Goal: Transaction & Acquisition: Purchase product/service

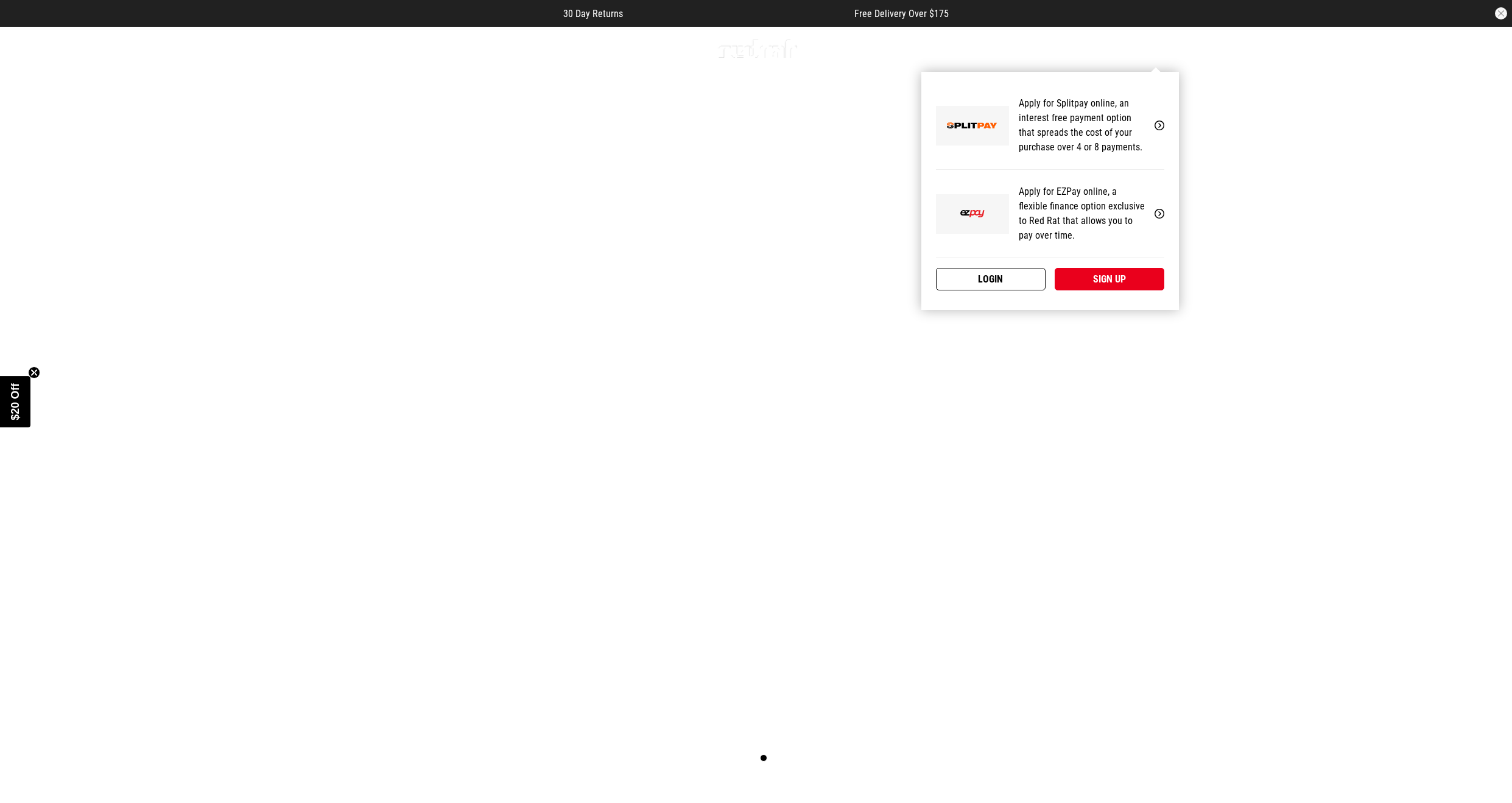
click at [1042, 275] on link "Login" at bounding box center [991, 279] width 109 height 22
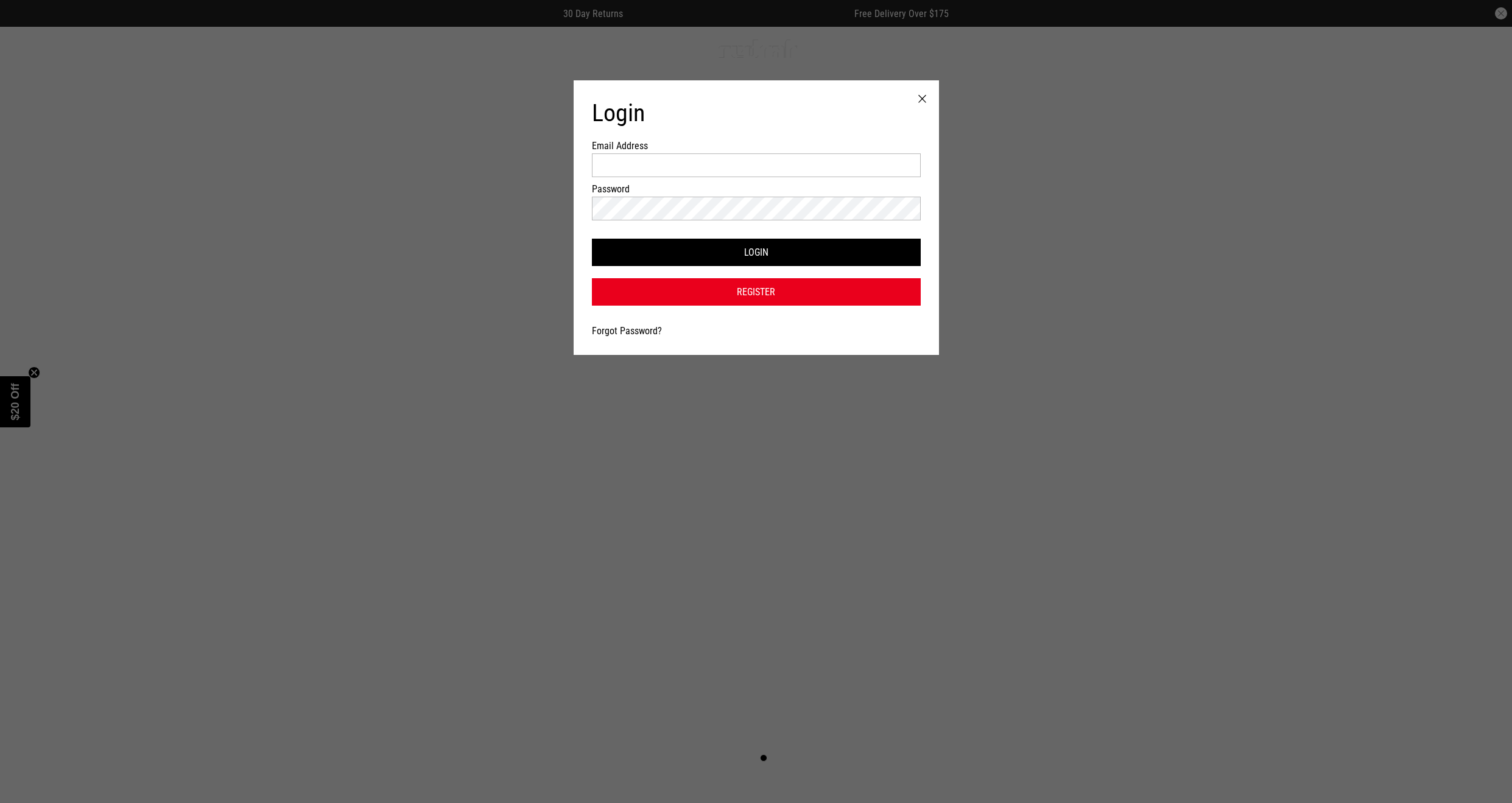
click at [690, 152] on form "Email Address Password Login Register Forgot Password?" at bounding box center [756, 223] width 329 height 166
click at [684, 173] on input "Email Address" at bounding box center [756, 166] width 329 height 24
type input "**********"
click at [687, 220] on div at bounding box center [756, 211] width 329 height 30
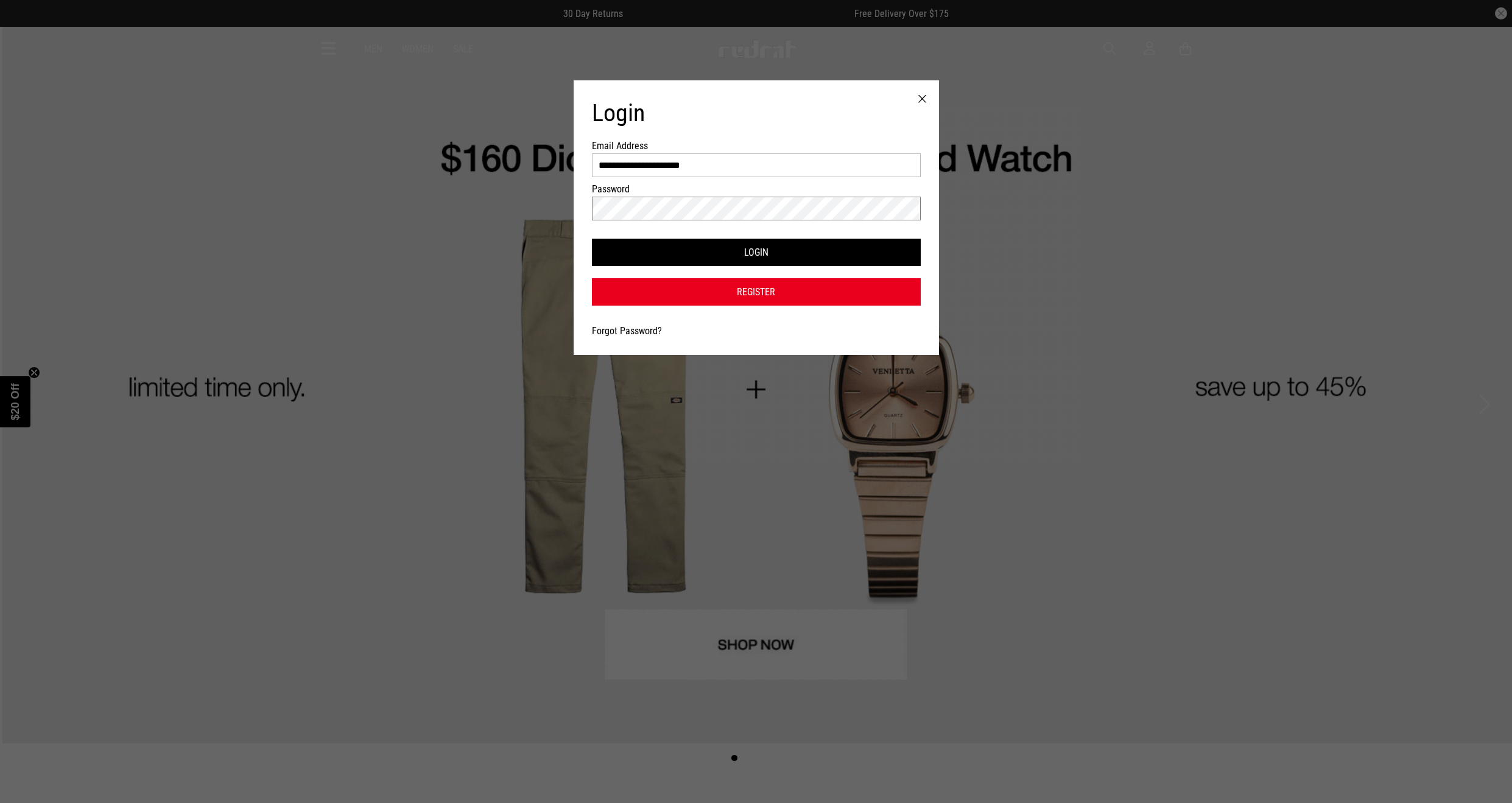
click at [592, 238] on button "Login" at bounding box center [756, 252] width 329 height 28
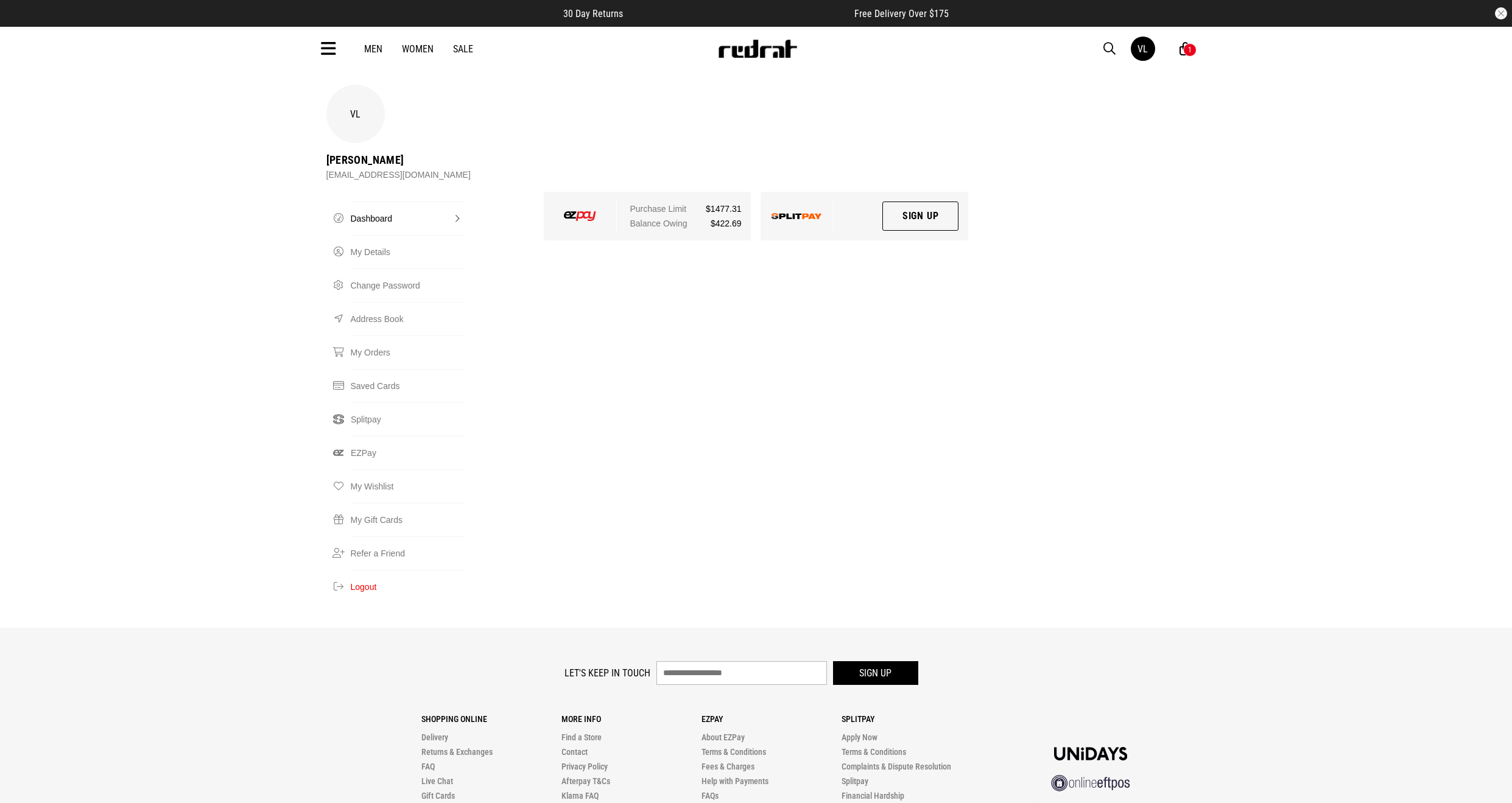
click at [1191, 49] on div "1" at bounding box center [1190, 50] width 4 height 9
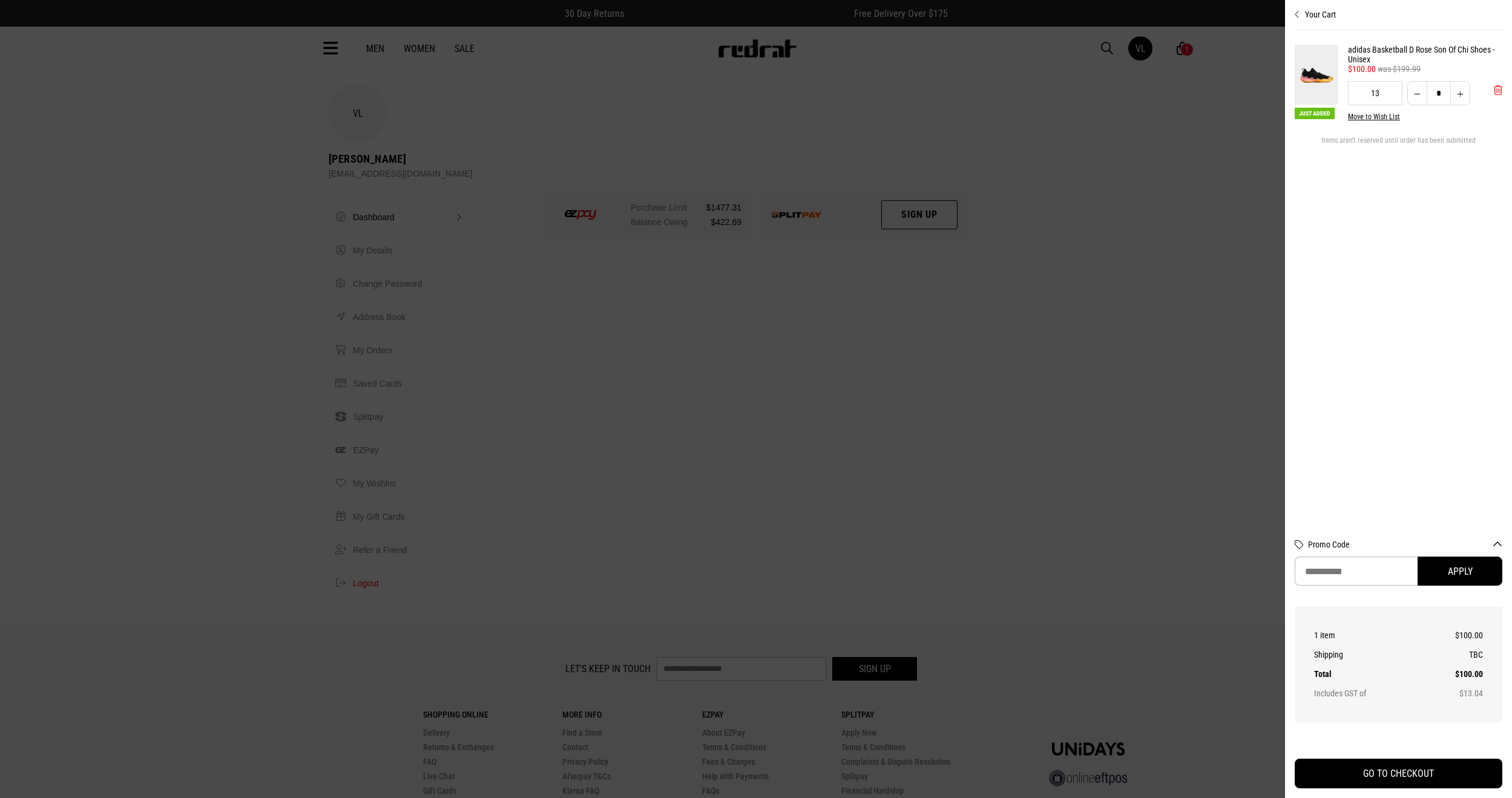
click at [1492, 94] on button "'Remove from cart" at bounding box center [1497, 90] width 28 height 30
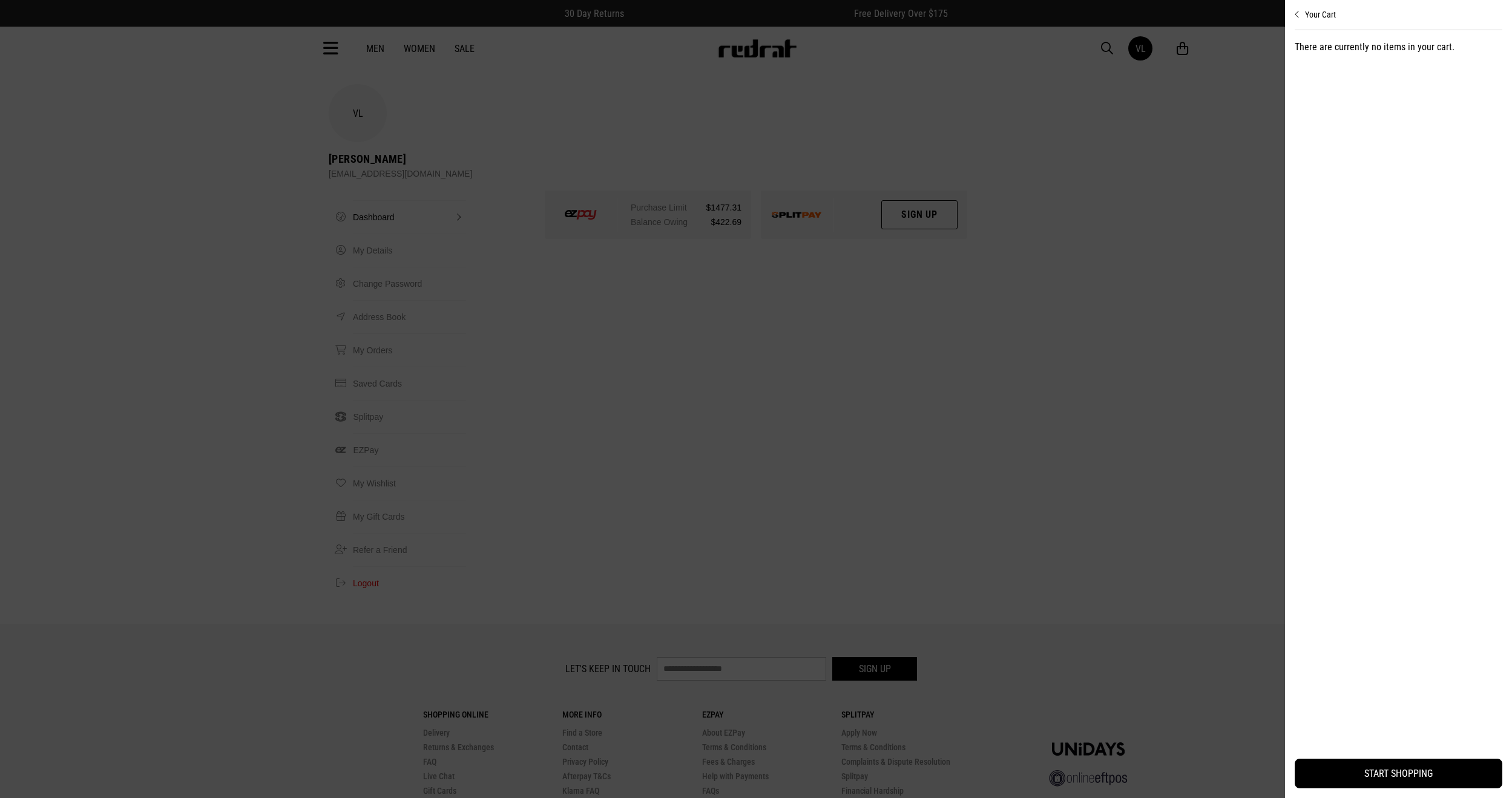
click at [1138, 130] on div at bounding box center [756, 399] width 1512 height 798
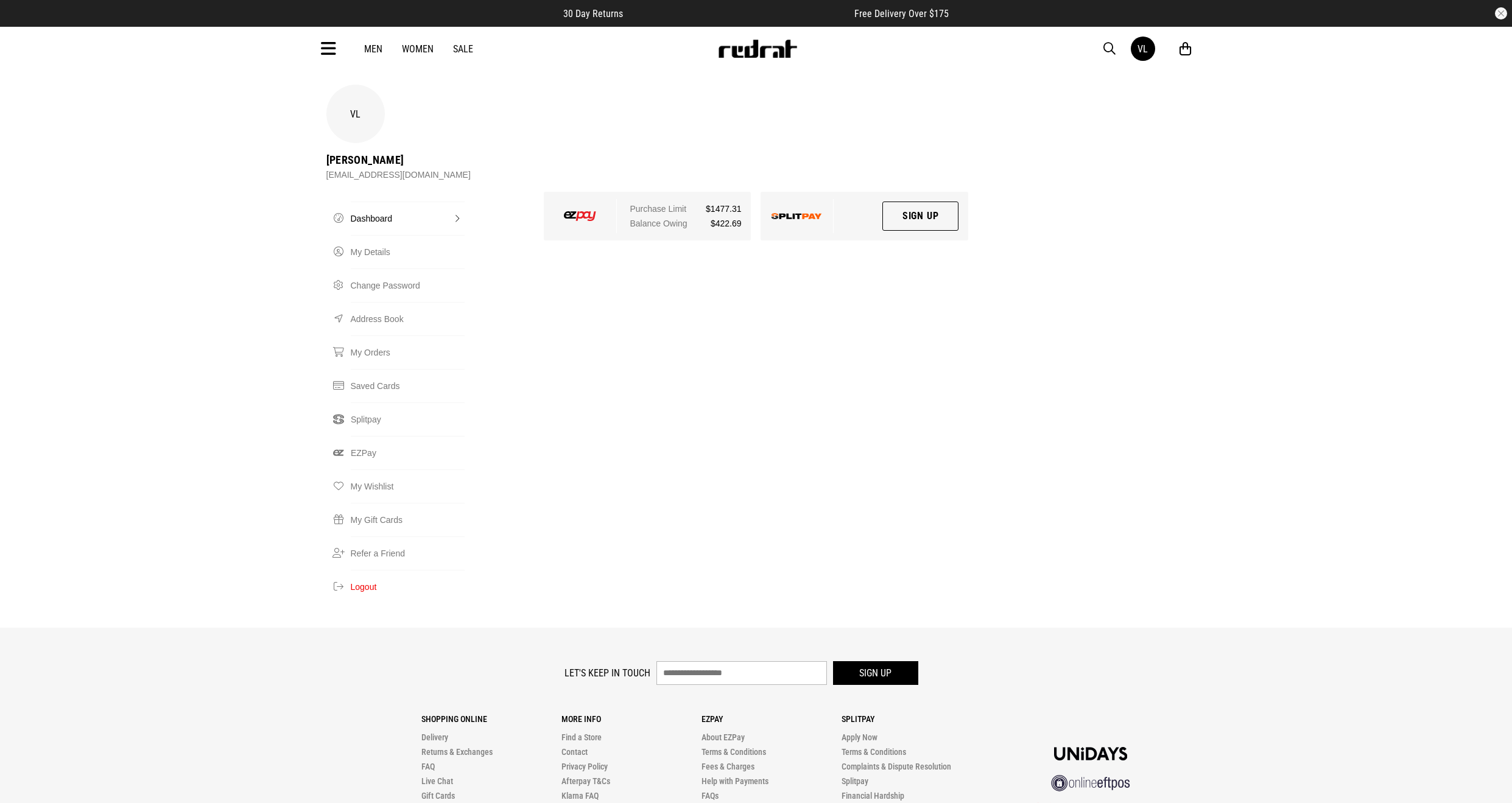
click at [469, 51] on link "Sale" at bounding box center [463, 49] width 20 height 12
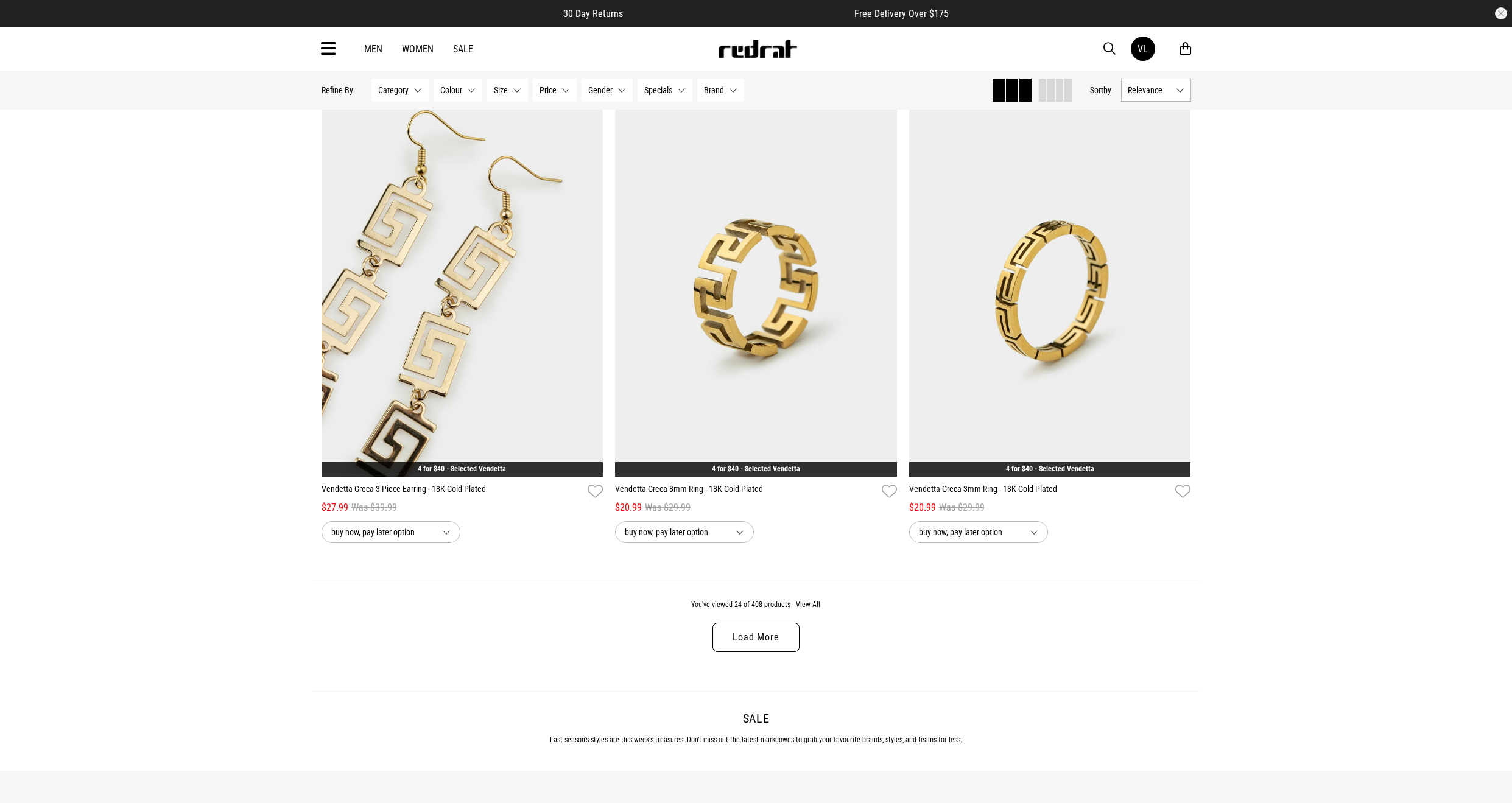
scroll to position [3468, 0]
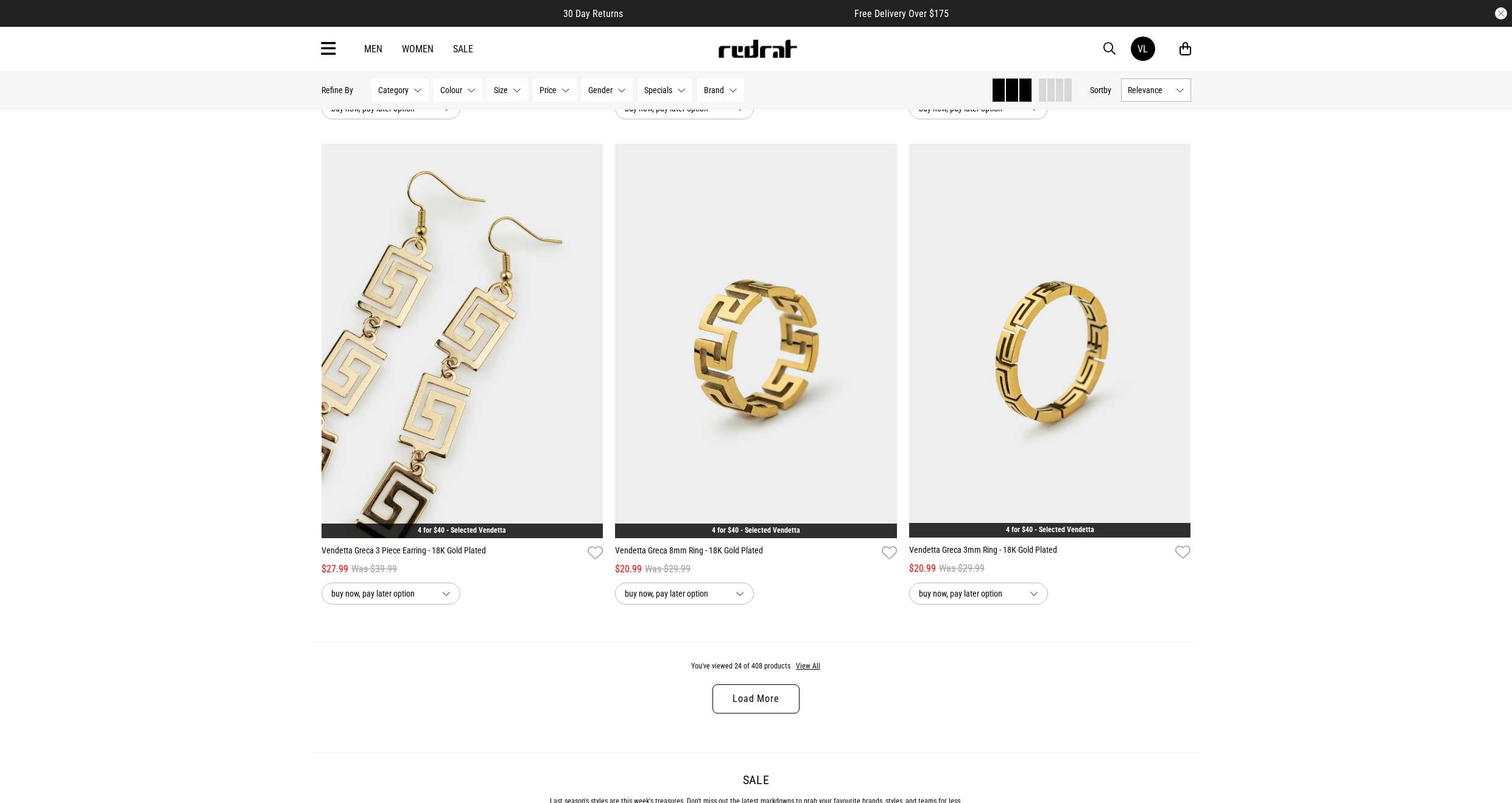
click at [791, 702] on link "Load More" at bounding box center [756, 698] width 86 height 29
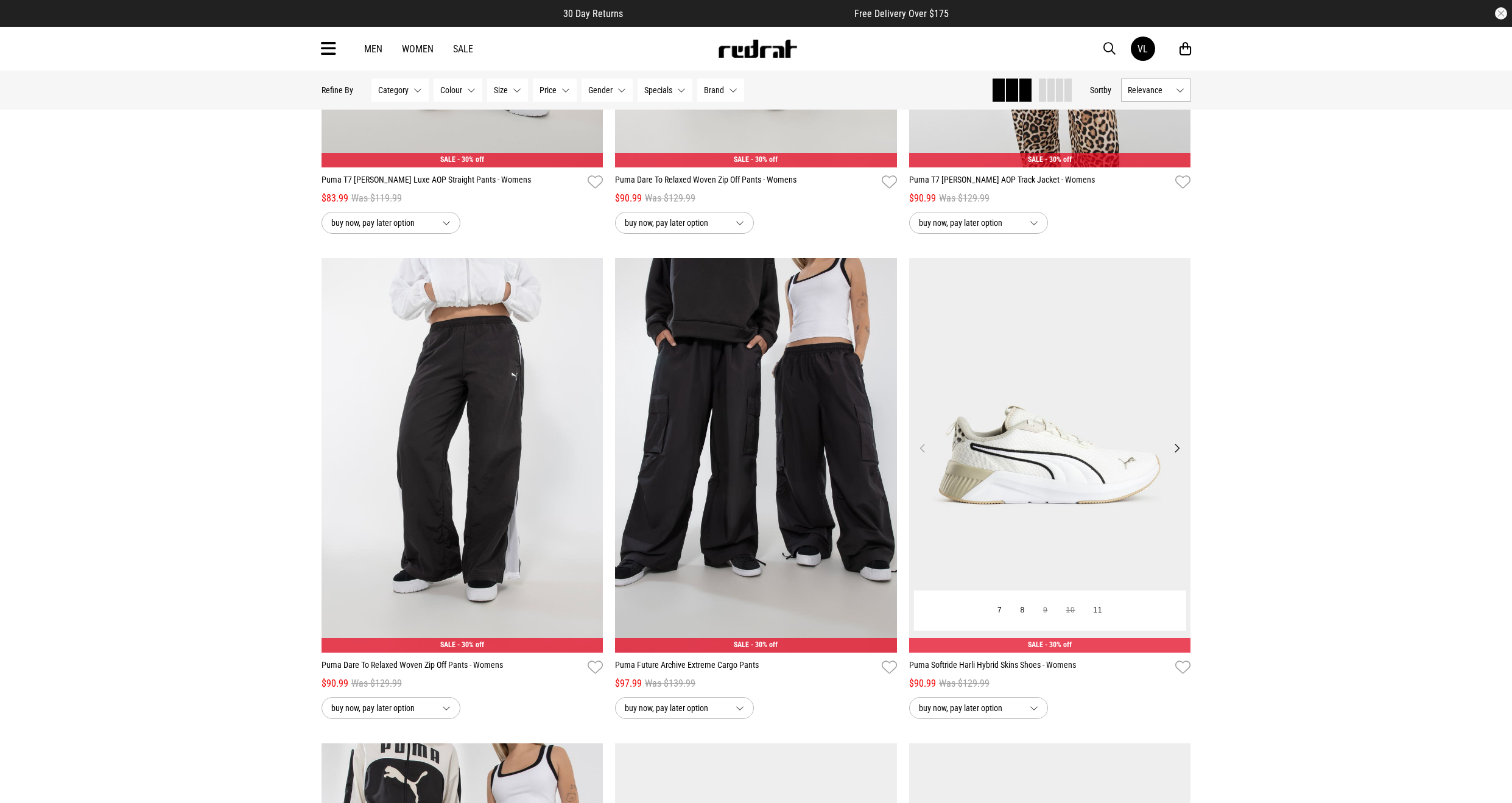
scroll to position [5356, 0]
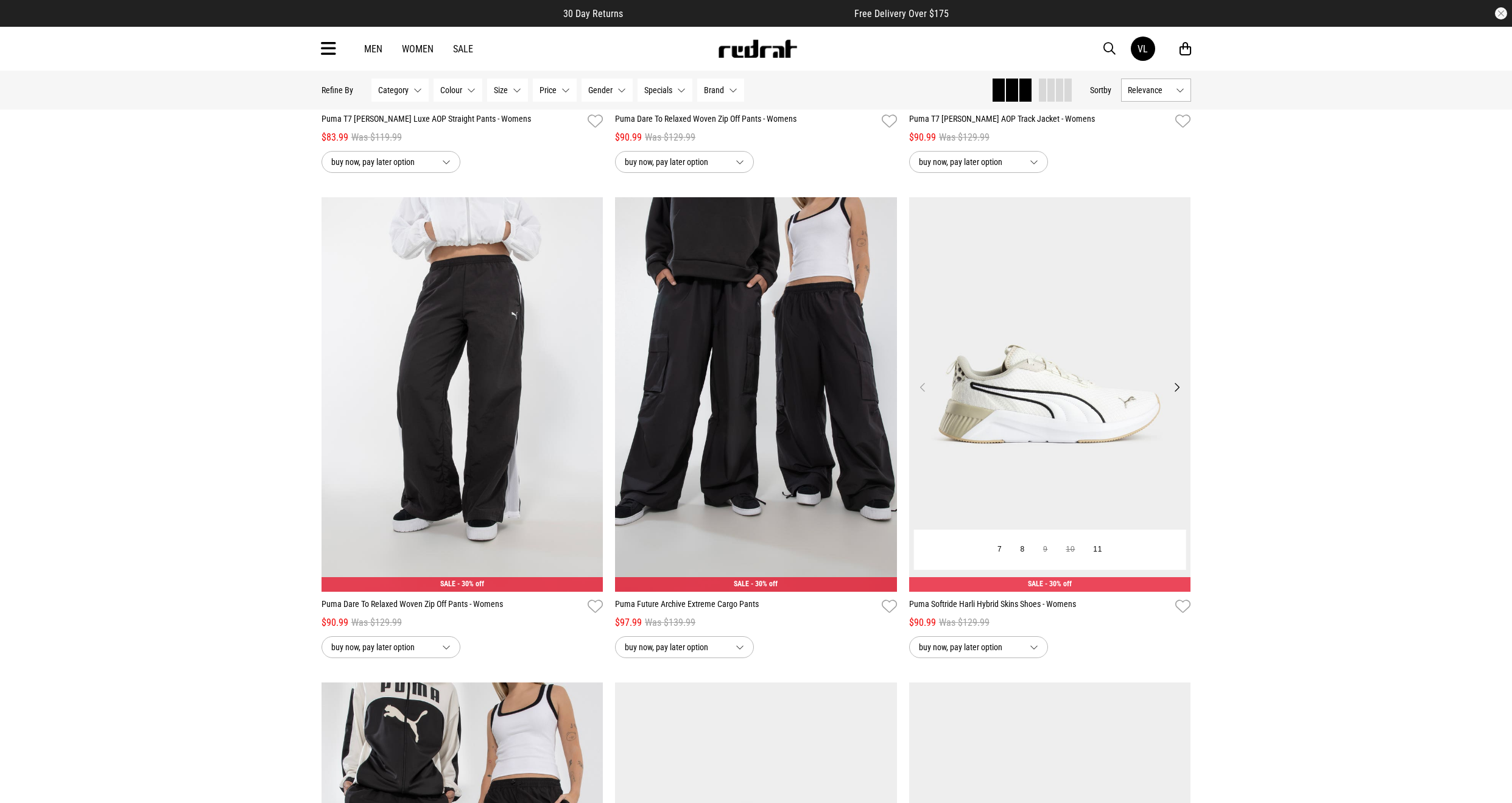
click at [1171, 385] on button "Next" at bounding box center [1176, 387] width 15 height 14
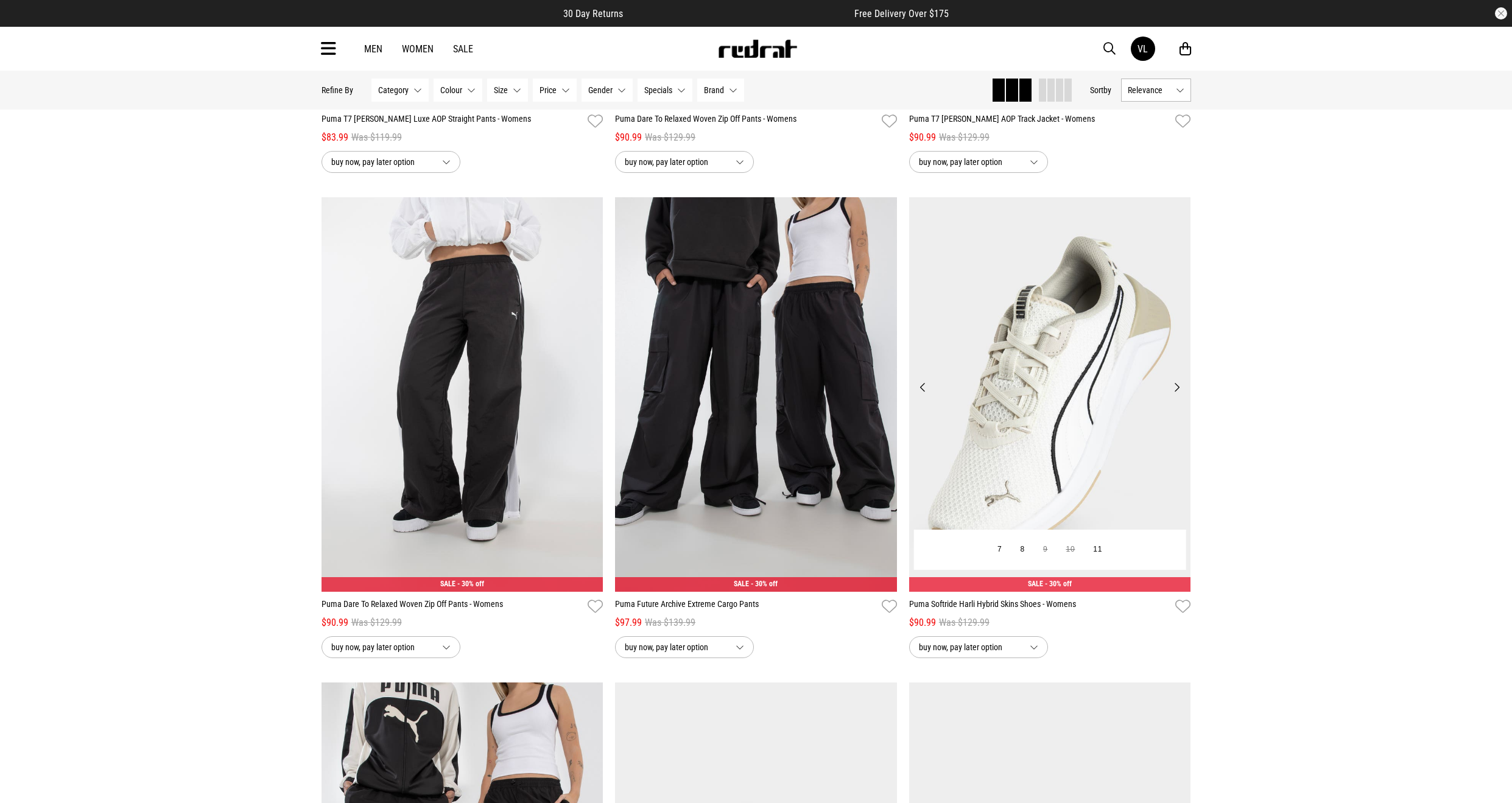
click at [1171, 385] on button "Next" at bounding box center [1176, 387] width 15 height 14
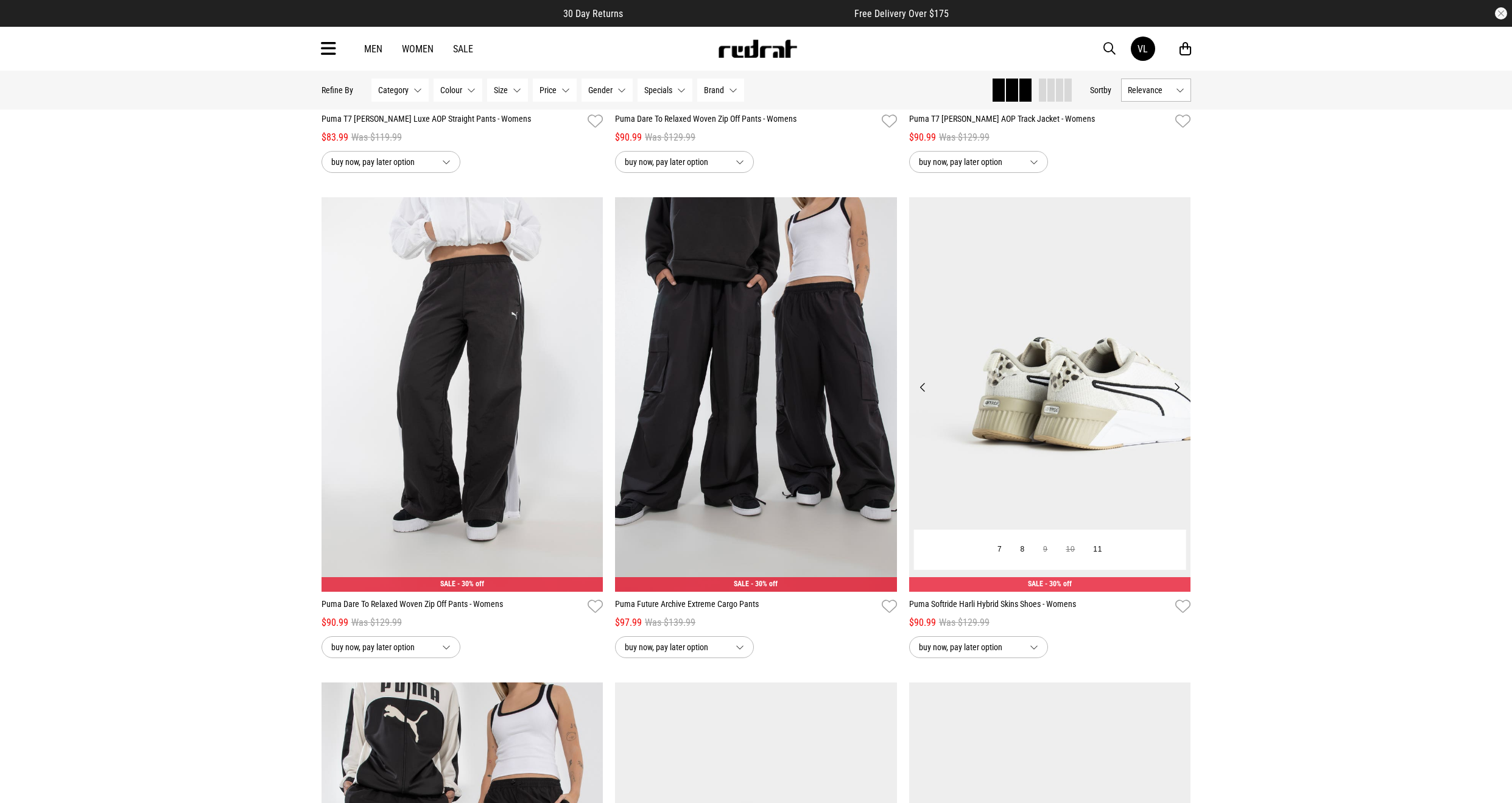
click at [1171, 385] on button "Next" at bounding box center [1176, 387] width 15 height 14
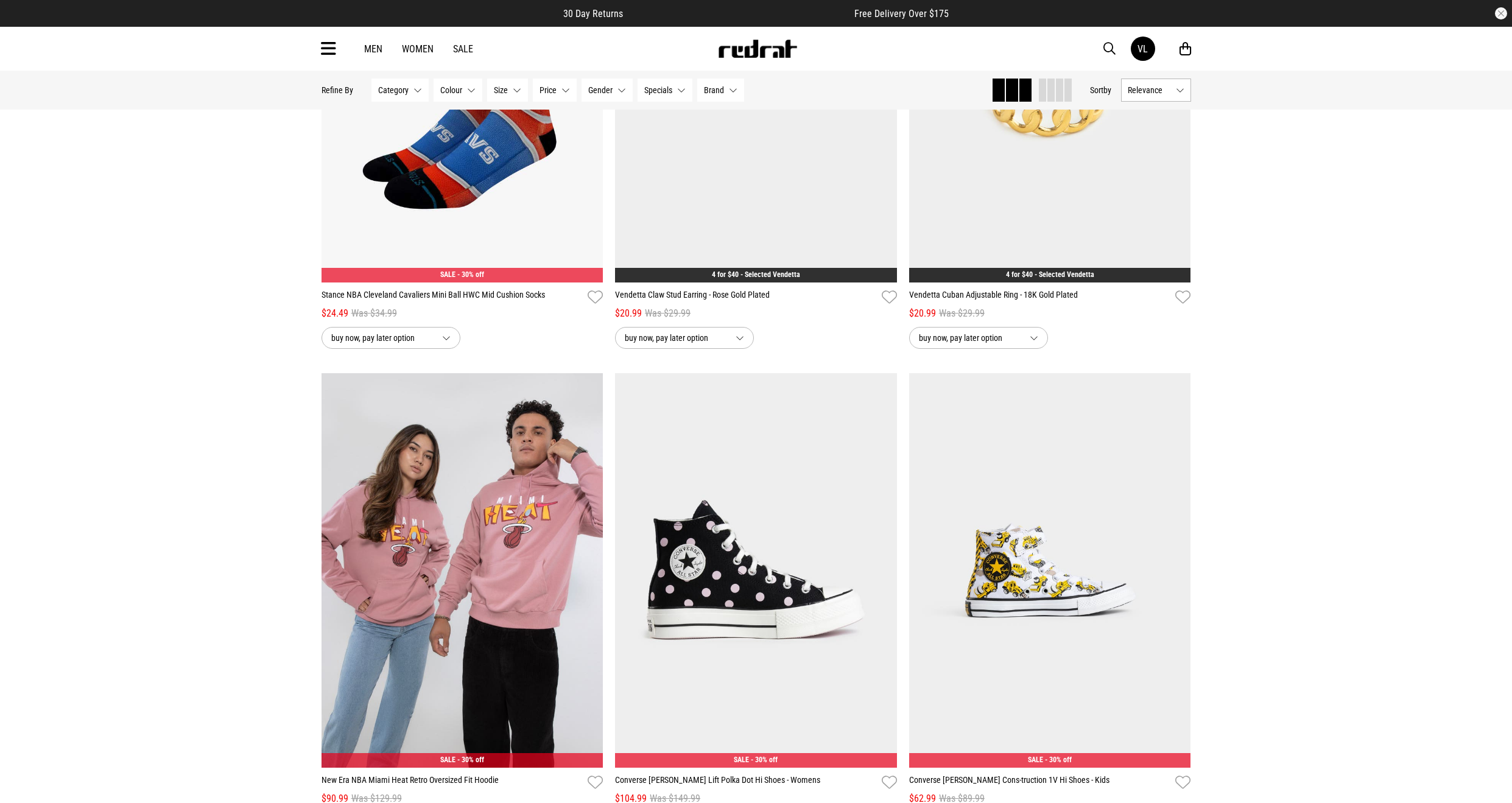
scroll to position [7224, 0]
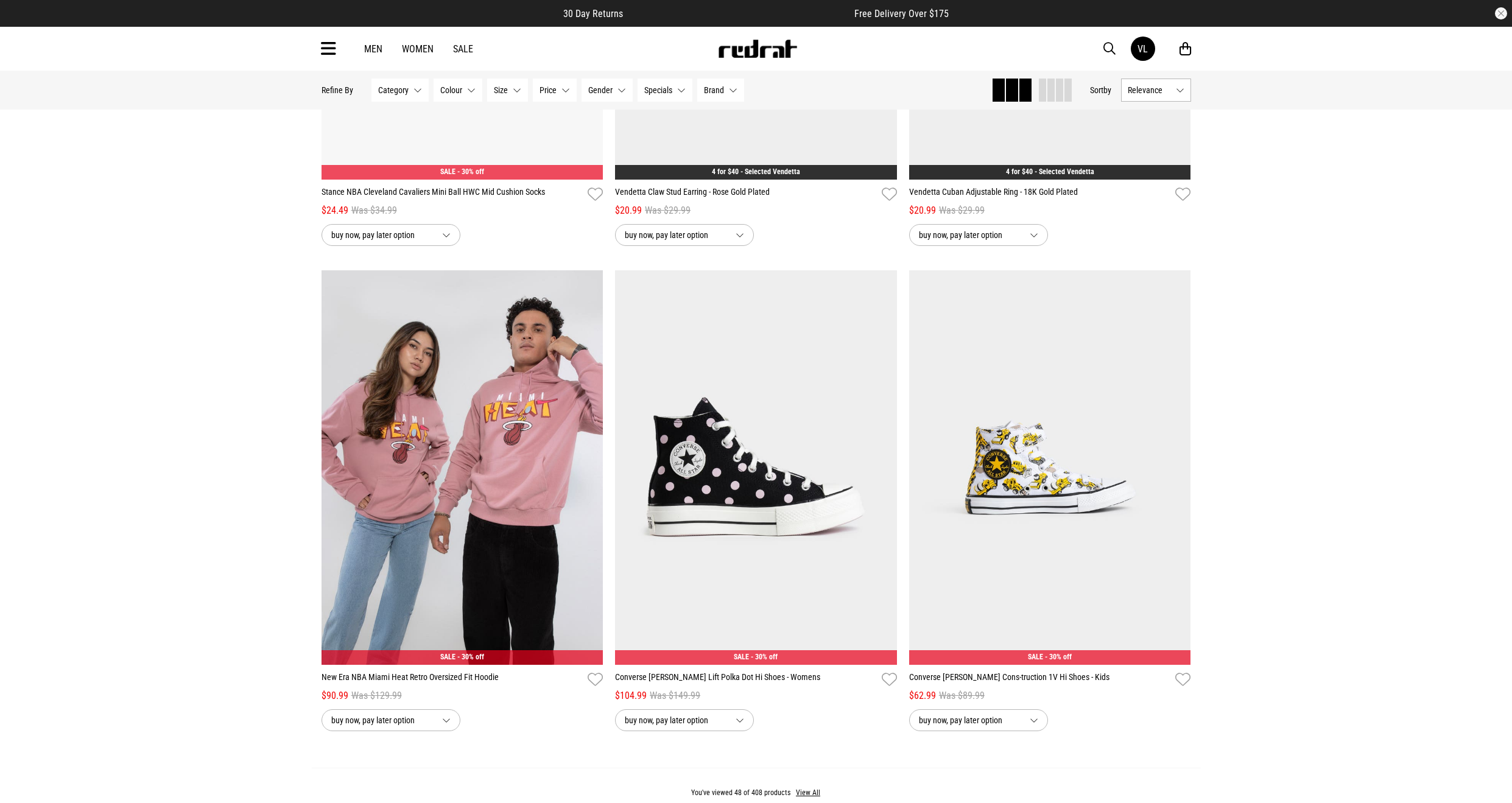
click at [426, 52] on link "Women" at bounding box center [417, 49] width 32 height 12
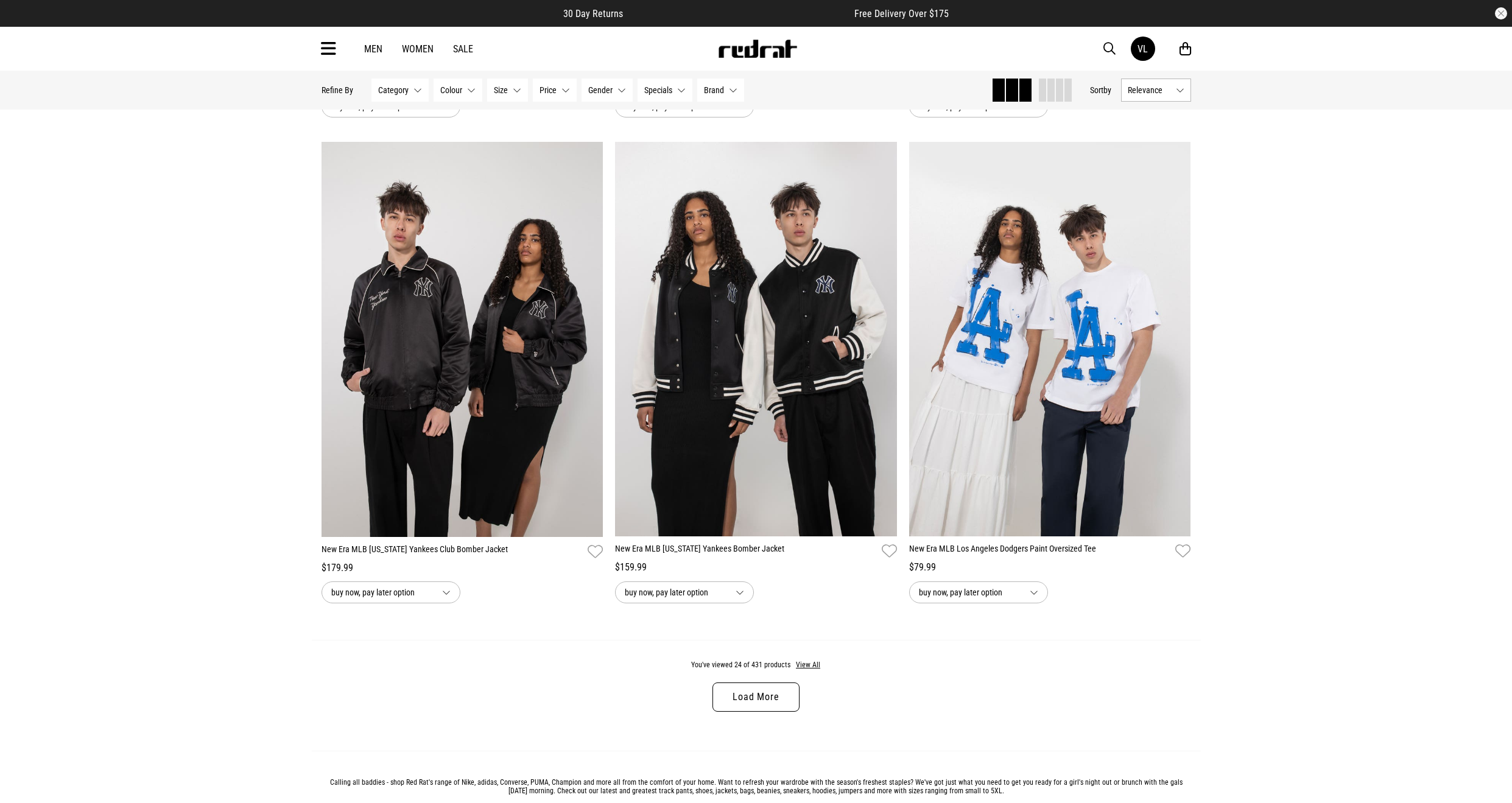
scroll to position [3714, 0]
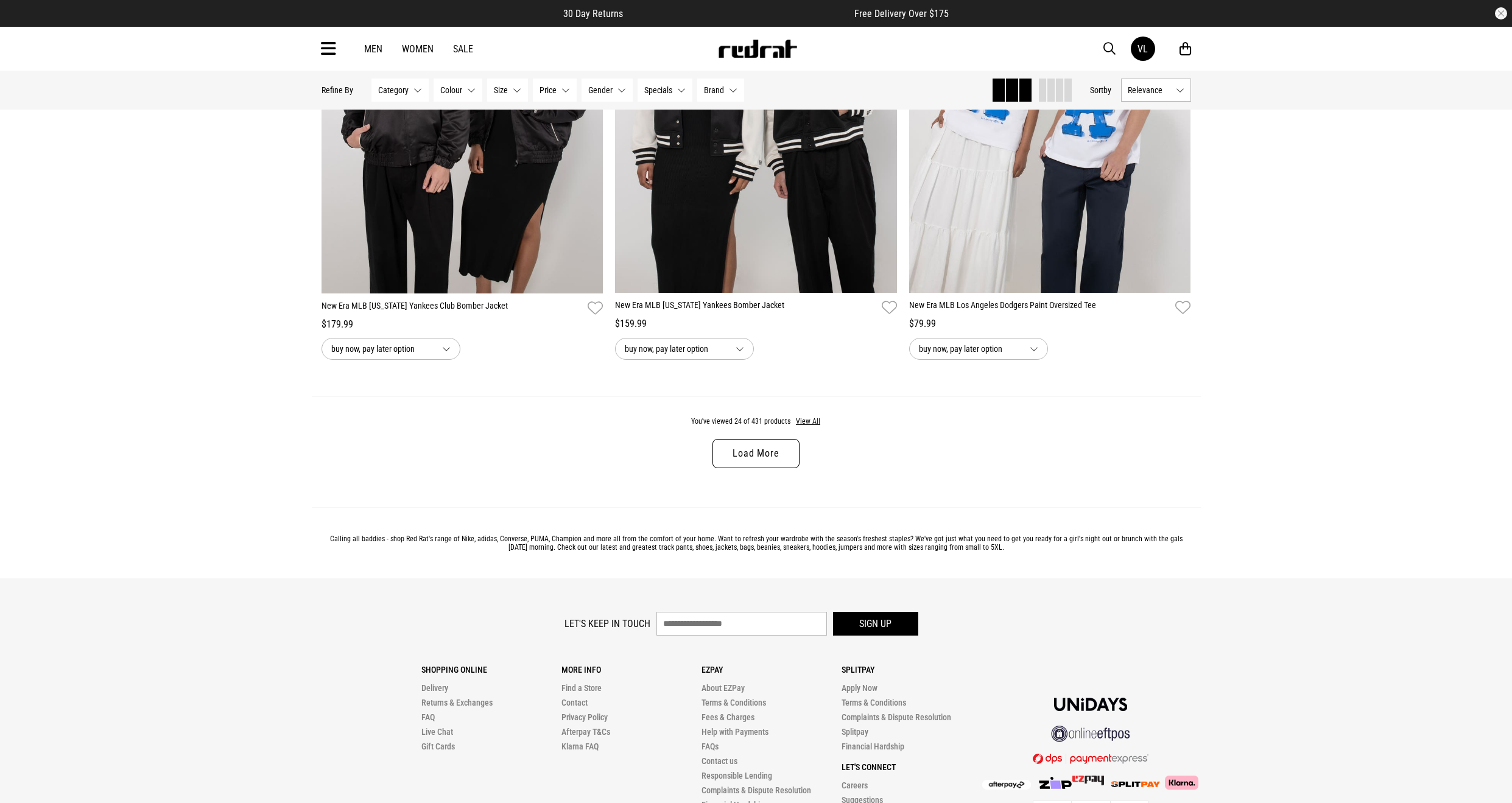
click at [774, 468] on link "Load More" at bounding box center [756, 453] width 86 height 29
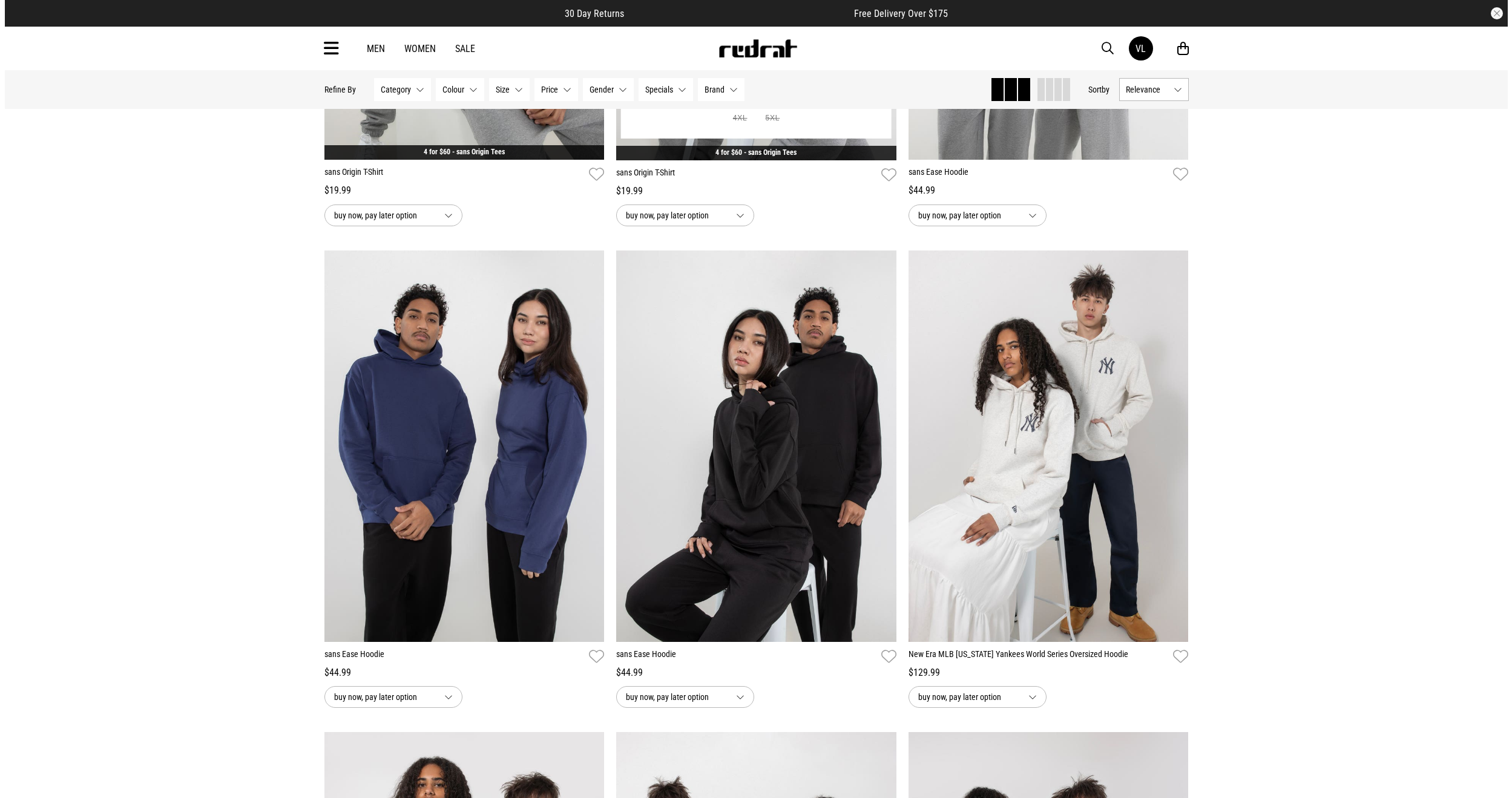
scroll to position [7019, 0]
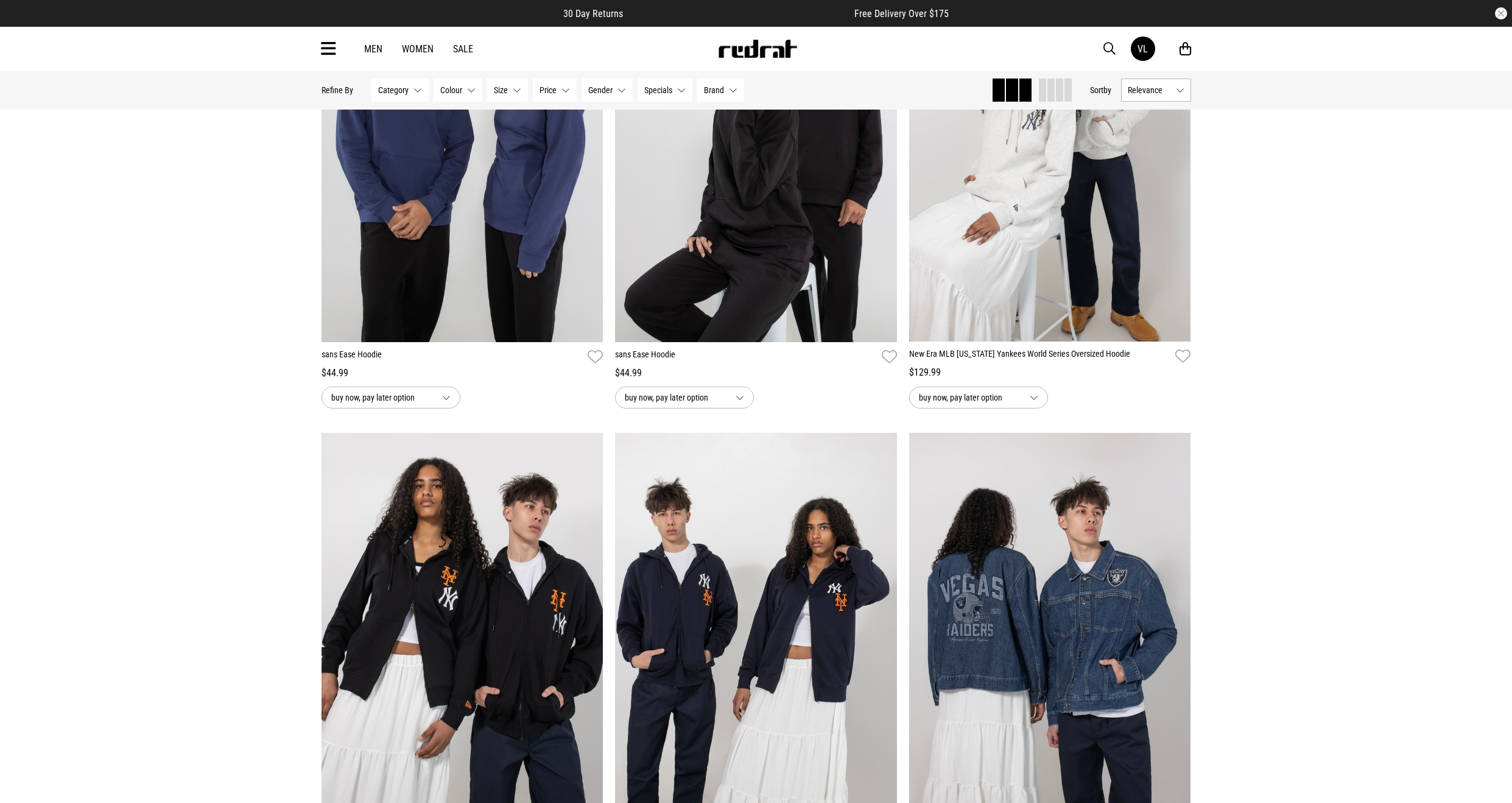
click at [382, 97] on button "Category None selected" at bounding box center [400, 89] width 57 height 23
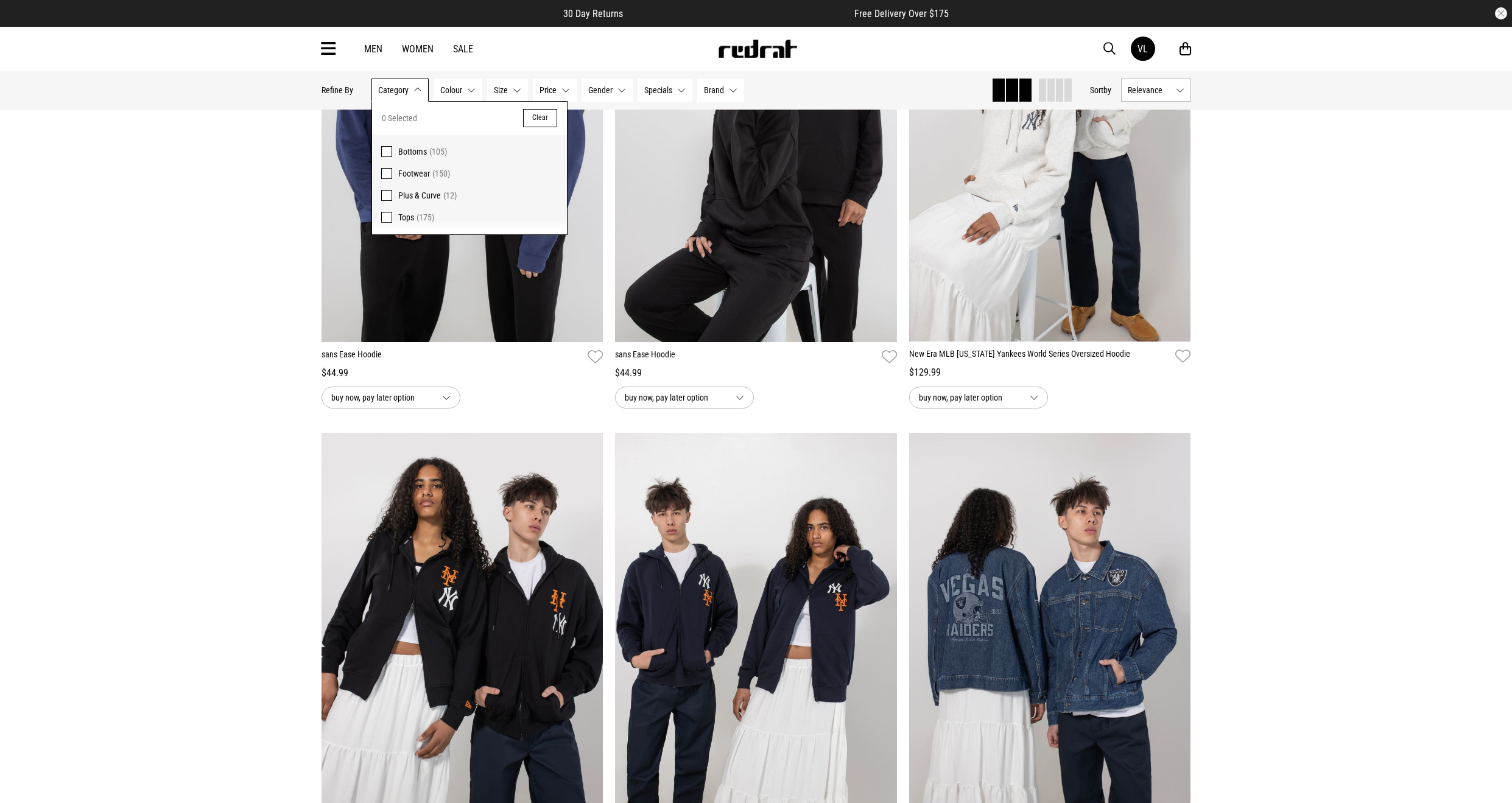
click at [326, 44] on icon at bounding box center [328, 48] width 15 height 20
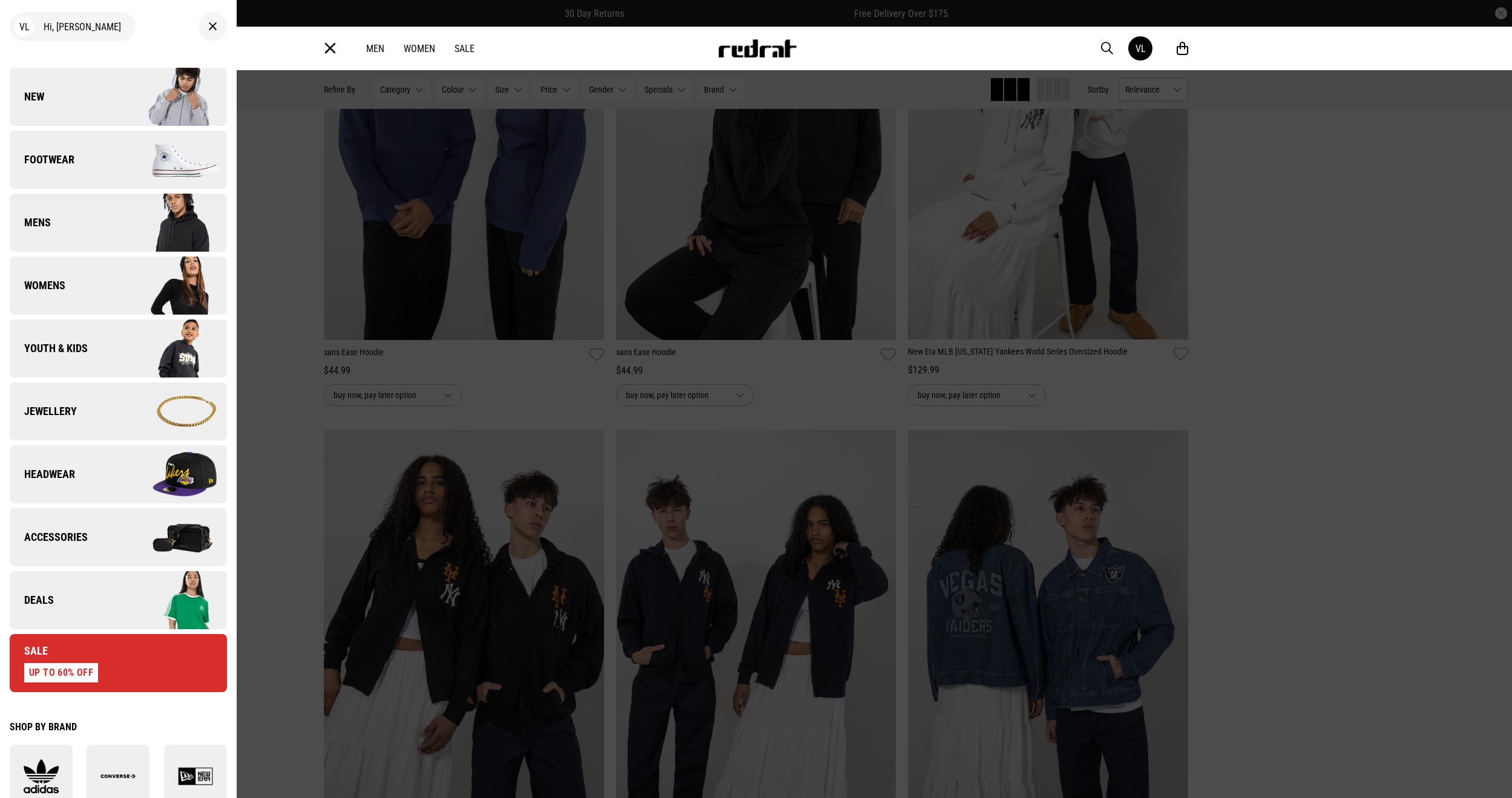
click at [92, 182] on link "Footwear" at bounding box center [118, 160] width 217 height 58
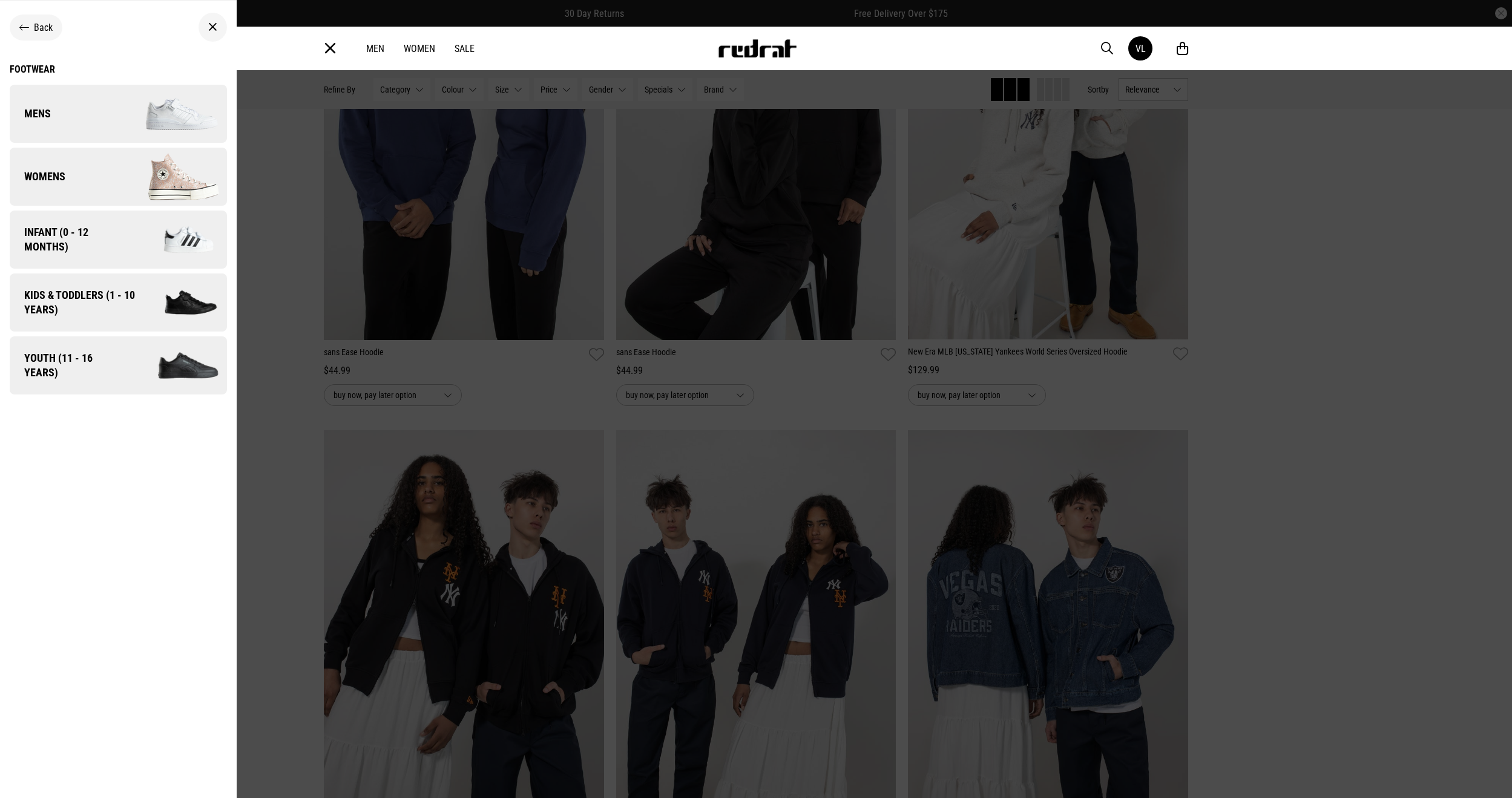
click at [93, 190] on link "Womens" at bounding box center [118, 177] width 217 height 58
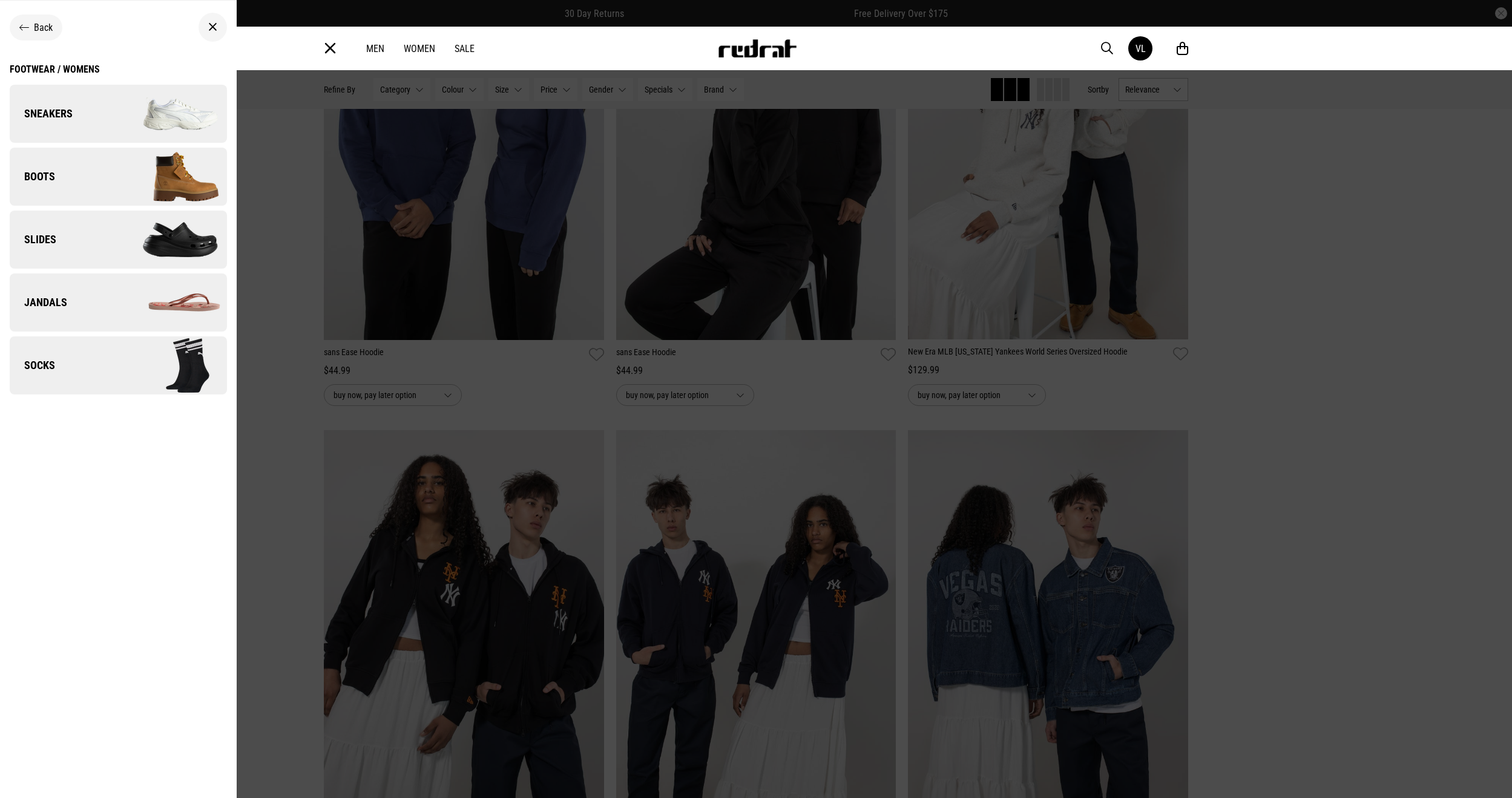
click at [125, 117] on img at bounding box center [172, 113] width 109 height 61
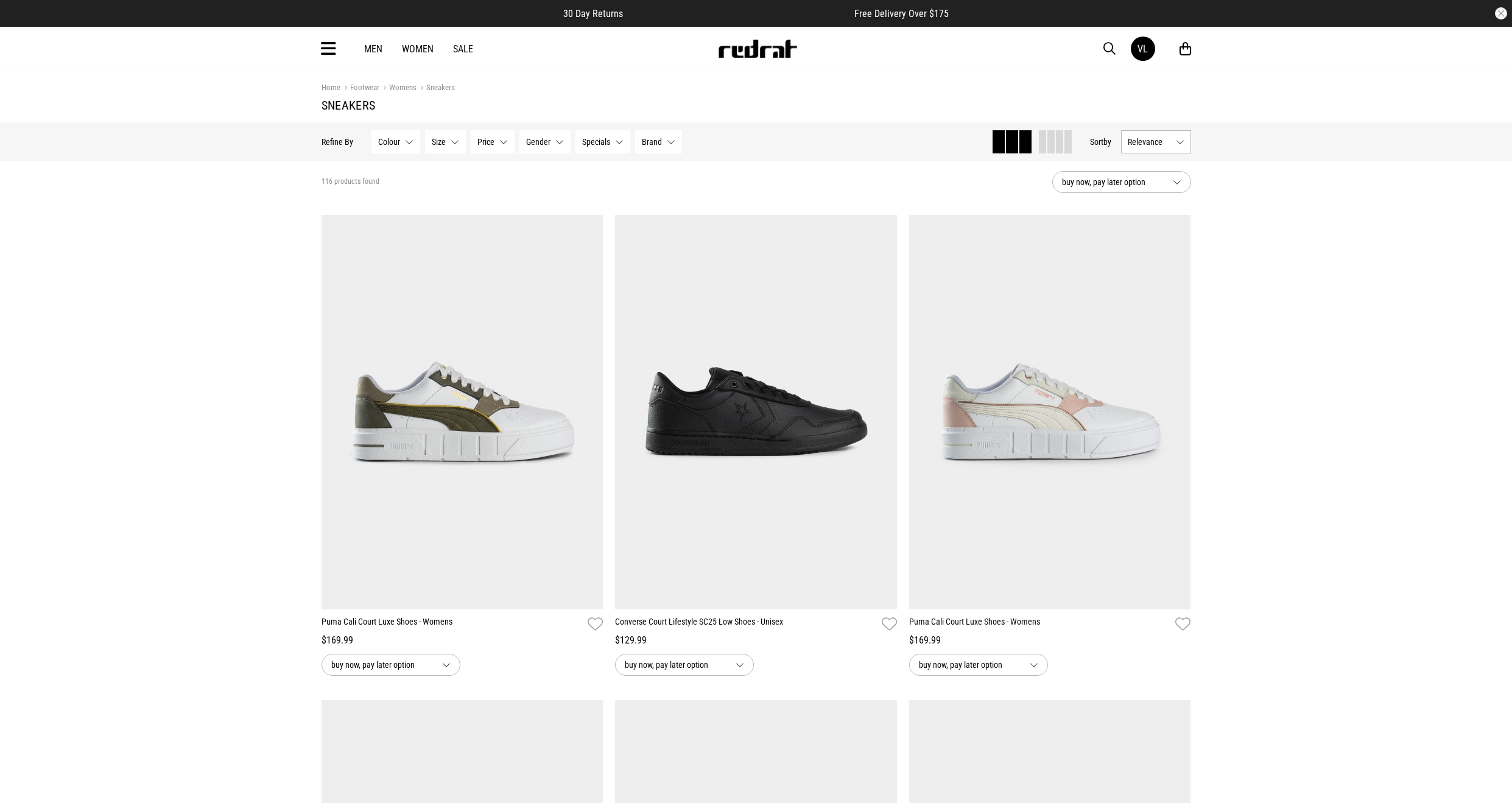
click at [1136, 146] on span "Relevance" at bounding box center [1149, 142] width 44 height 10
drag, startPoint x: 1137, startPoint y: 214, endPoint x: 1132, endPoint y: 208, distance: 7.8
click at [1137, 214] on li "Price (Lowest)" at bounding box center [1156, 209] width 69 height 22
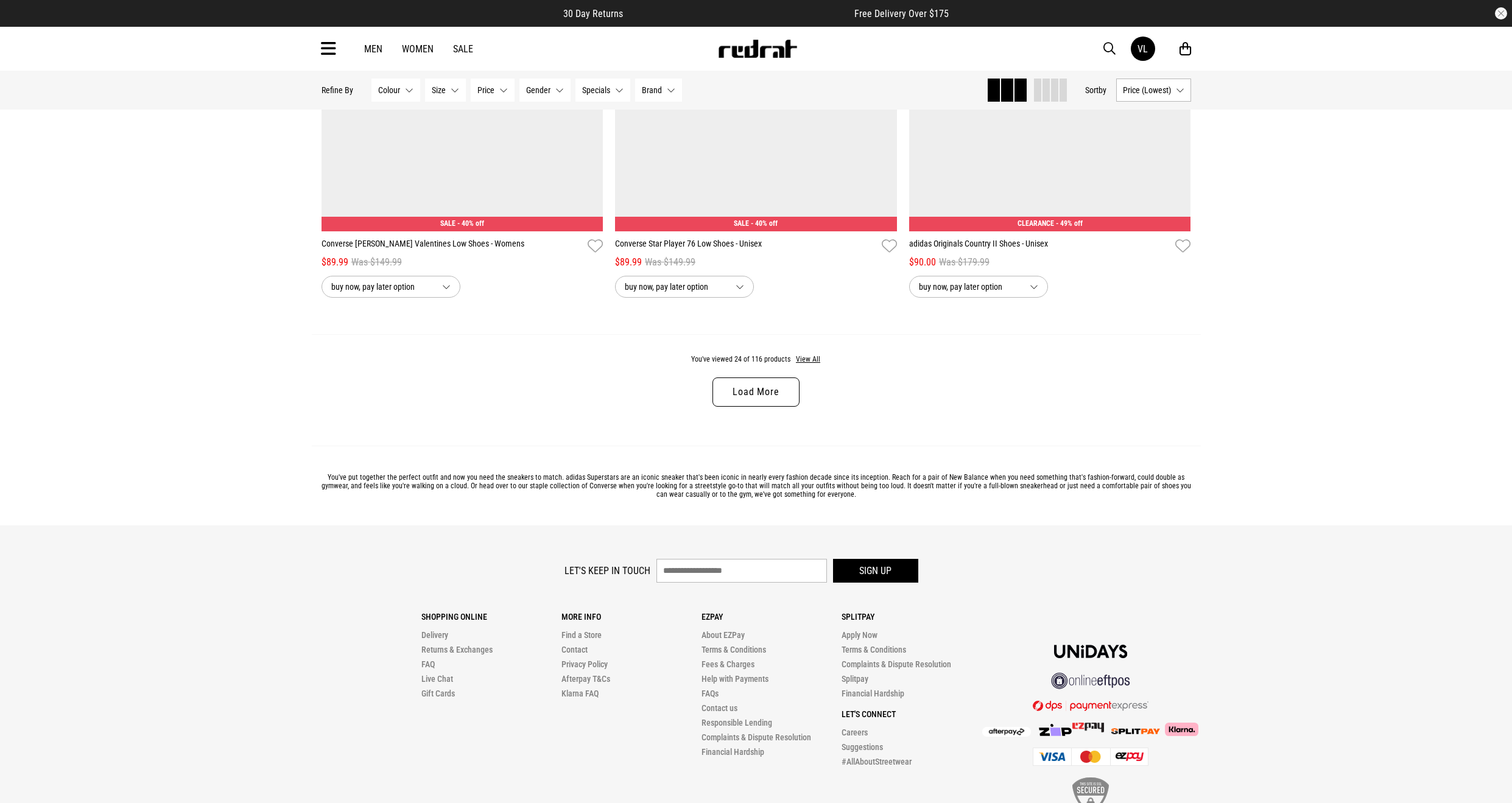
scroll to position [3714, 0]
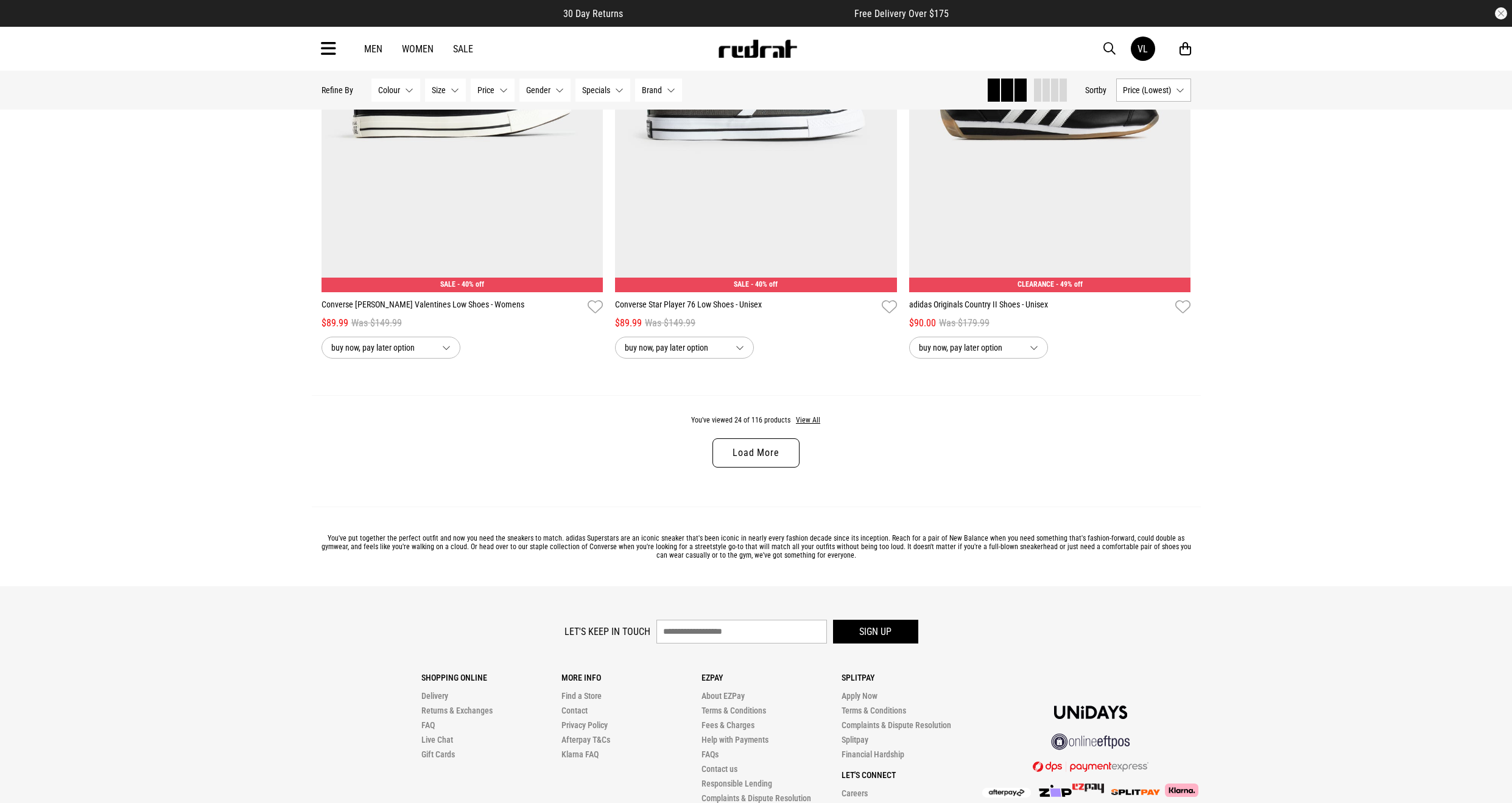
click at [768, 462] on link "Load More" at bounding box center [756, 453] width 86 height 29
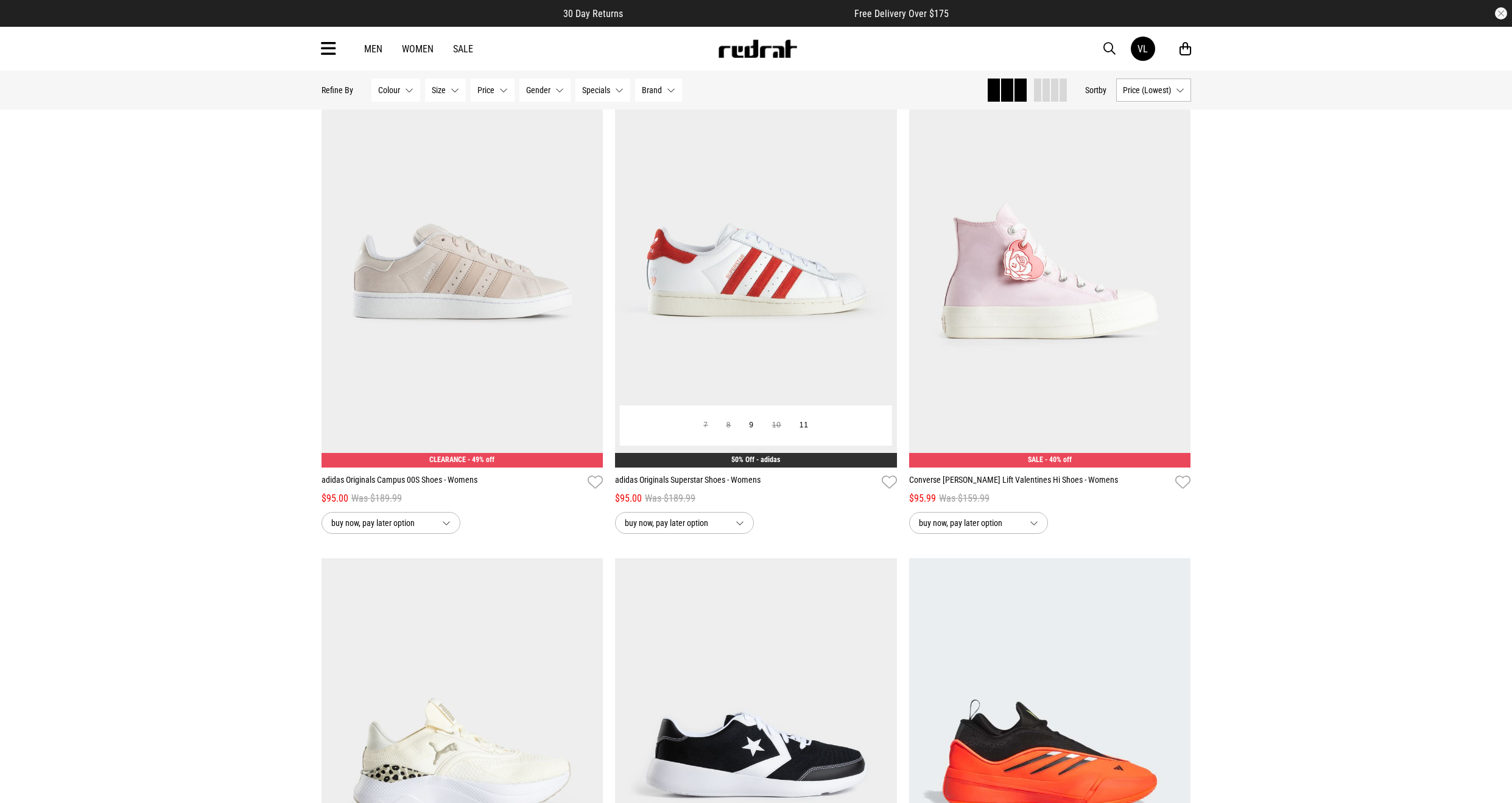
scroll to position [5541, 0]
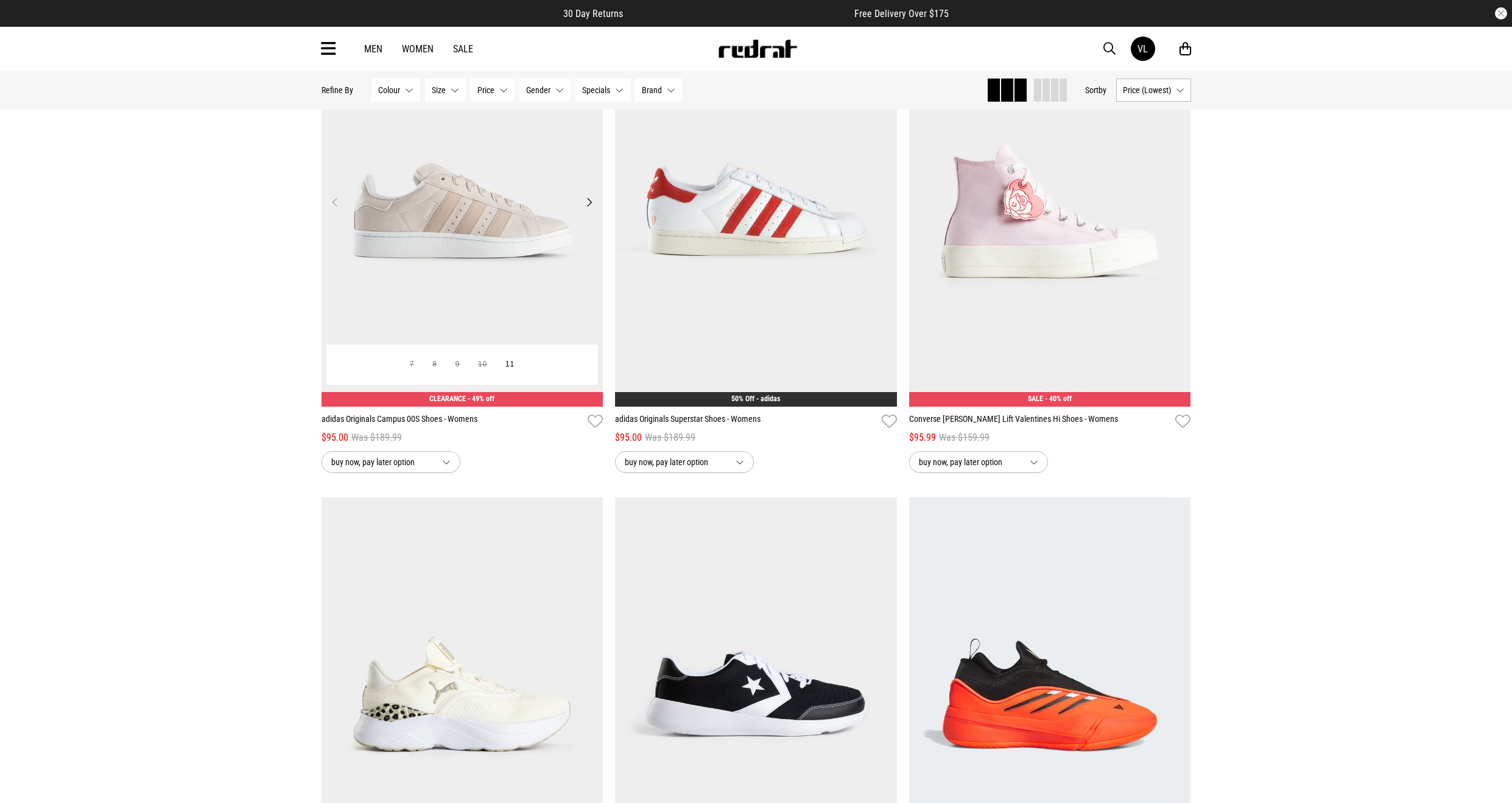
click at [586, 200] on button "Next" at bounding box center [588, 202] width 15 height 14
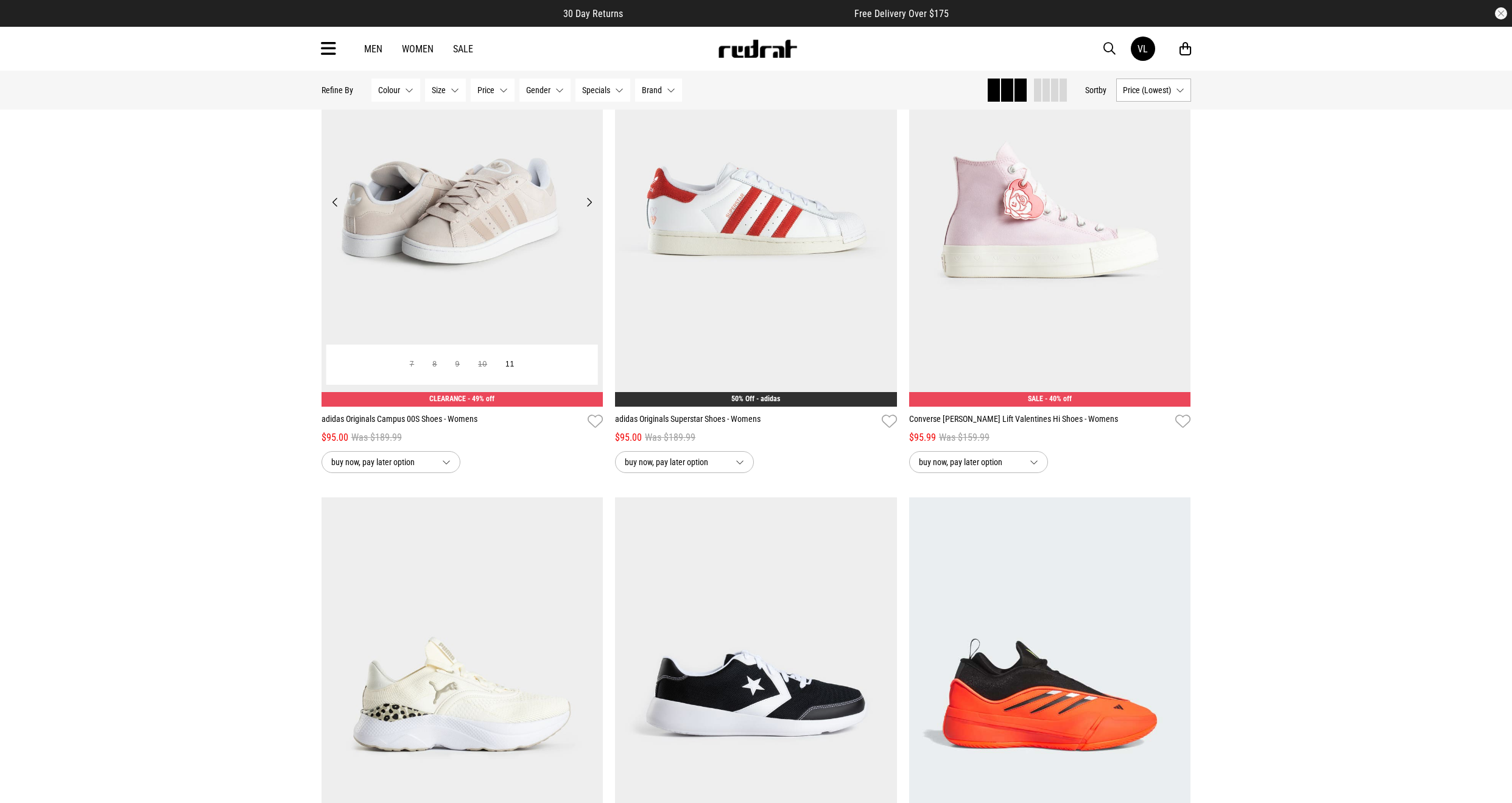
click at [584, 200] on button "Next" at bounding box center [588, 202] width 15 height 14
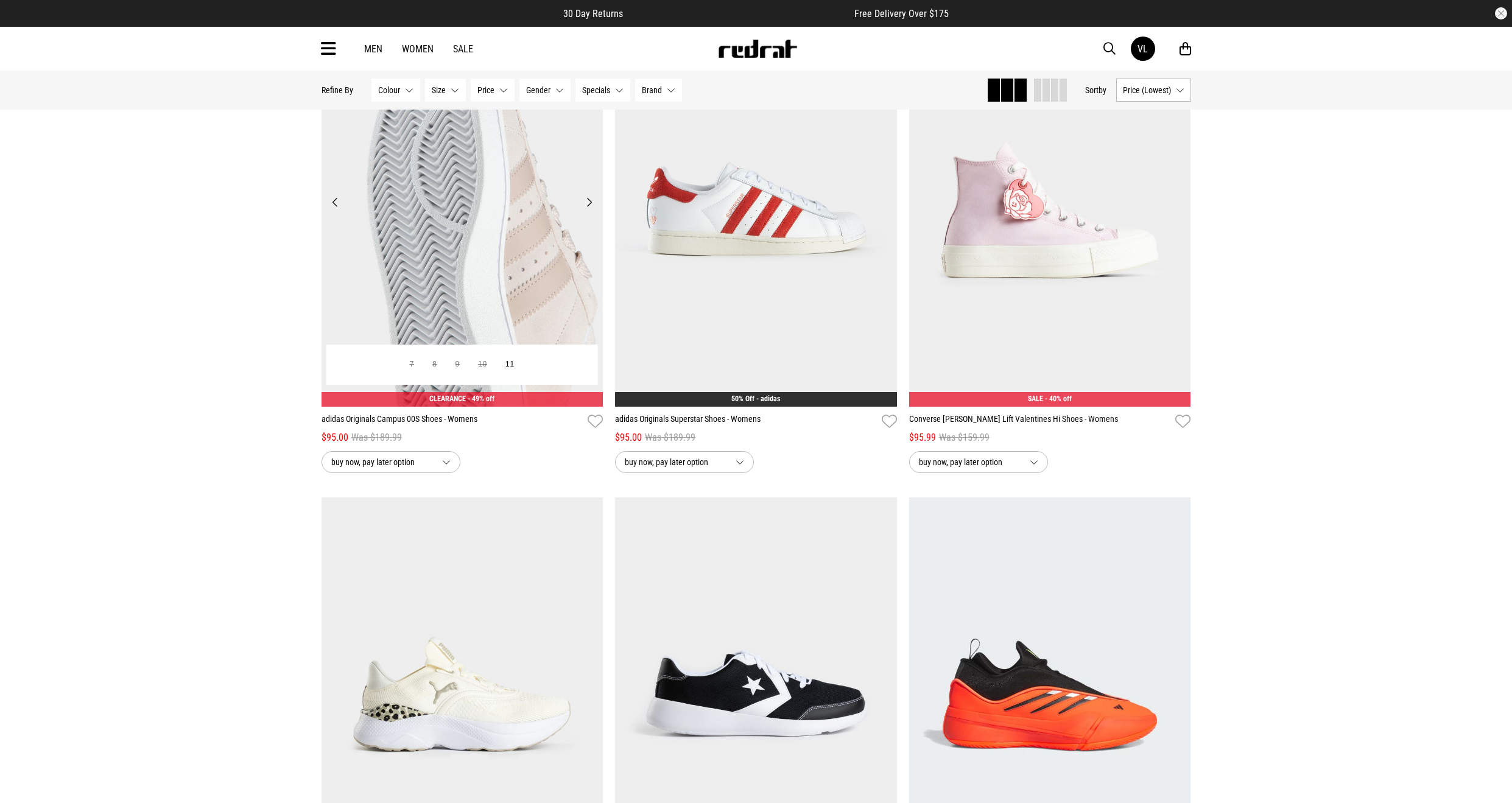
click at [583, 200] on button "Next" at bounding box center [588, 202] width 15 height 14
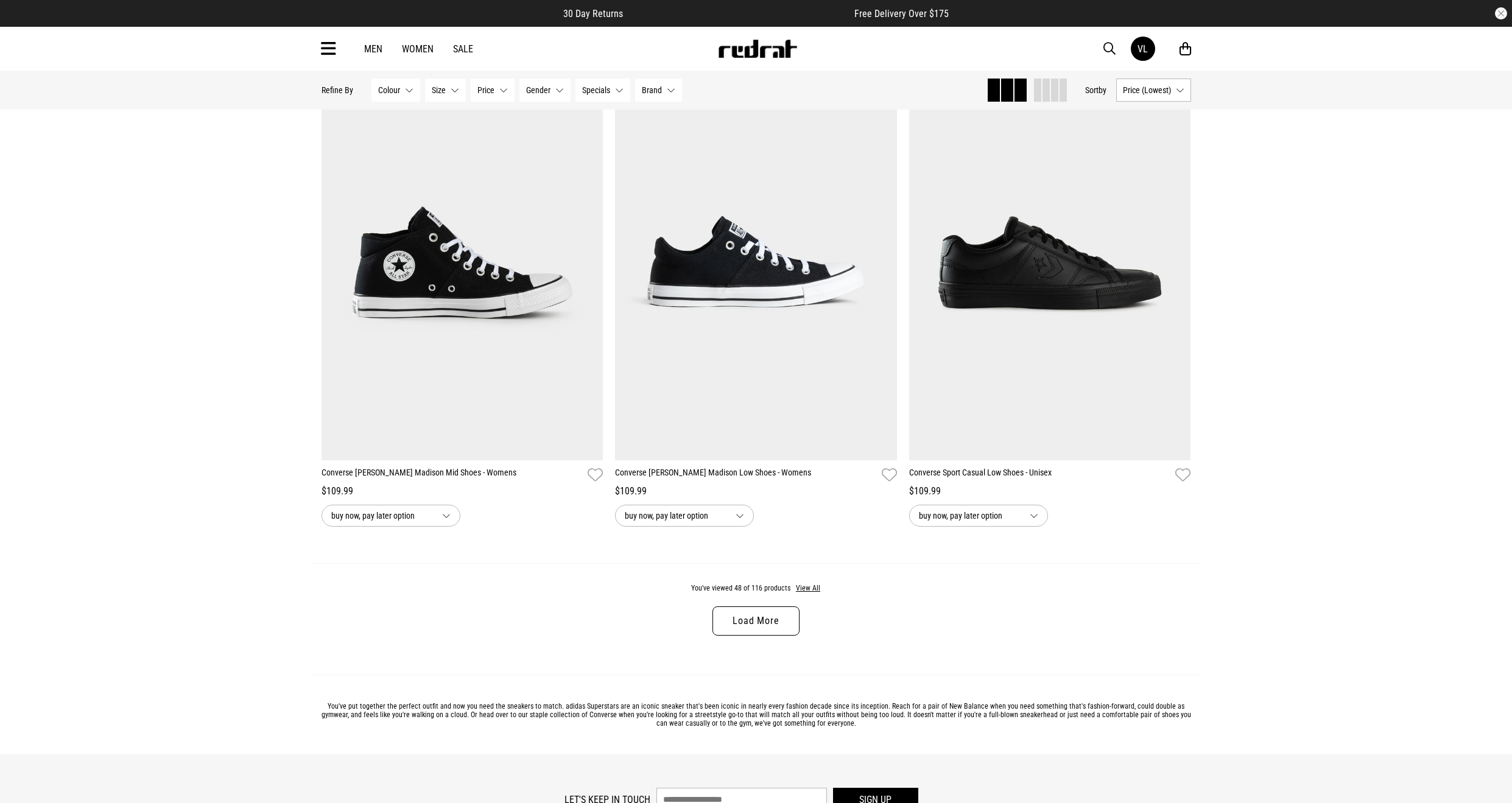
scroll to position [7490, 0]
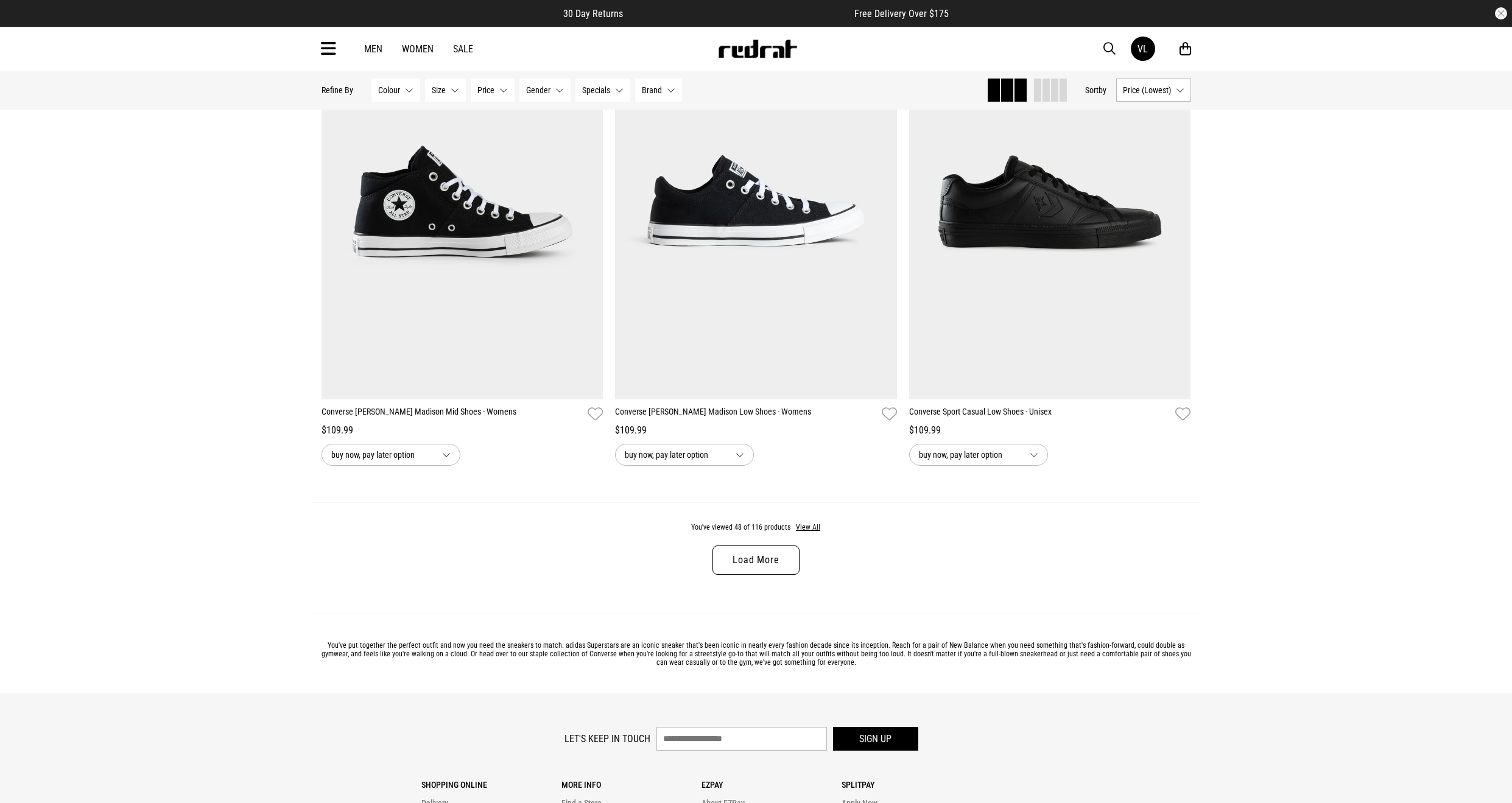
click at [753, 546] on link "Load More" at bounding box center [756, 560] width 86 height 29
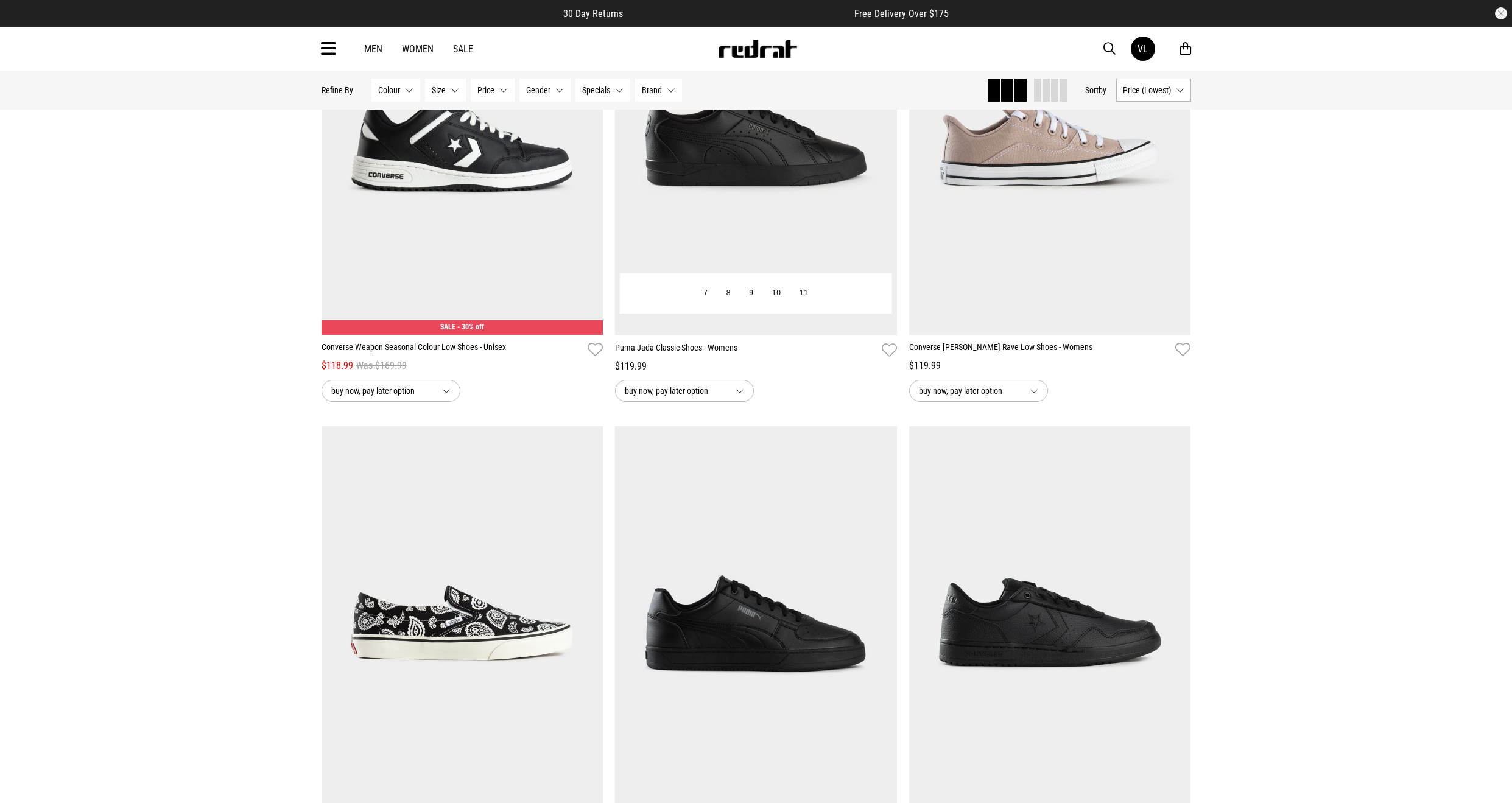
scroll to position [8464, 0]
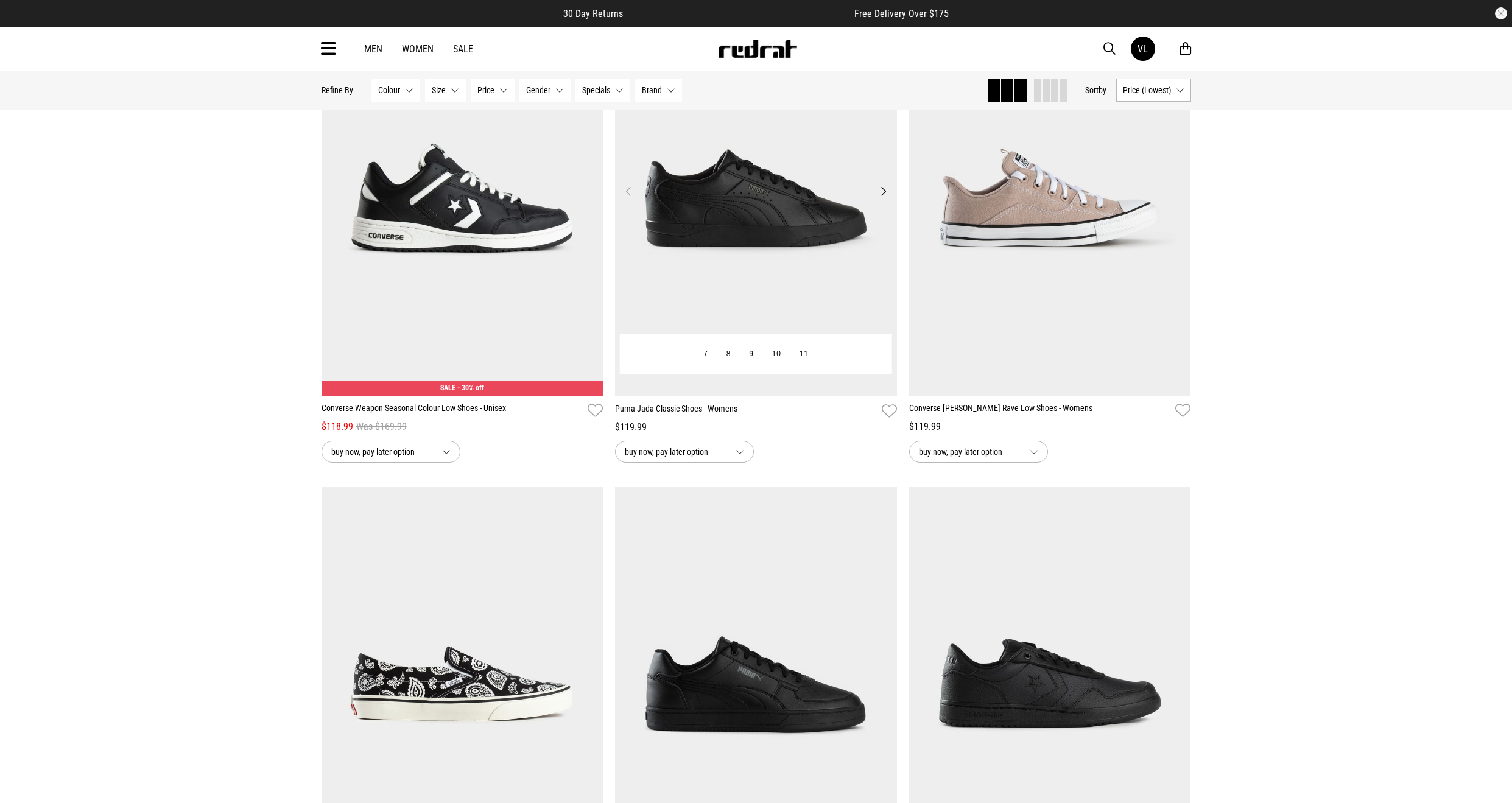
click at [878, 200] on img at bounding box center [756, 199] width 282 height 394
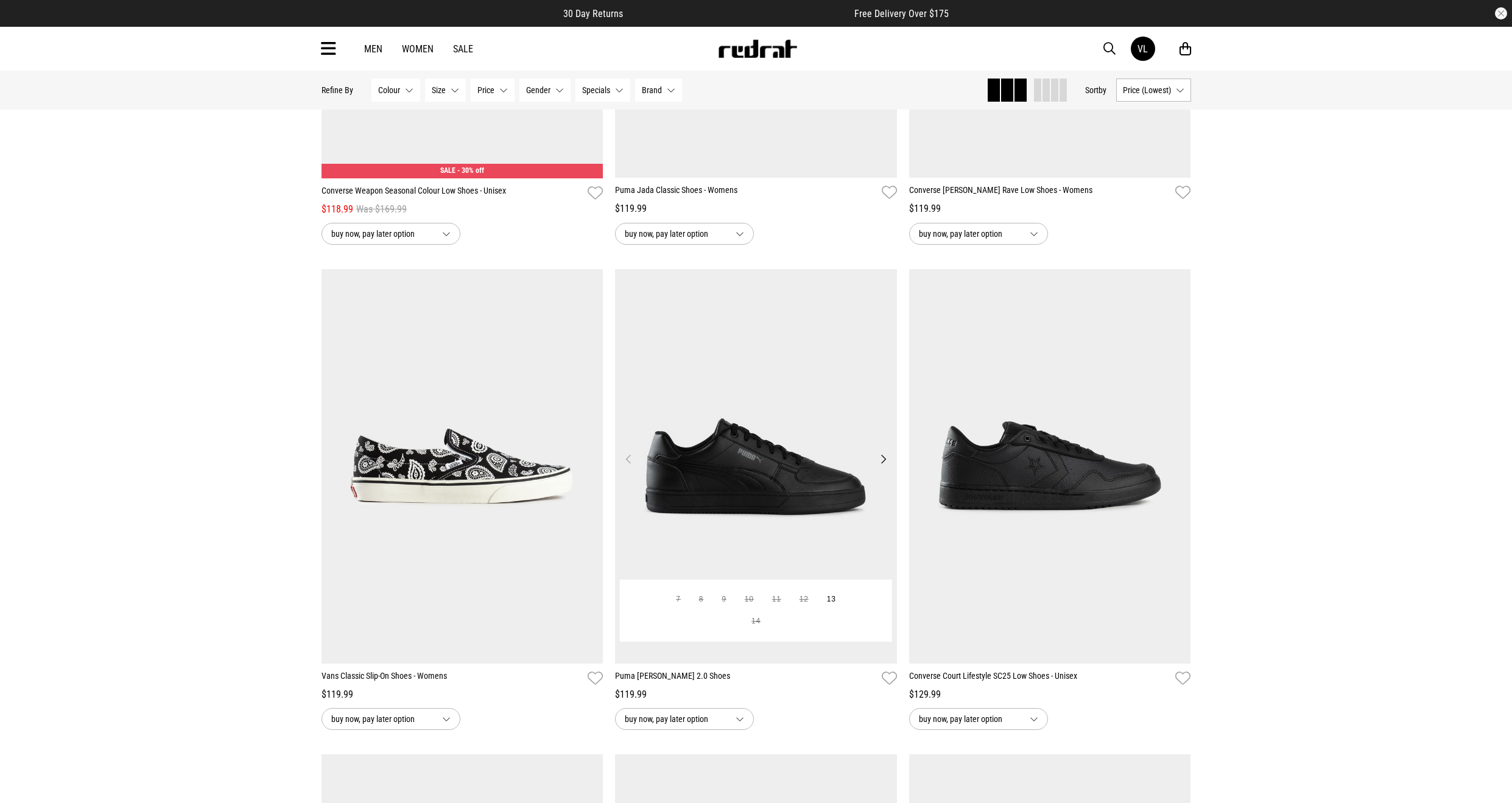
click at [884, 451] on img at bounding box center [756, 466] width 282 height 394
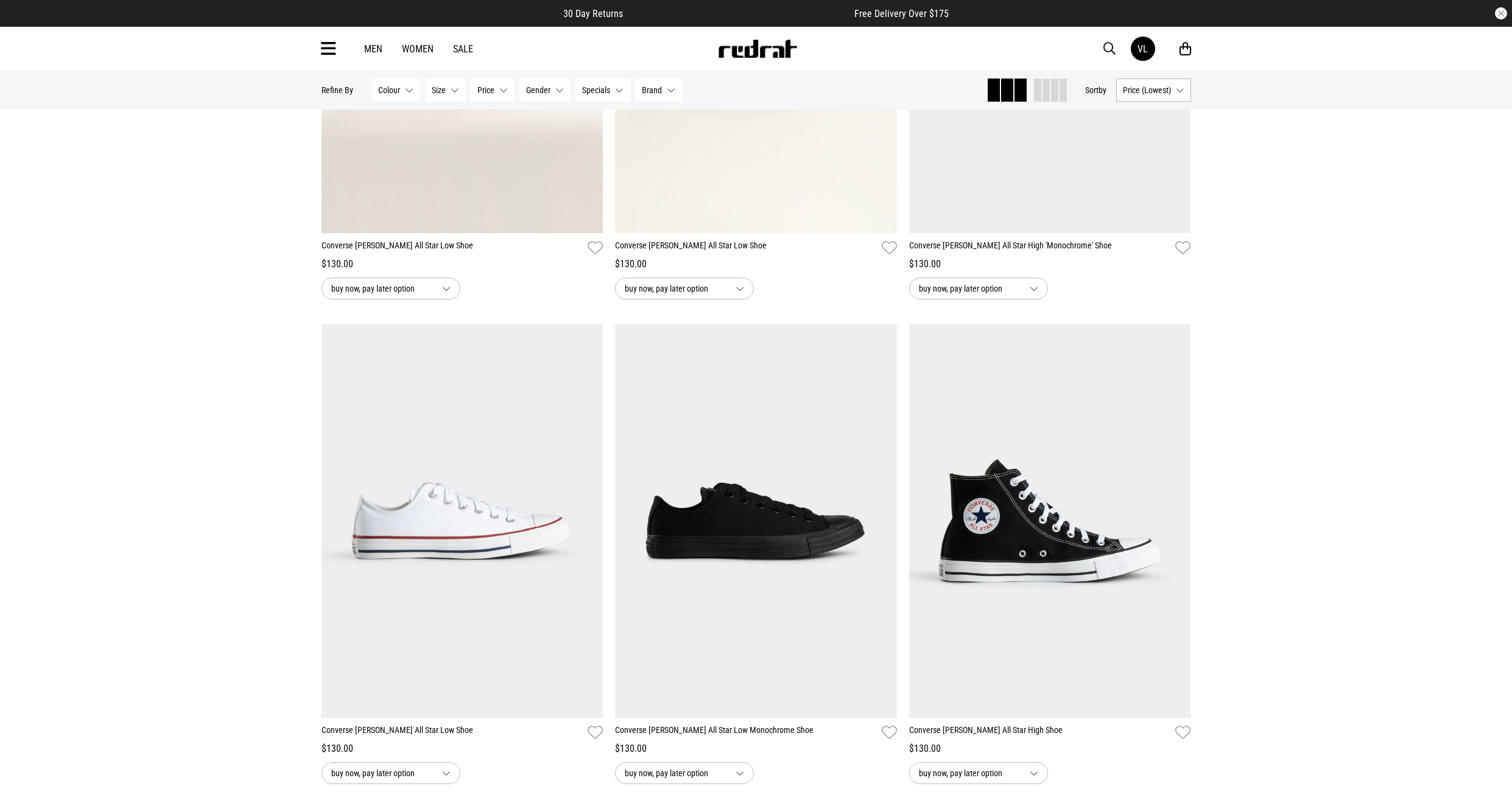
scroll to position [2689, 0]
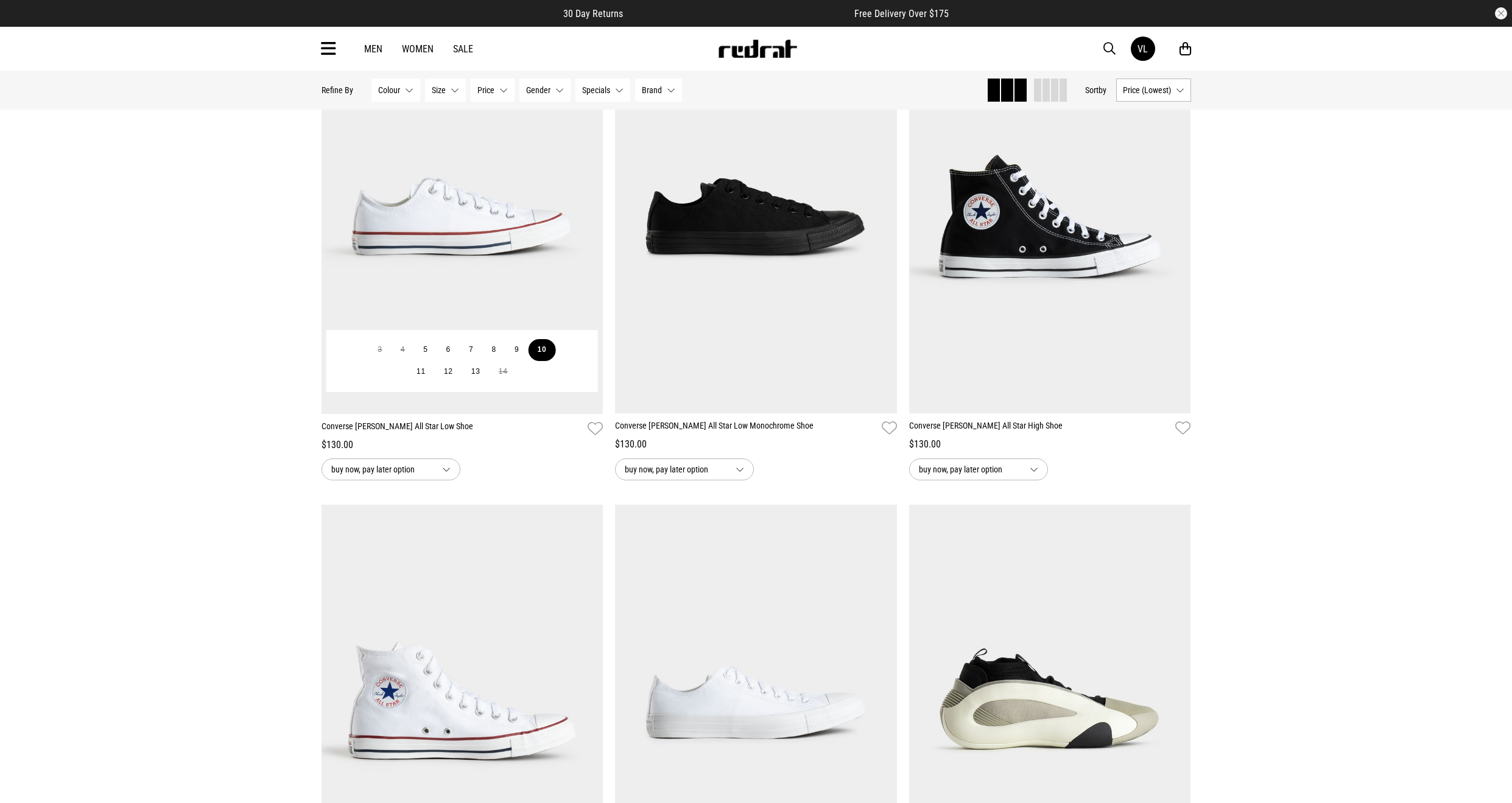
click at [544, 352] on button "10" at bounding box center [542, 350] width 28 height 22
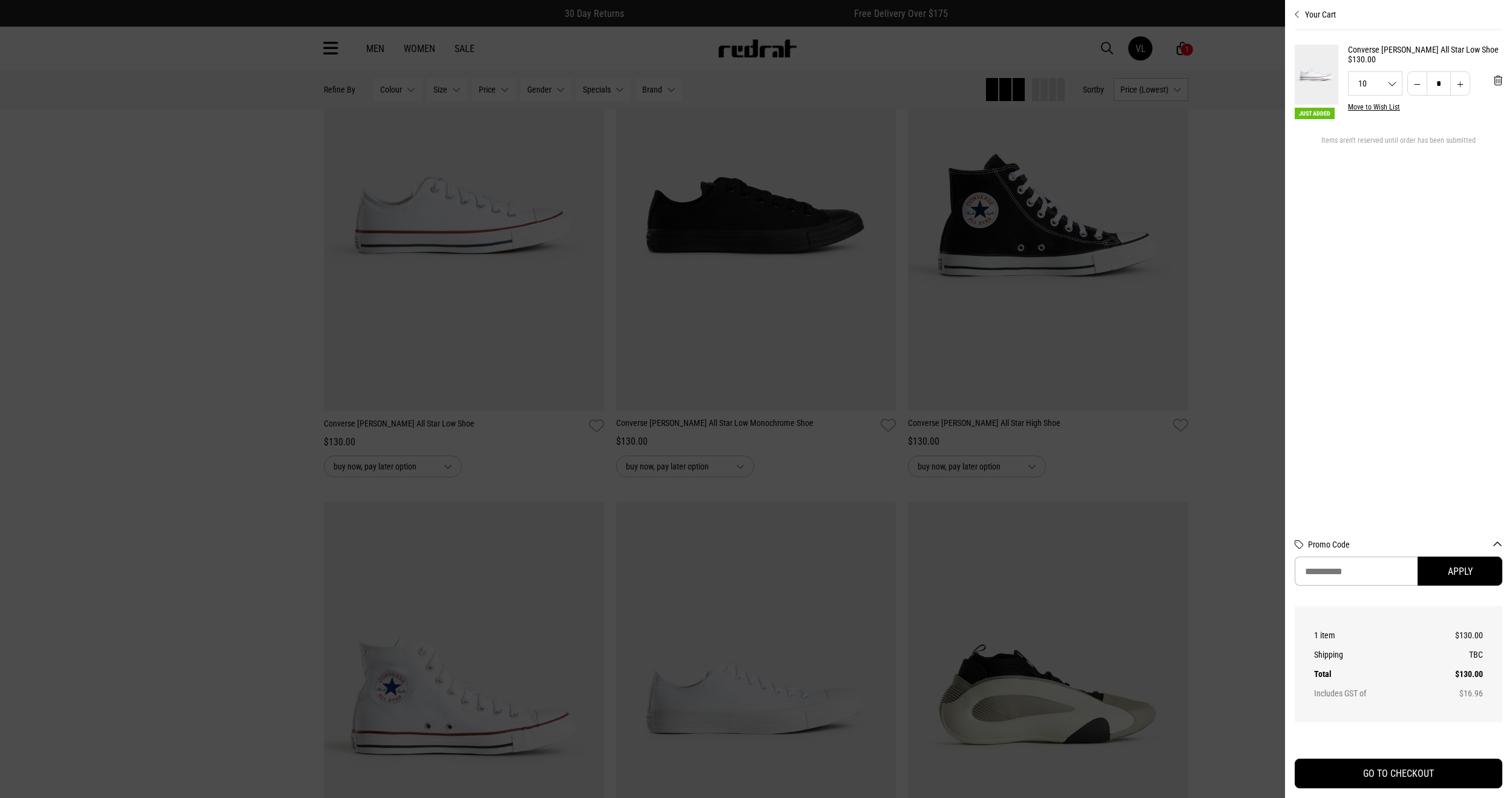
click at [392, 201] on div at bounding box center [756, 399] width 1512 height 798
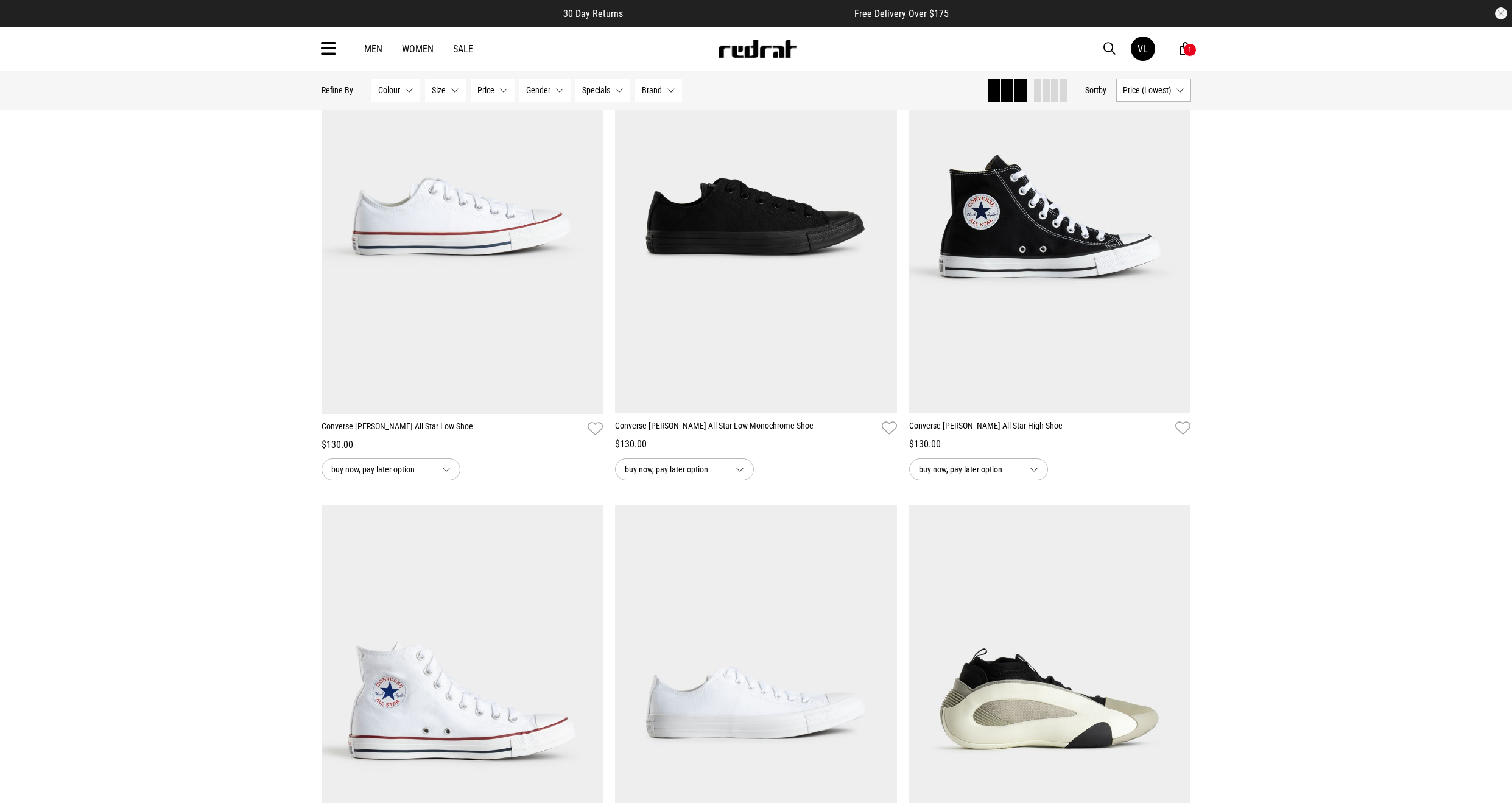
click at [394, 202] on img at bounding box center [463, 217] width 282 height 394
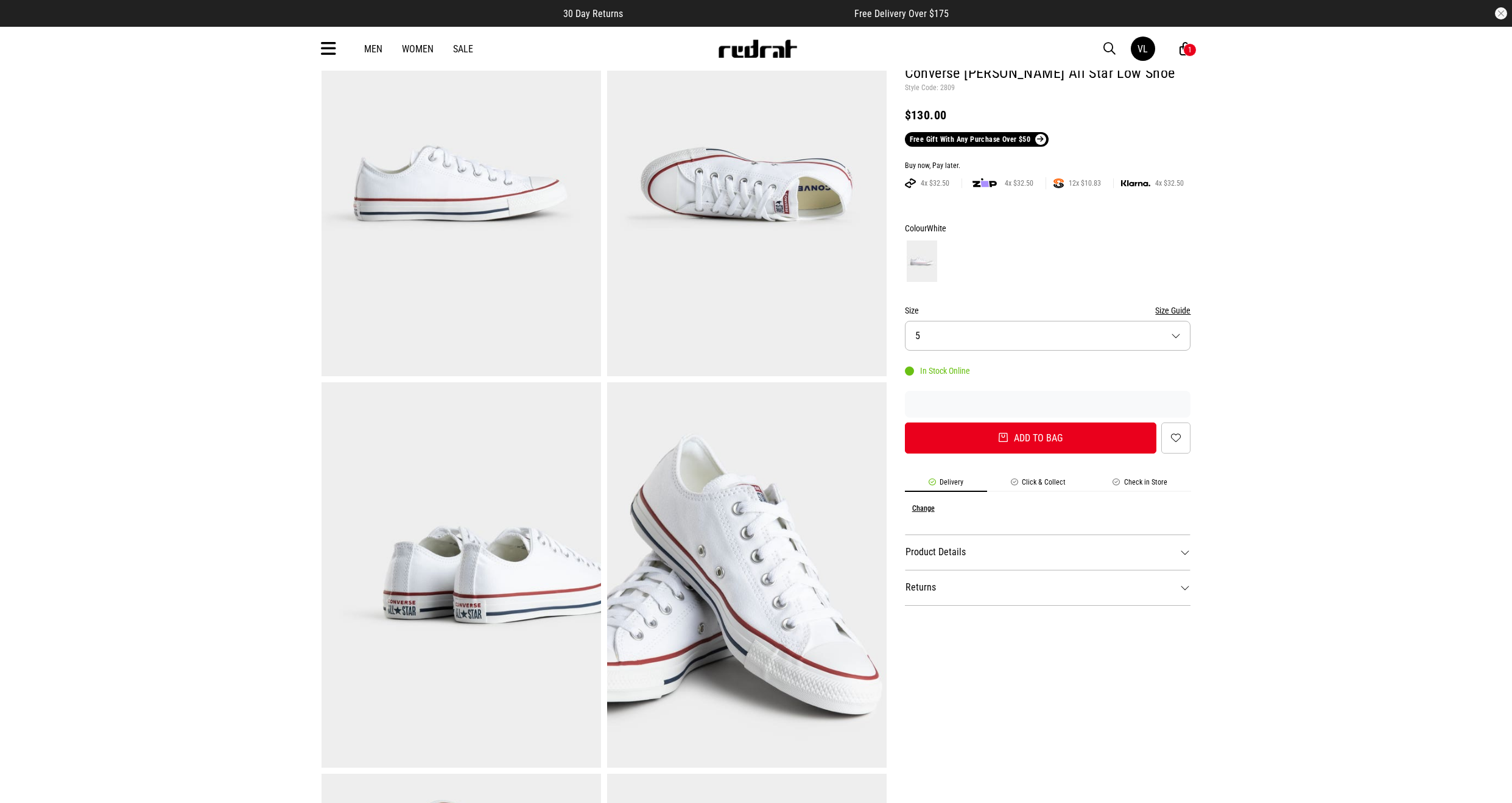
scroll to position [183, 0]
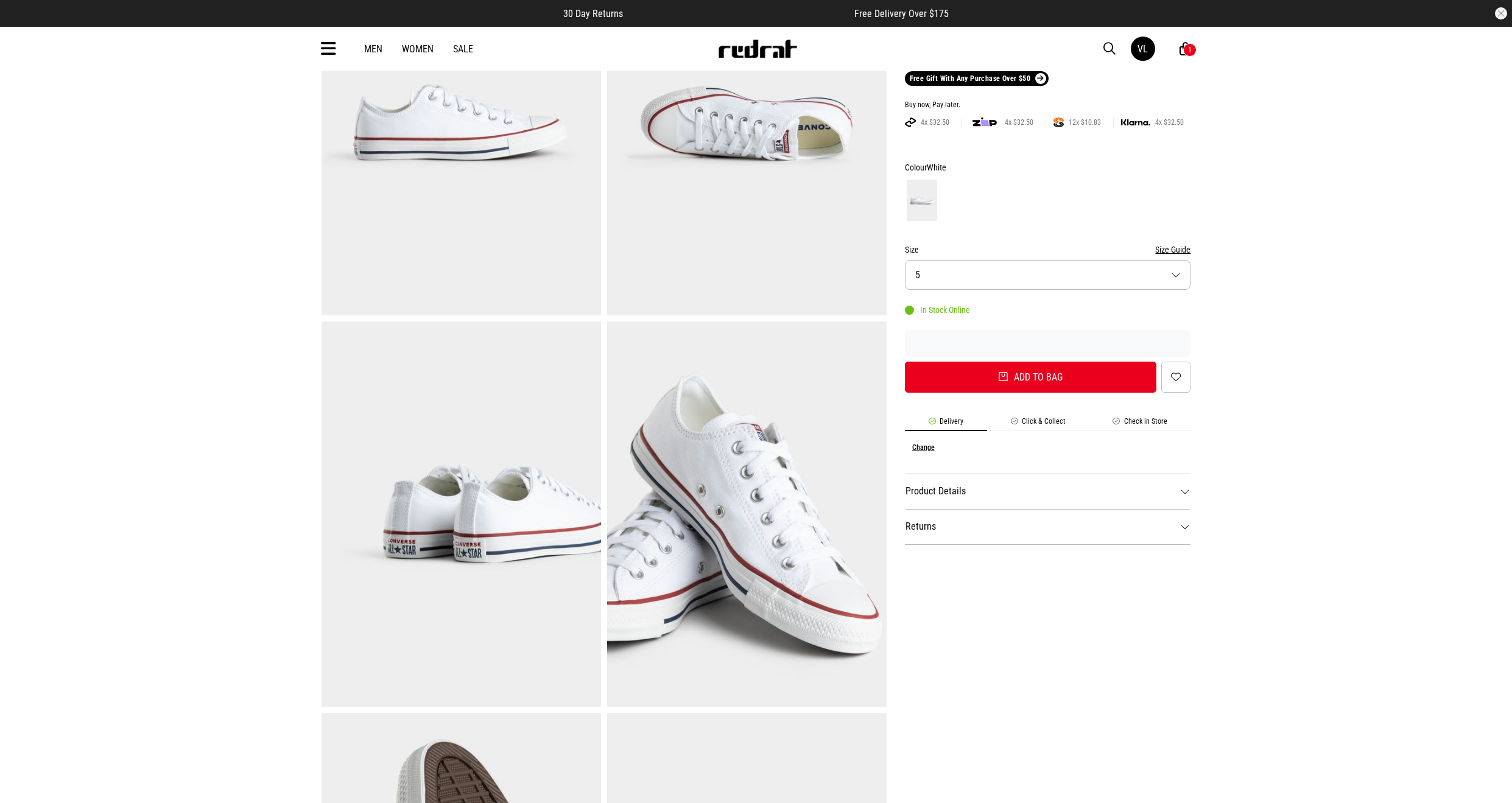
click at [958, 489] on dt "Product Details" at bounding box center [1048, 491] width 286 height 36
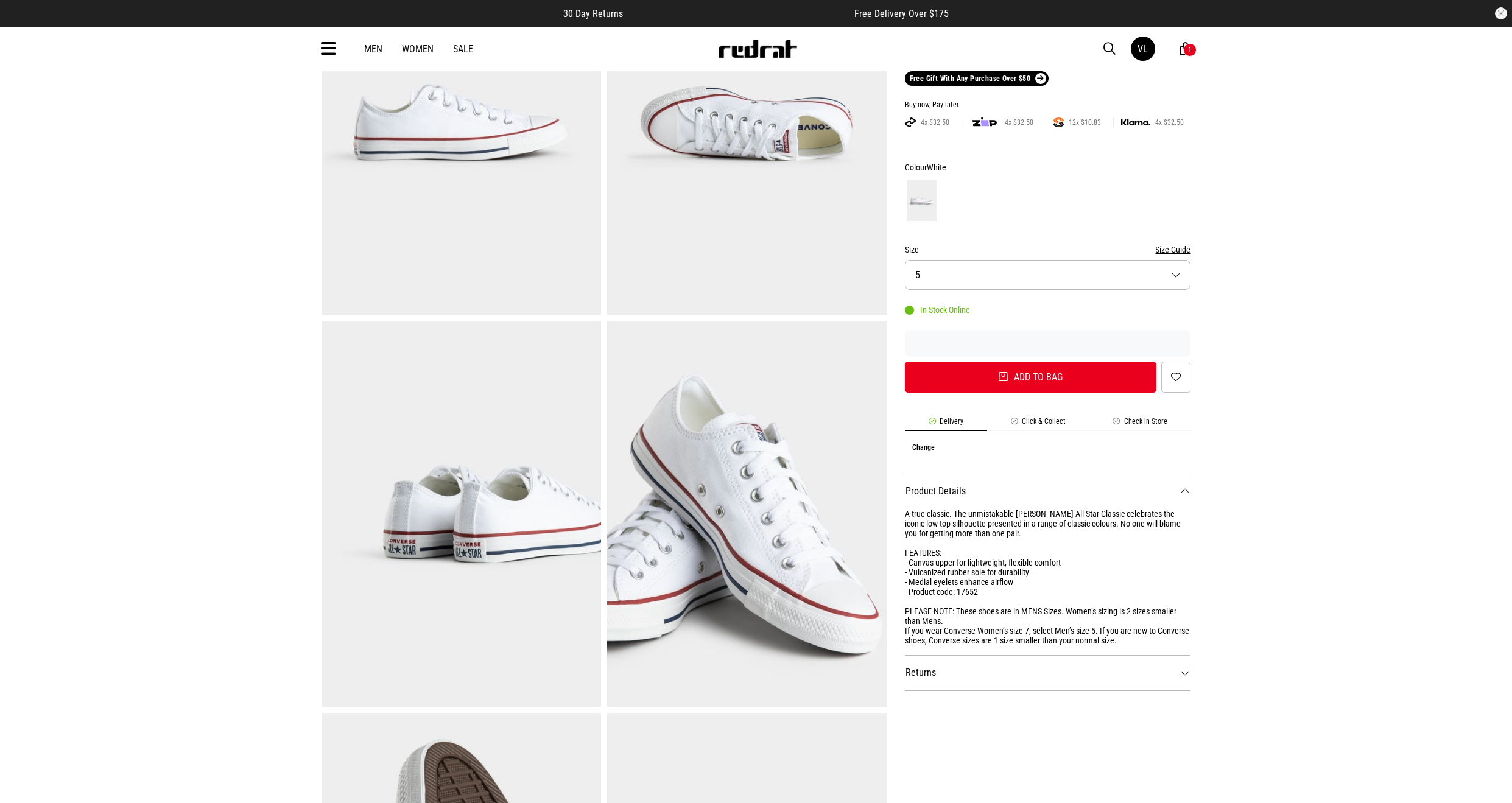
click at [995, 268] on button "Size 5" at bounding box center [1048, 275] width 286 height 30
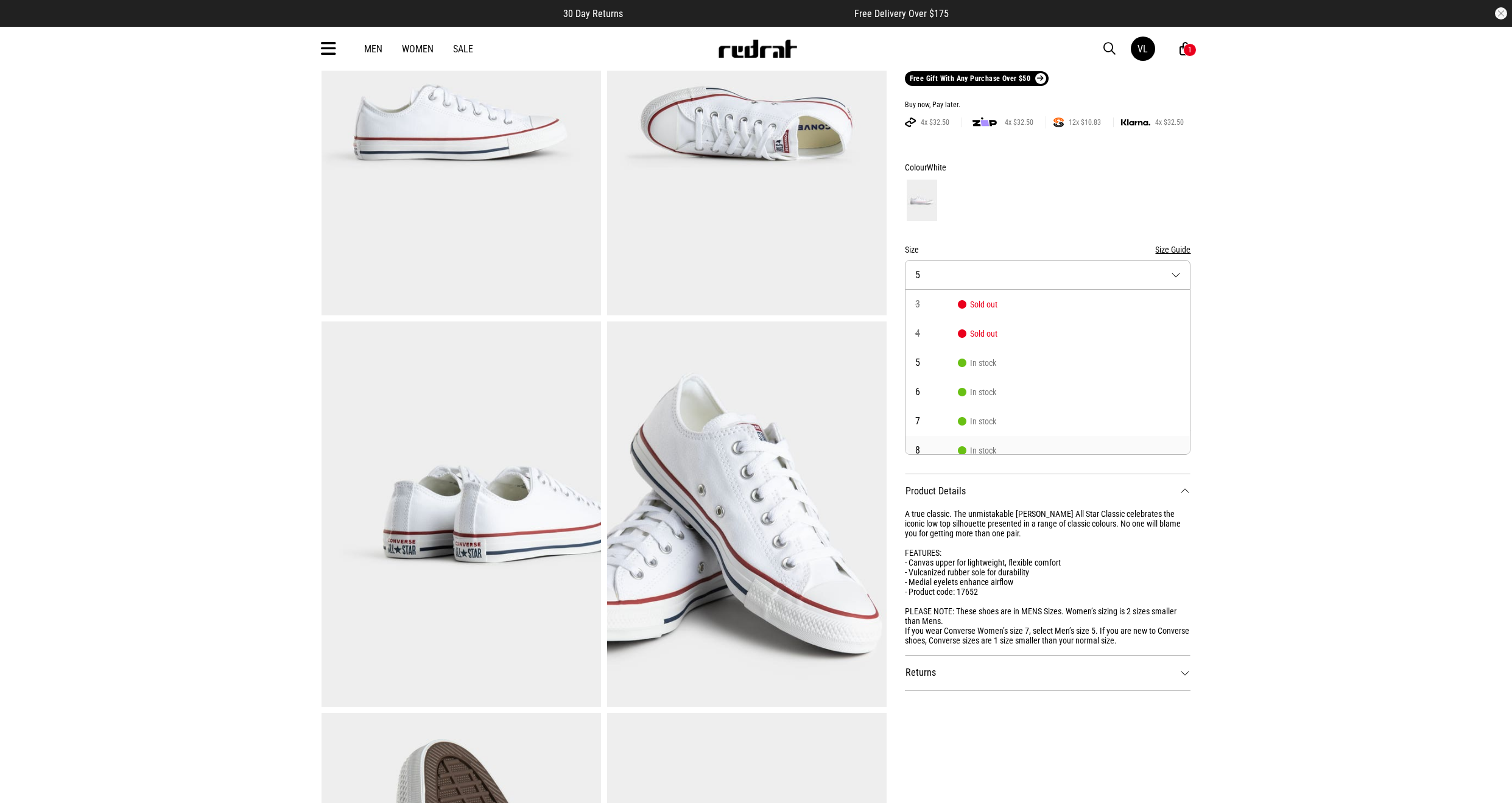
scroll to position [61, 0]
click at [943, 391] on span "8" at bounding box center [937, 390] width 43 height 10
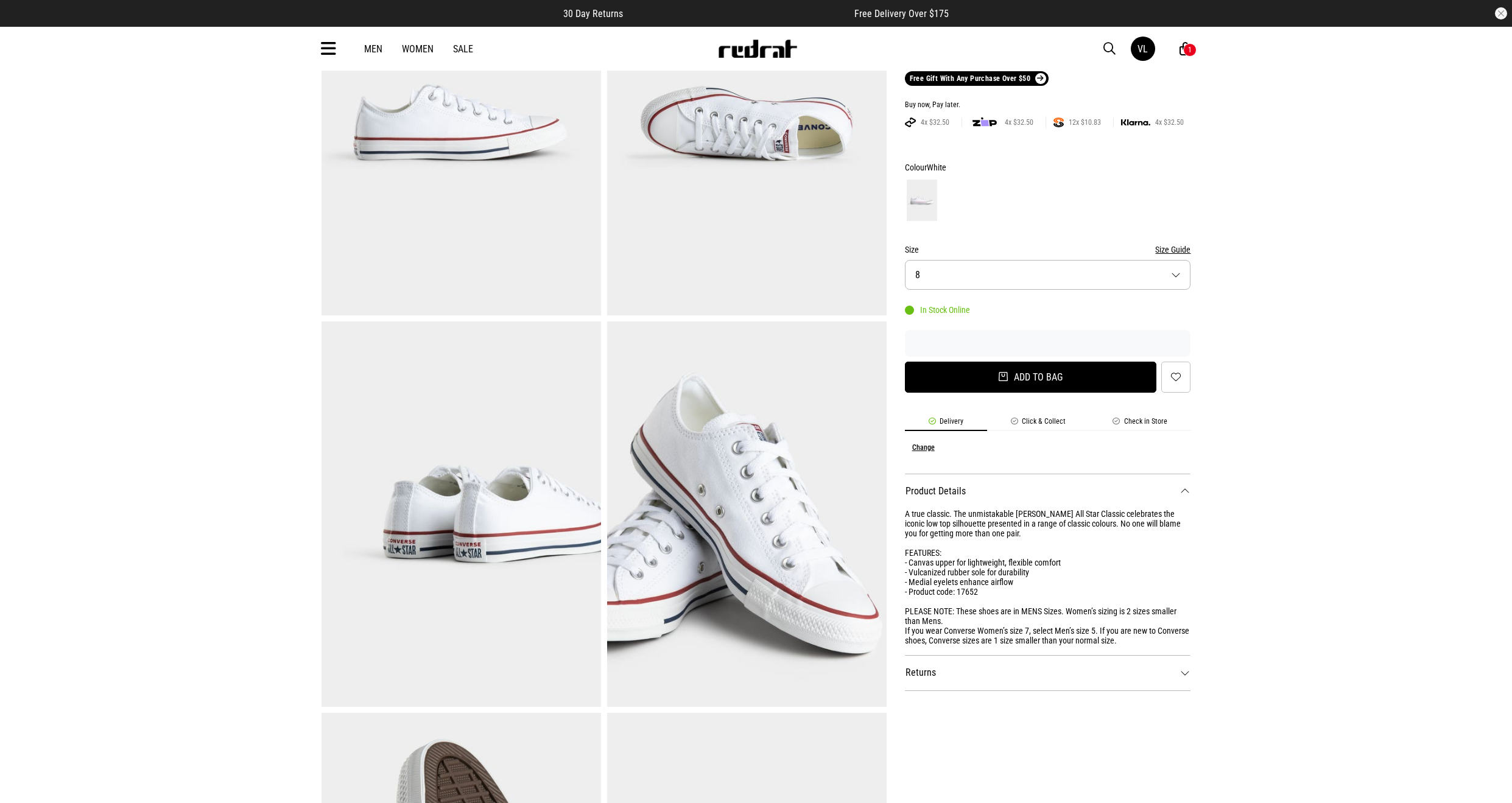
click at [965, 382] on button "Add to bag" at bounding box center [1031, 377] width 252 height 31
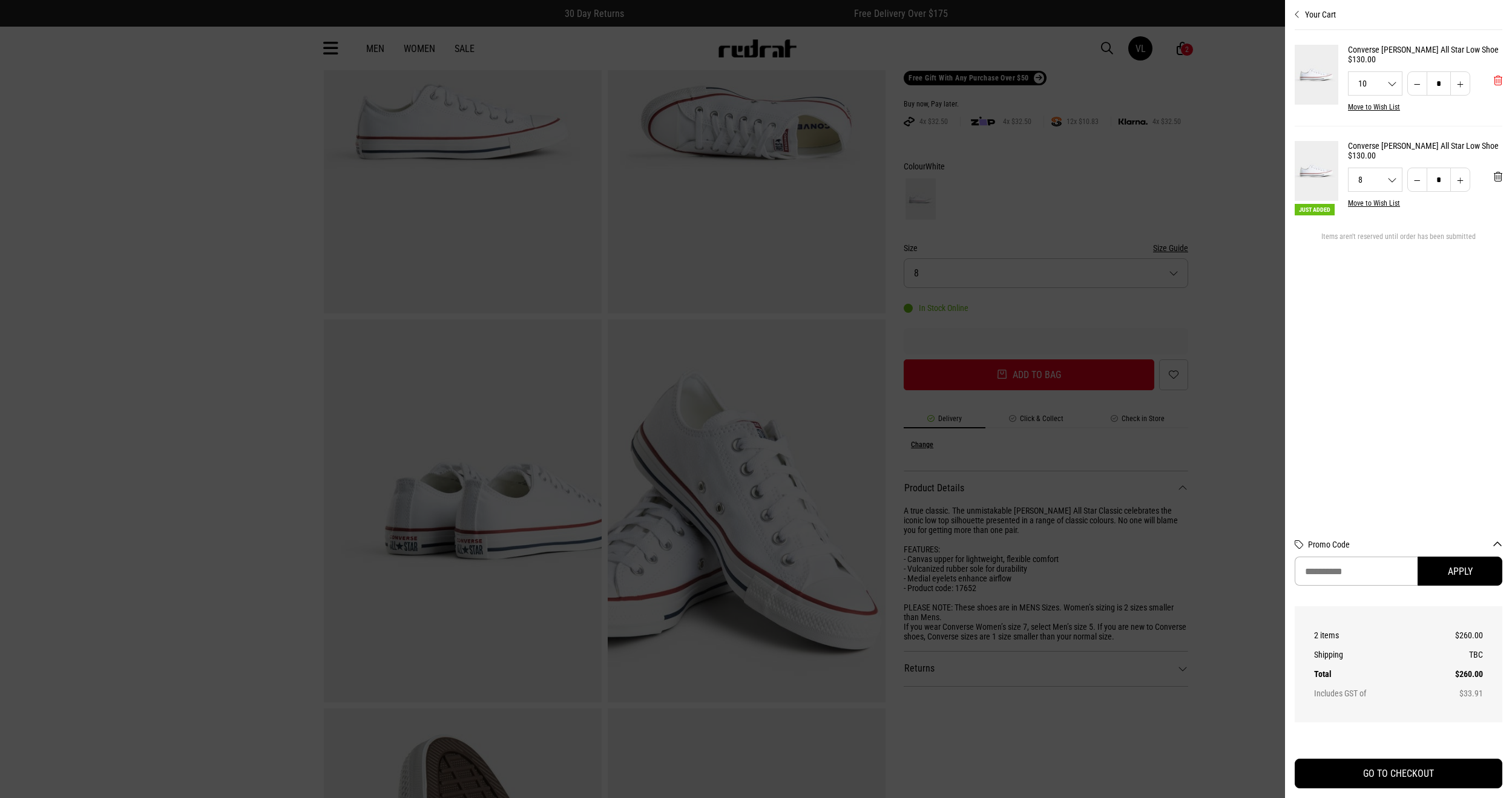
click at [1495, 79] on span "'Remove from cart" at bounding box center [1498, 80] width 9 height 12
drag, startPoint x: 1026, startPoint y: 736, endPoint x: 1024, endPoint y: 721, distance: 15.1
click at [1024, 734] on div at bounding box center [756, 399] width 1512 height 798
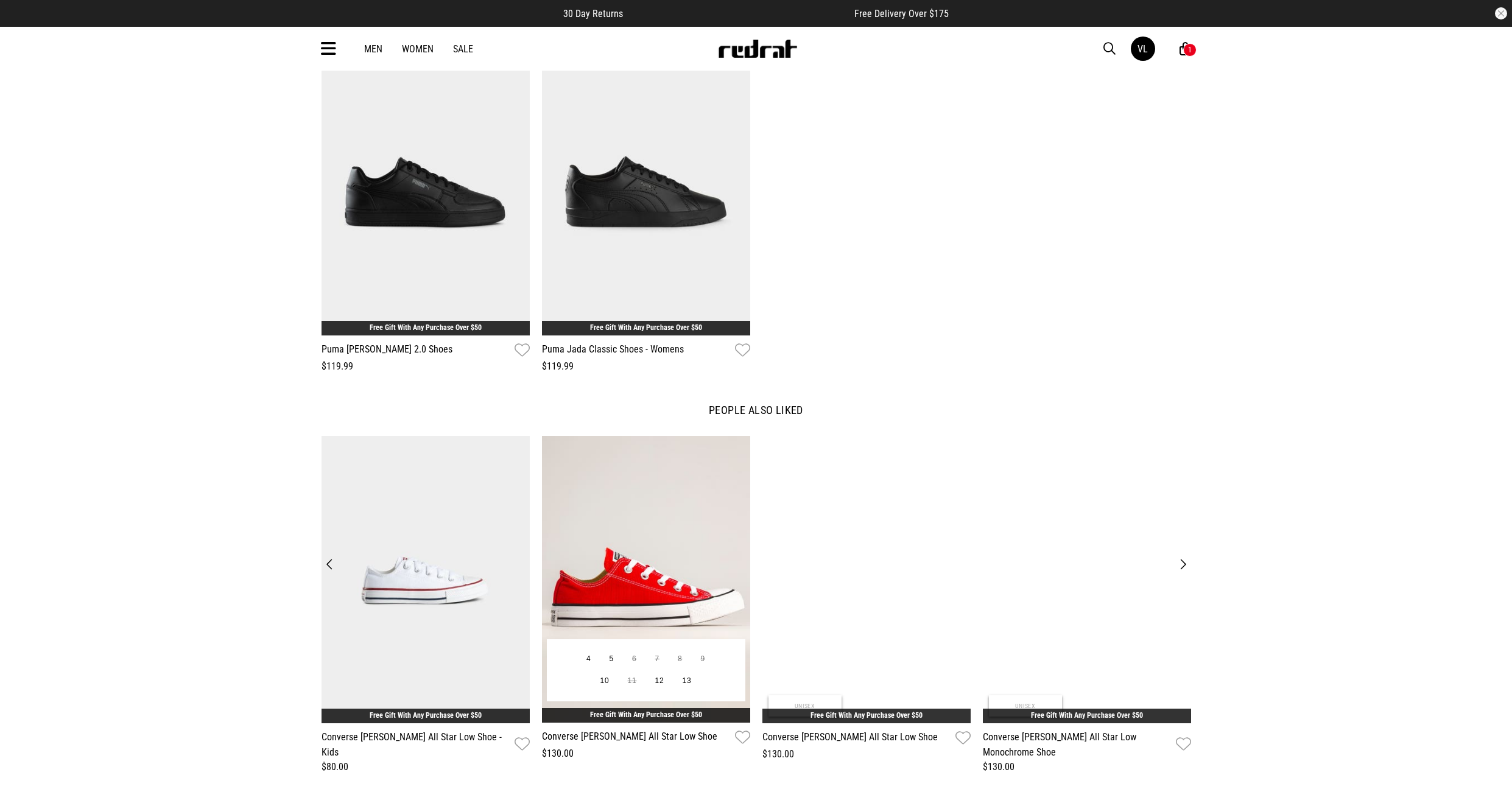
scroll to position [1705, 0]
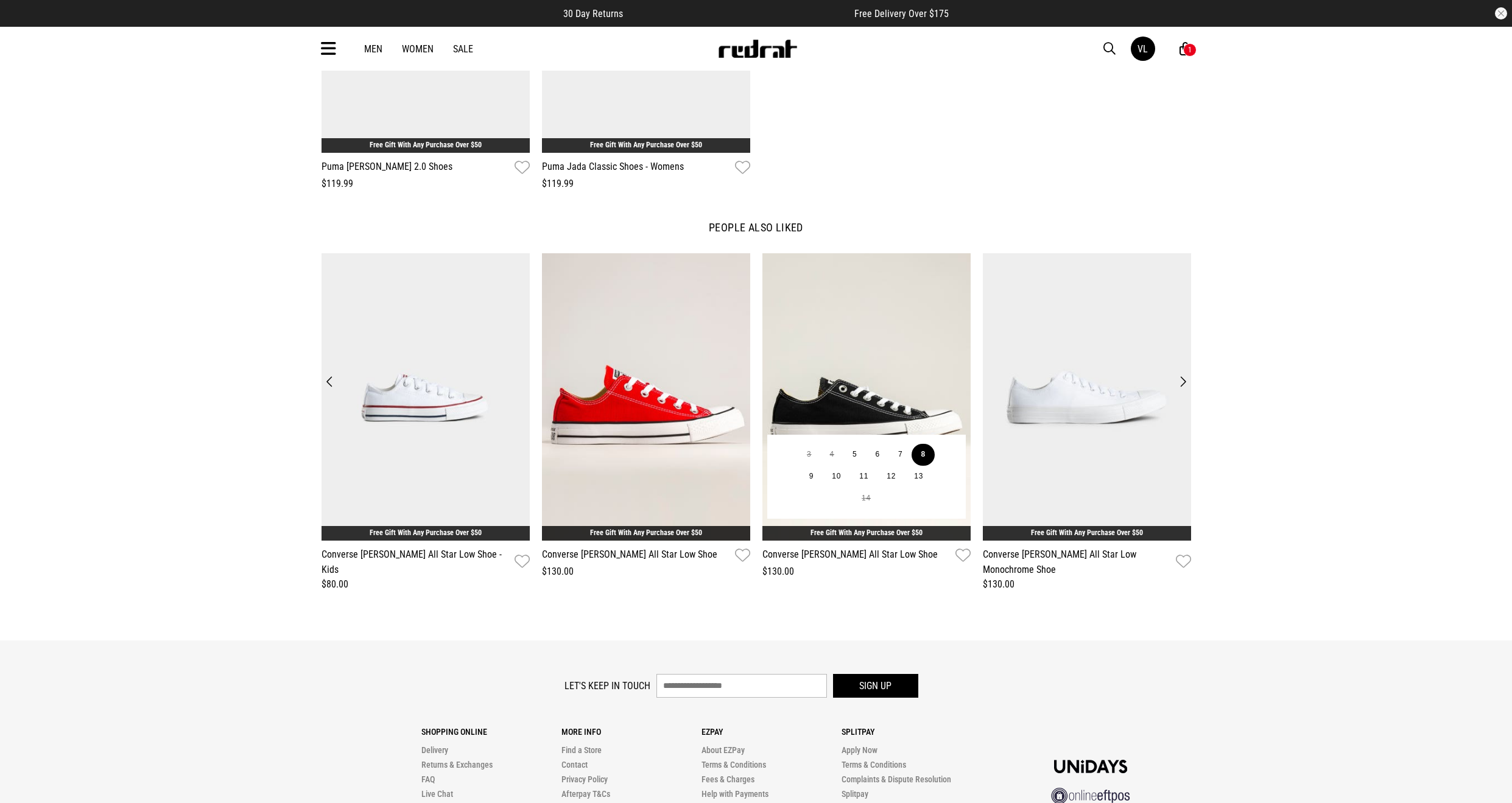
click at [918, 457] on button "8" at bounding box center [923, 455] width 22 height 22
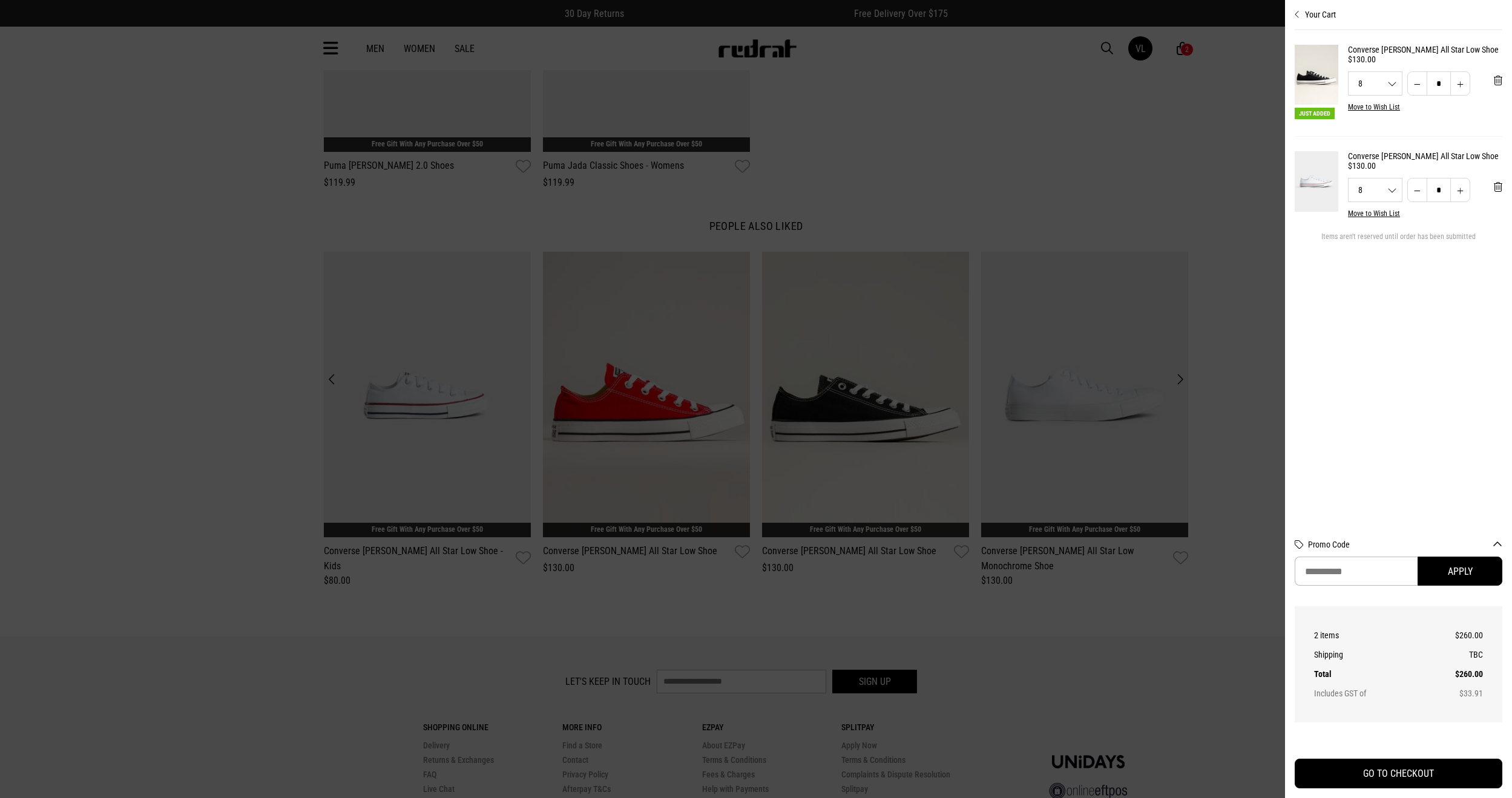
click at [851, 150] on div at bounding box center [756, 399] width 1512 height 798
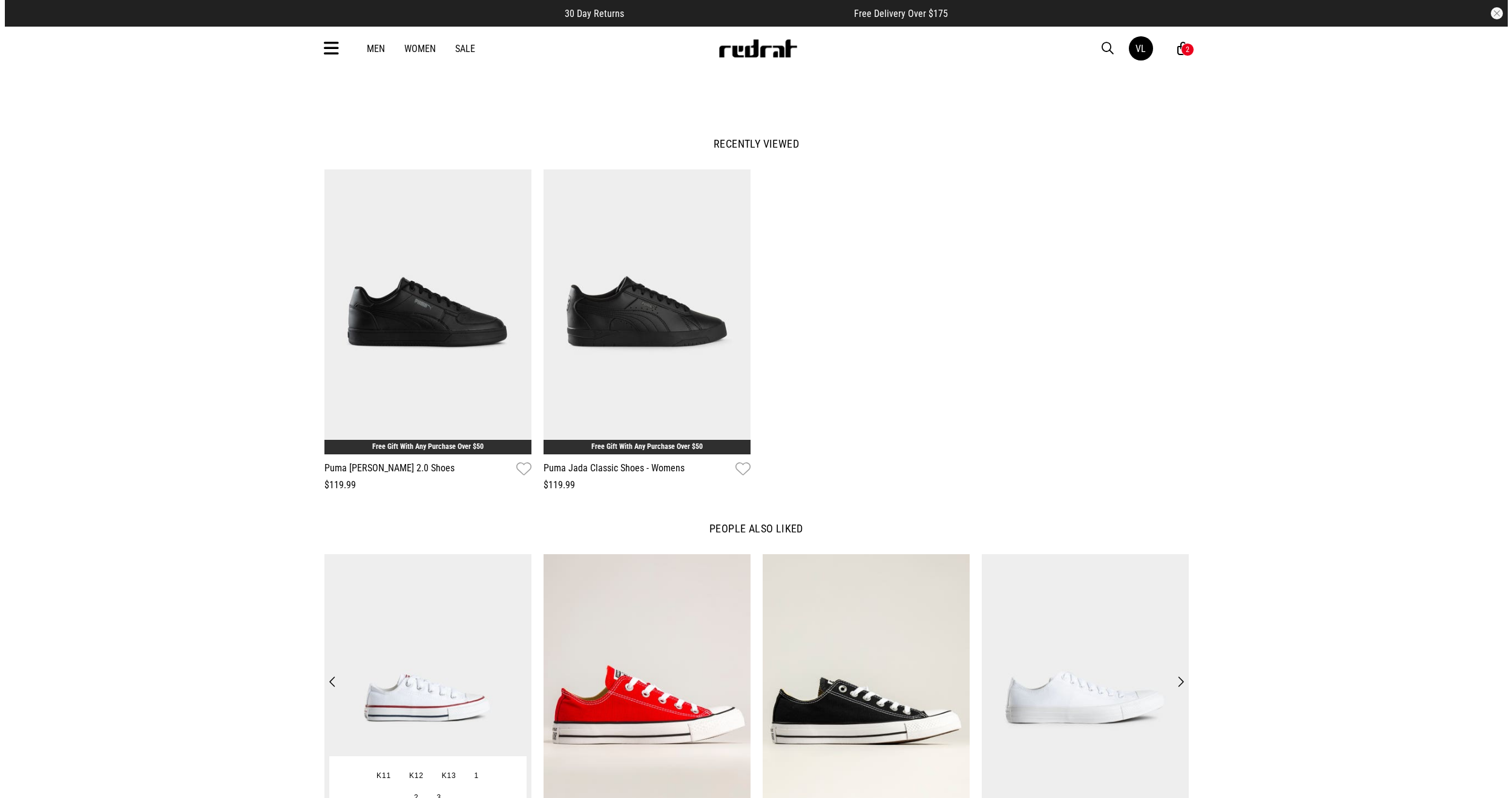
scroll to position [1210, 0]
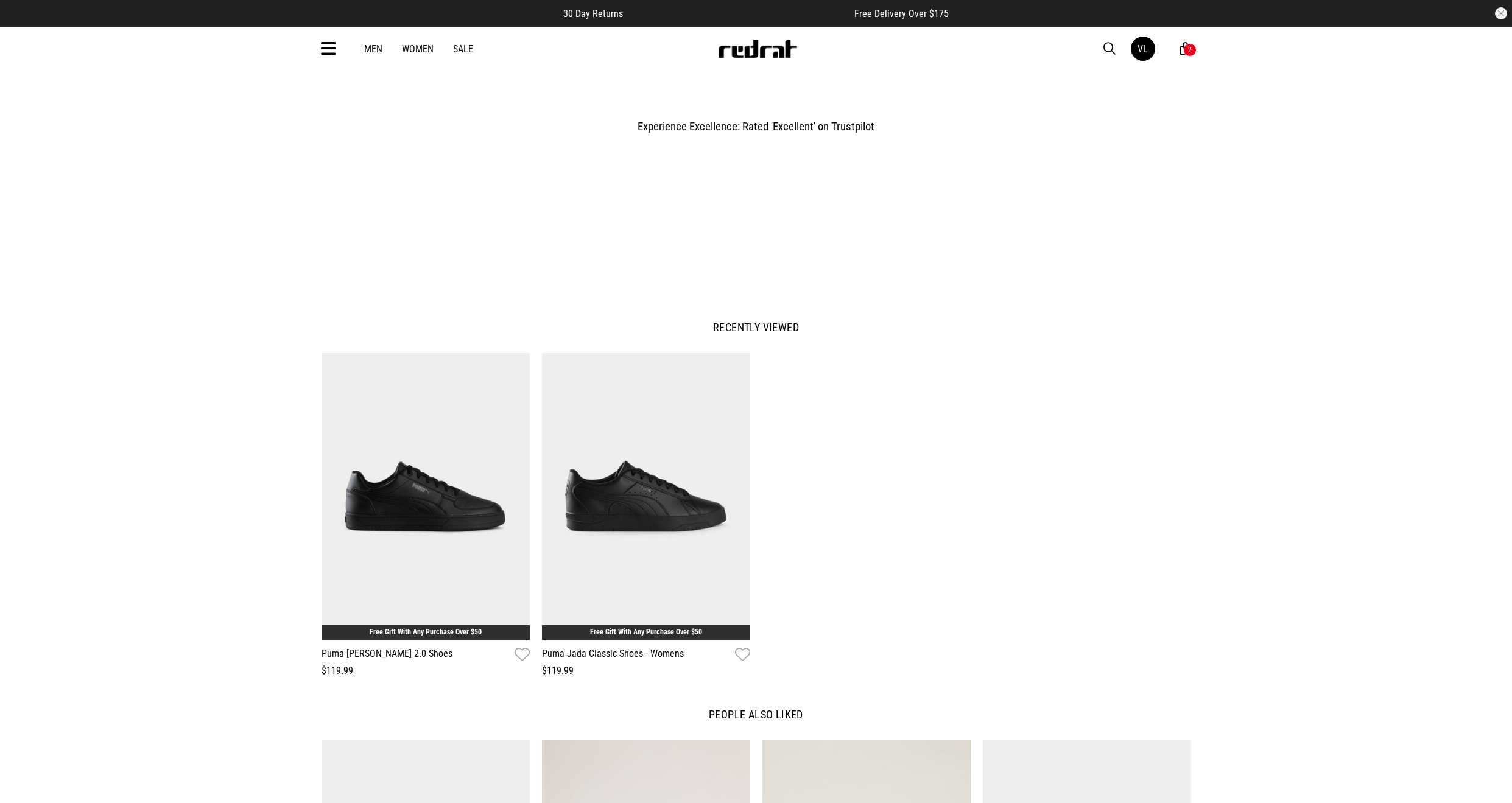
click at [327, 51] on icon at bounding box center [328, 48] width 15 height 20
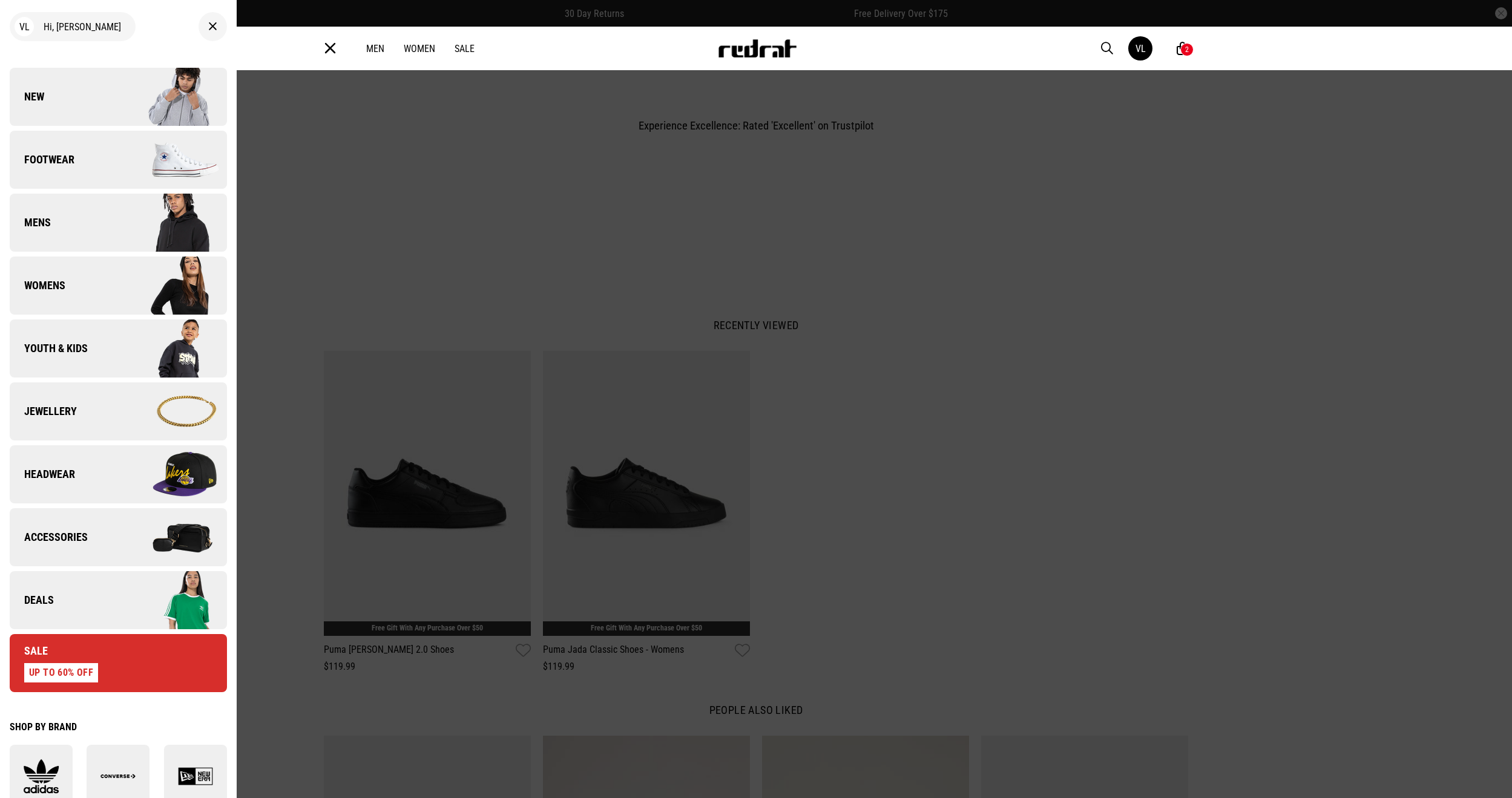
click at [131, 364] on img at bounding box center [172, 348] width 109 height 61
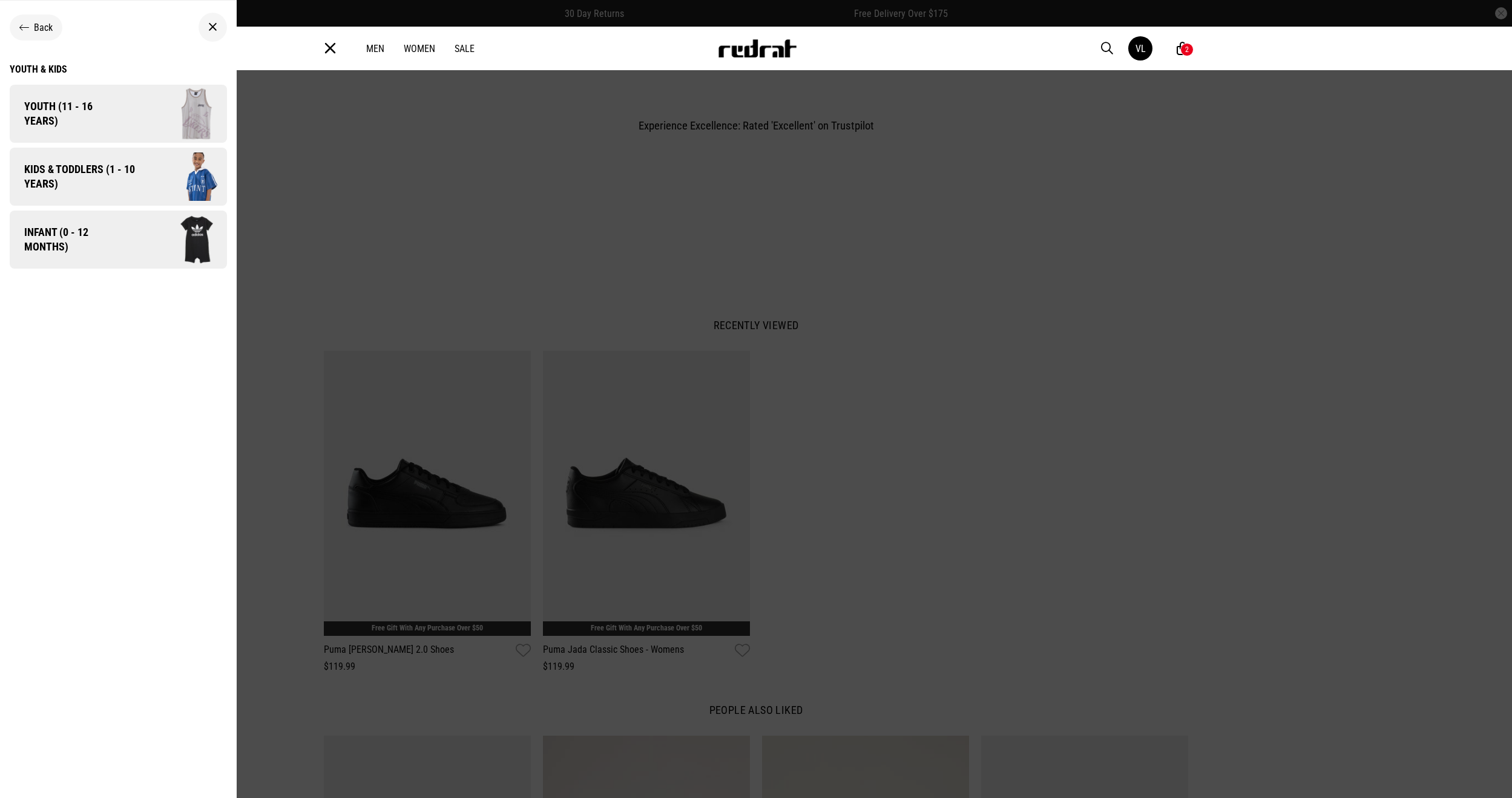
click at [105, 124] on span "Youth (11 - 16 years)" at bounding box center [66, 113] width 114 height 29
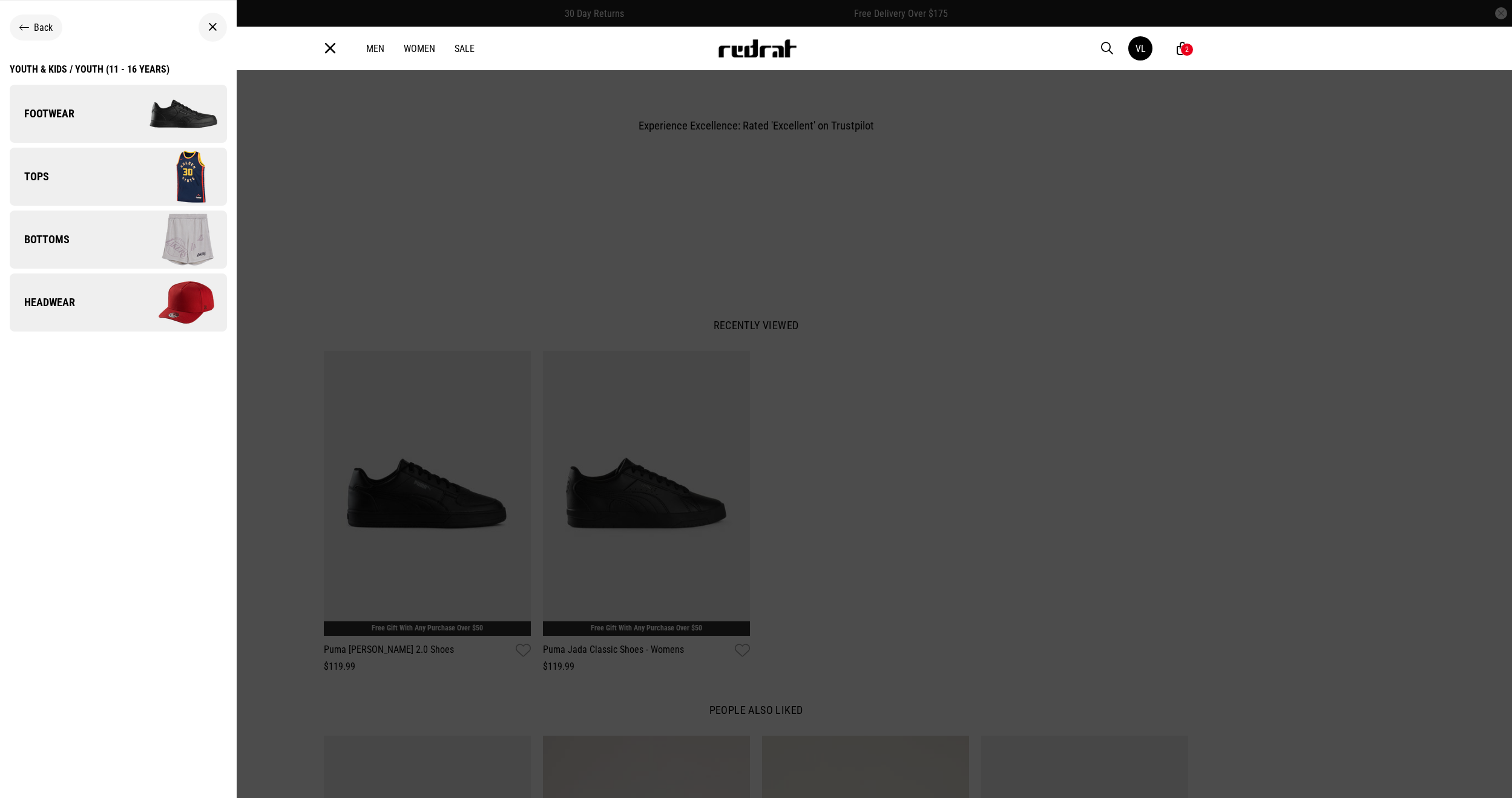
click at [105, 124] on link "Footwear" at bounding box center [118, 114] width 217 height 58
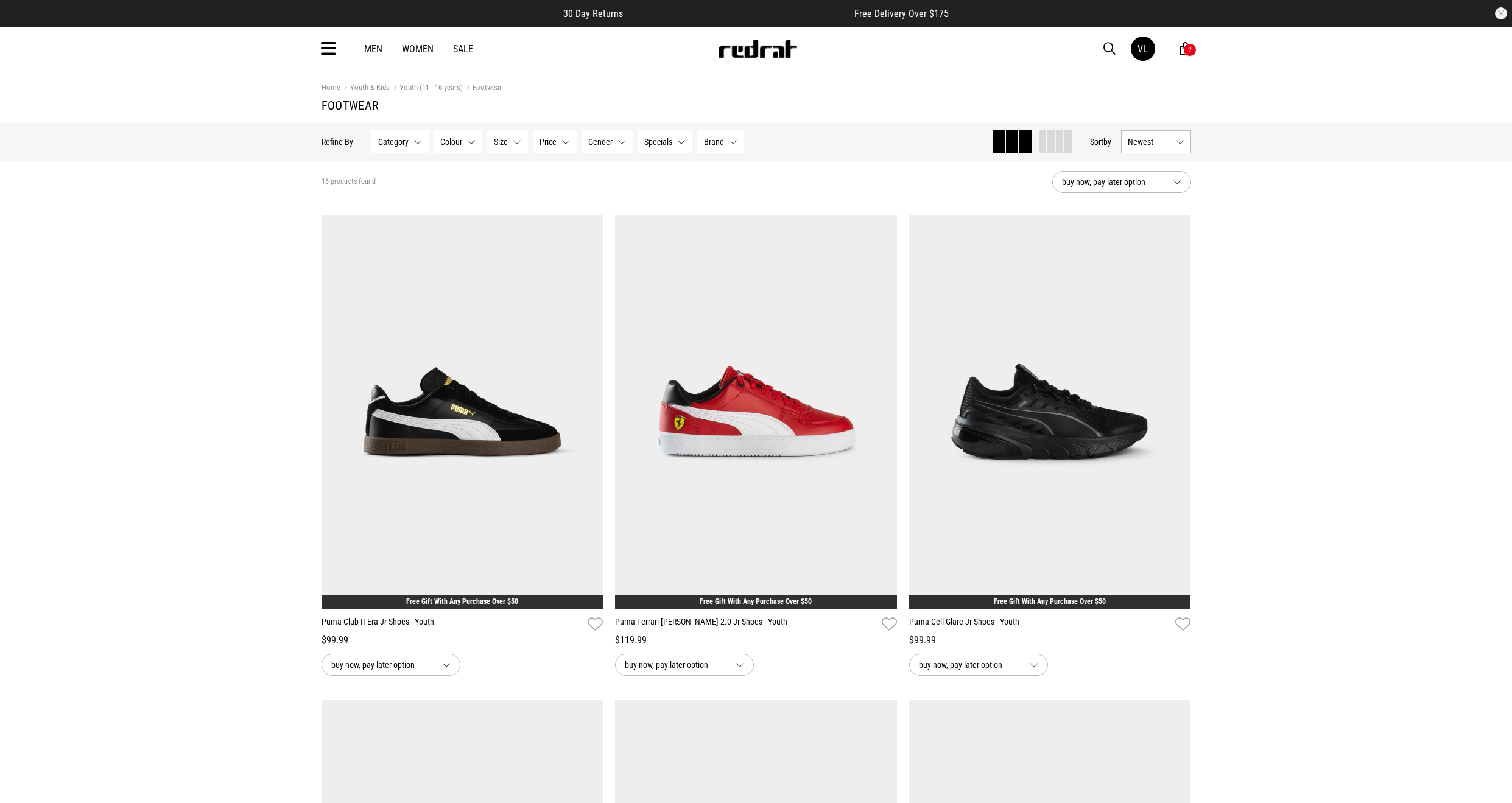
click at [1132, 146] on span "Newest" at bounding box center [1149, 142] width 44 height 10
click at [1133, 212] on li "Price (Lowest)" at bounding box center [1156, 209] width 69 height 22
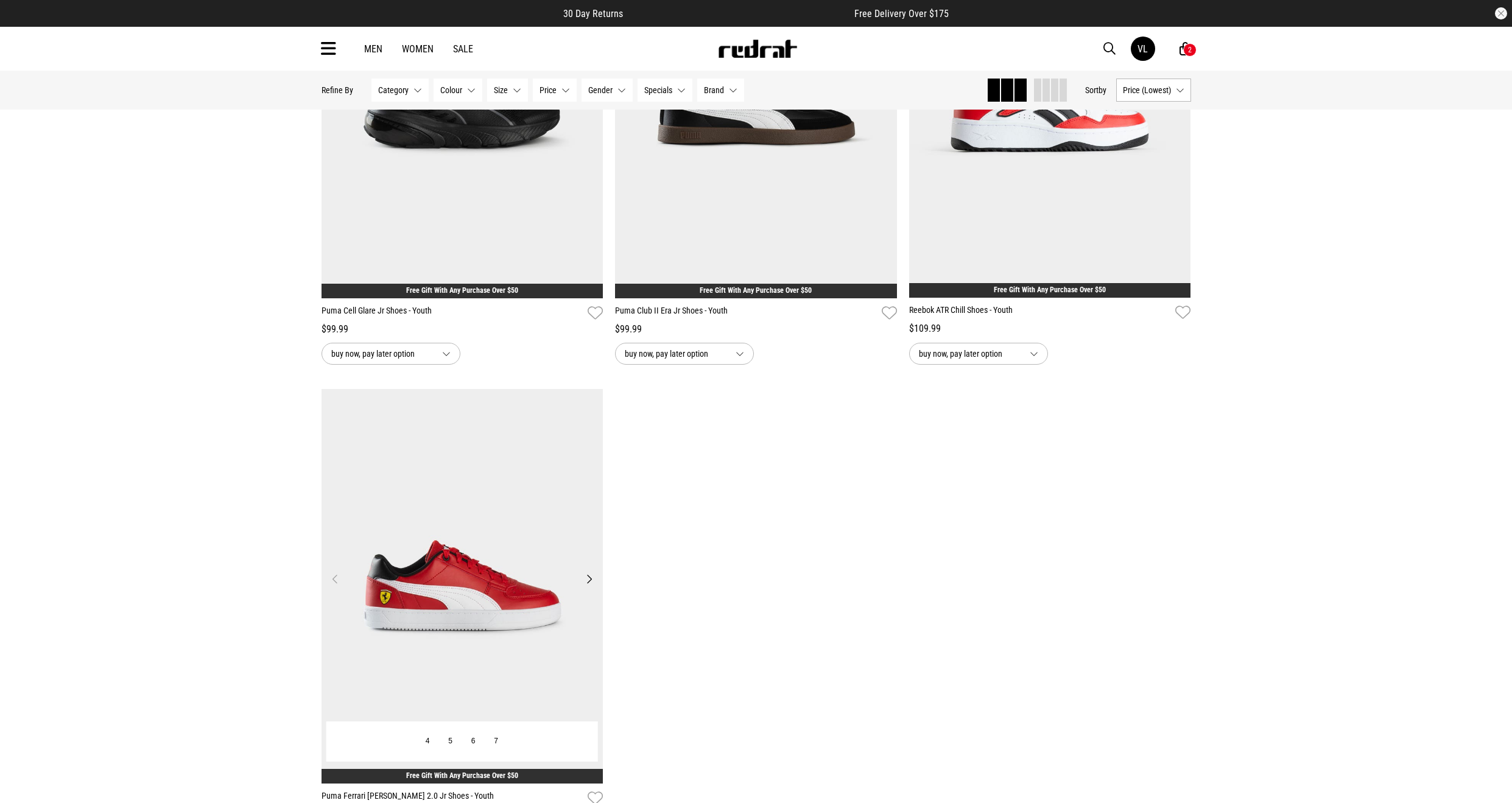
scroll to position [1948, 0]
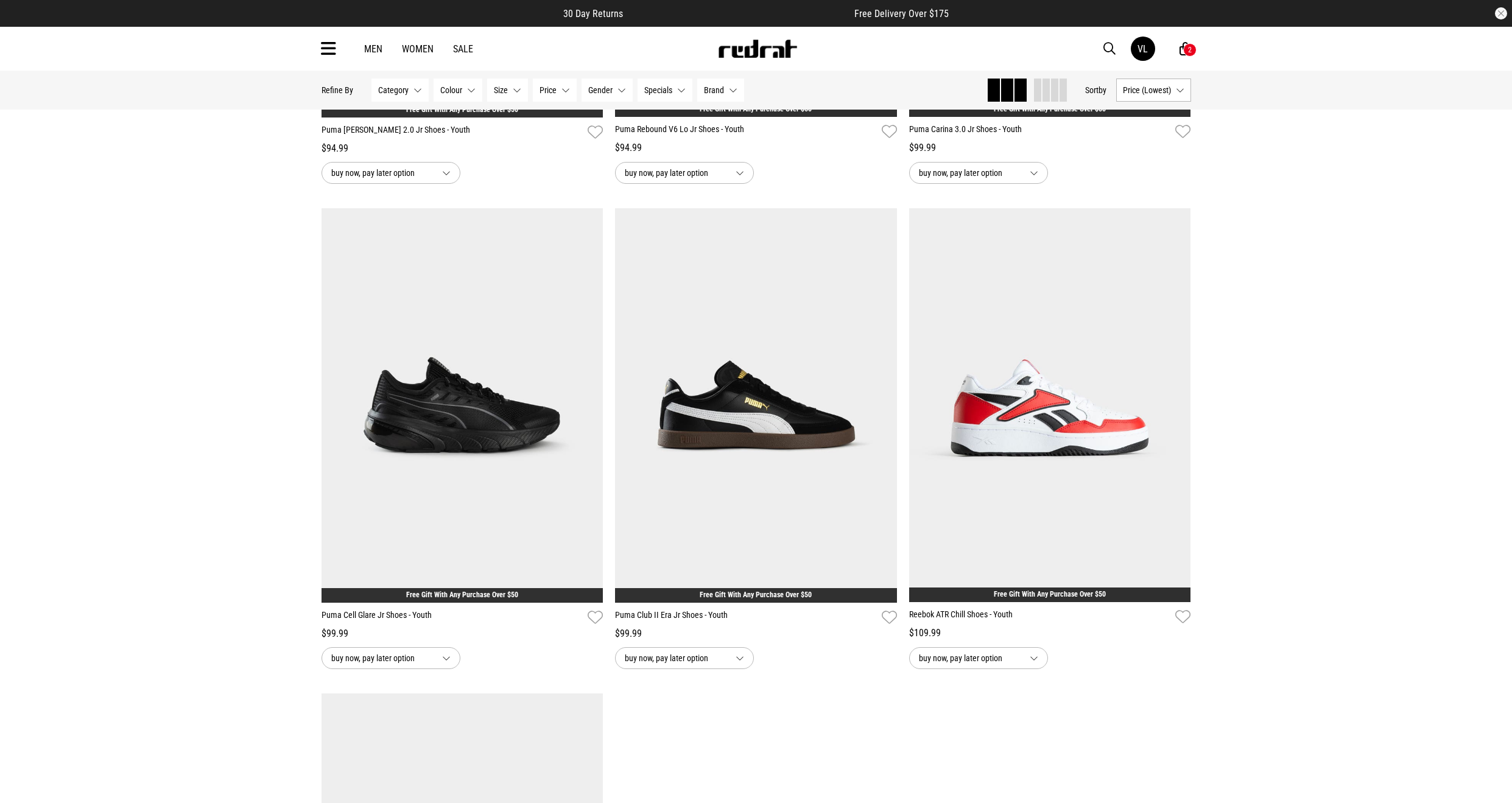
click at [415, 49] on link "Women" at bounding box center [417, 49] width 32 height 12
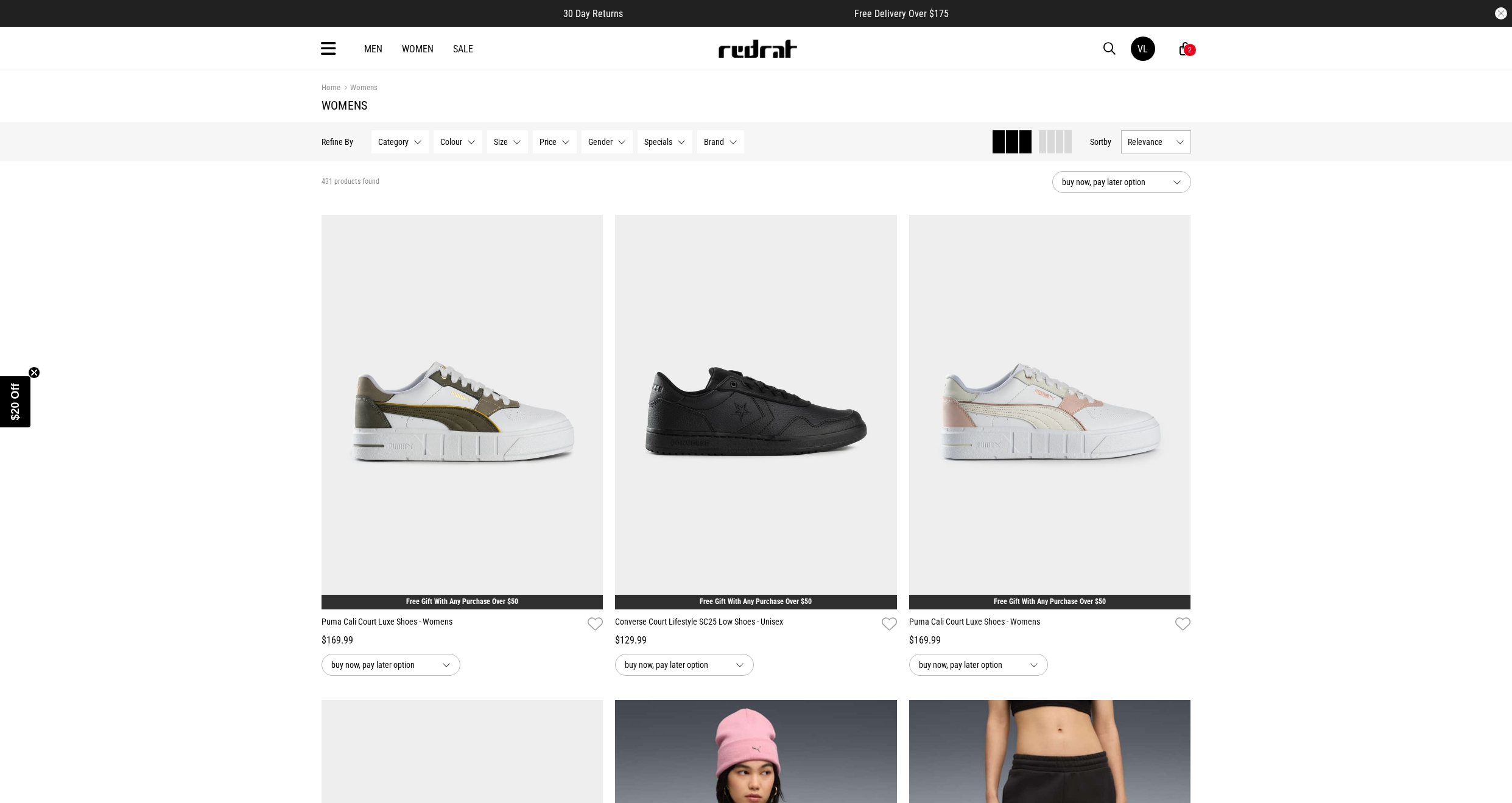
click at [321, 31] on div "Men Women Sale VL Hi, [PERSON_NAME] New Back Footwear Back Mens Back Womens Bac…" at bounding box center [756, 48] width 889 height 44
click at [331, 52] on icon at bounding box center [328, 48] width 15 height 20
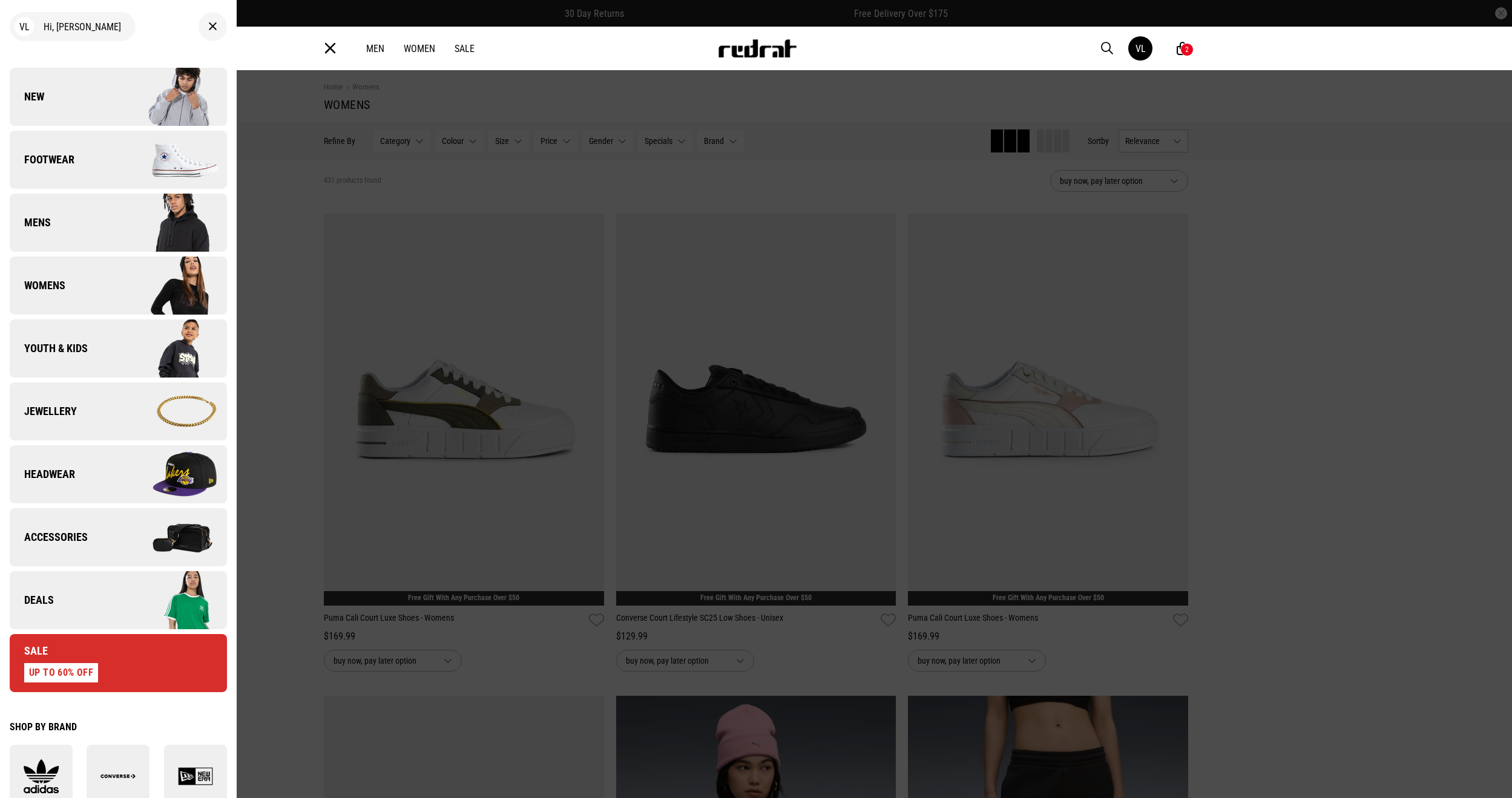
click at [131, 344] on img at bounding box center [172, 348] width 109 height 61
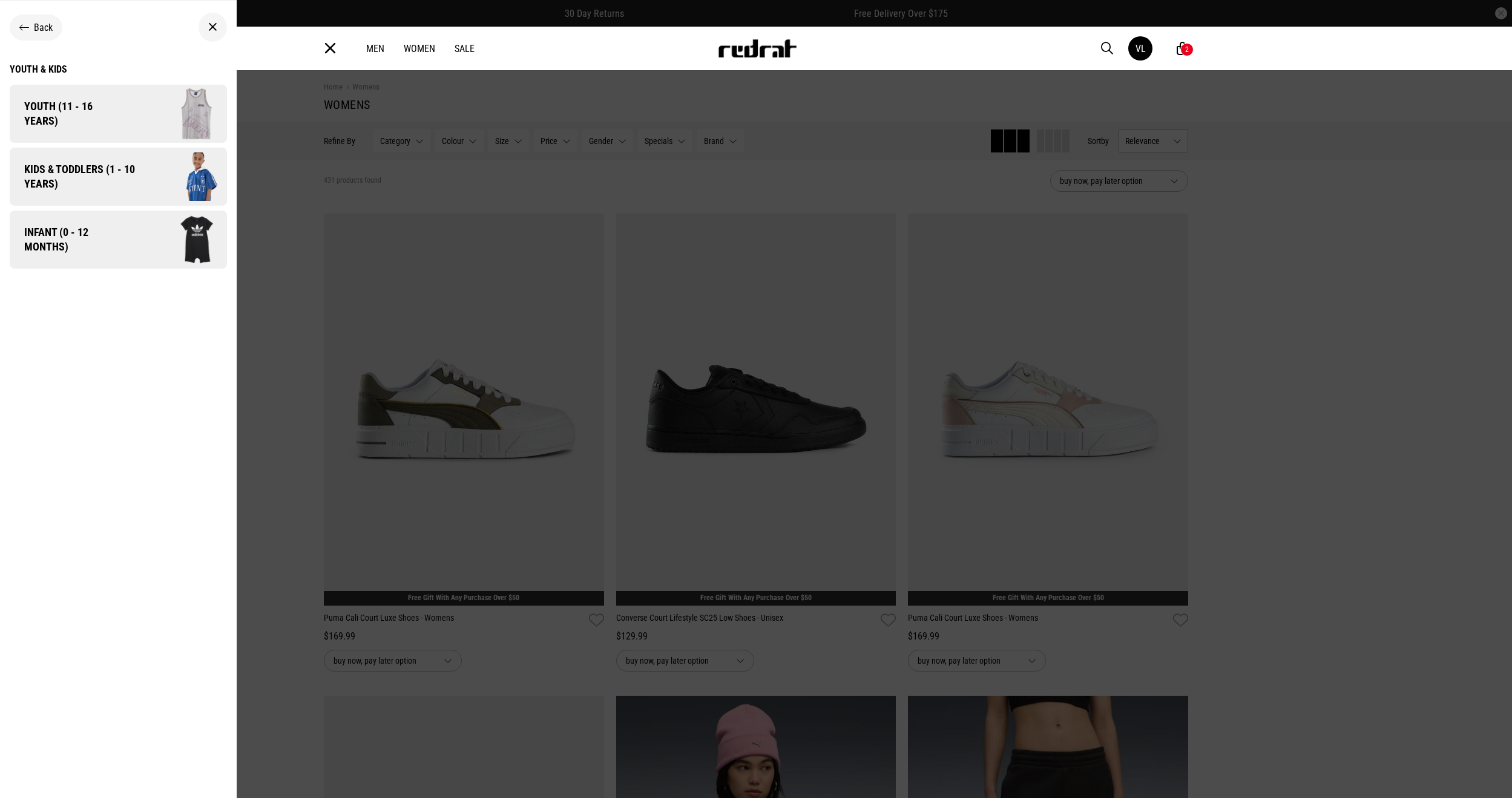
click at [122, 127] on span "Youth (11 - 16 years)" at bounding box center [66, 113] width 114 height 29
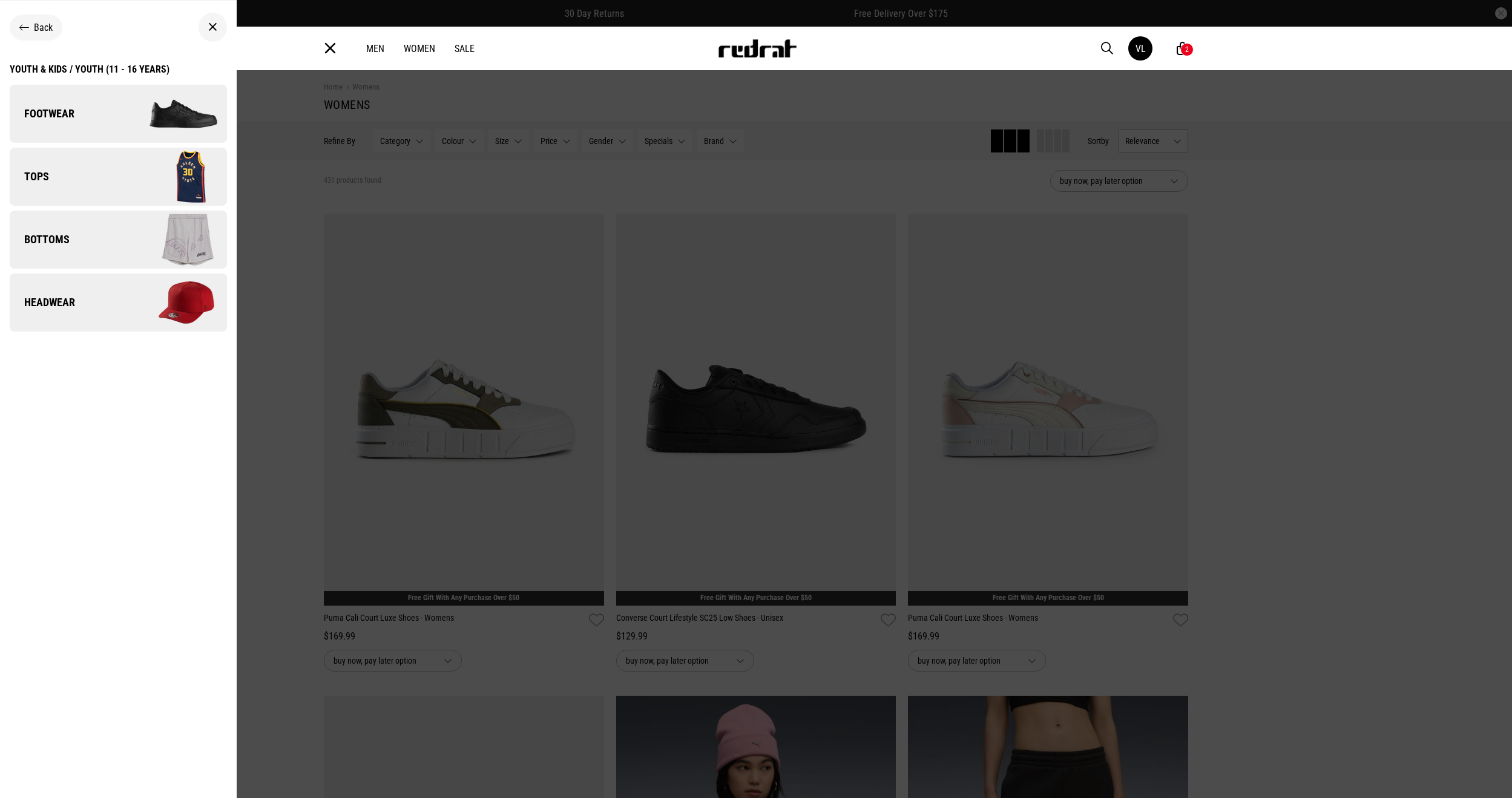
click at [124, 233] on img at bounding box center [172, 239] width 109 height 61
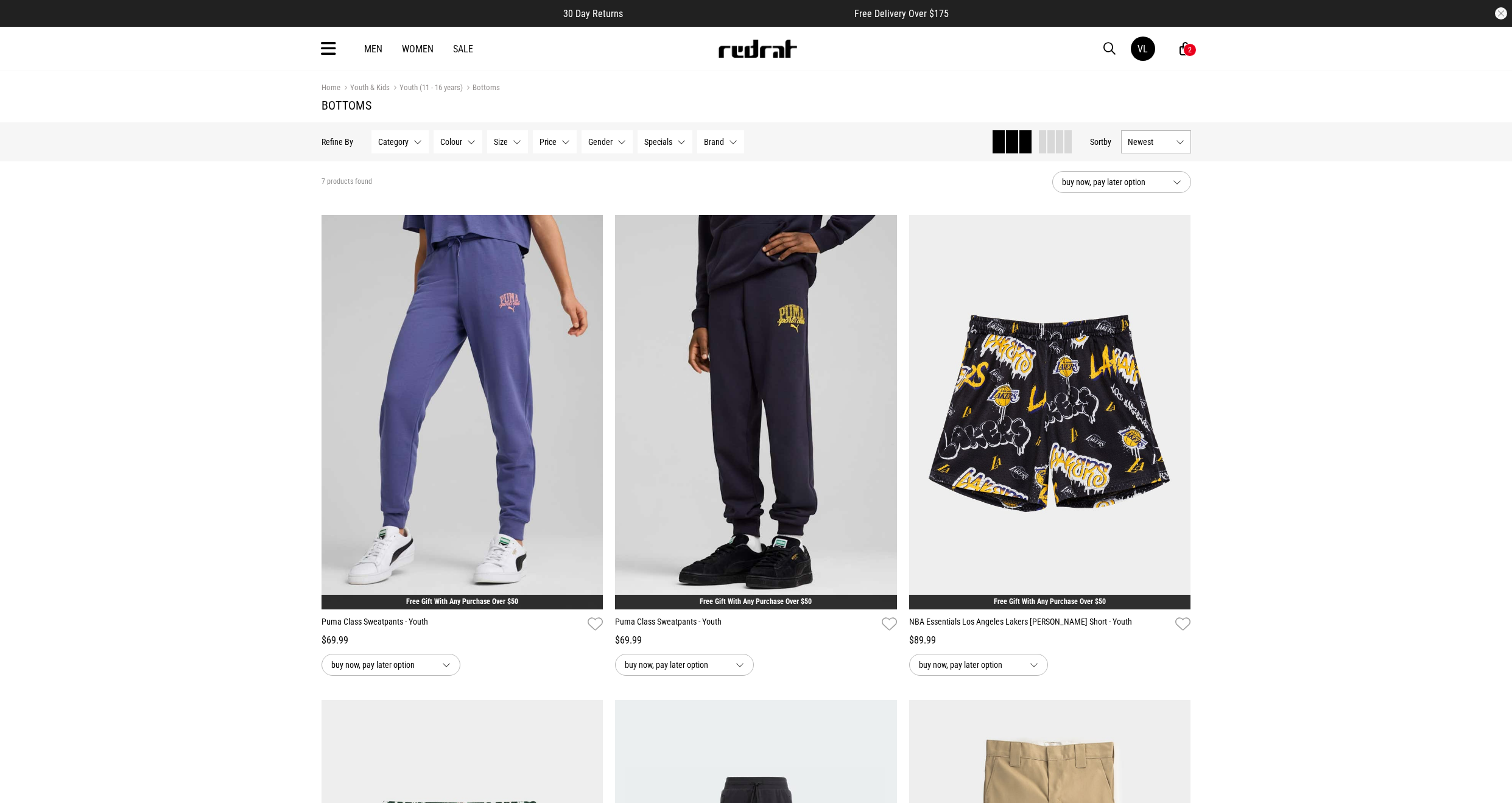
click at [1171, 149] on button "Newest" at bounding box center [1156, 142] width 70 height 23
click at [1145, 212] on li "Price (Lowest)" at bounding box center [1156, 209] width 69 height 22
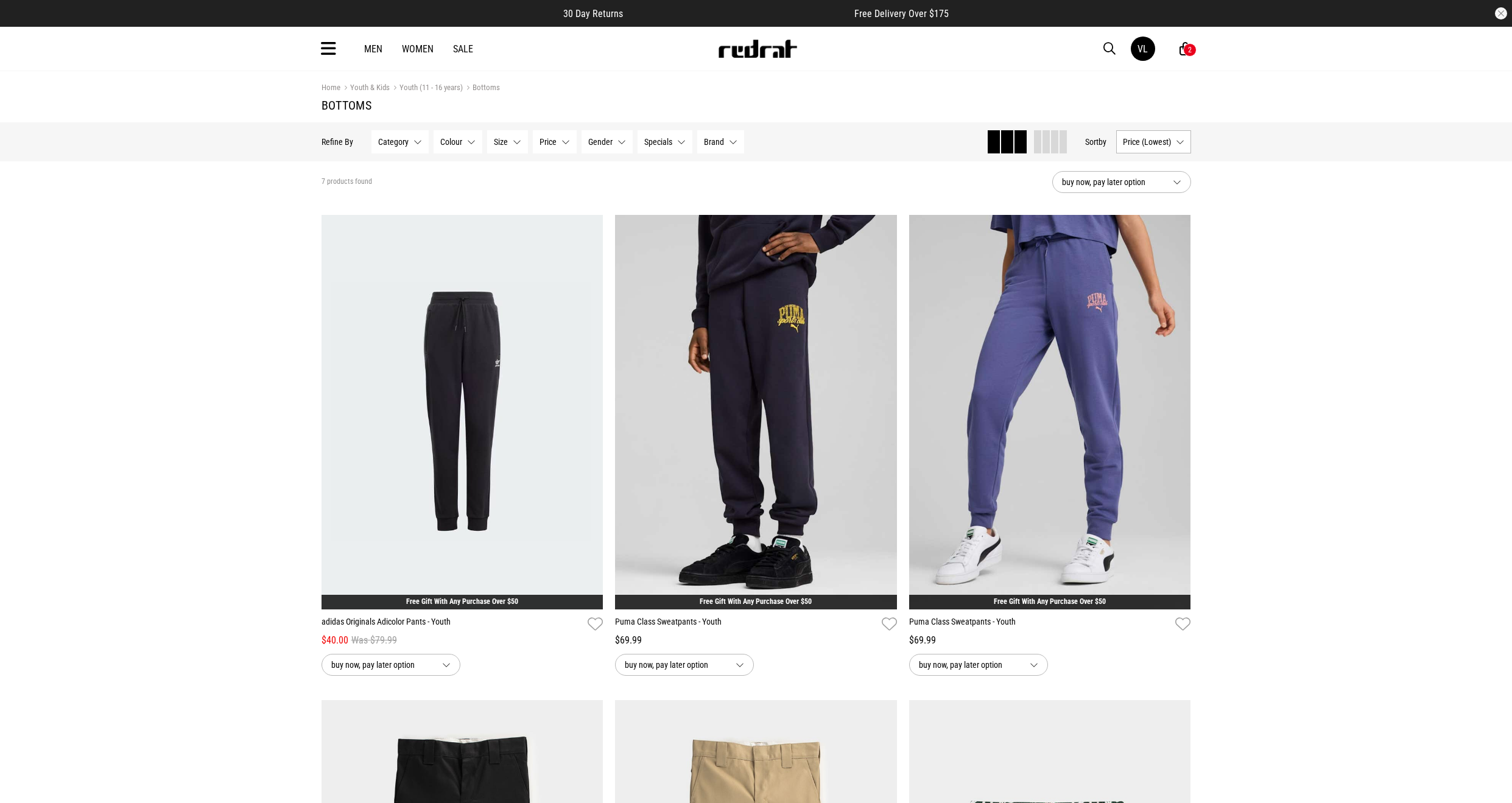
click at [1144, 144] on span "Price (Lowest)" at bounding box center [1147, 142] width 48 height 10
click at [1146, 187] on li "Popular" at bounding box center [1153, 186] width 74 height 22
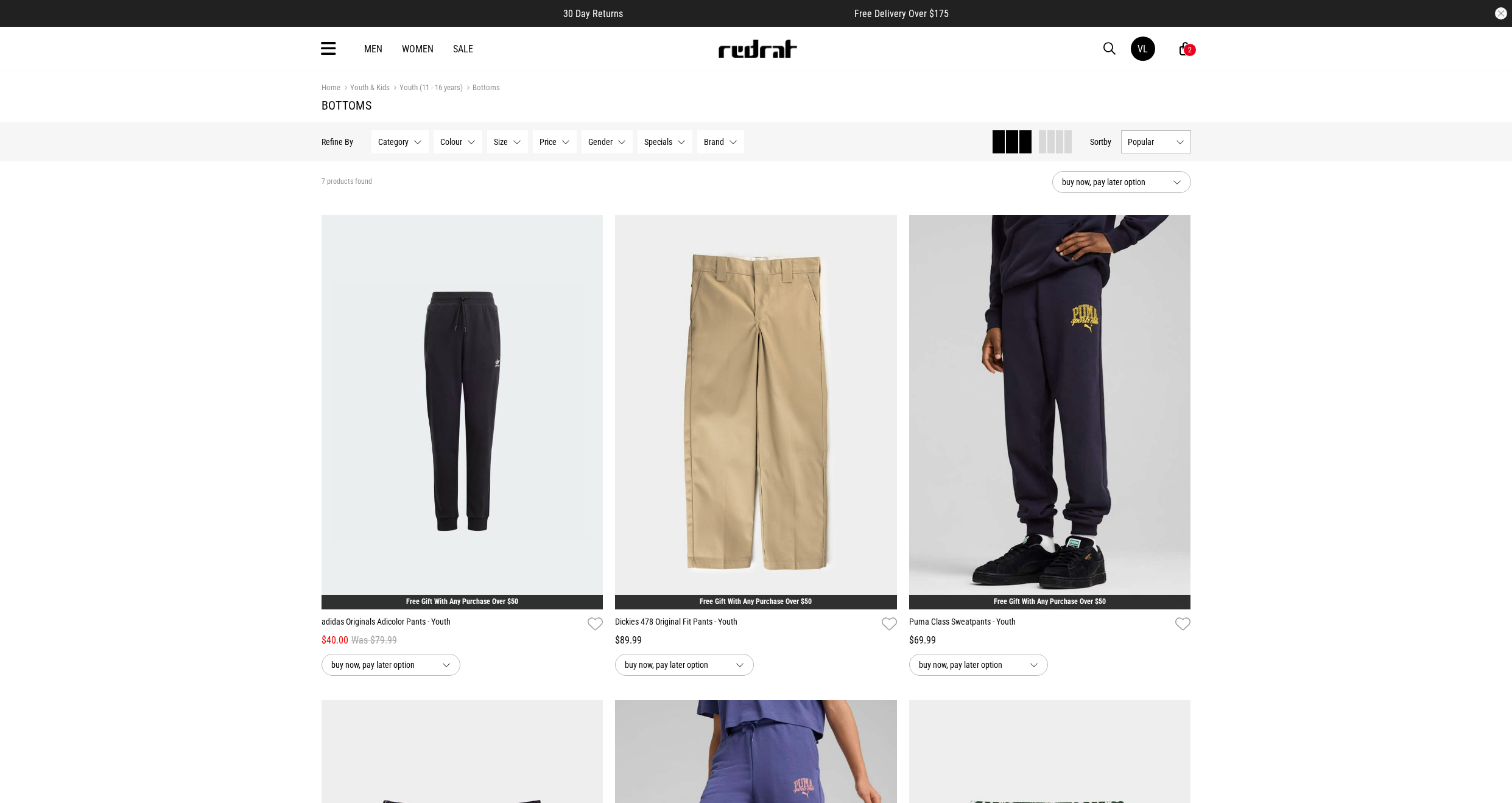
click at [407, 139] on span "Category" at bounding box center [393, 142] width 30 height 10
click at [337, 52] on div "Men Women Sale VL Hi, [PERSON_NAME] New Back Footwear Back Mens Back Womens Bac…" at bounding box center [756, 48] width 889 height 44
click at [333, 51] on icon at bounding box center [328, 48] width 15 height 20
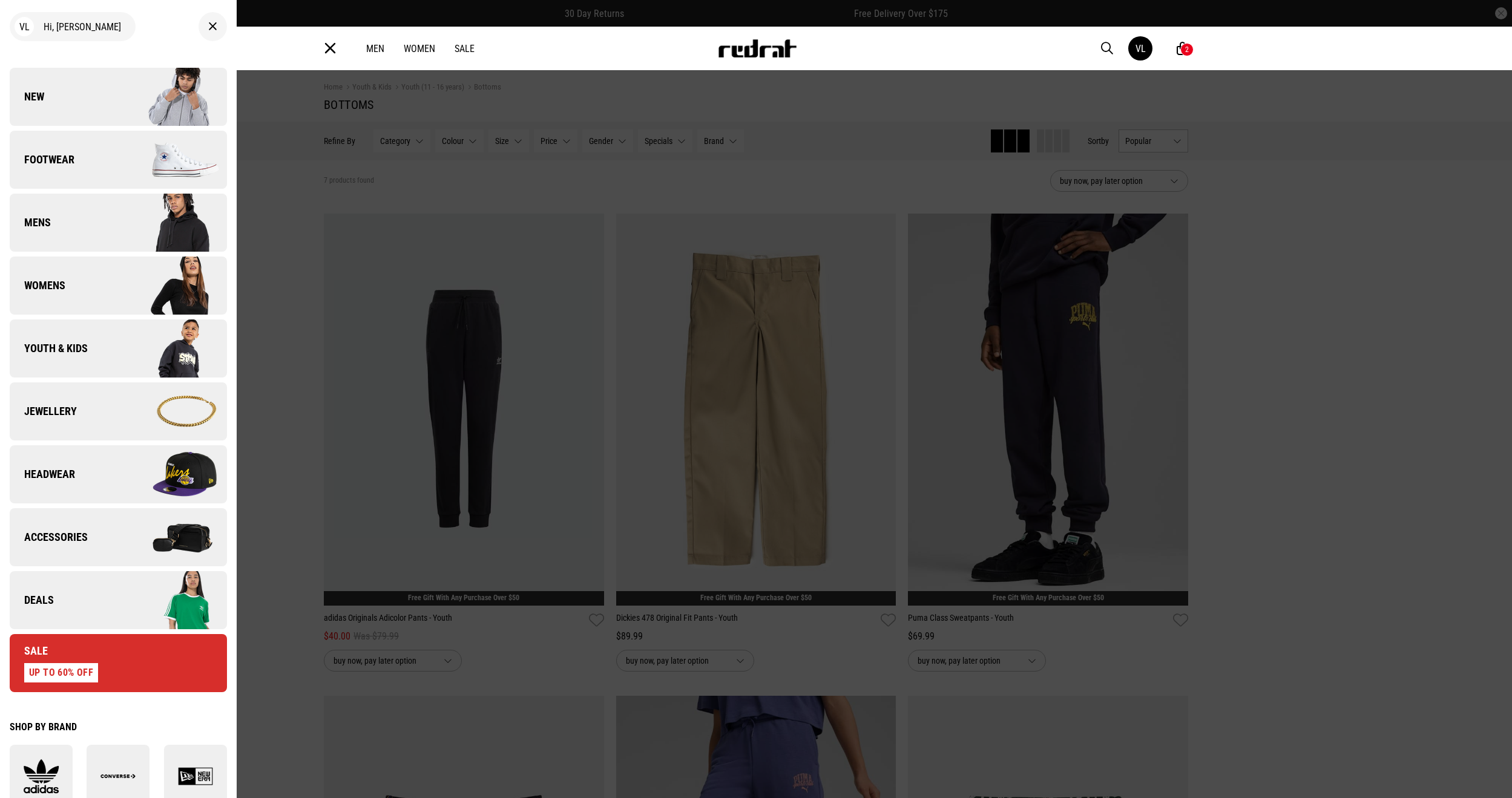
click at [122, 338] on img at bounding box center [172, 348] width 109 height 61
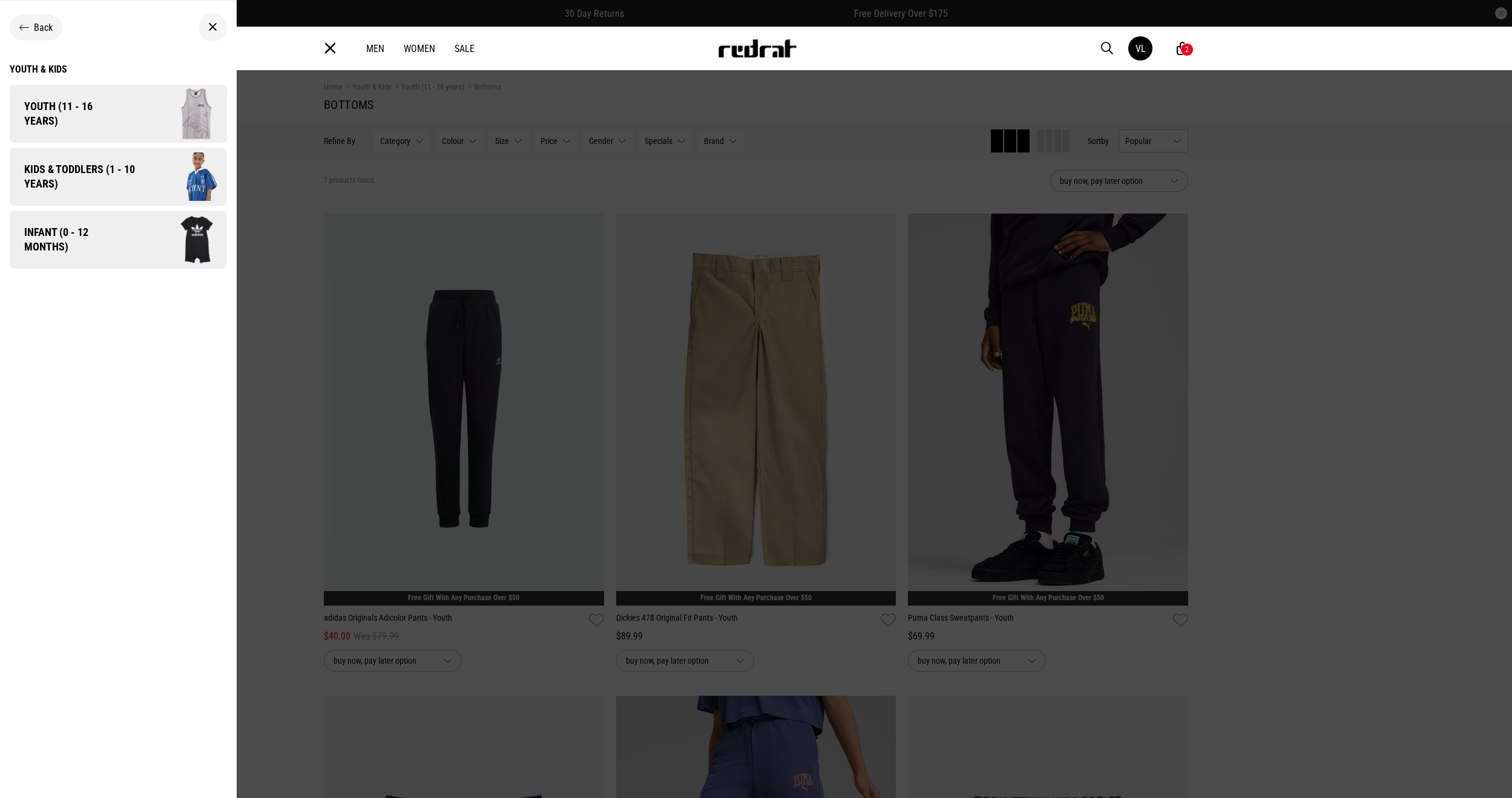
click at [135, 135] on img at bounding box center [175, 113] width 103 height 57
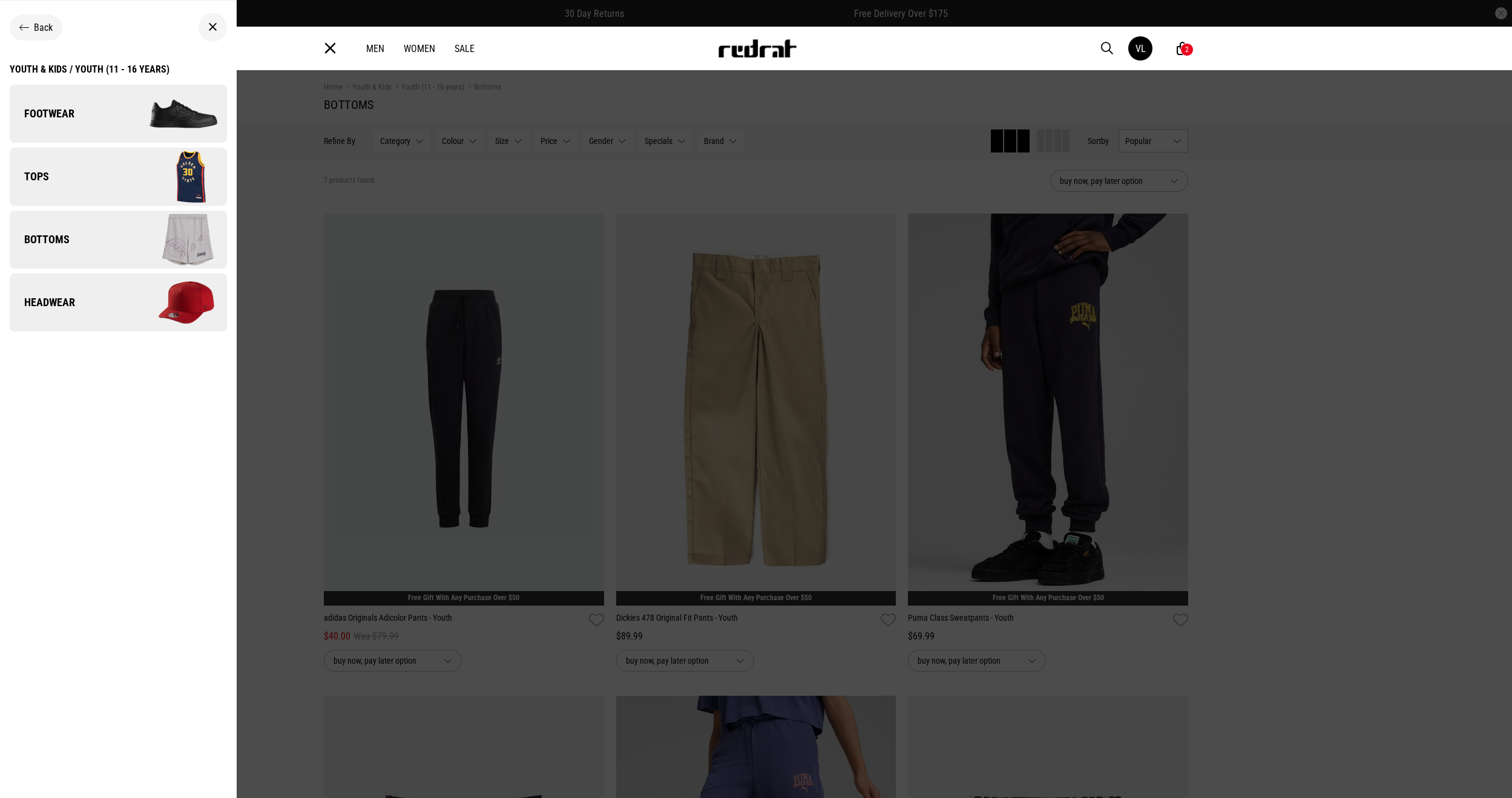
click at [131, 174] on img at bounding box center [172, 176] width 109 height 61
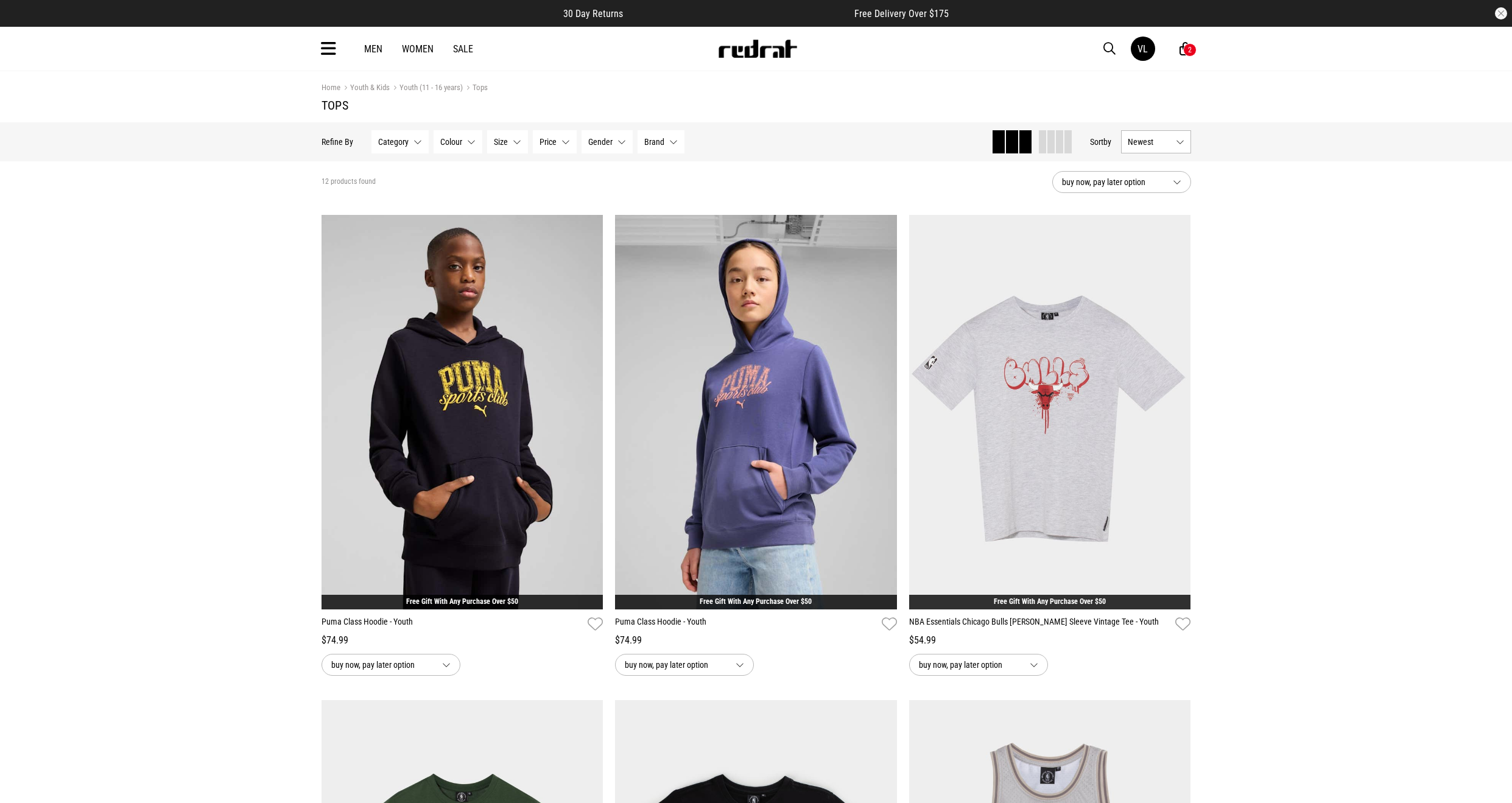
click at [1151, 148] on button "Newest" at bounding box center [1156, 142] width 70 height 23
click at [1157, 217] on li "Price (Lowest)" at bounding box center [1156, 209] width 69 height 22
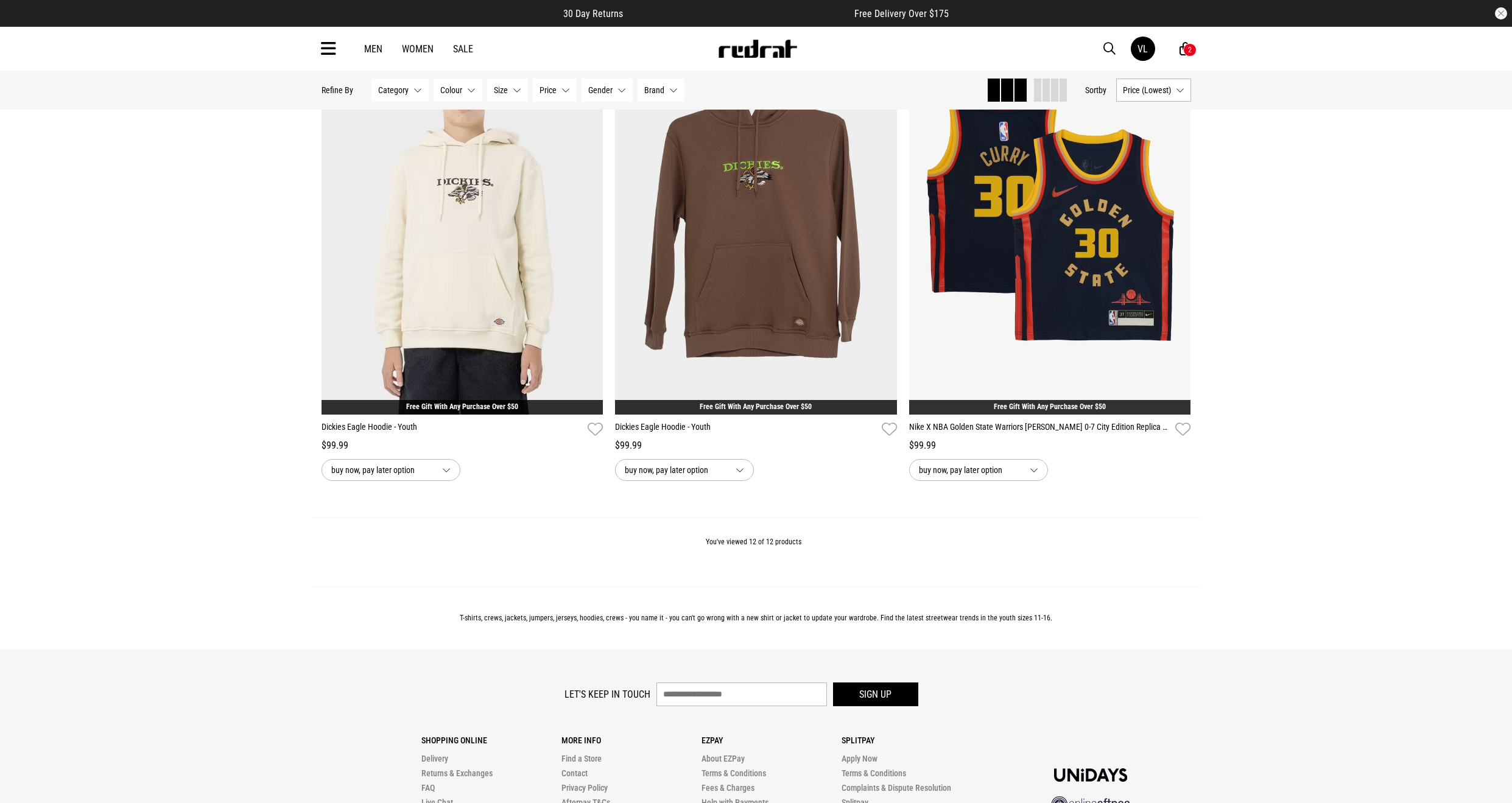
scroll to position [1407, 0]
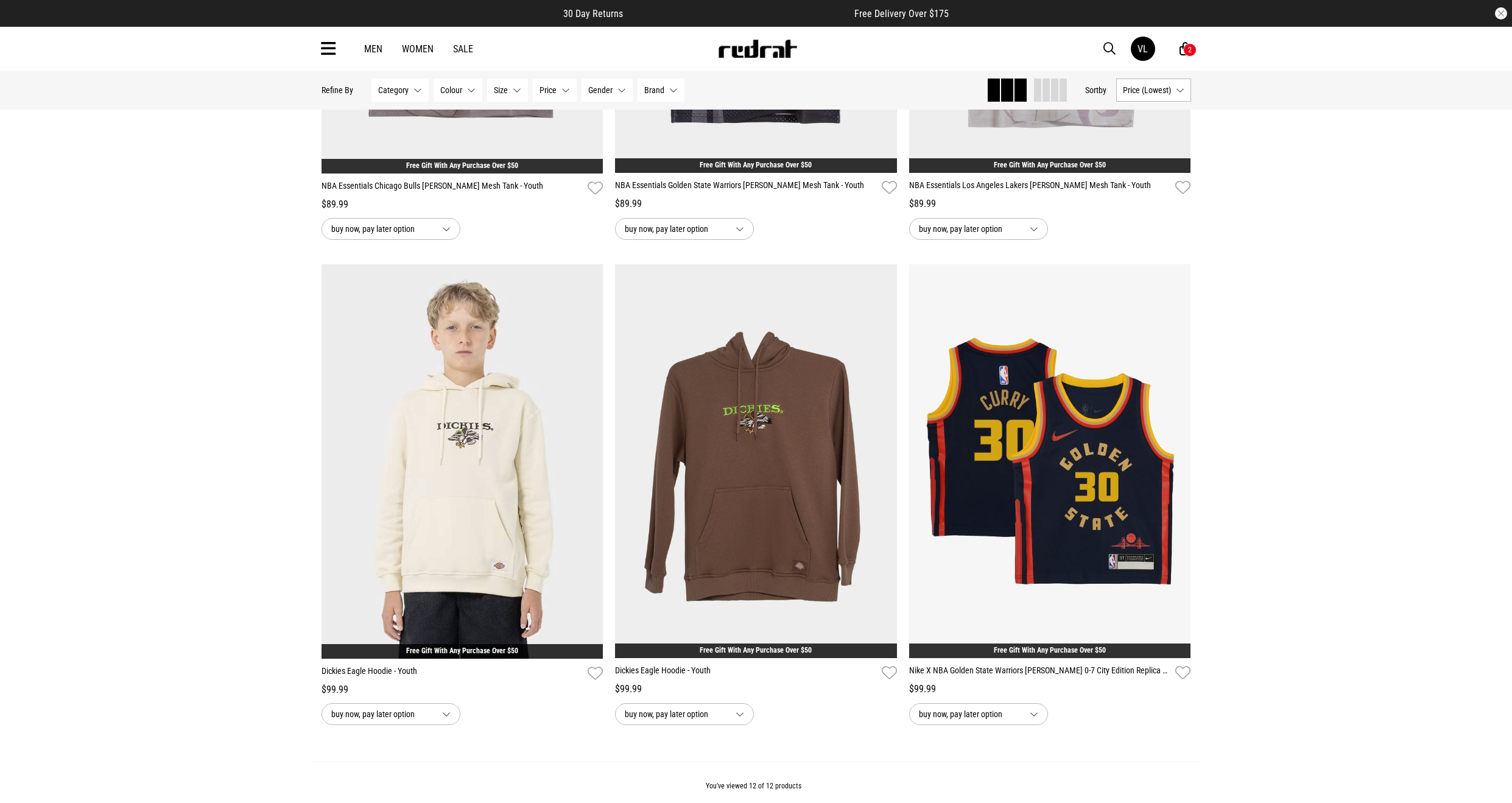
click at [470, 50] on link "Sale" at bounding box center [463, 49] width 20 height 12
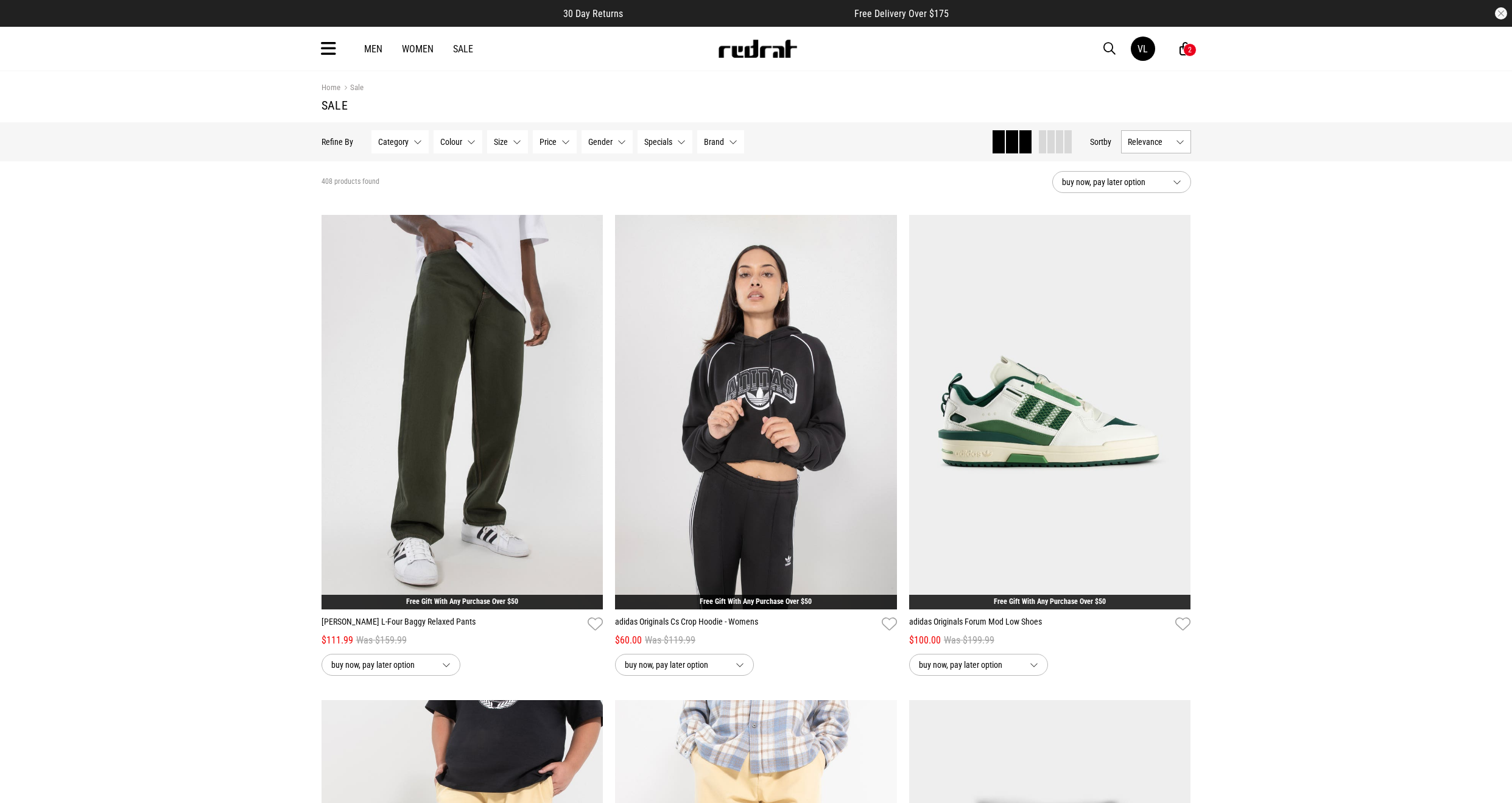
click at [410, 146] on button "Category None selected" at bounding box center [400, 142] width 57 height 23
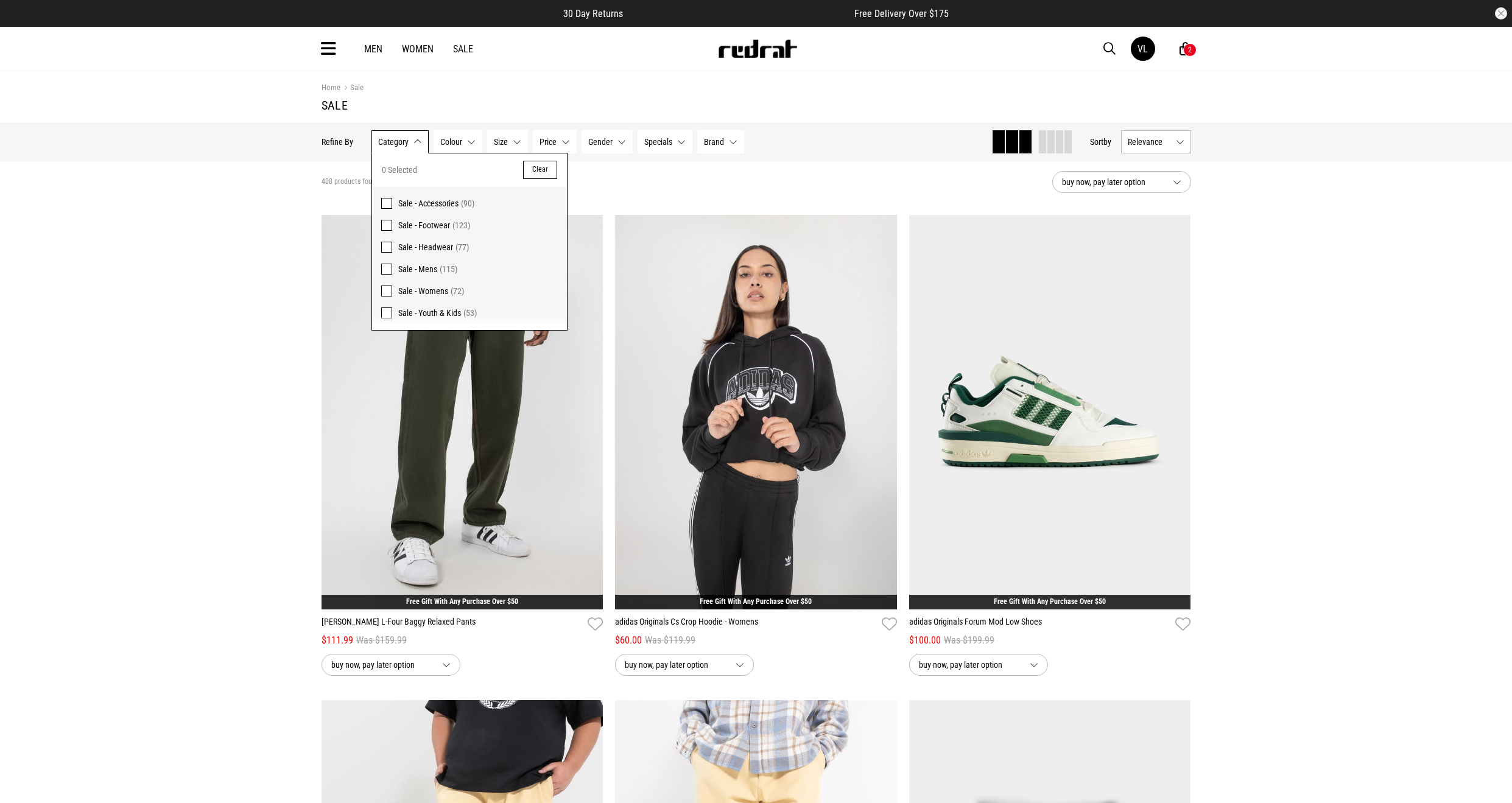
click at [430, 306] on span "Sale - Youth & Kids (53)" at bounding box center [478, 313] width 159 height 14
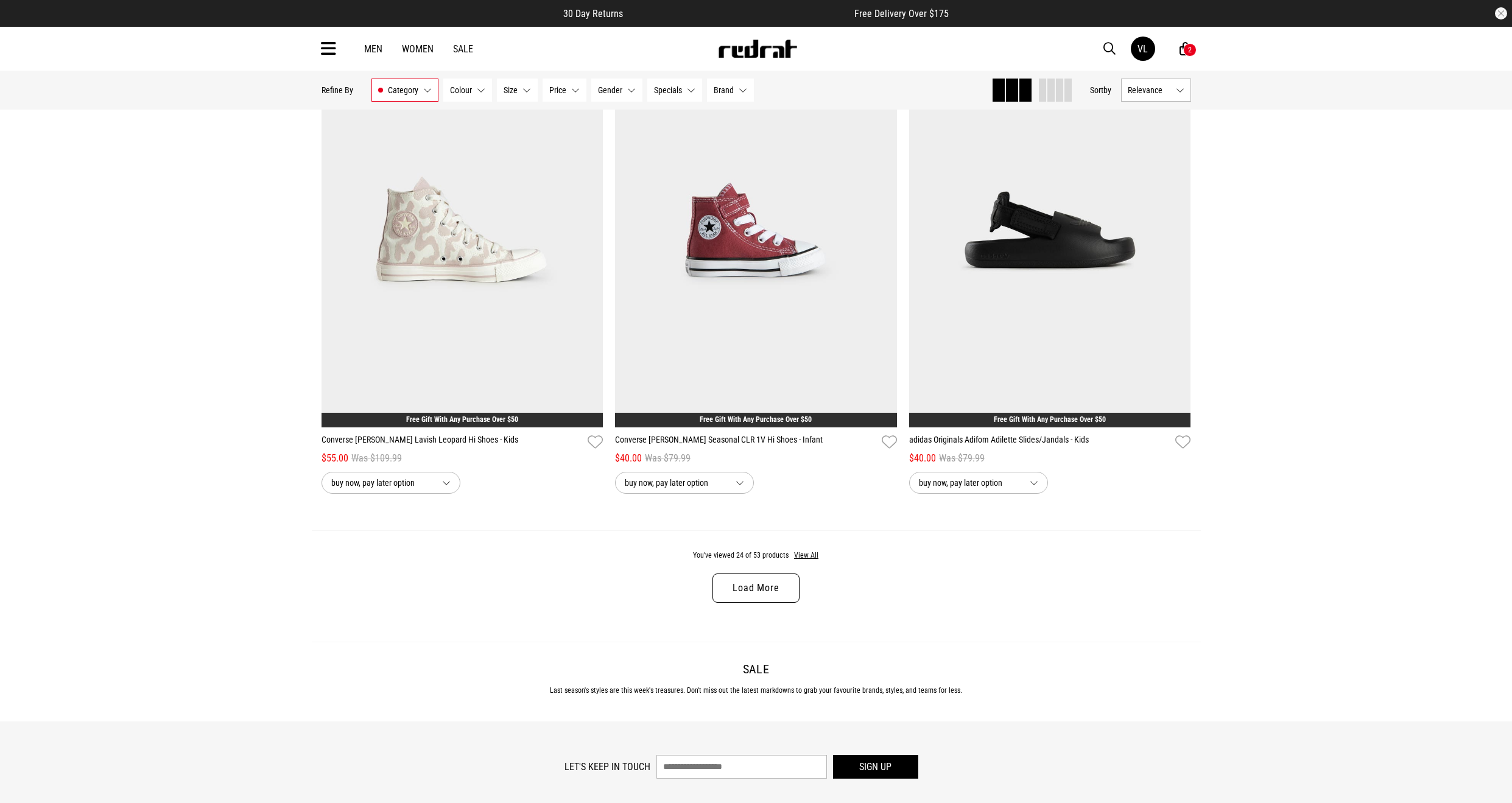
scroll to position [3653, 0]
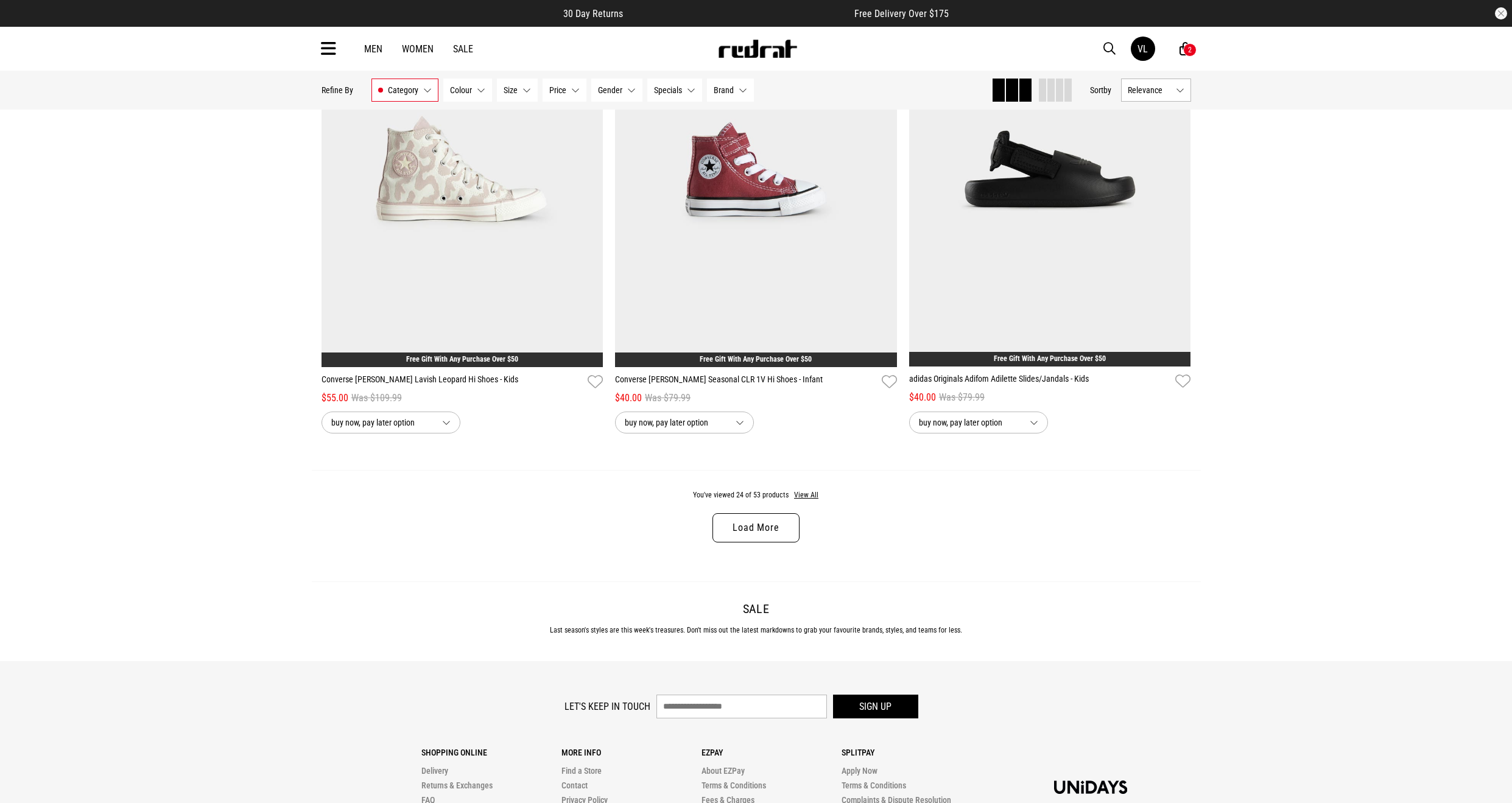
click at [782, 521] on link "Load More" at bounding box center [756, 527] width 86 height 29
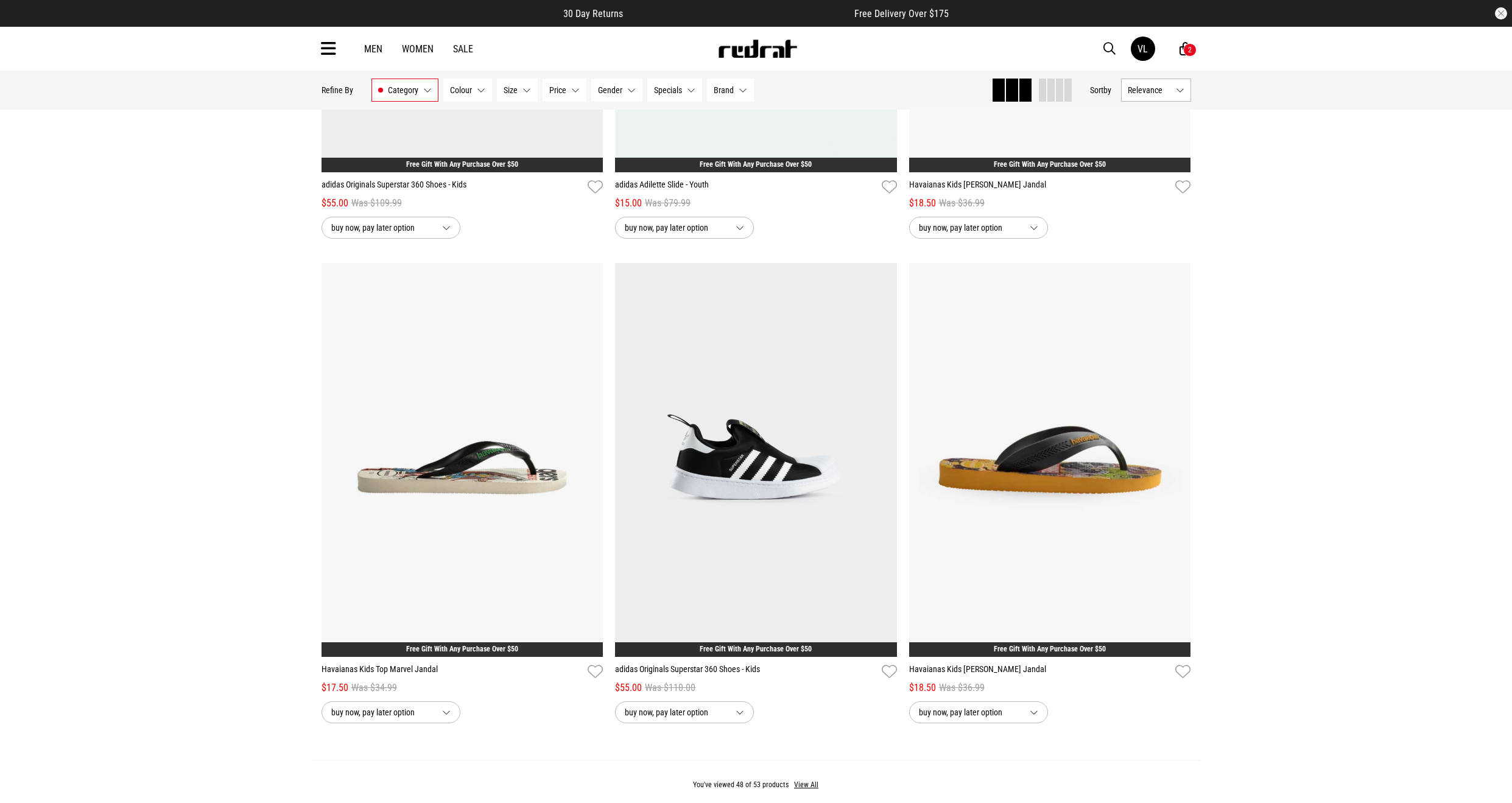
scroll to position [7490, 0]
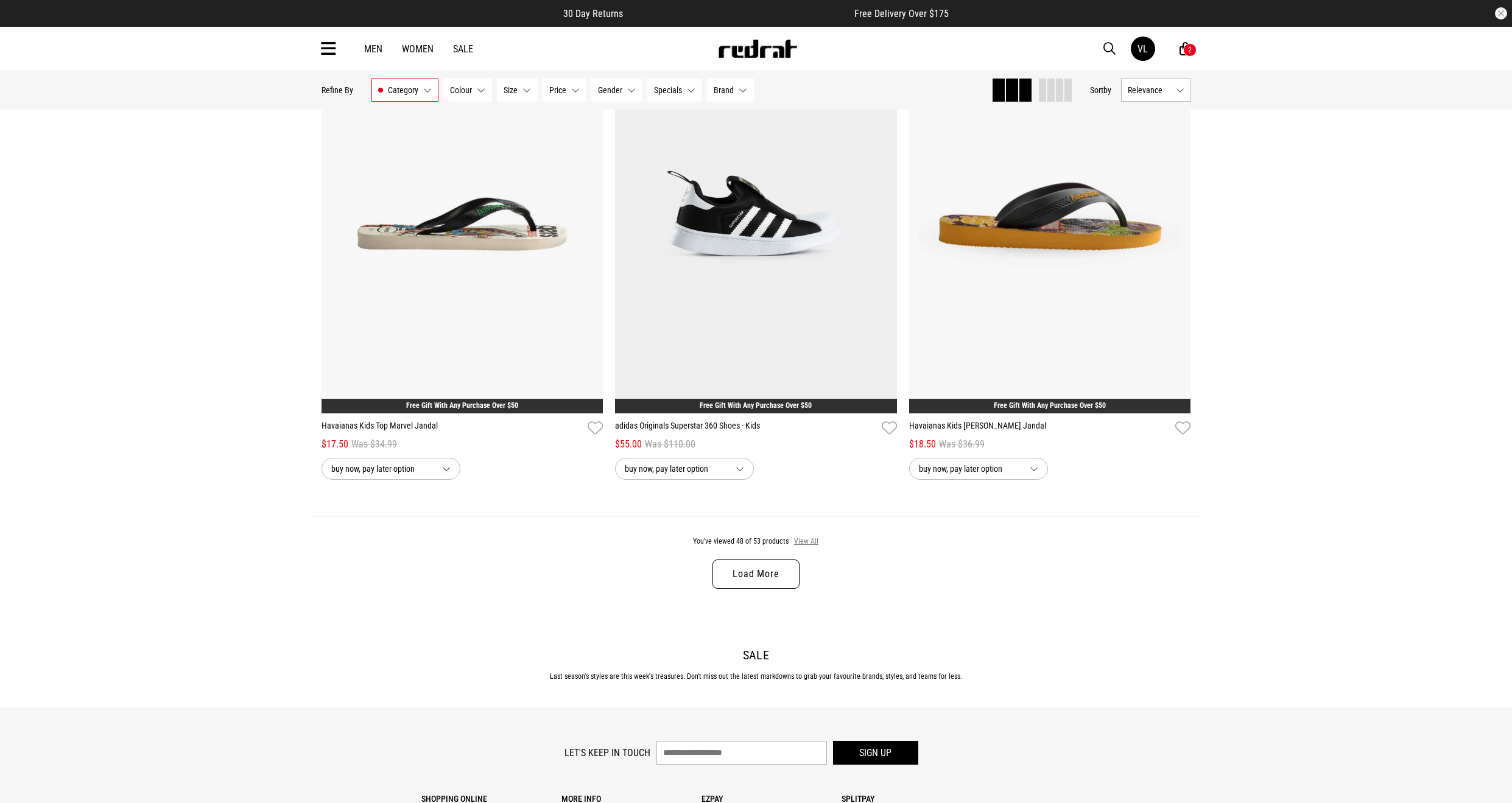
click at [808, 542] on button "View All" at bounding box center [806, 542] width 25 height 11
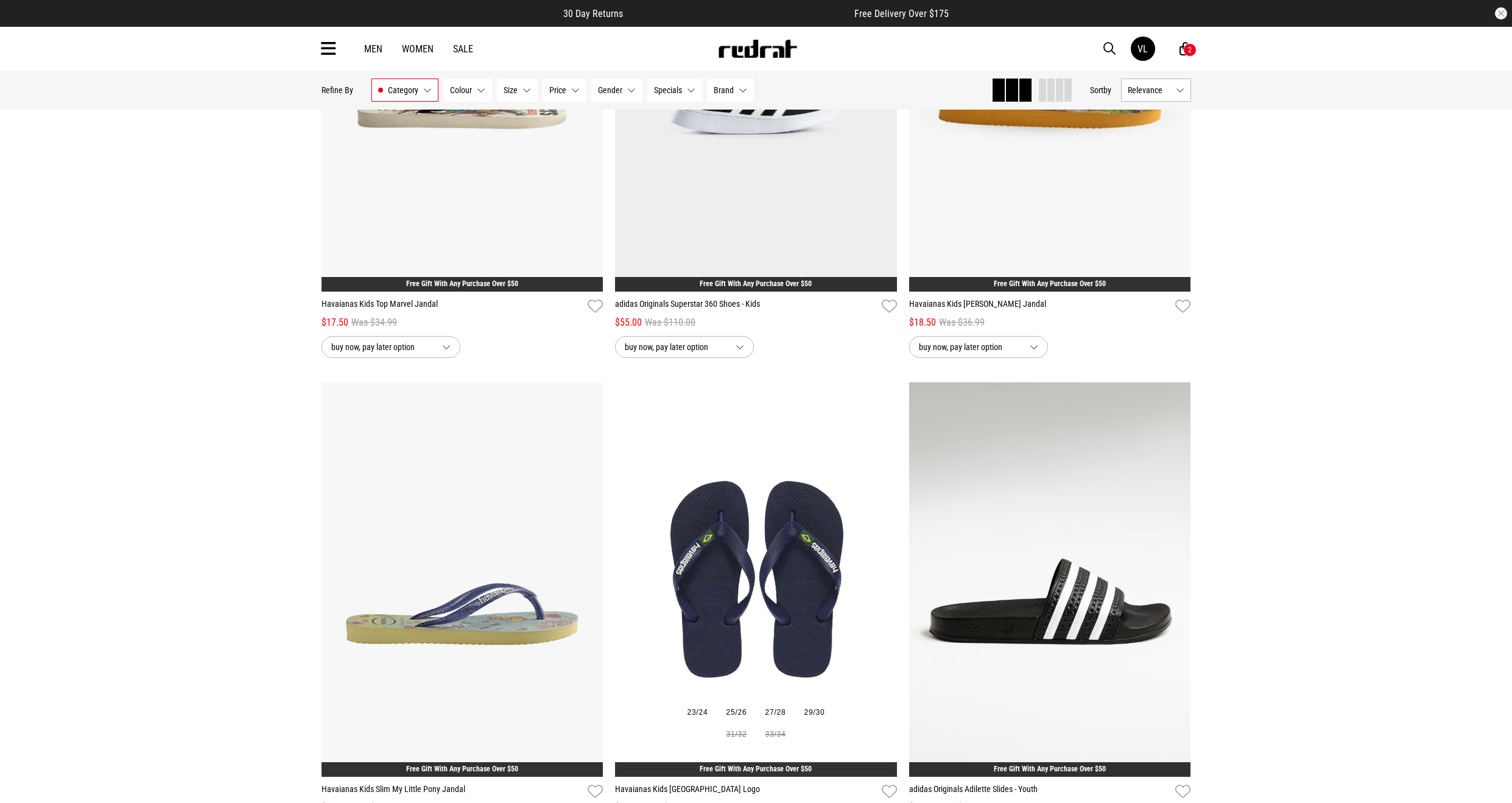
scroll to position [7307, 0]
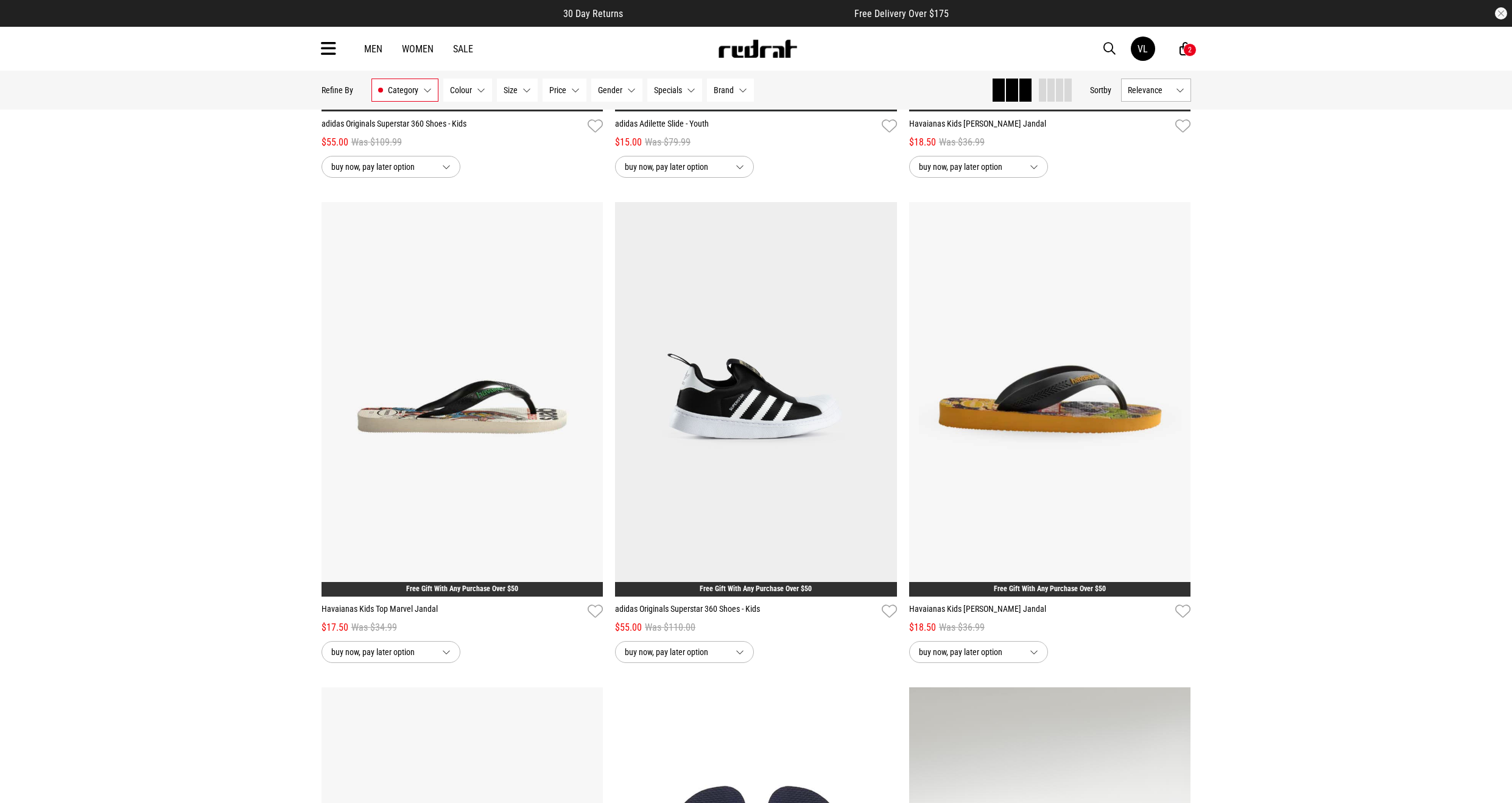
click at [427, 97] on button "Category Sale - Youth & Kids" at bounding box center [405, 89] width 67 height 23
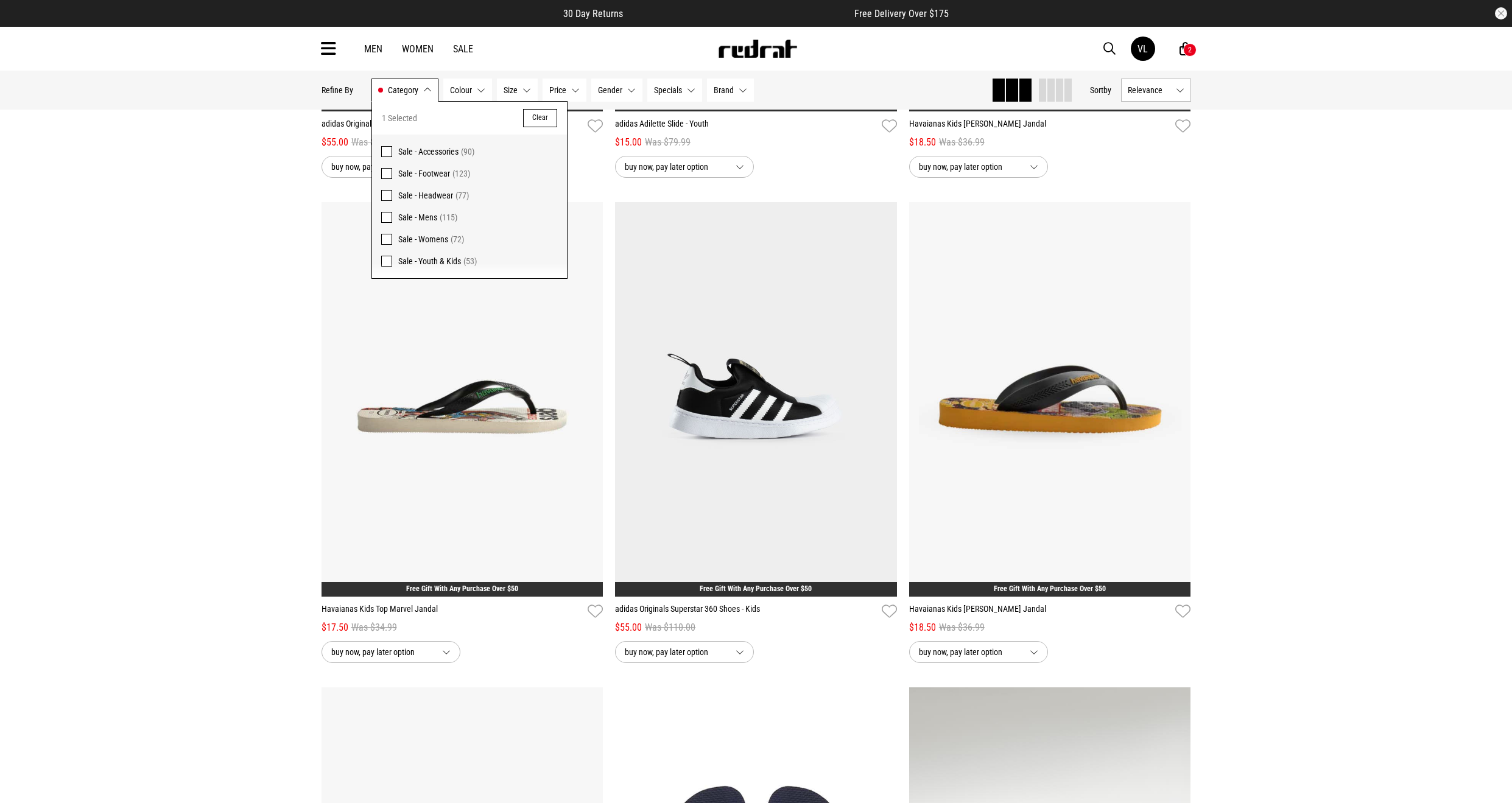
click at [432, 239] on span "Sale - Womens" at bounding box center [423, 239] width 50 height 10
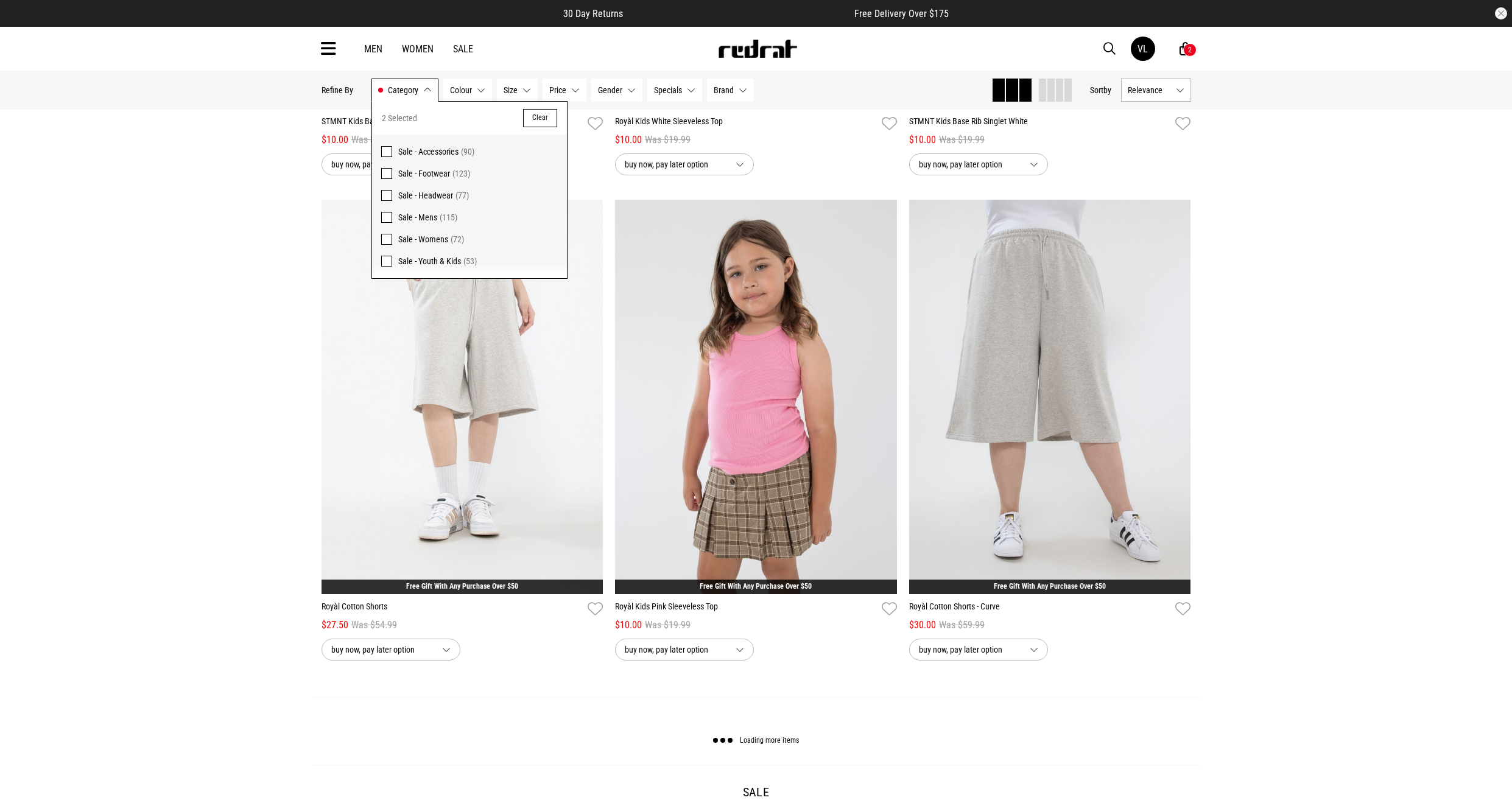
click at [391, 260] on span at bounding box center [387, 261] width 11 height 11
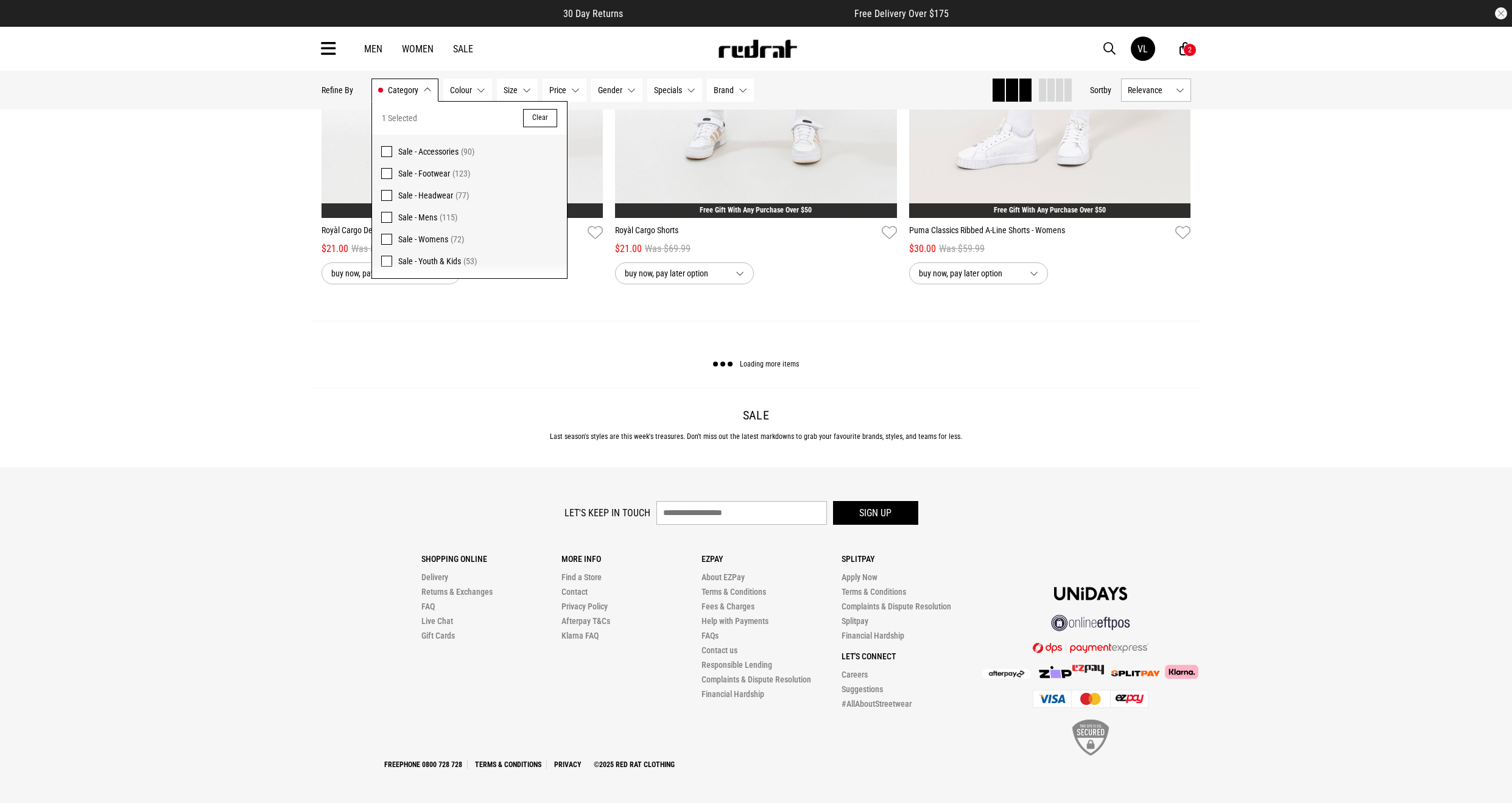
scroll to position [7307, 0]
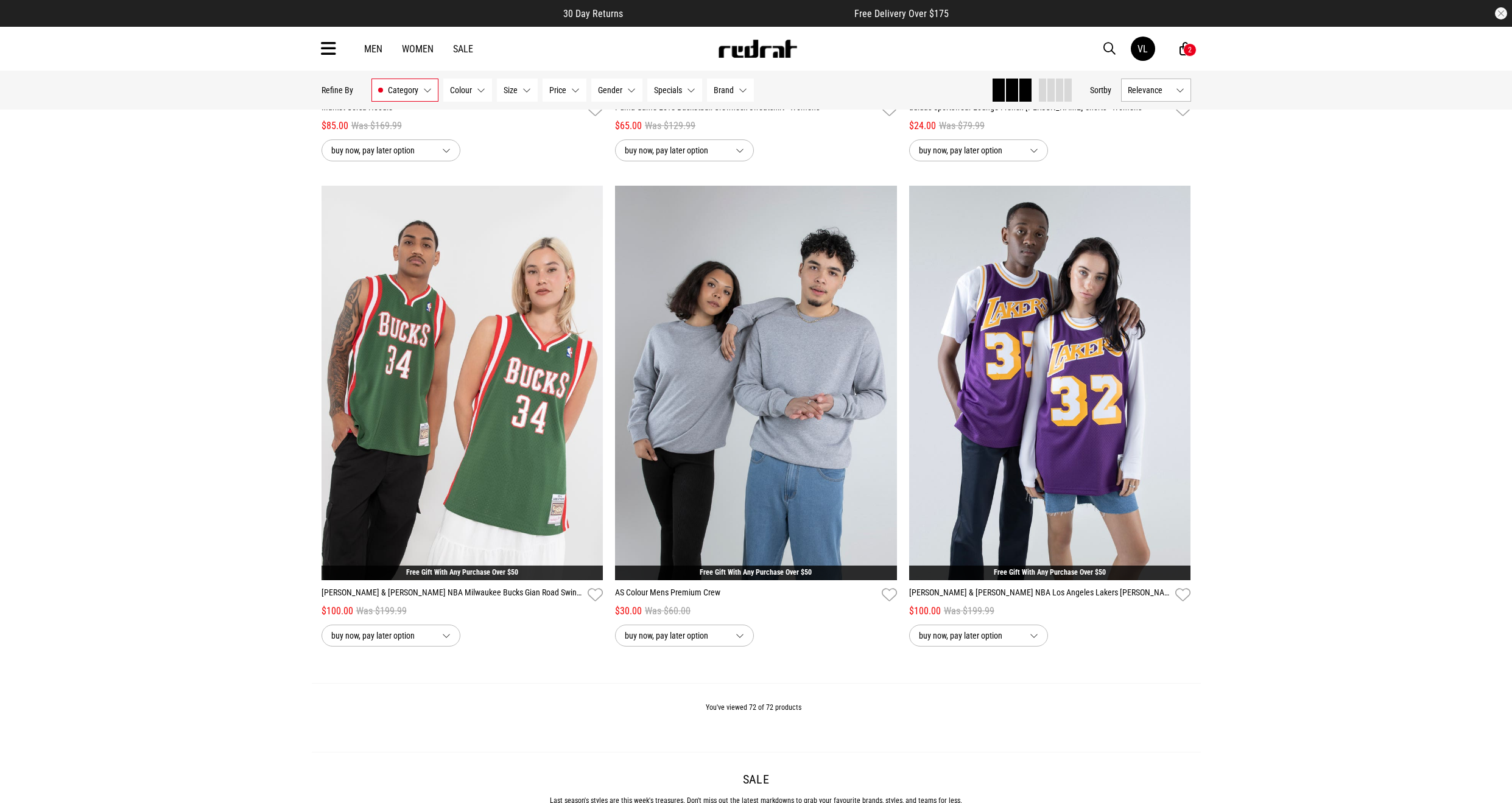
scroll to position [11265, 0]
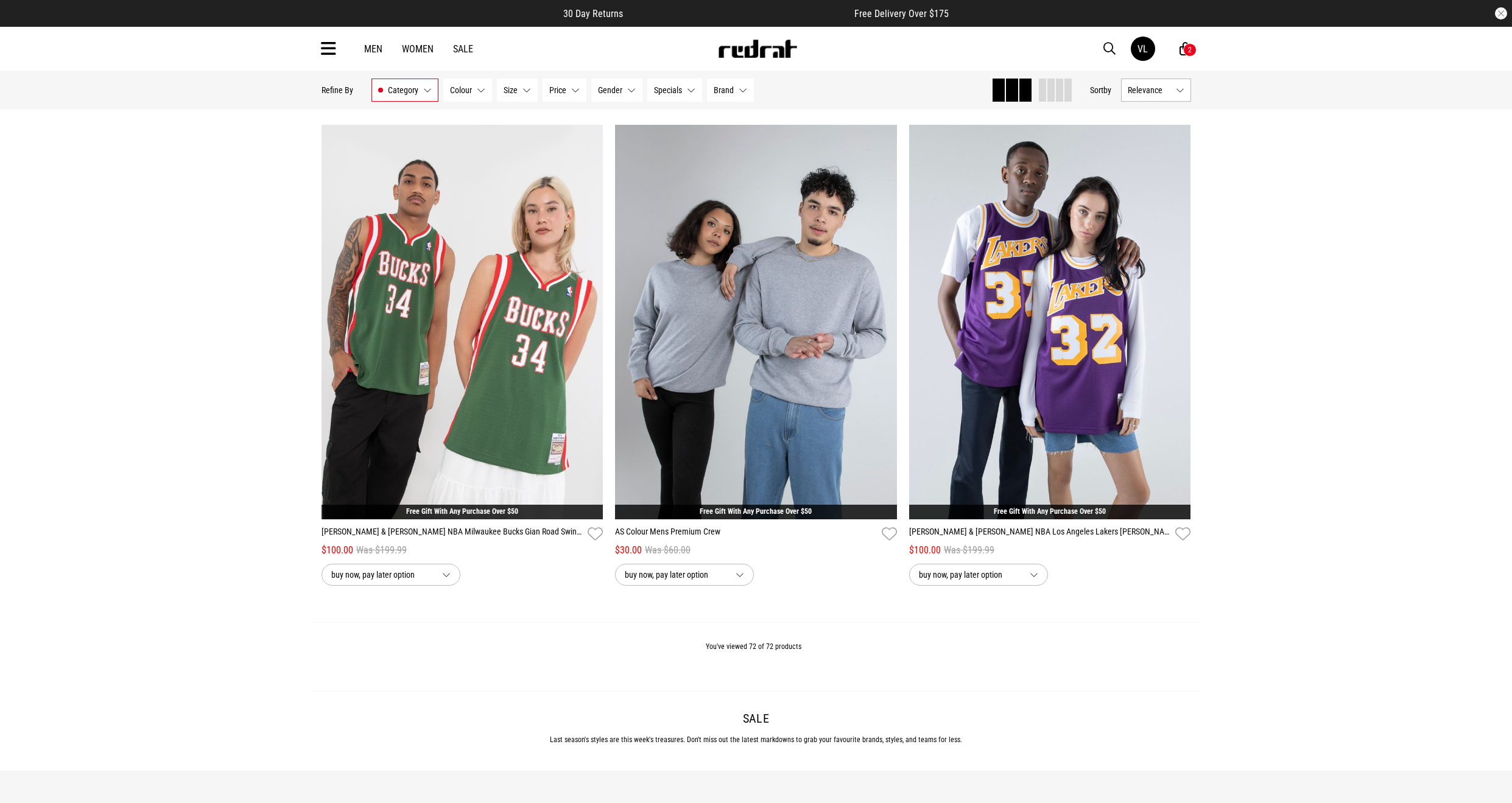
click at [371, 48] on link "Men" at bounding box center [373, 49] width 18 height 12
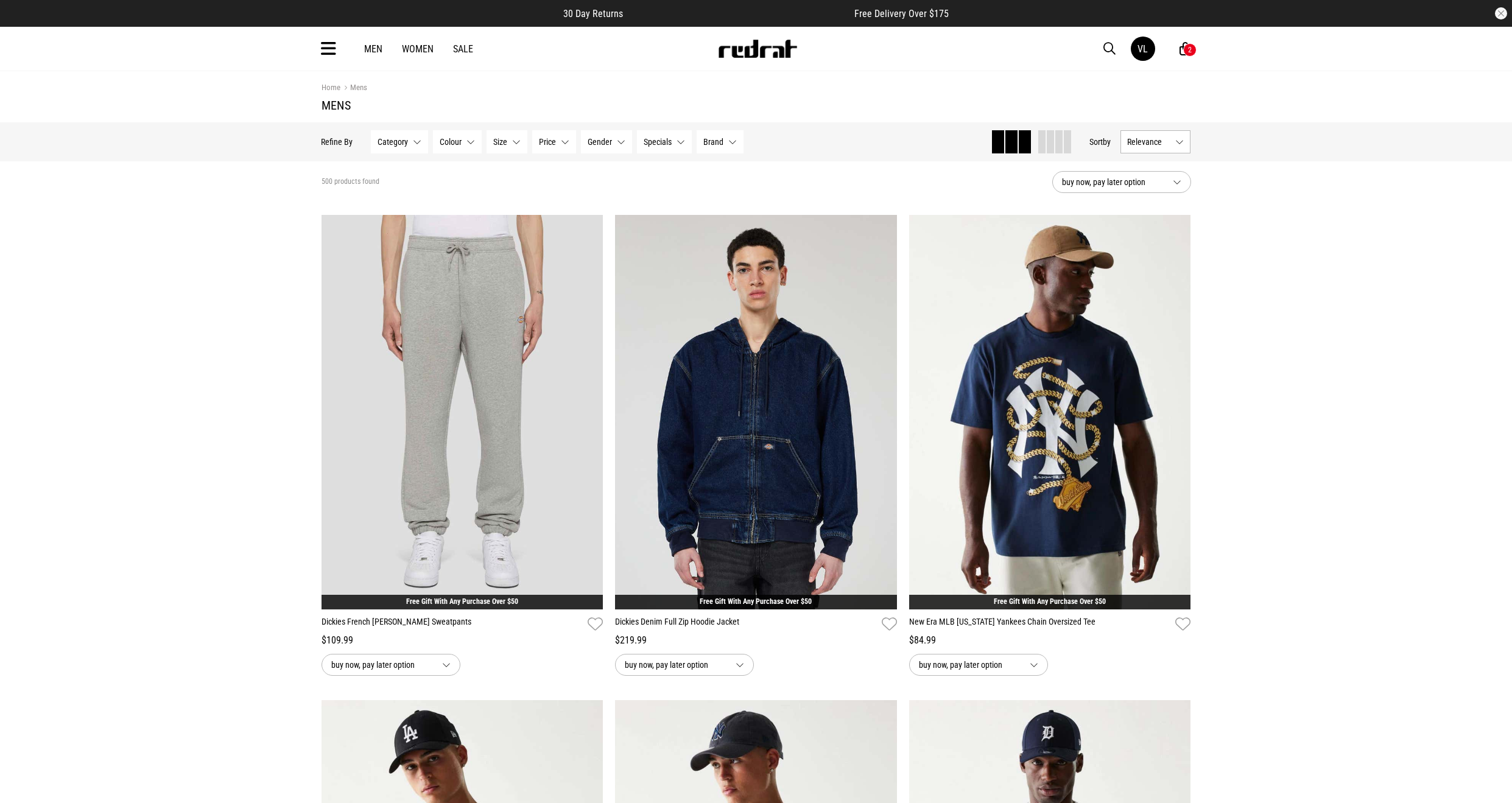
click at [318, 62] on div "Men Women Sale VL Hi, Vanessa New Back Footwear Back Mens Back Womens Back Yout…" at bounding box center [756, 48] width 889 height 44
click at [331, 51] on icon at bounding box center [328, 48] width 15 height 20
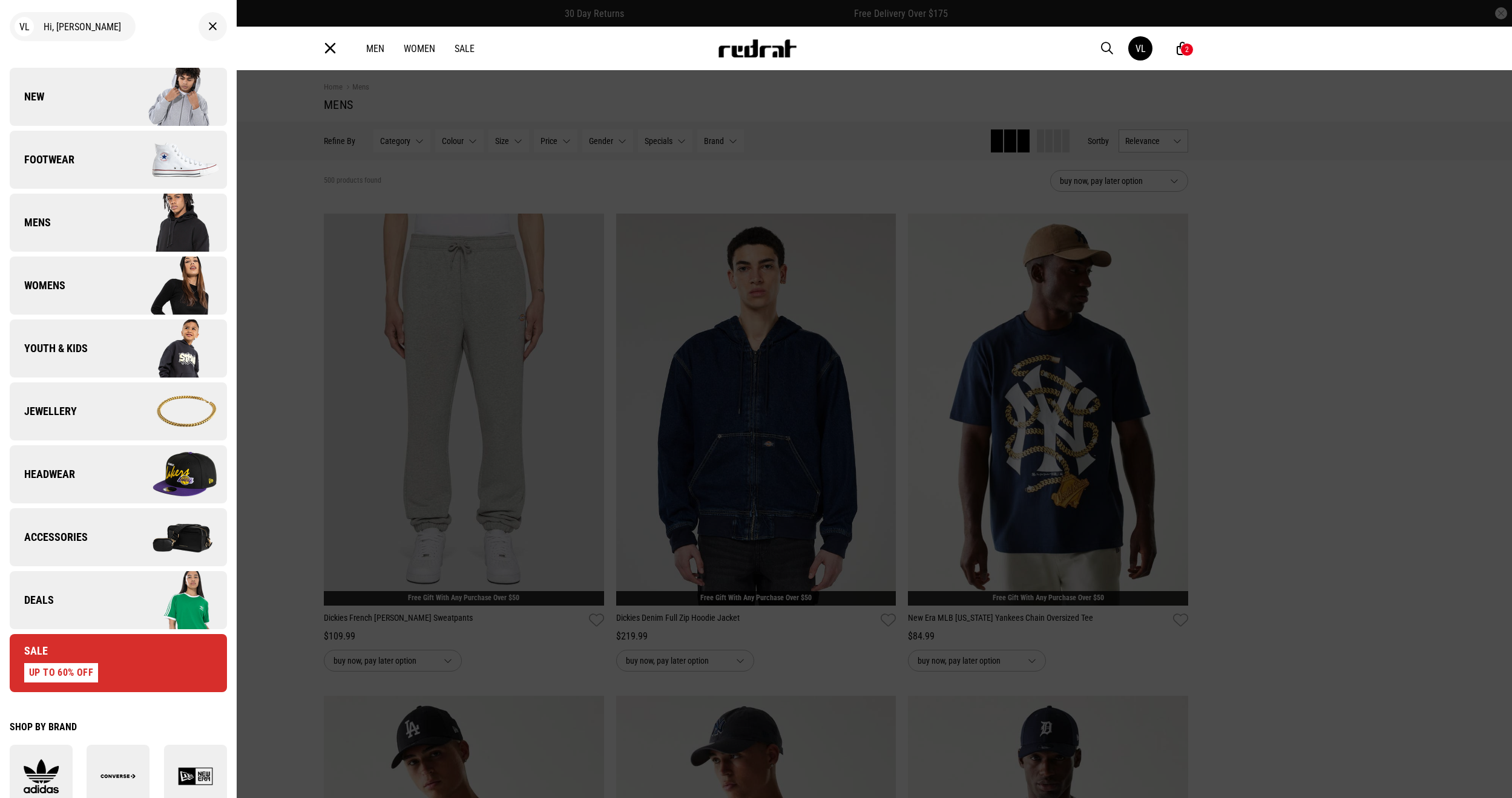
click at [118, 357] on img at bounding box center [172, 348] width 109 height 61
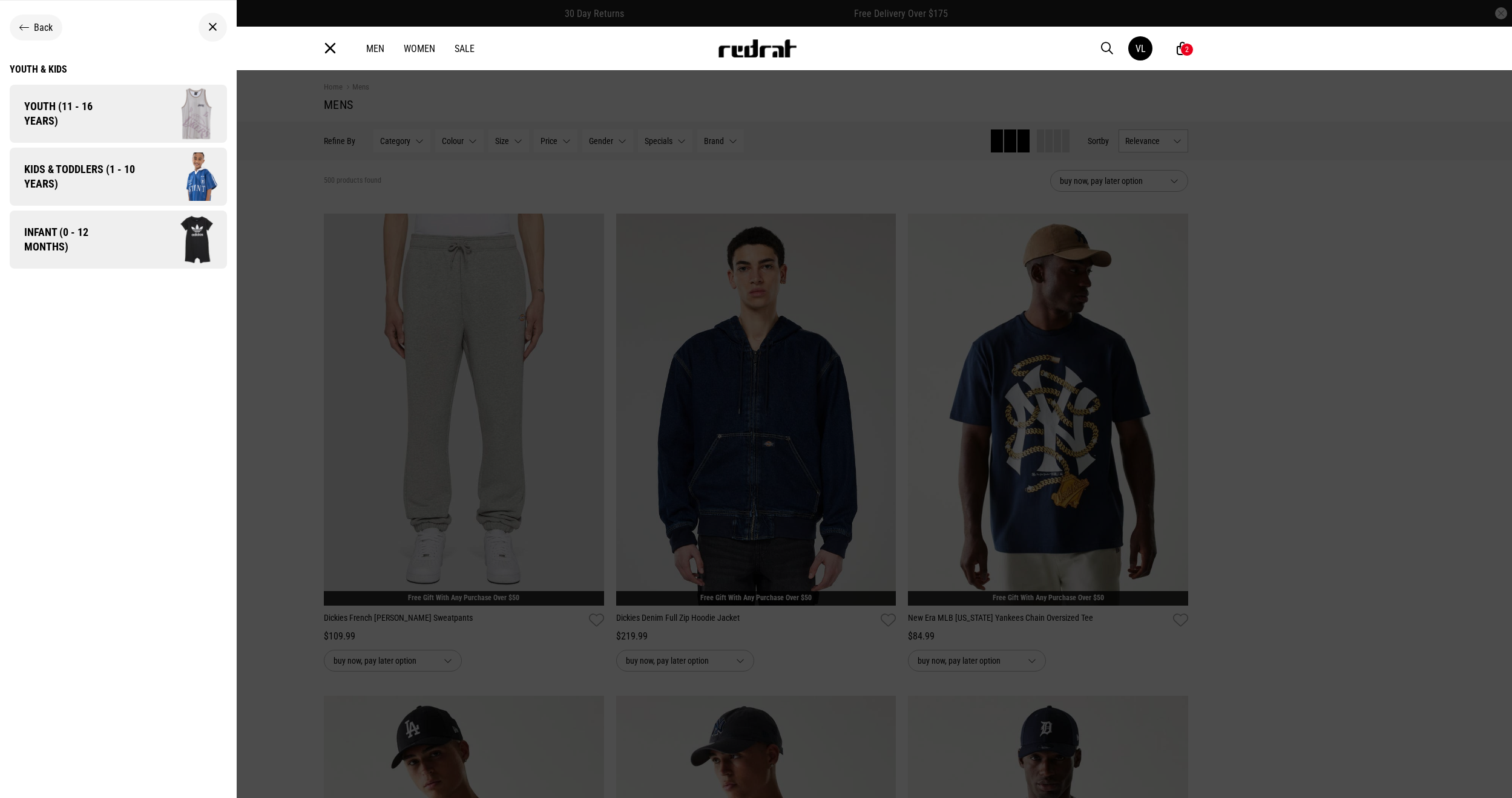
click at [139, 187] on span "Kids & Toddlers (1 - 10 years)" at bounding box center [75, 176] width 131 height 29
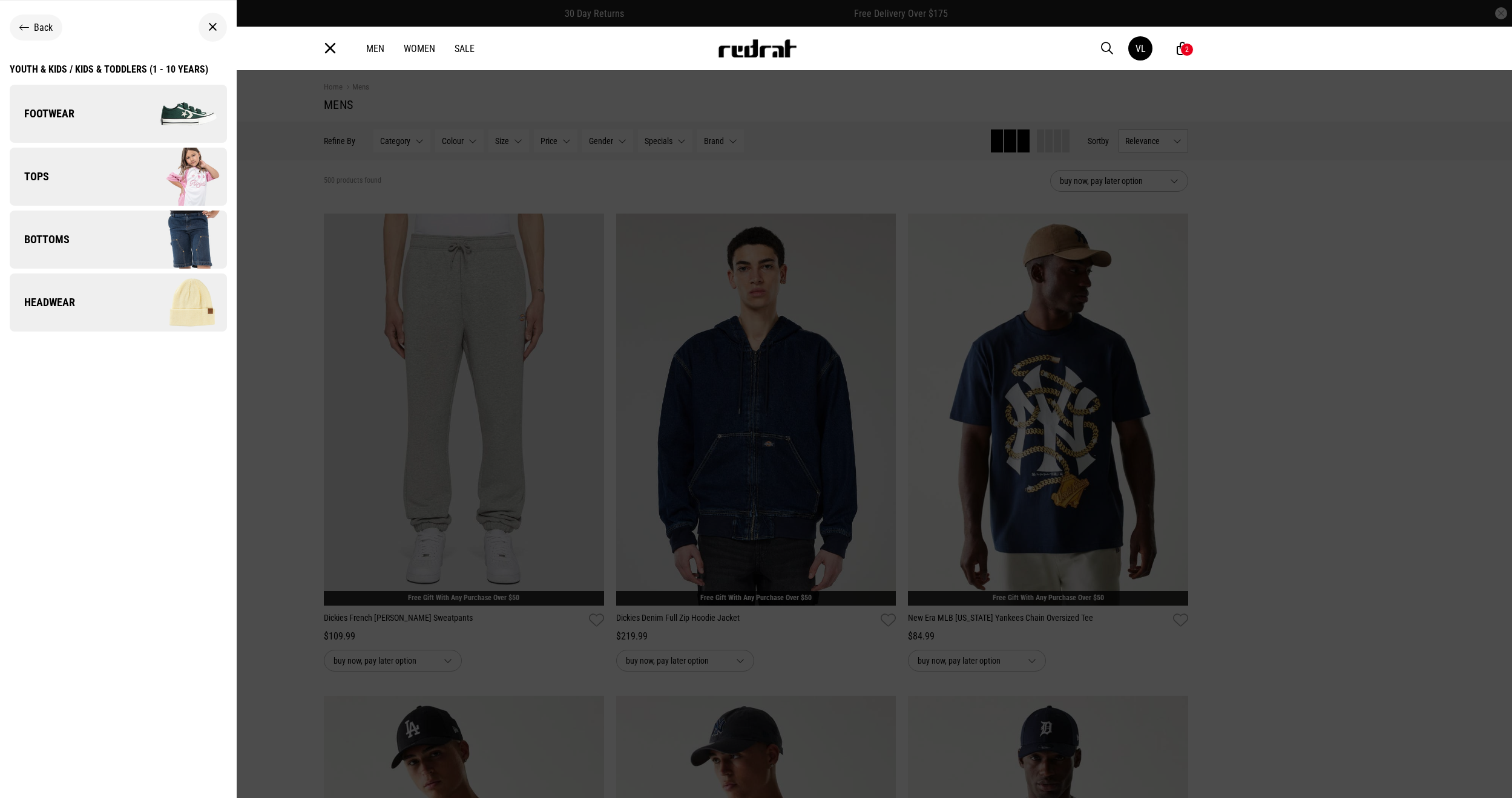
click at [148, 132] on img at bounding box center [172, 113] width 109 height 61
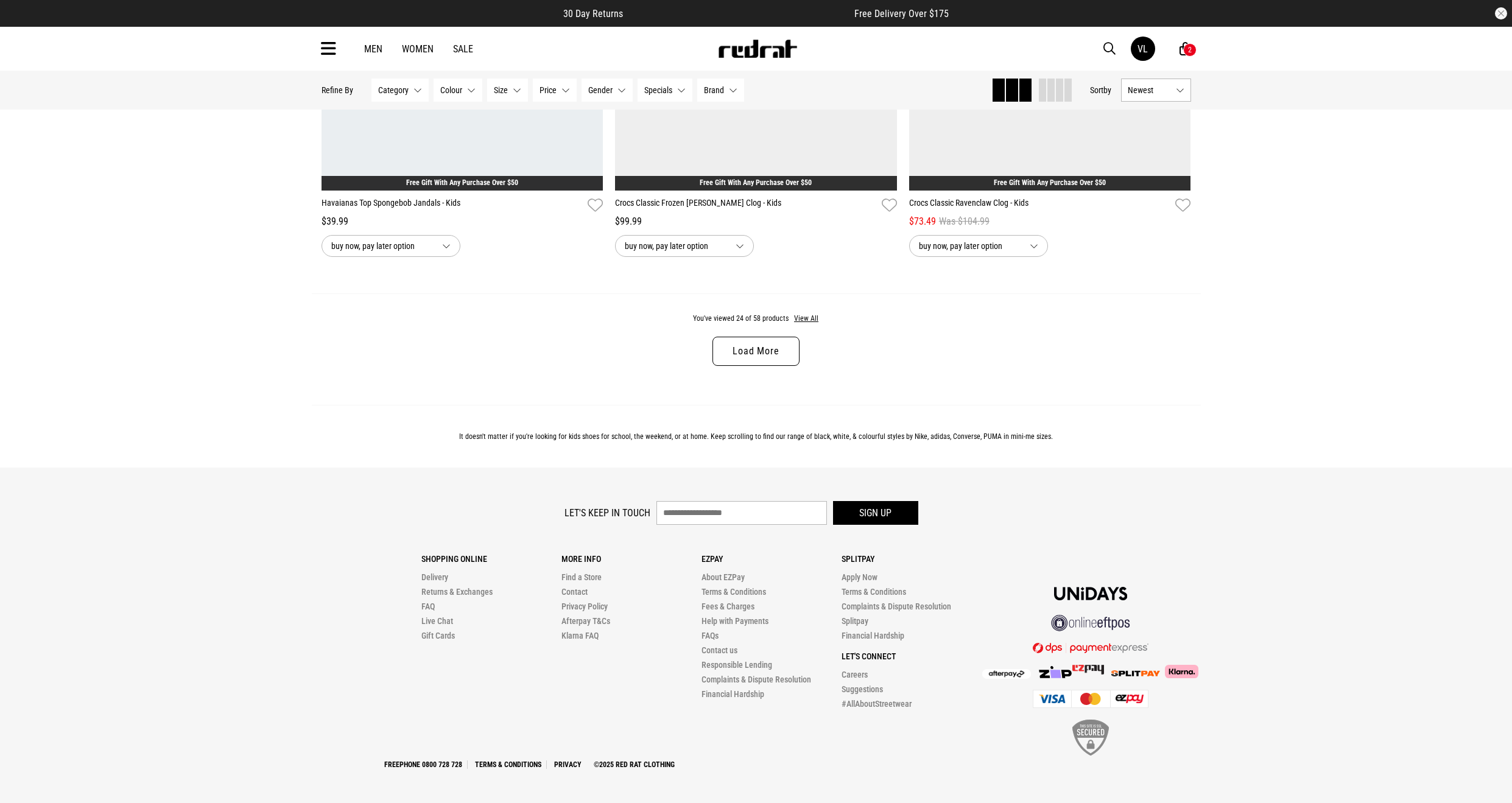
scroll to position [3389, 0]
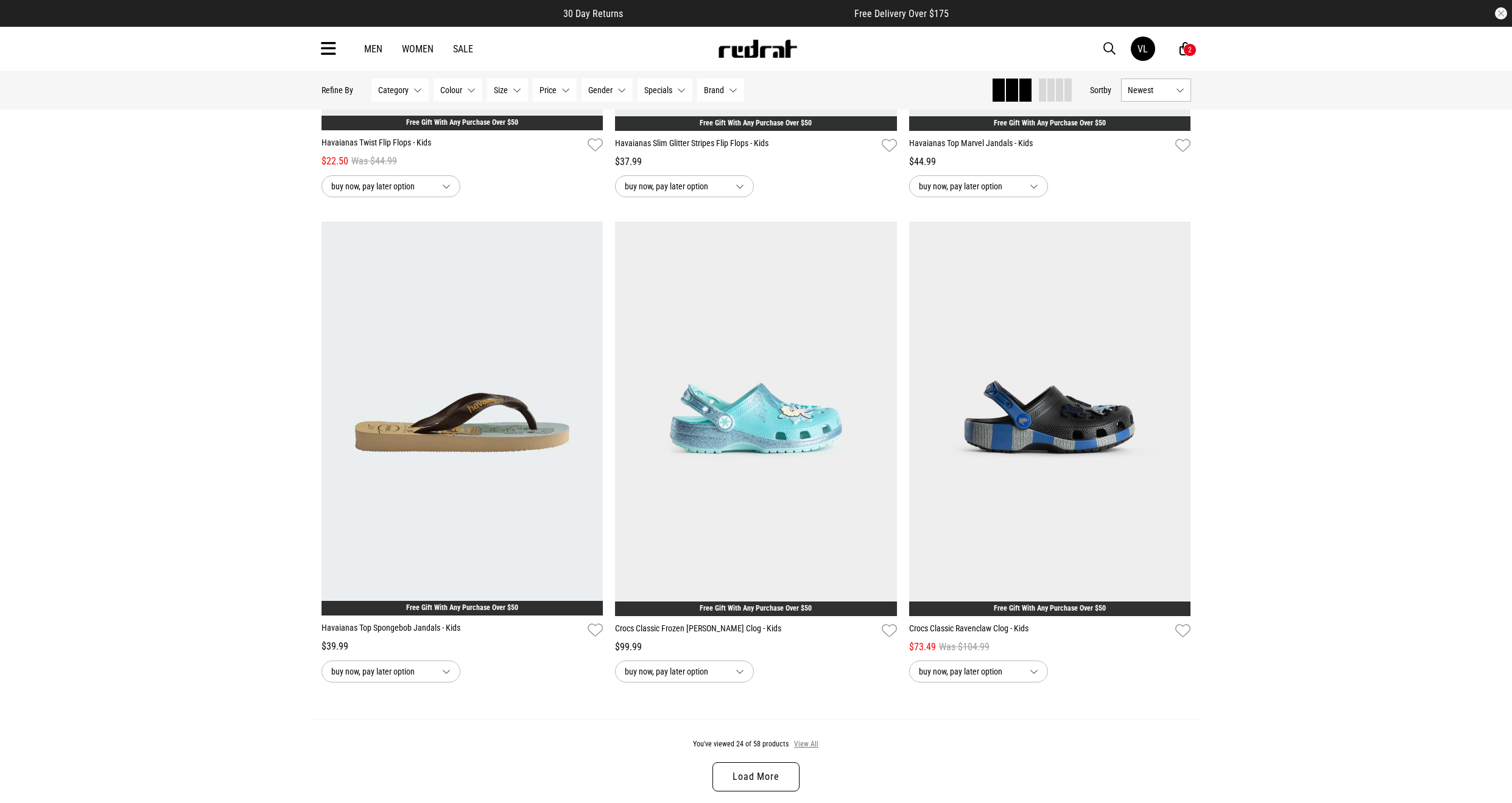
click at [816, 744] on button "View All" at bounding box center [806, 744] width 25 height 11
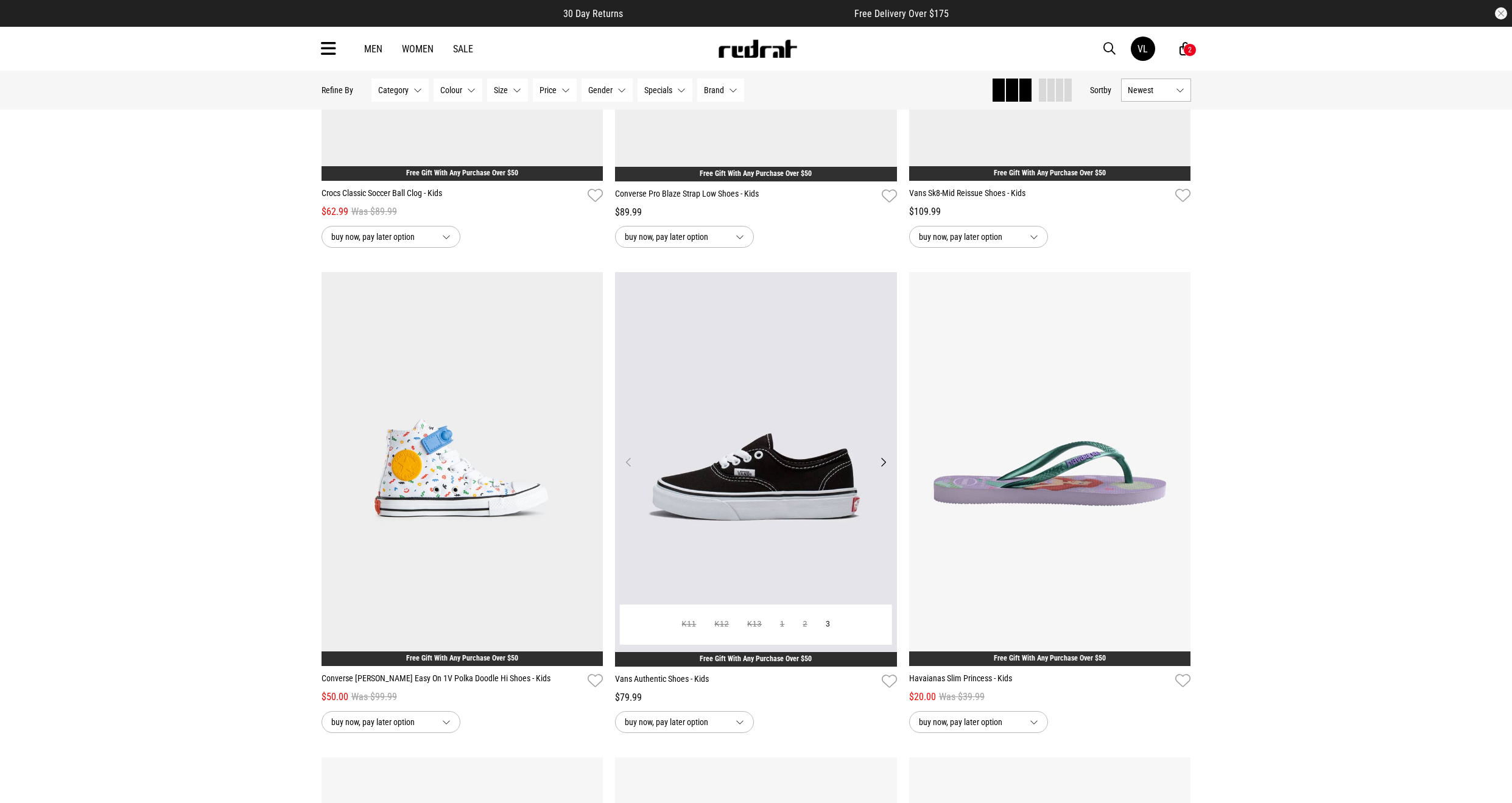
scroll to position [6312, 0]
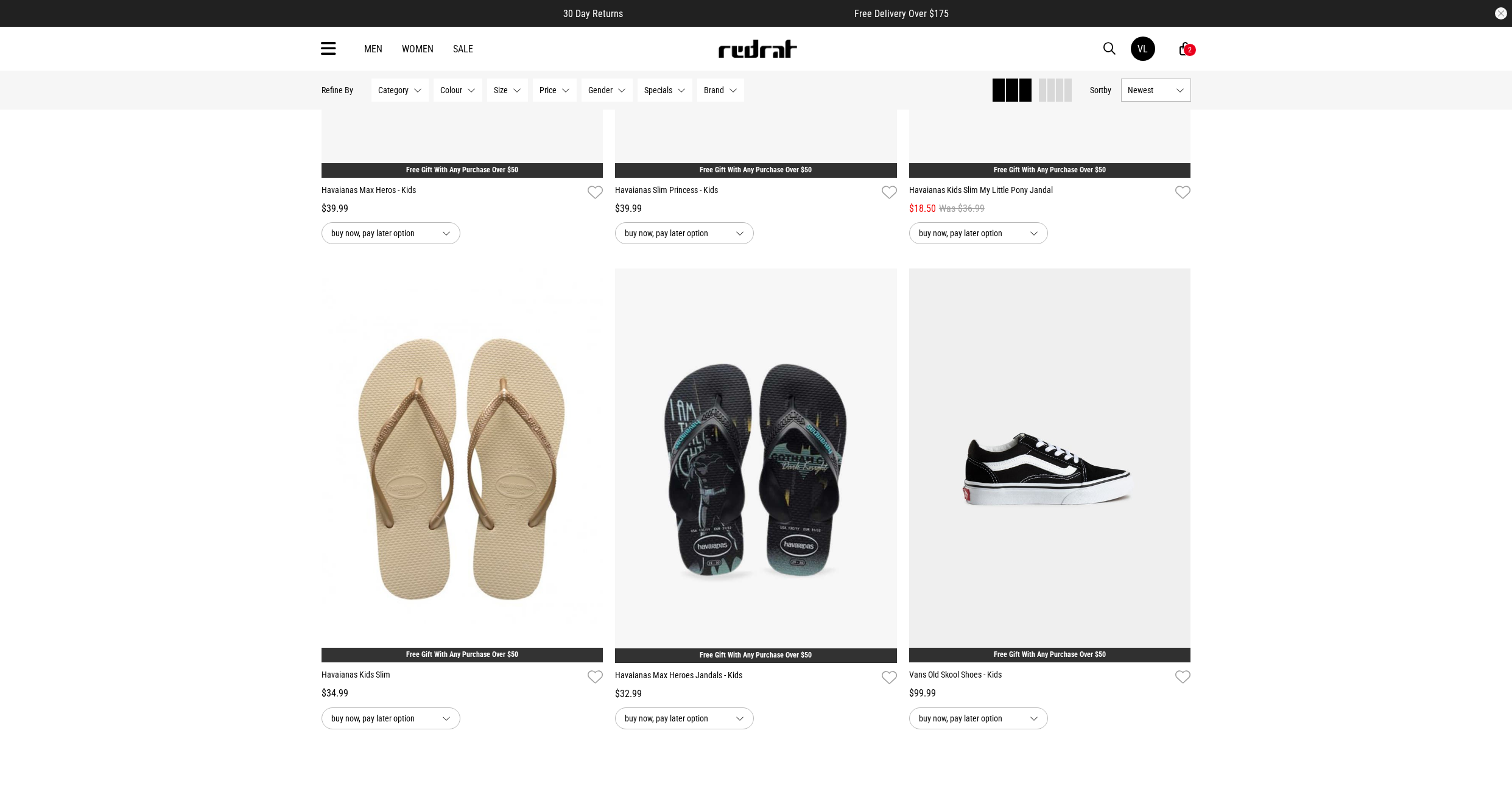
scroll to position [7286, 0]
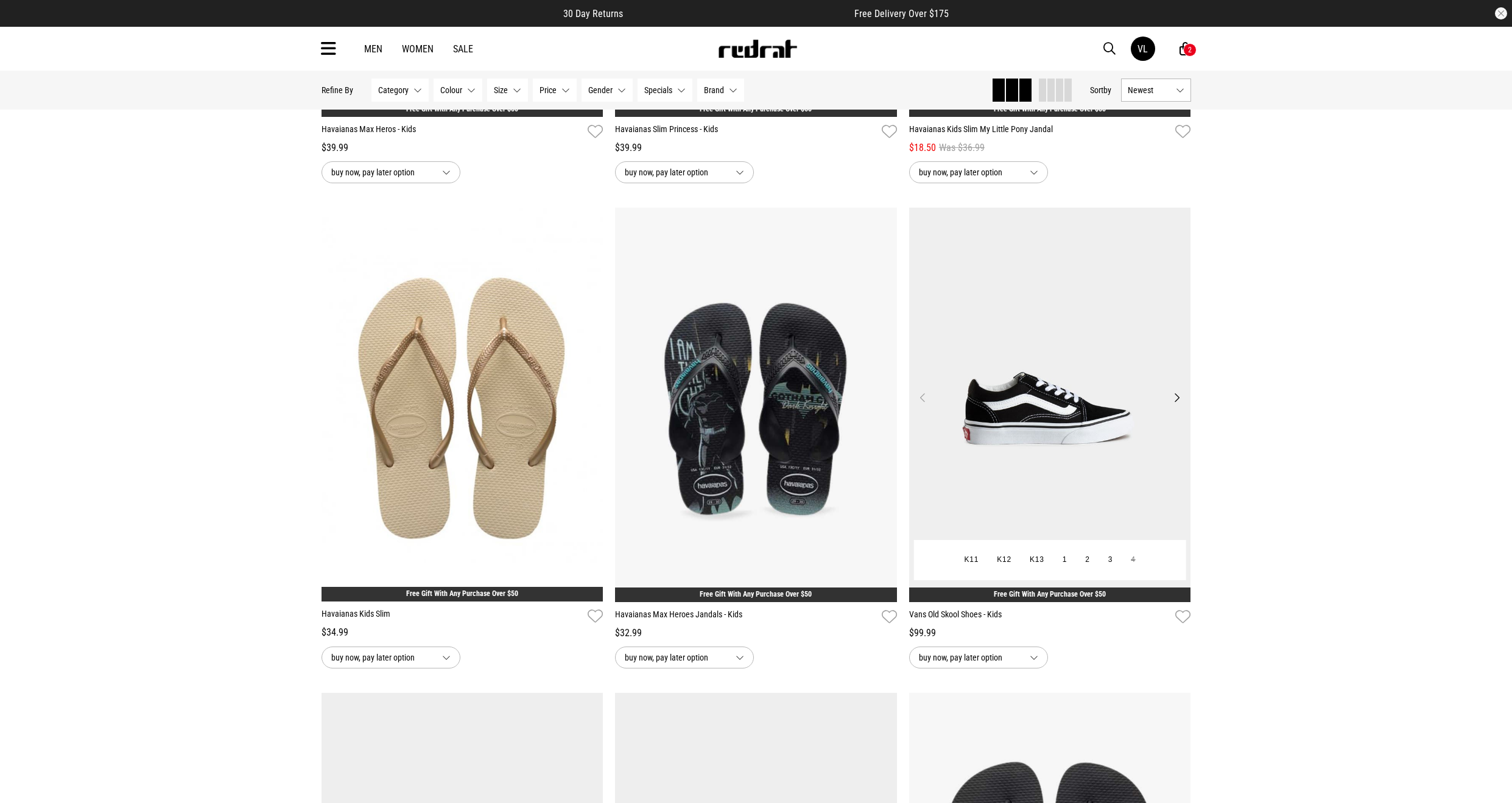
click at [1080, 473] on img at bounding box center [1050, 405] width 282 height 394
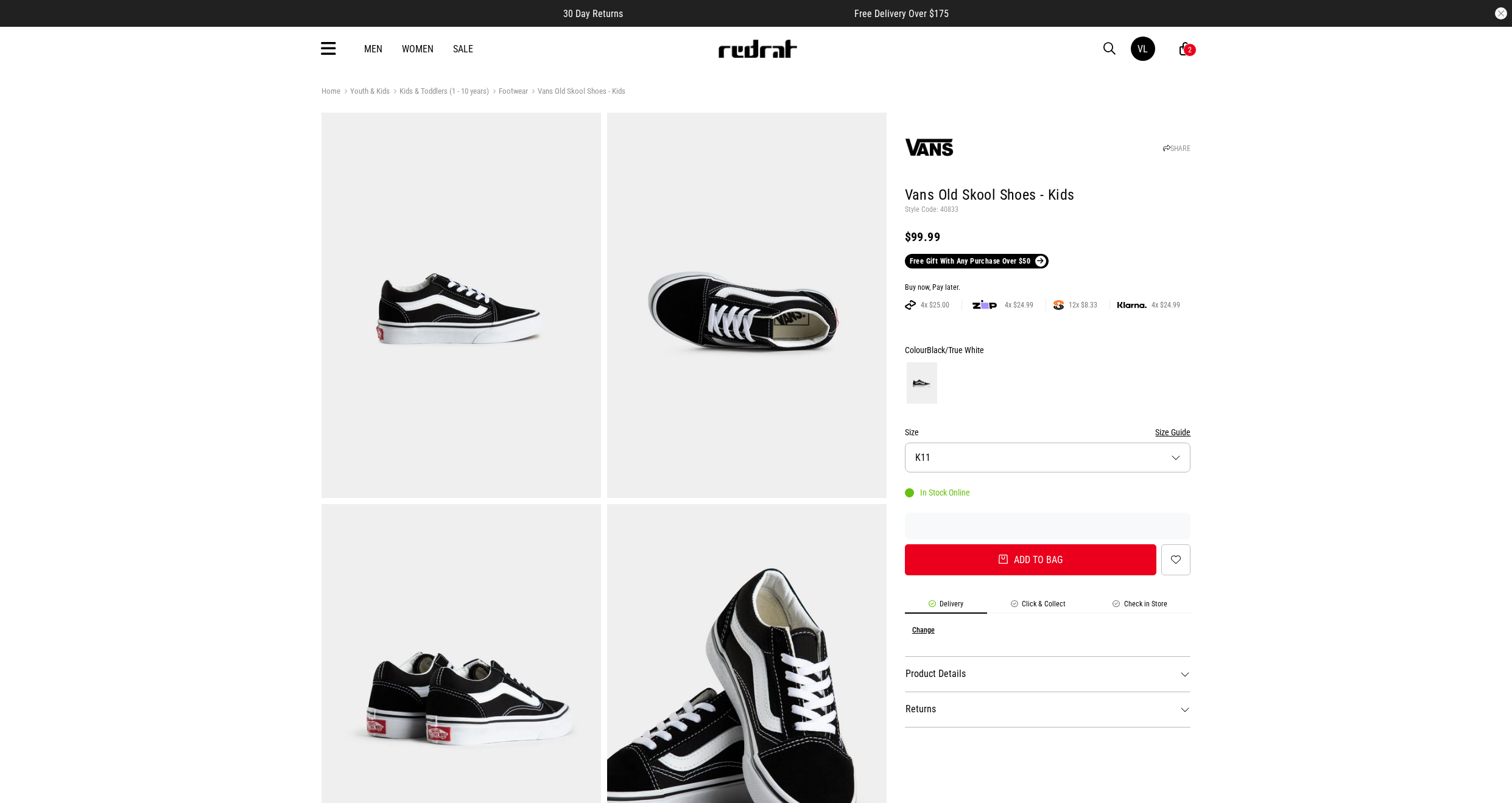
click at [1052, 469] on button "Size K11" at bounding box center [1048, 458] width 286 height 30
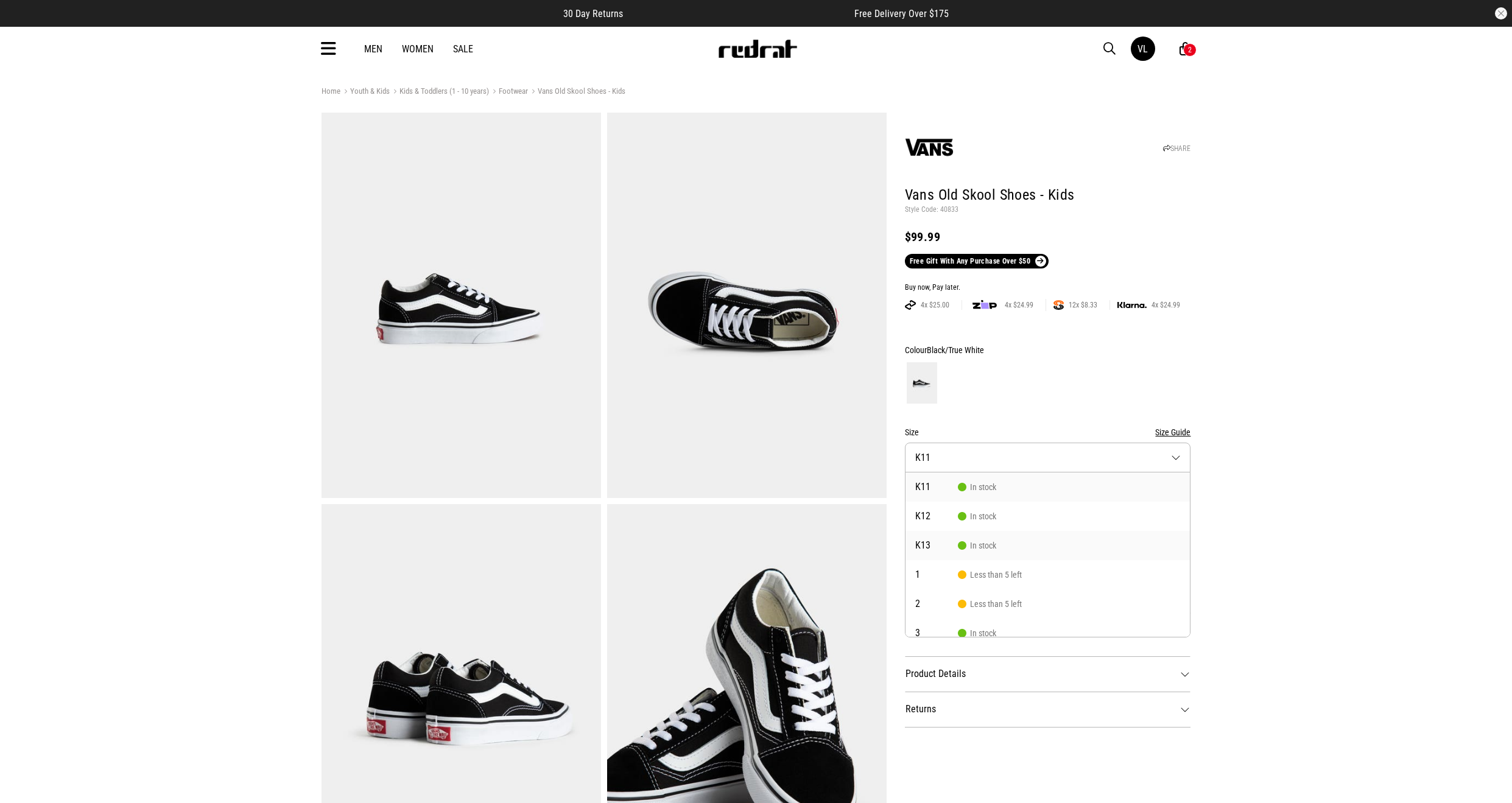
click at [941, 542] on span "K13" at bounding box center [937, 546] width 43 height 10
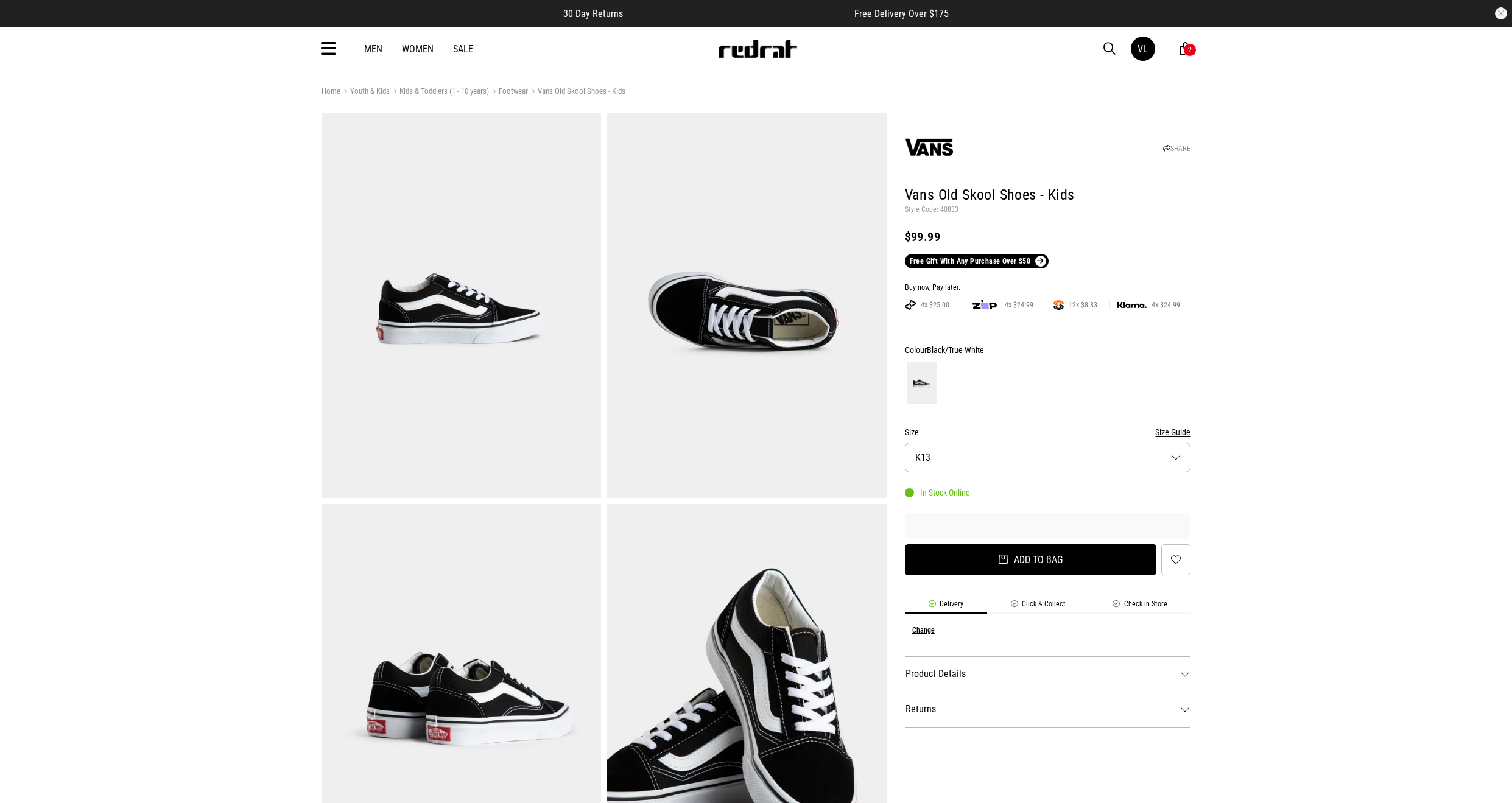
click at [953, 563] on button "Add to bag" at bounding box center [1031, 559] width 252 height 31
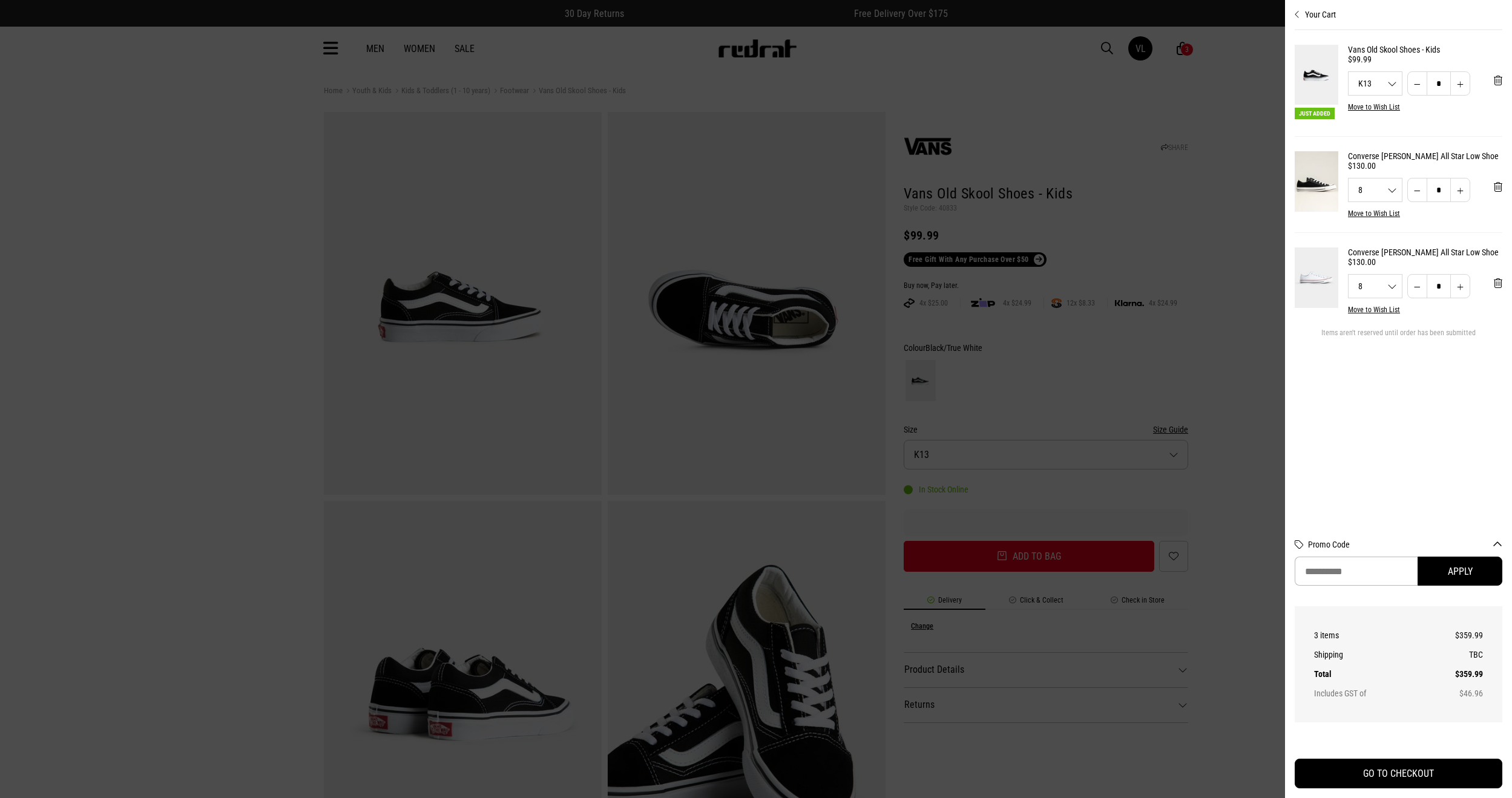
click at [191, 309] on div at bounding box center [756, 399] width 1512 height 798
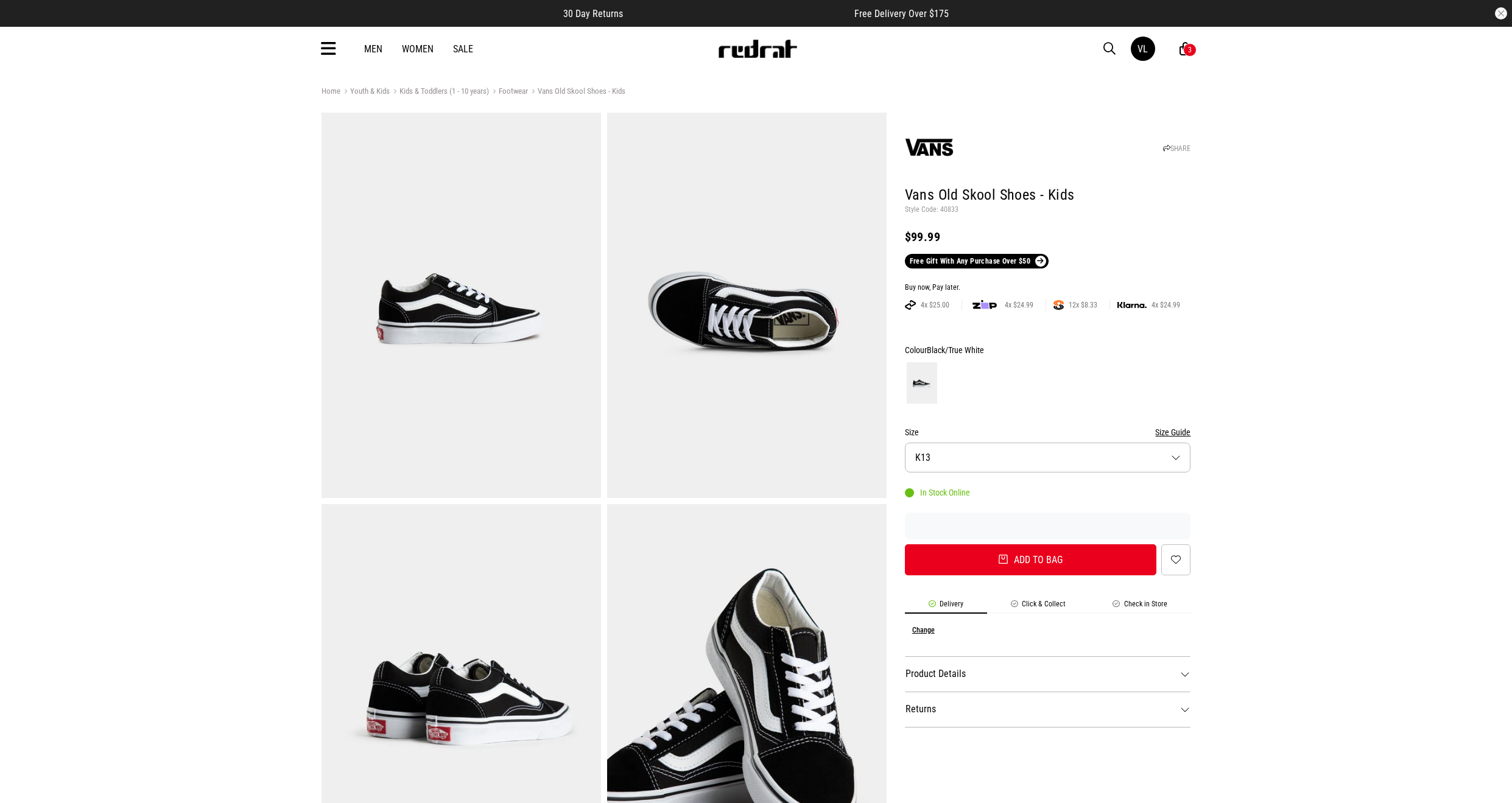
click at [1110, 49] on span "button" at bounding box center [1109, 48] width 12 height 14
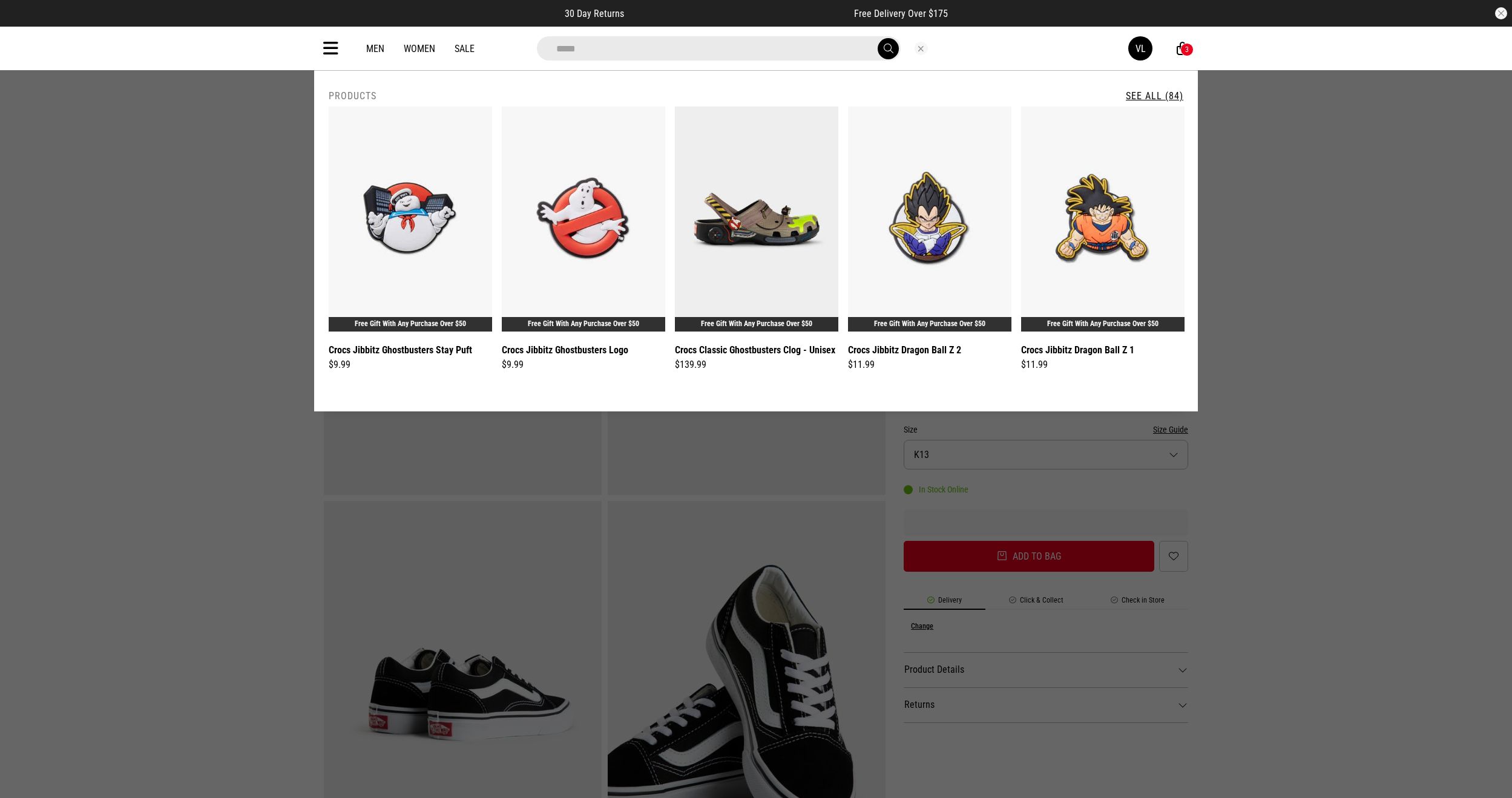
type input "*****"
click at [884, 56] on button "submit" at bounding box center [888, 48] width 21 height 21
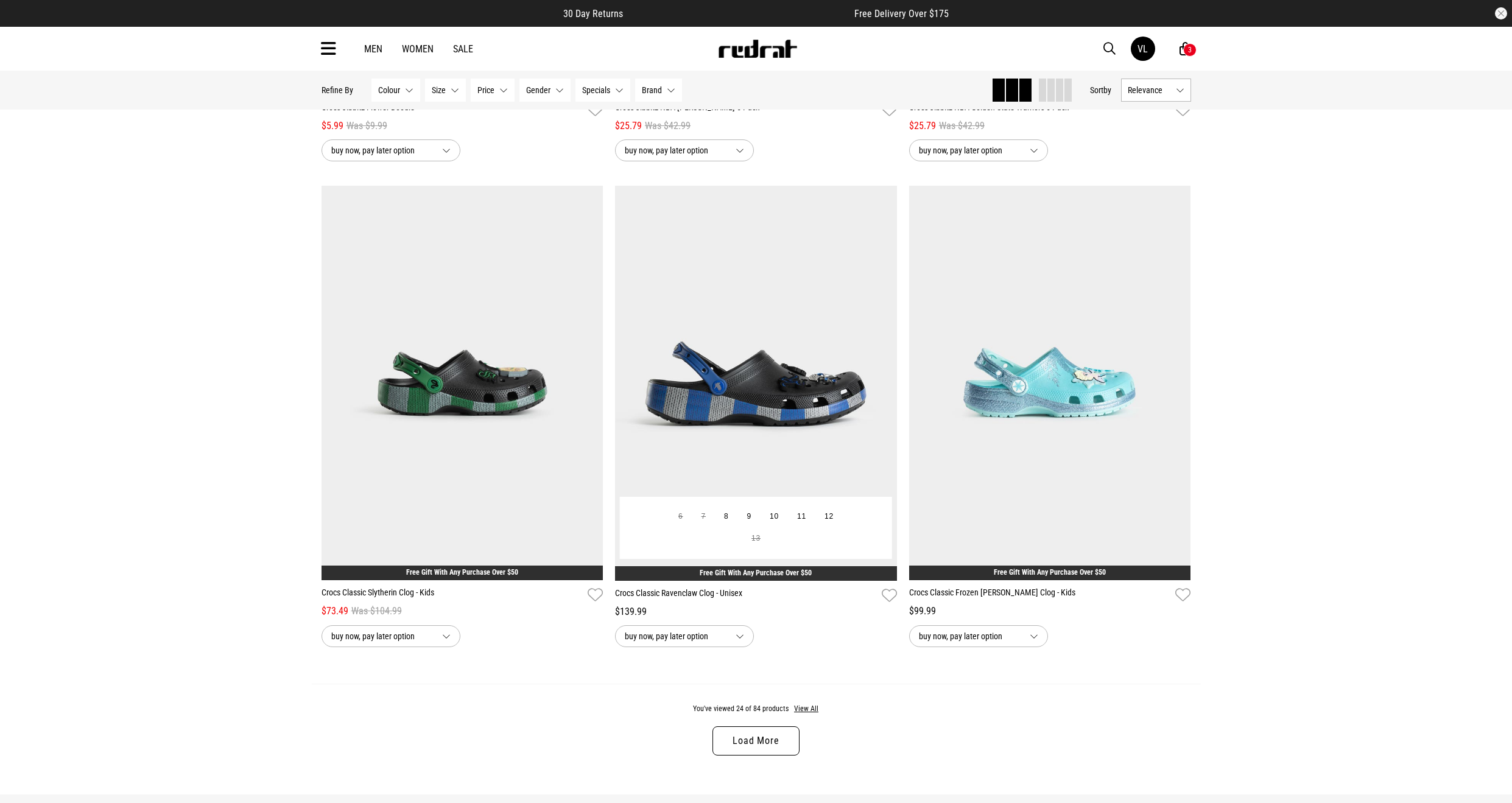
scroll to position [3738, 0]
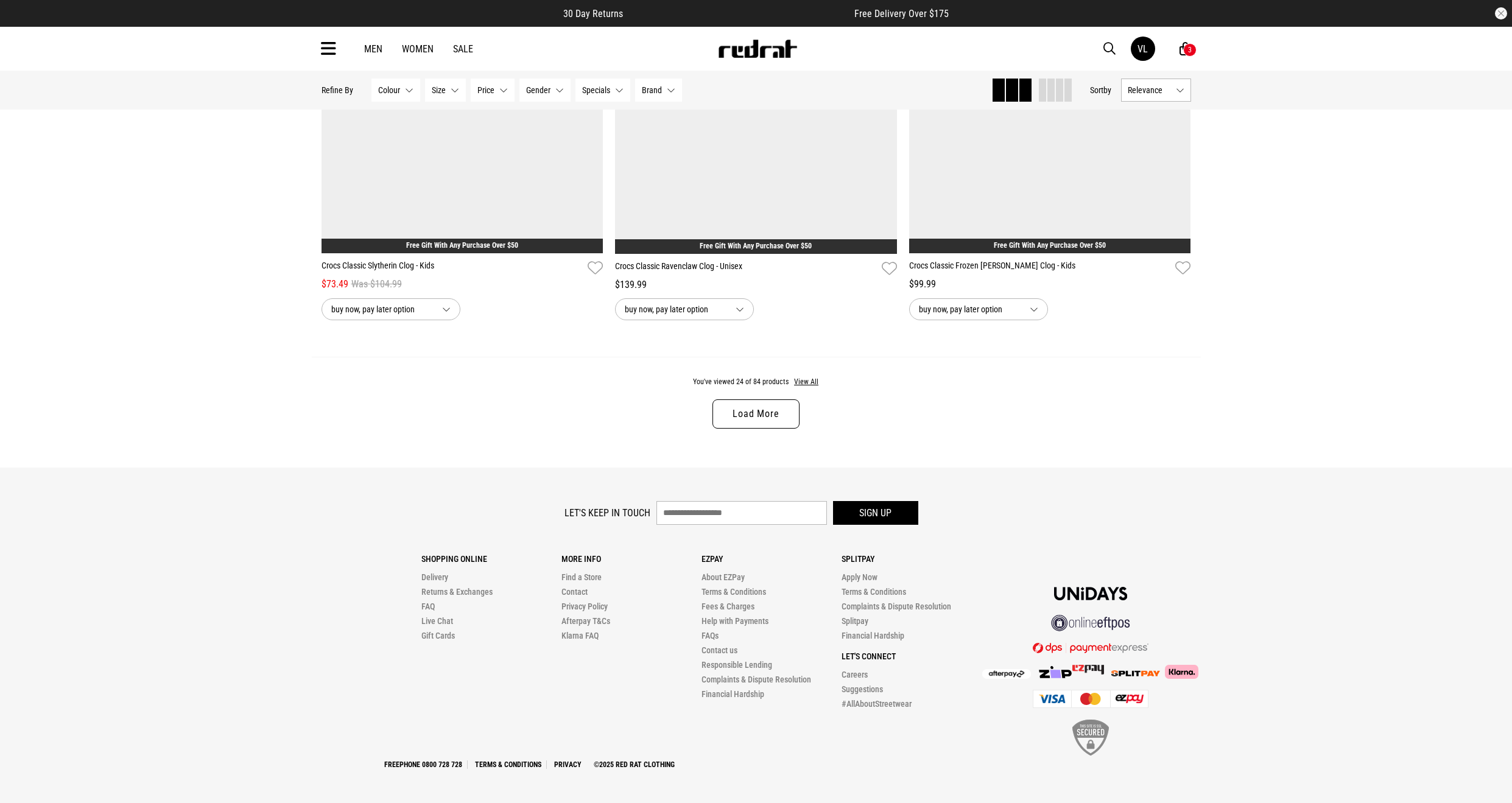
click at [743, 414] on link "Load More" at bounding box center [756, 413] width 86 height 29
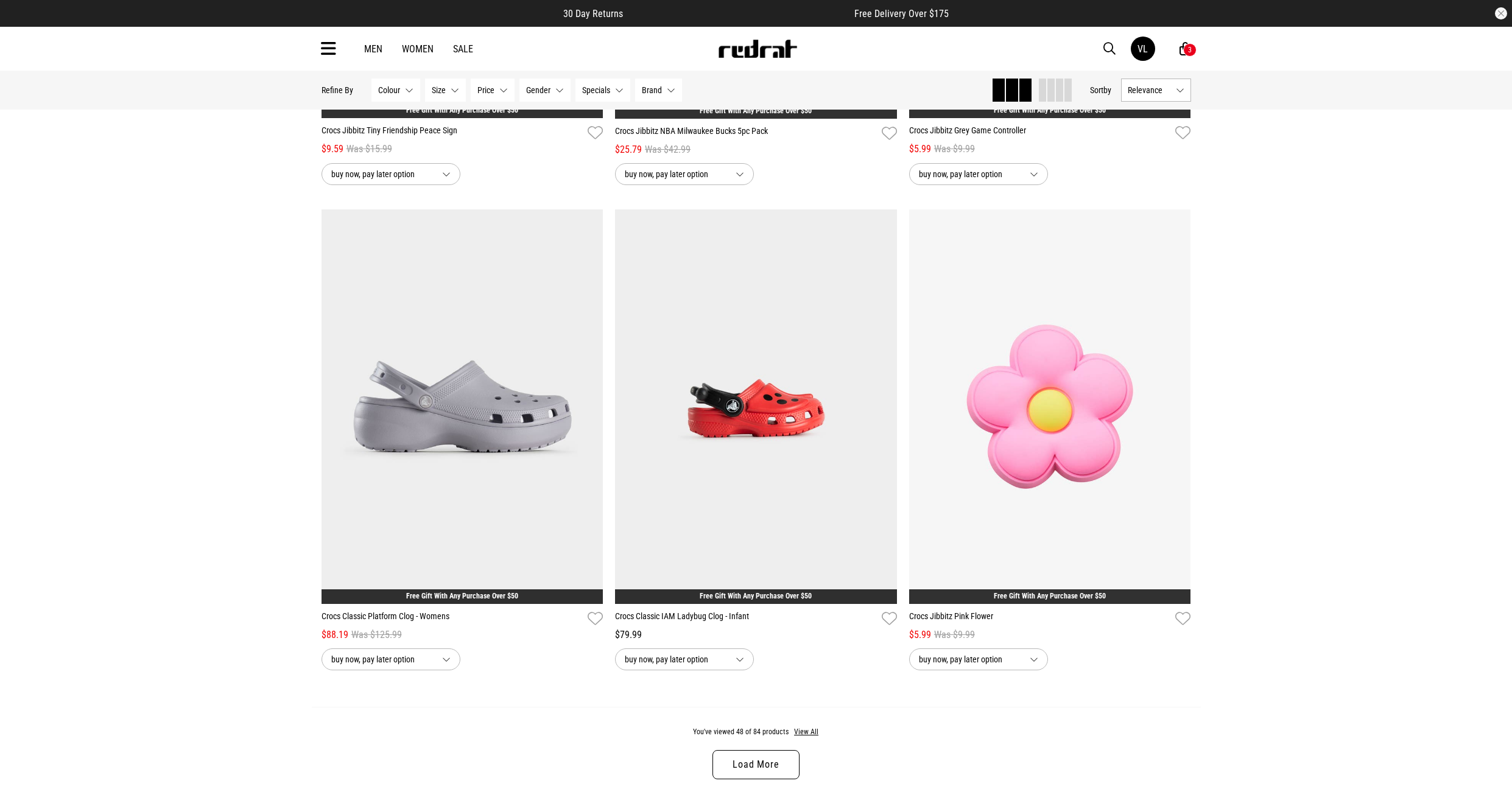
scroll to position [7636, 0]
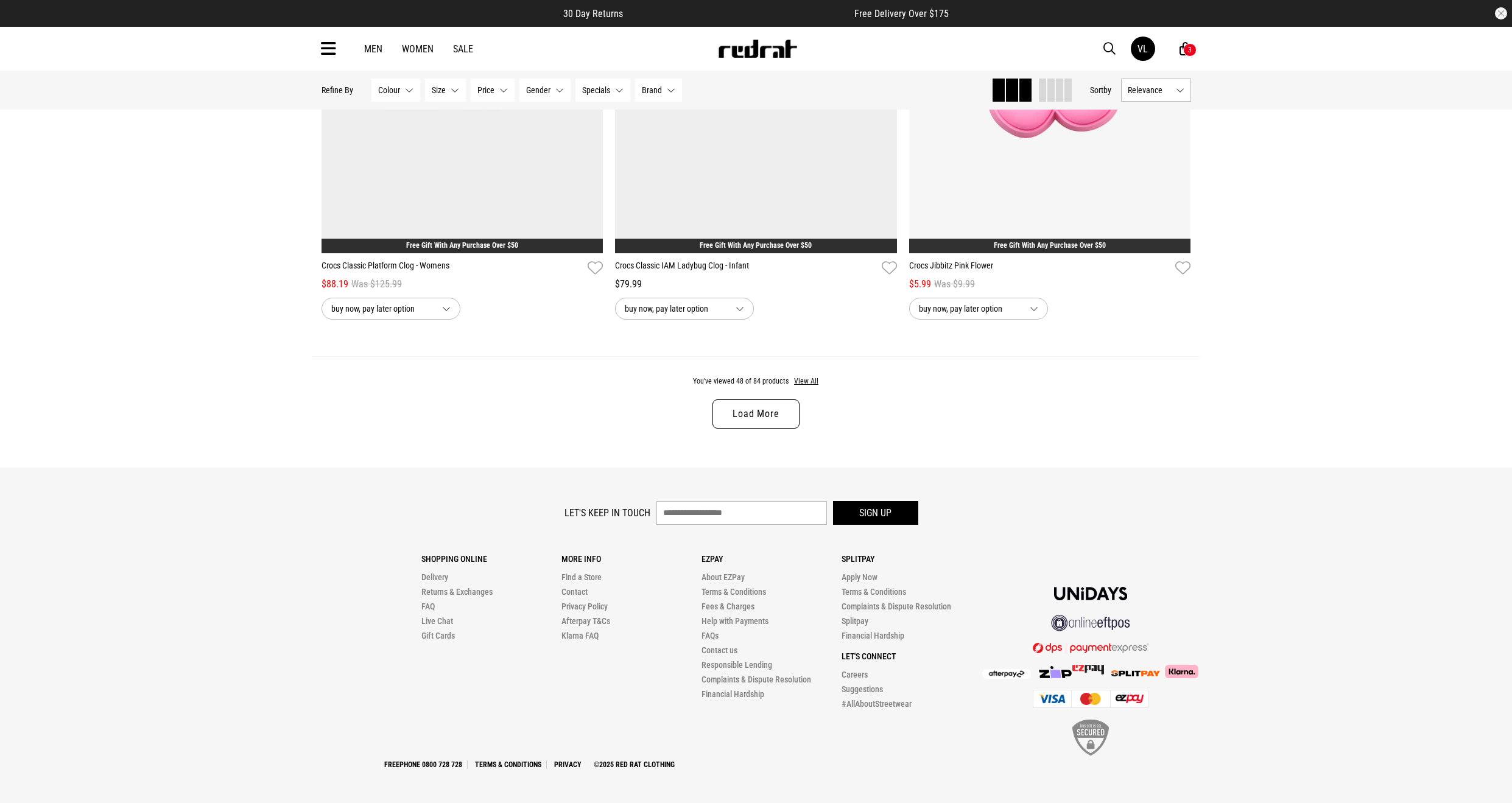
click at [733, 420] on link "Load More" at bounding box center [756, 413] width 86 height 29
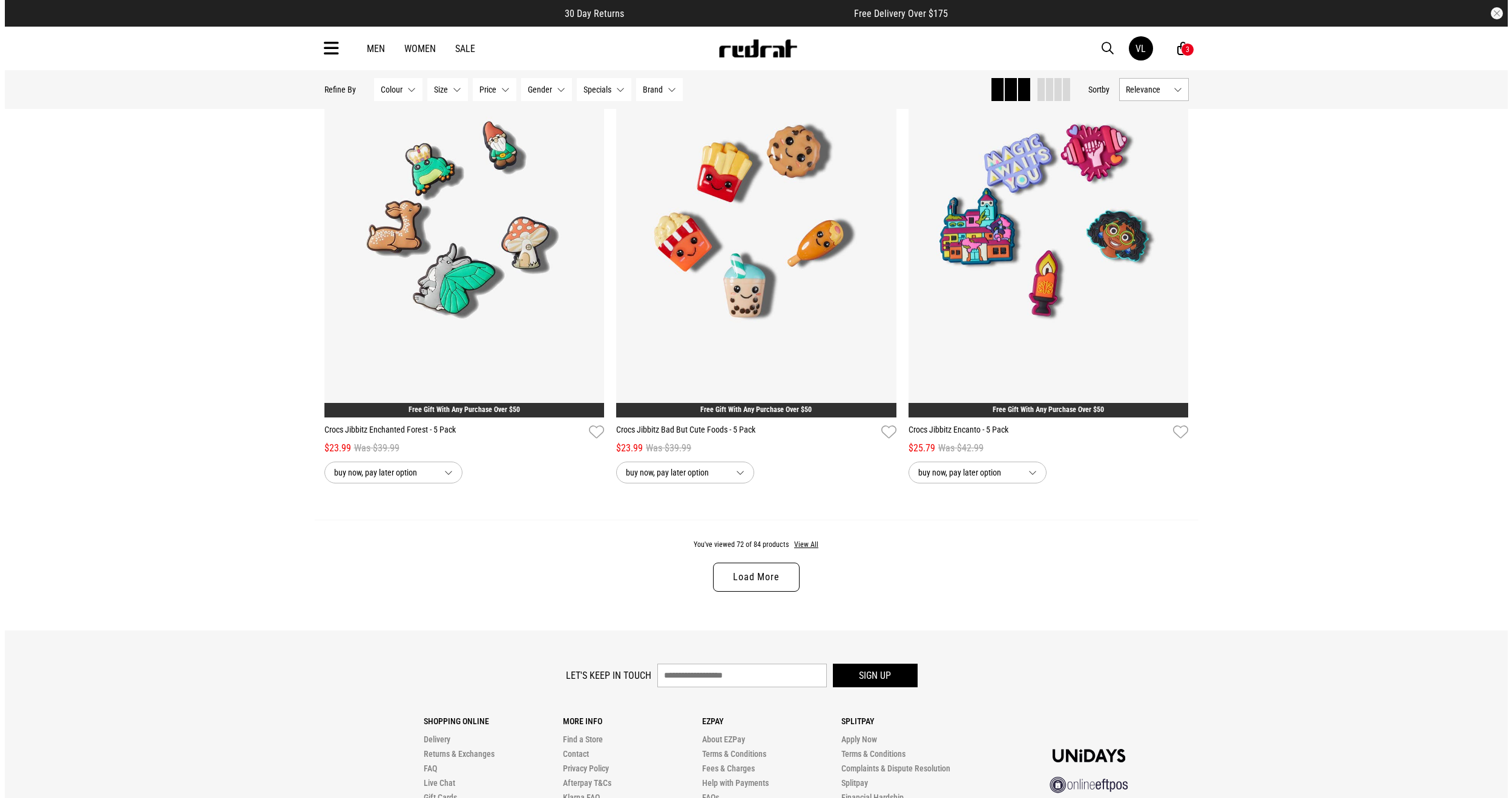
scroll to position [11447, 0]
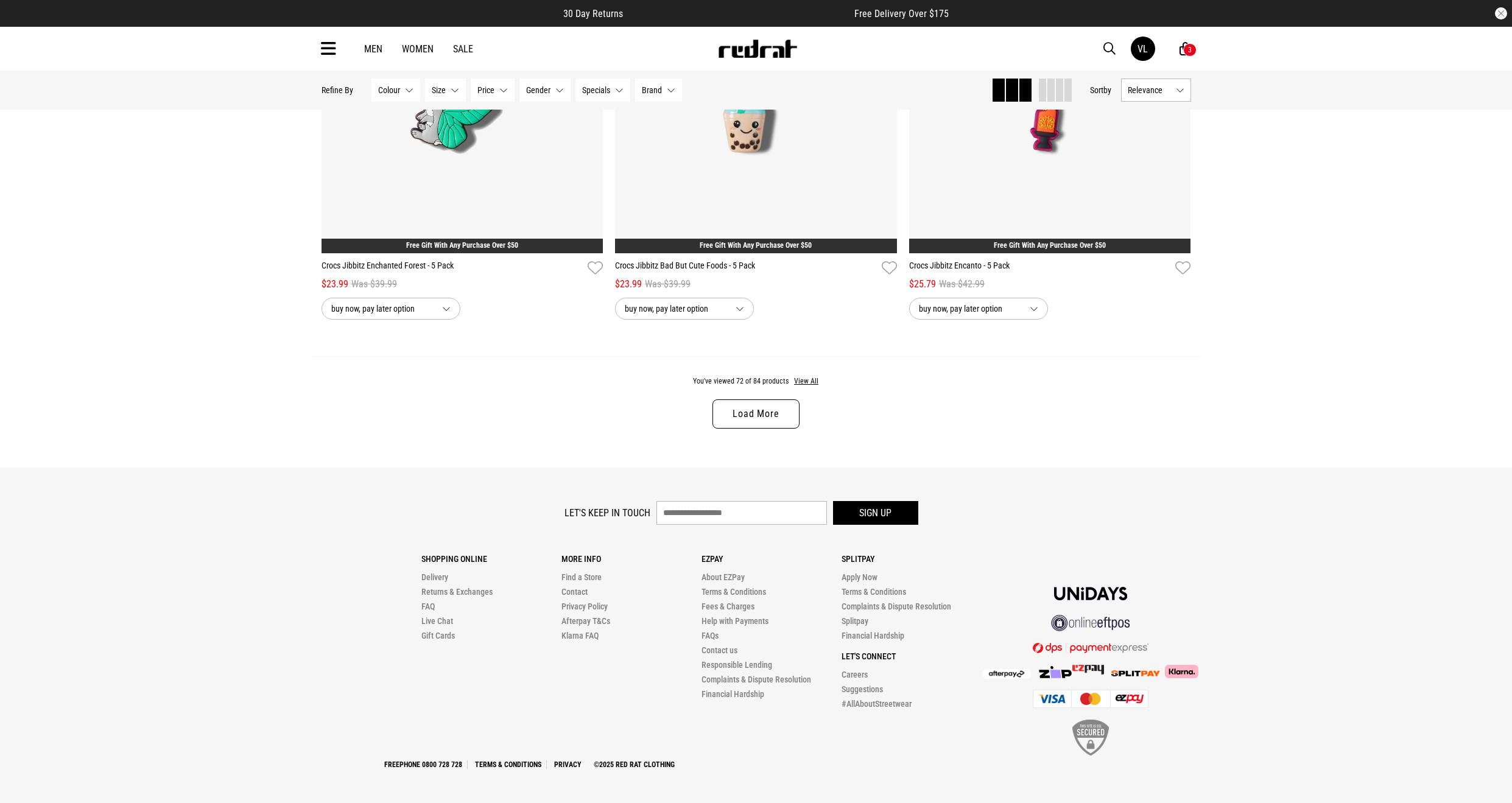
click at [1104, 43] on span "button" at bounding box center [1109, 48] width 12 height 14
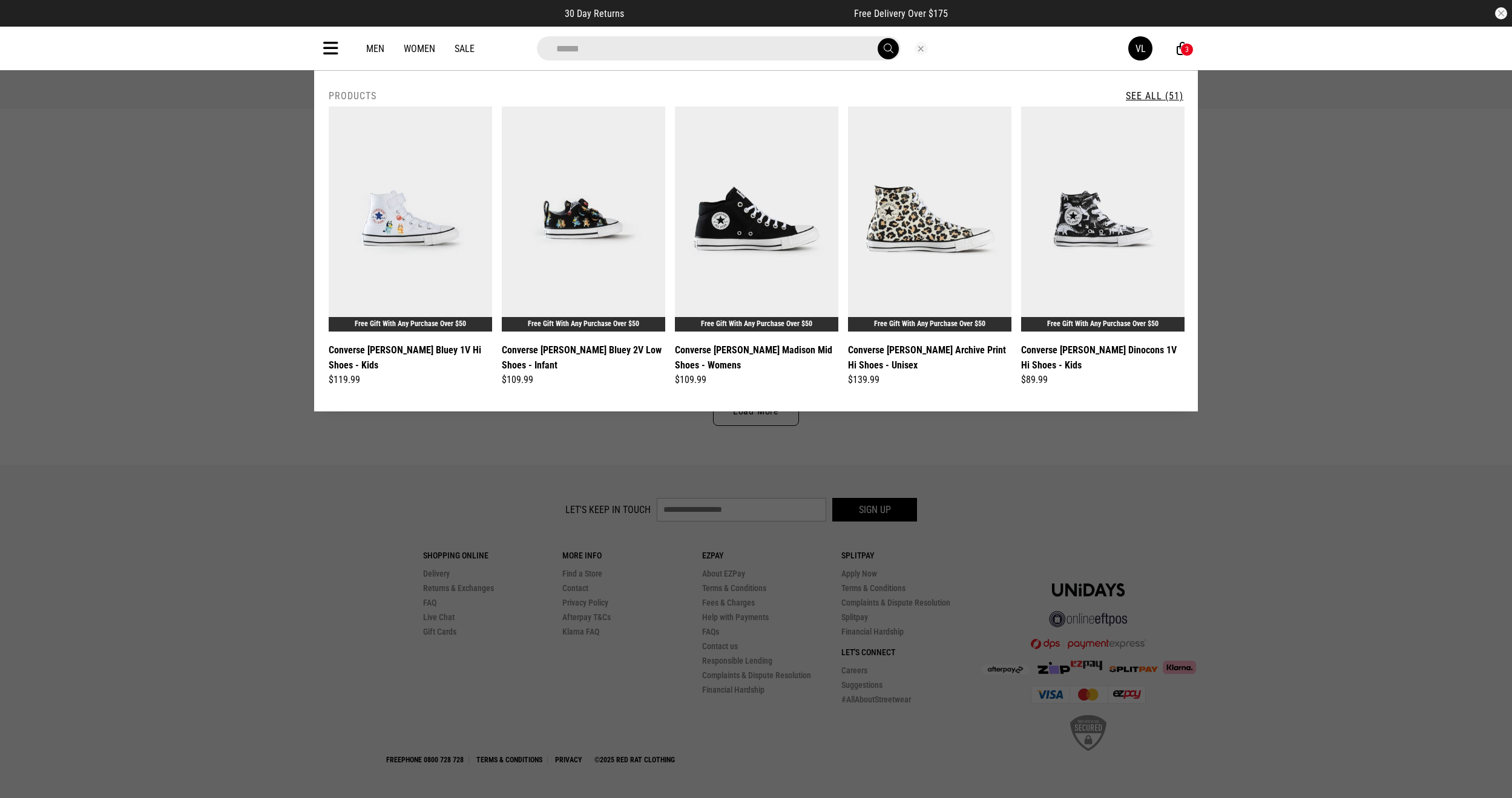
type input "******"
click at [889, 42] on button "submit" at bounding box center [888, 48] width 21 height 21
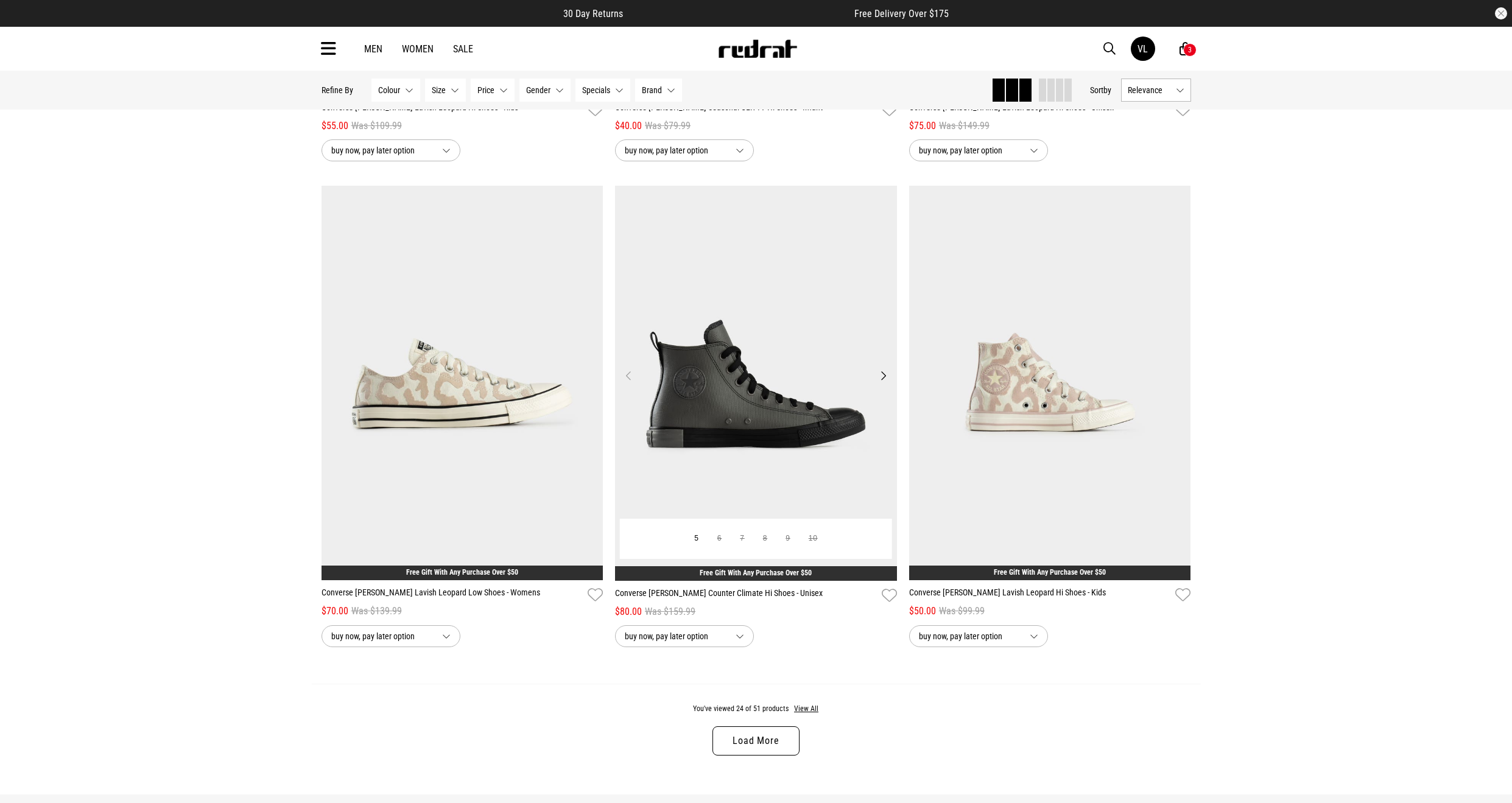
scroll to position [3532, 0]
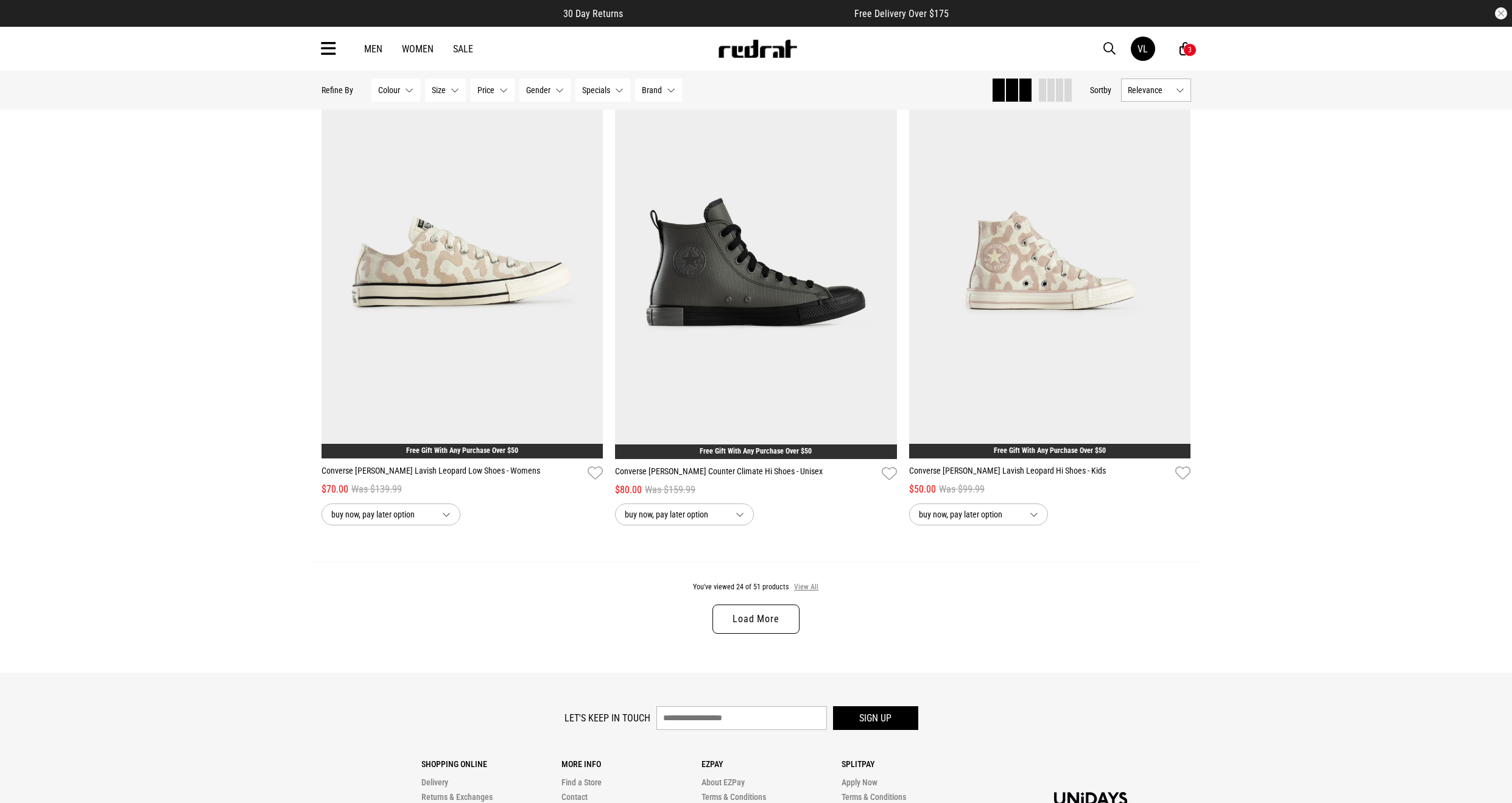
click at [798, 583] on button "View All" at bounding box center [806, 588] width 25 height 11
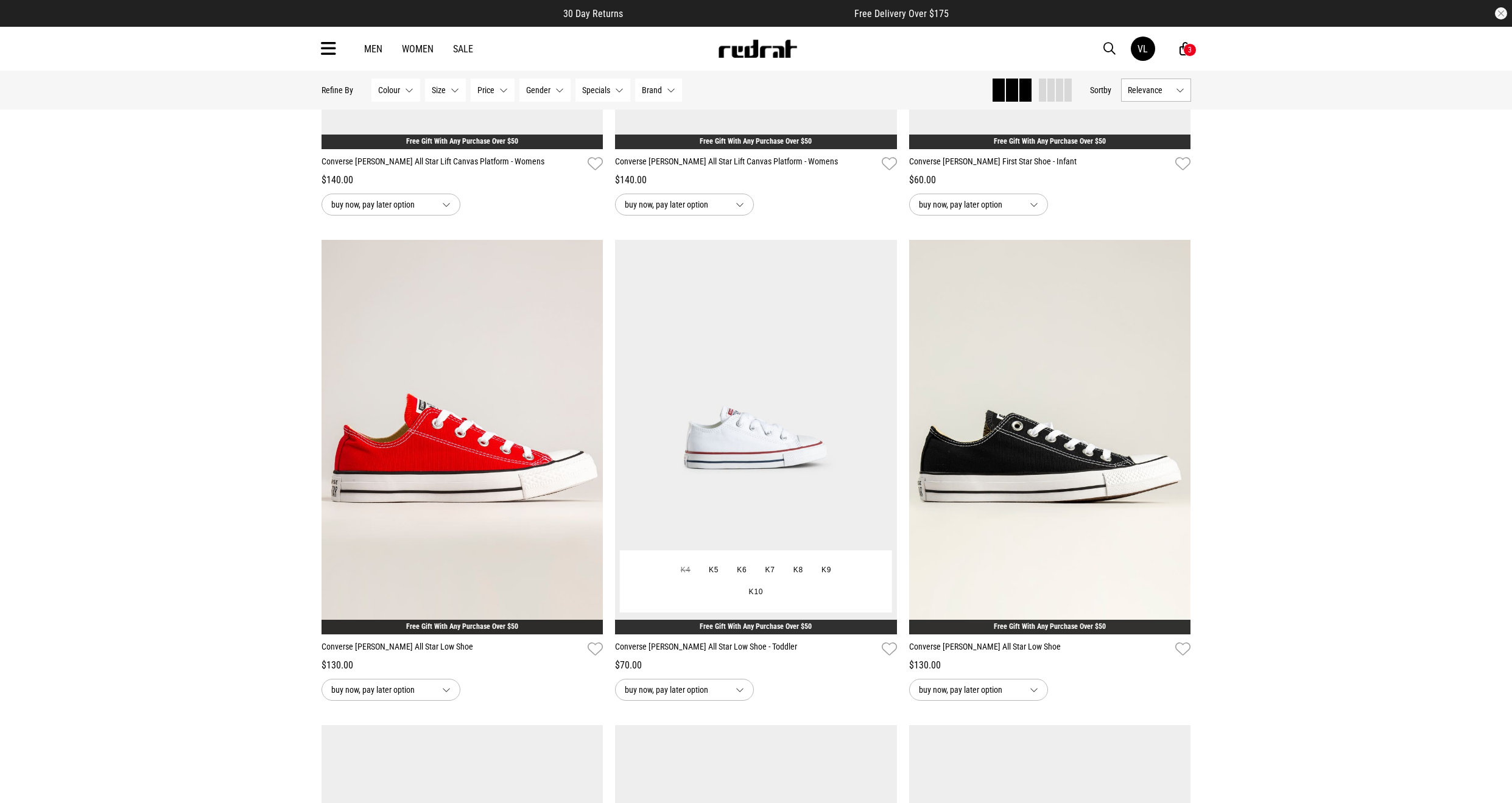
scroll to position [5373, 0]
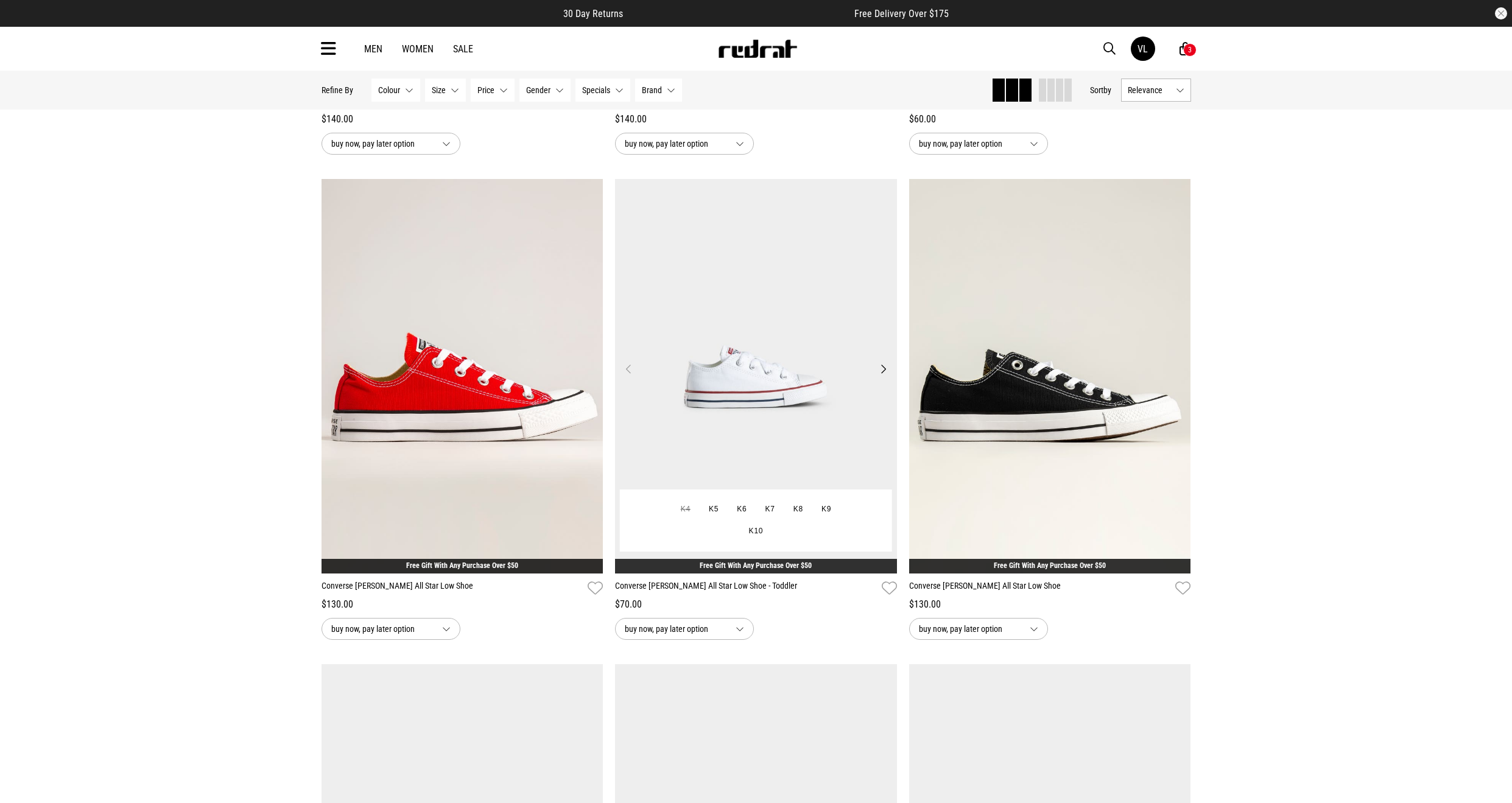
click at [881, 371] on button "Next" at bounding box center [883, 369] width 15 height 14
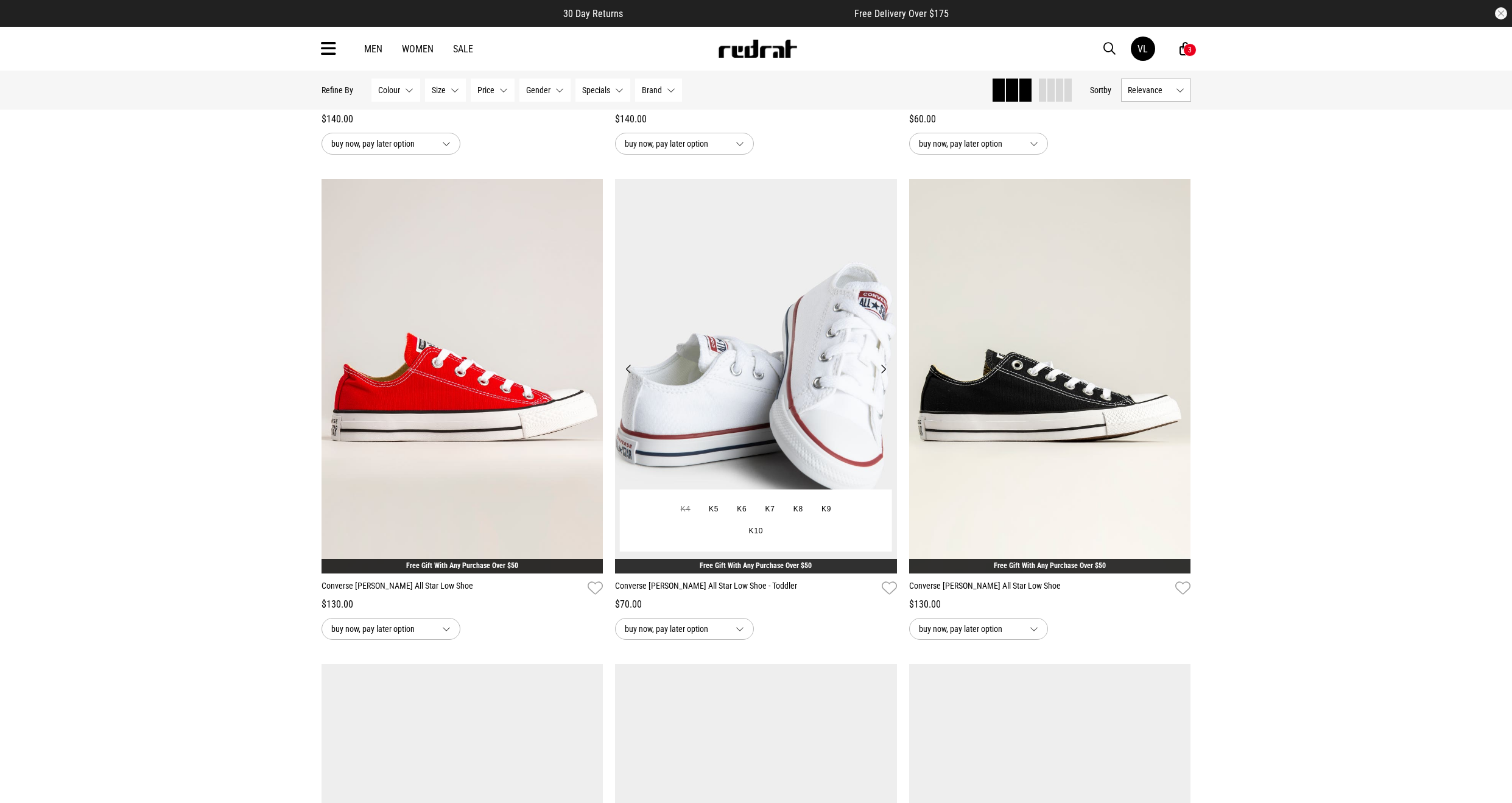
click at [881, 371] on button "Next" at bounding box center [883, 369] width 15 height 14
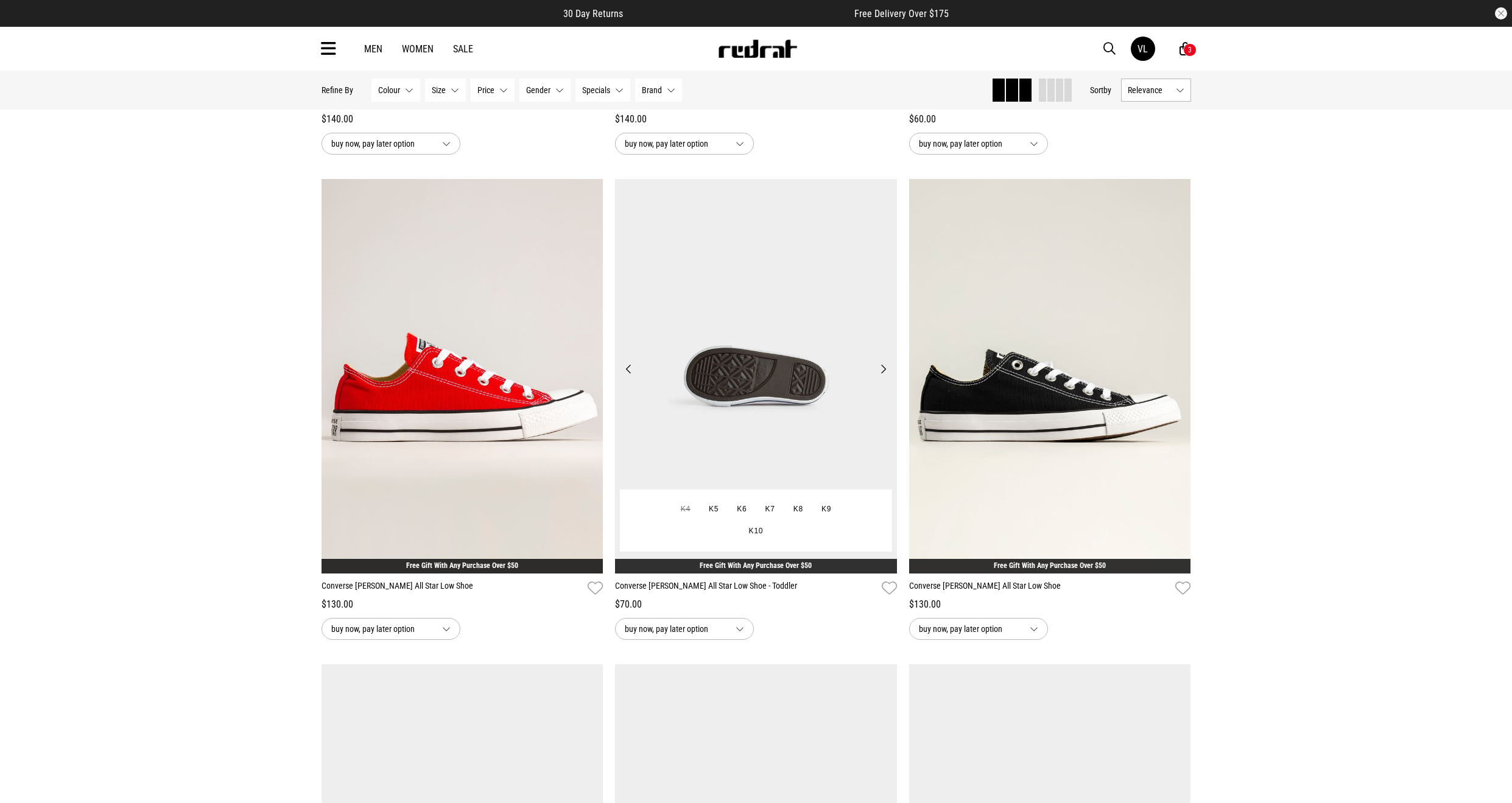
click at [881, 371] on button "Next" at bounding box center [883, 369] width 15 height 14
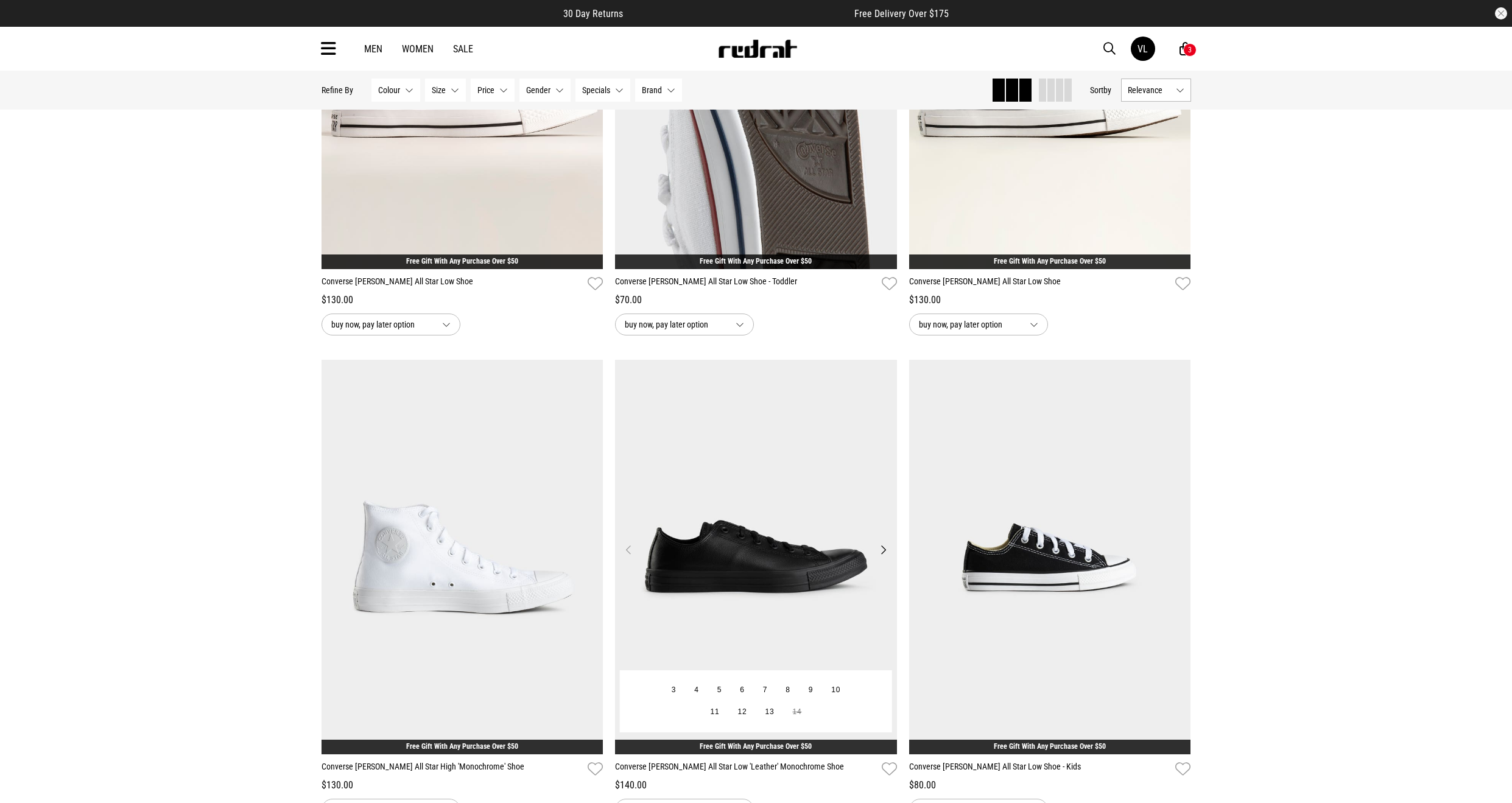
scroll to position [5860, 0]
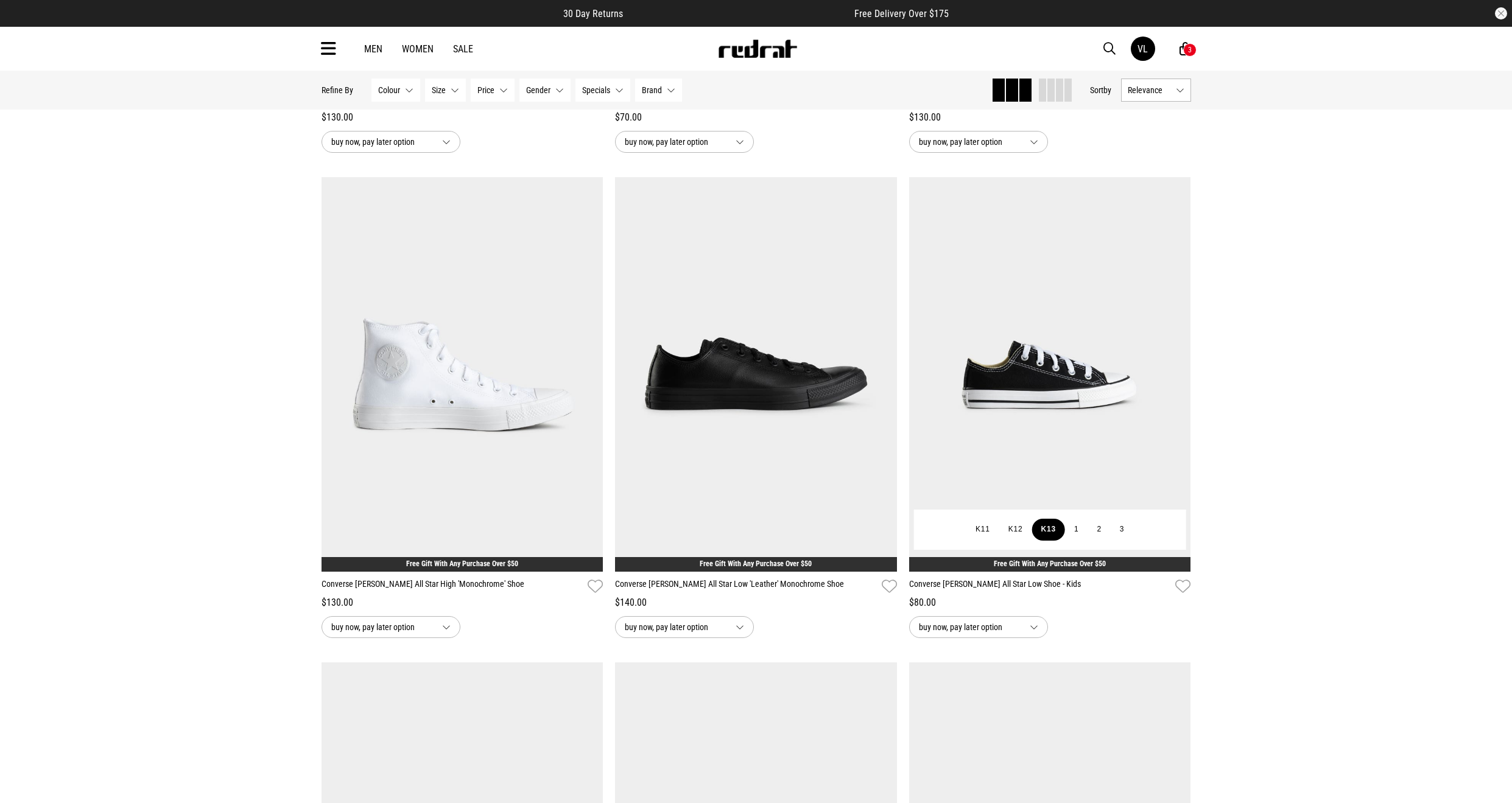
click at [1049, 531] on button "K13" at bounding box center [1049, 530] width 33 height 22
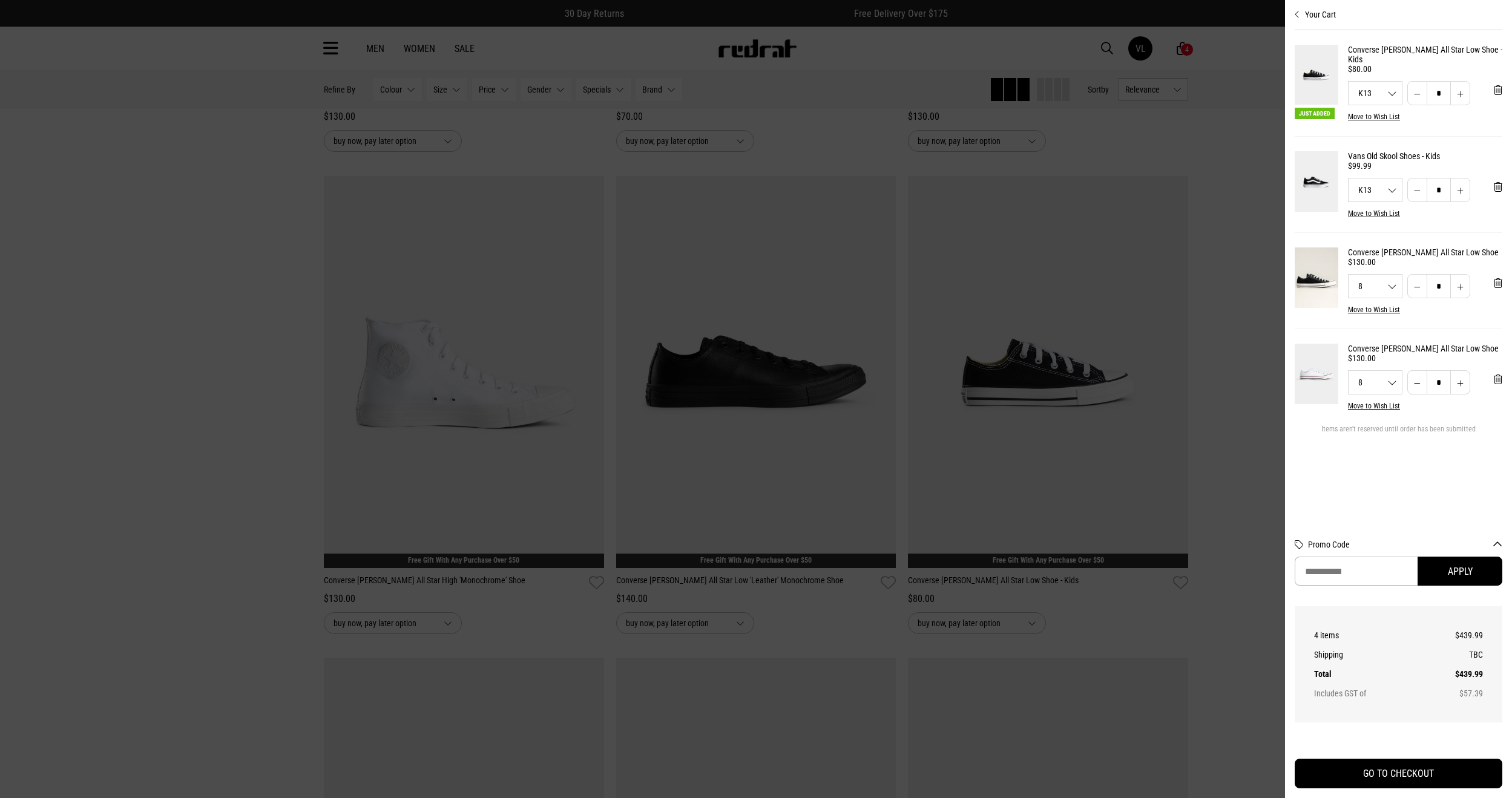
click at [1075, 378] on div at bounding box center [756, 399] width 1512 height 798
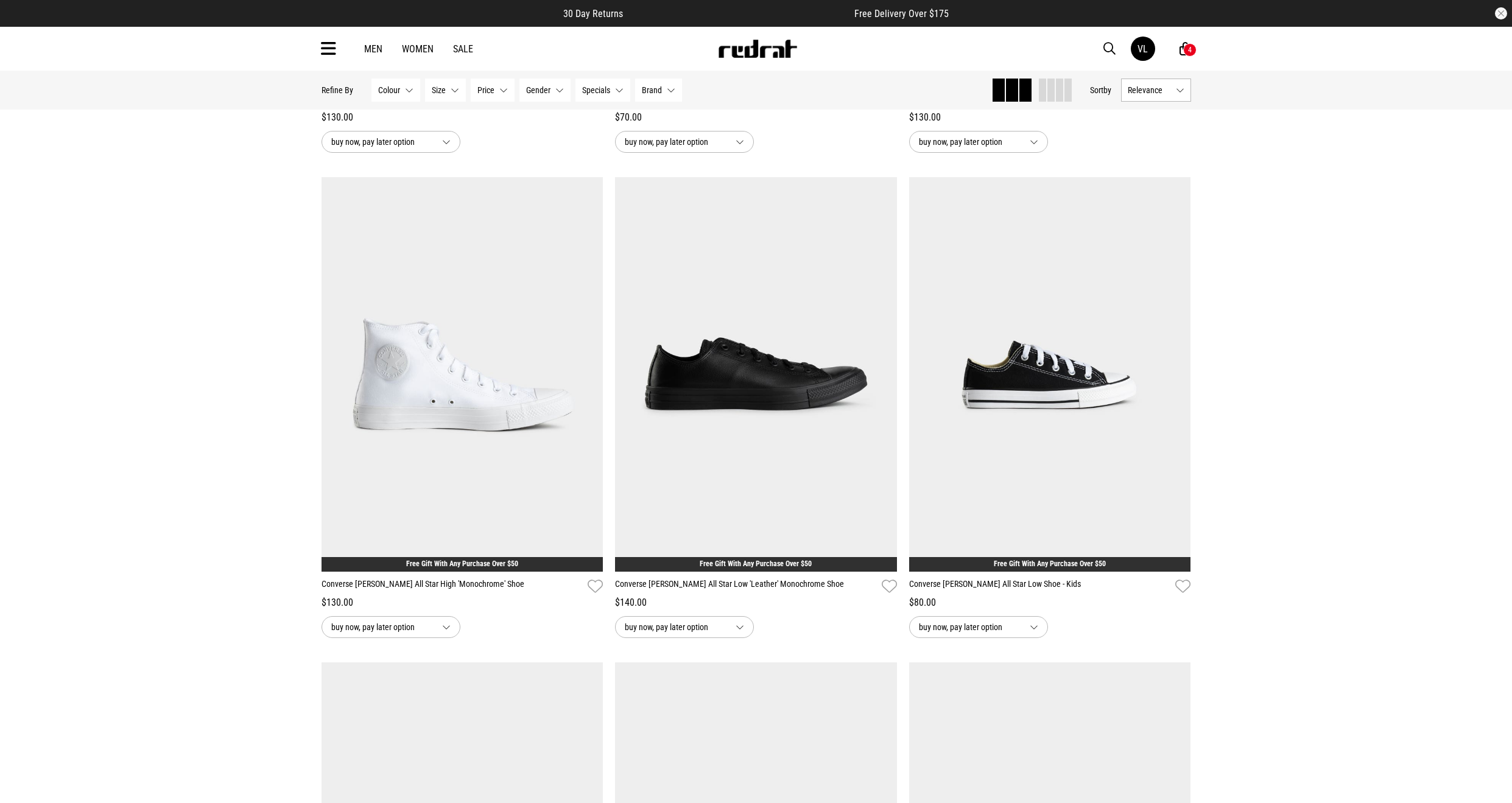
click at [1082, 380] on img at bounding box center [1050, 375] width 282 height 394
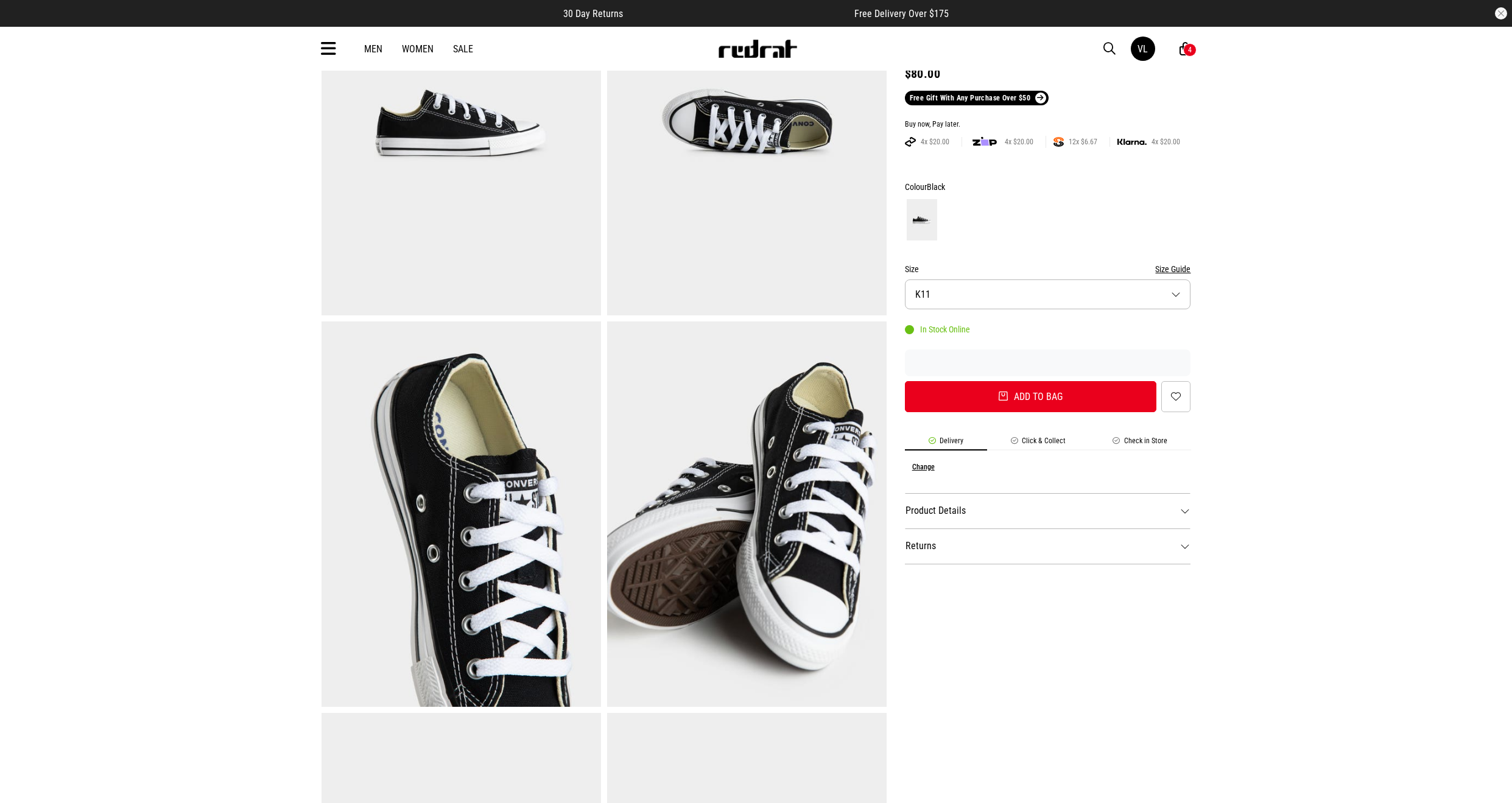
click at [950, 528] on dt "Returns" at bounding box center [1048, 546] width 286 height 36
click at [950, 518] on dt "Product Details" at bounding box center [1048, 511] width 286 height 36
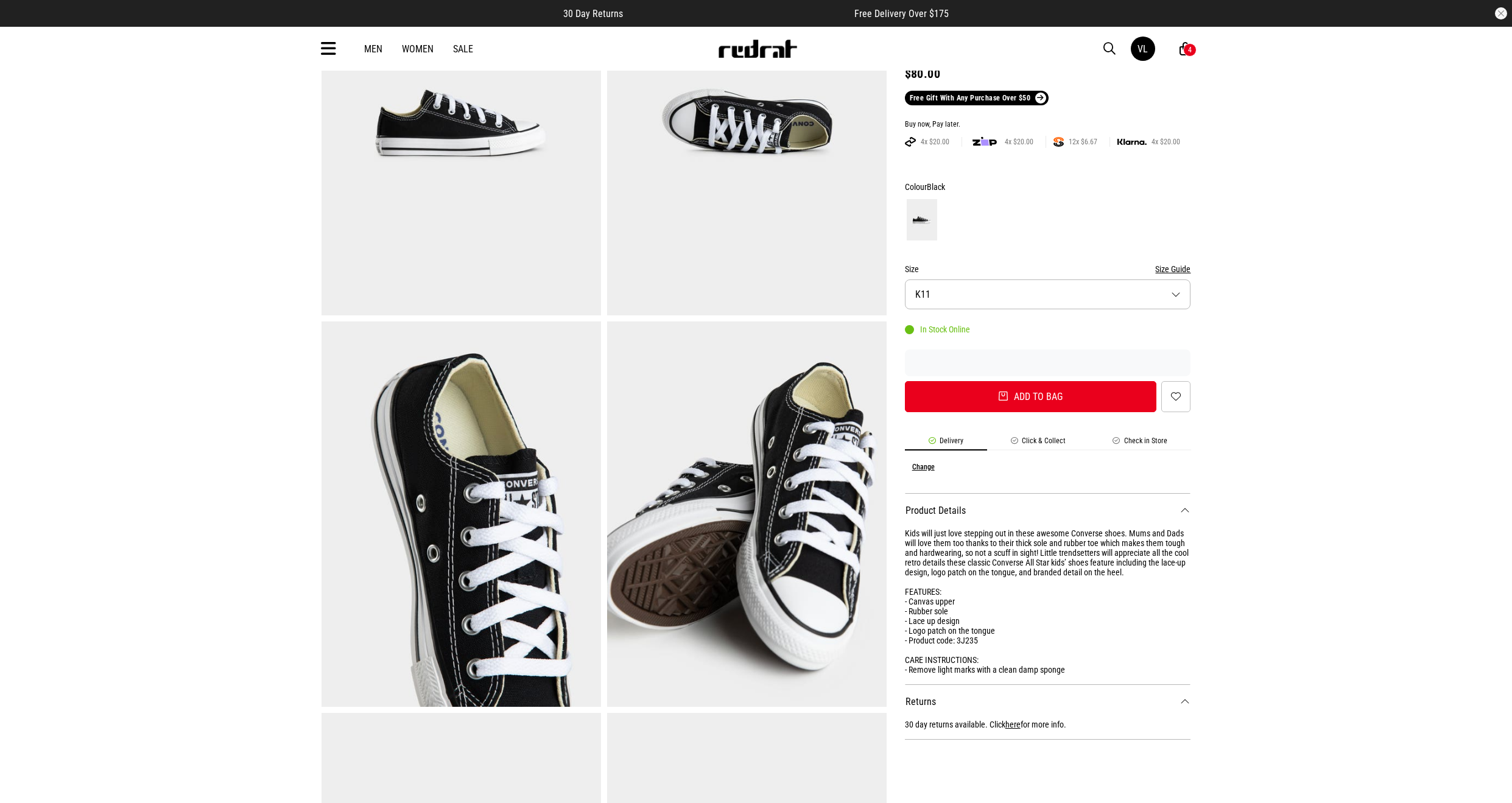
click at [1188, 48] on div "4" at bounding box center [1190, 50] width 4 height 9
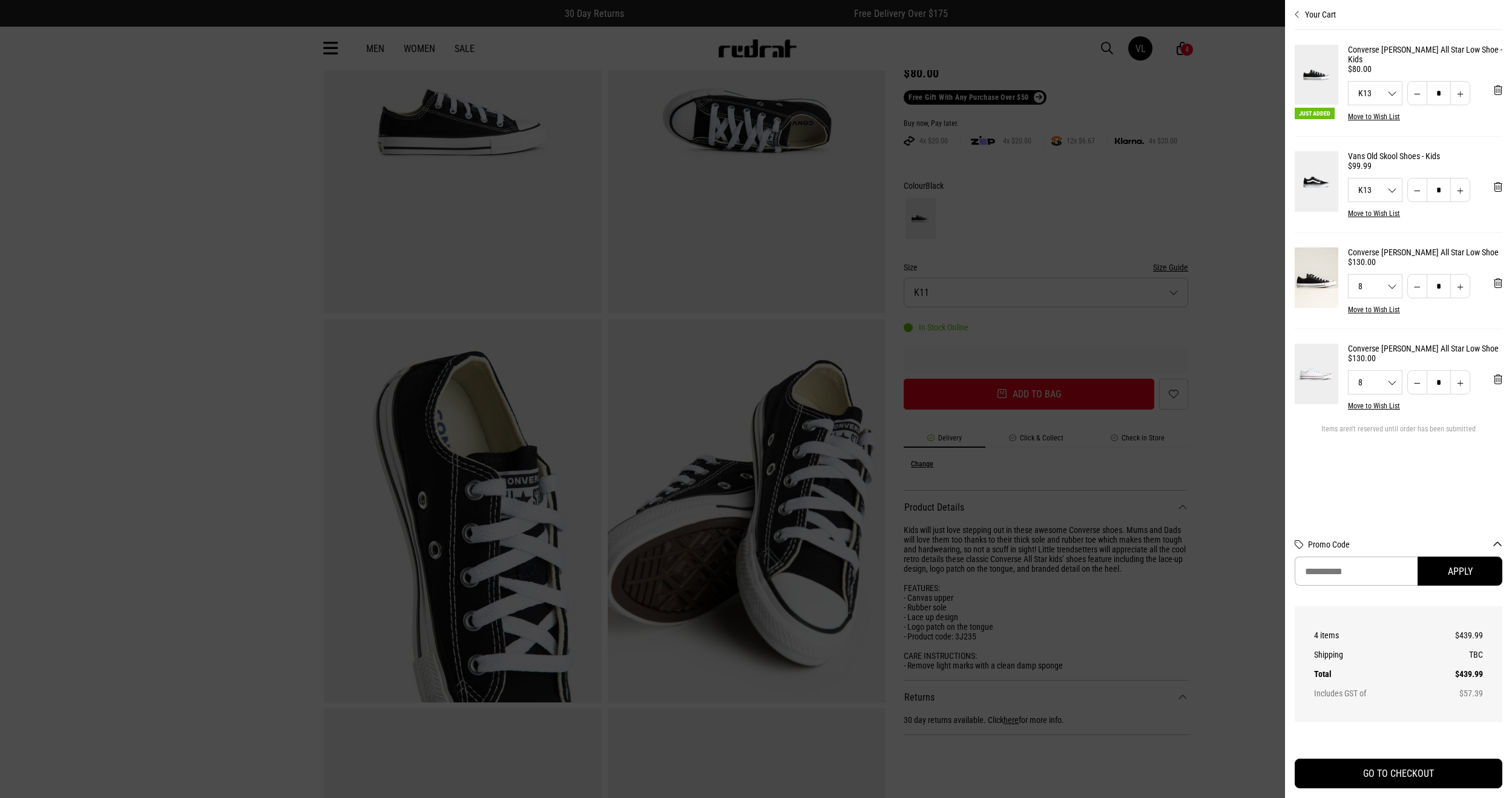
click at [1391, 98] on div "K13 K11 K12 K13 1 2 3" at bounding box center [1375, 93] width 54 height 9
click at [1085, 85] on div at bounding box center [756, 399] width 1512 height 798
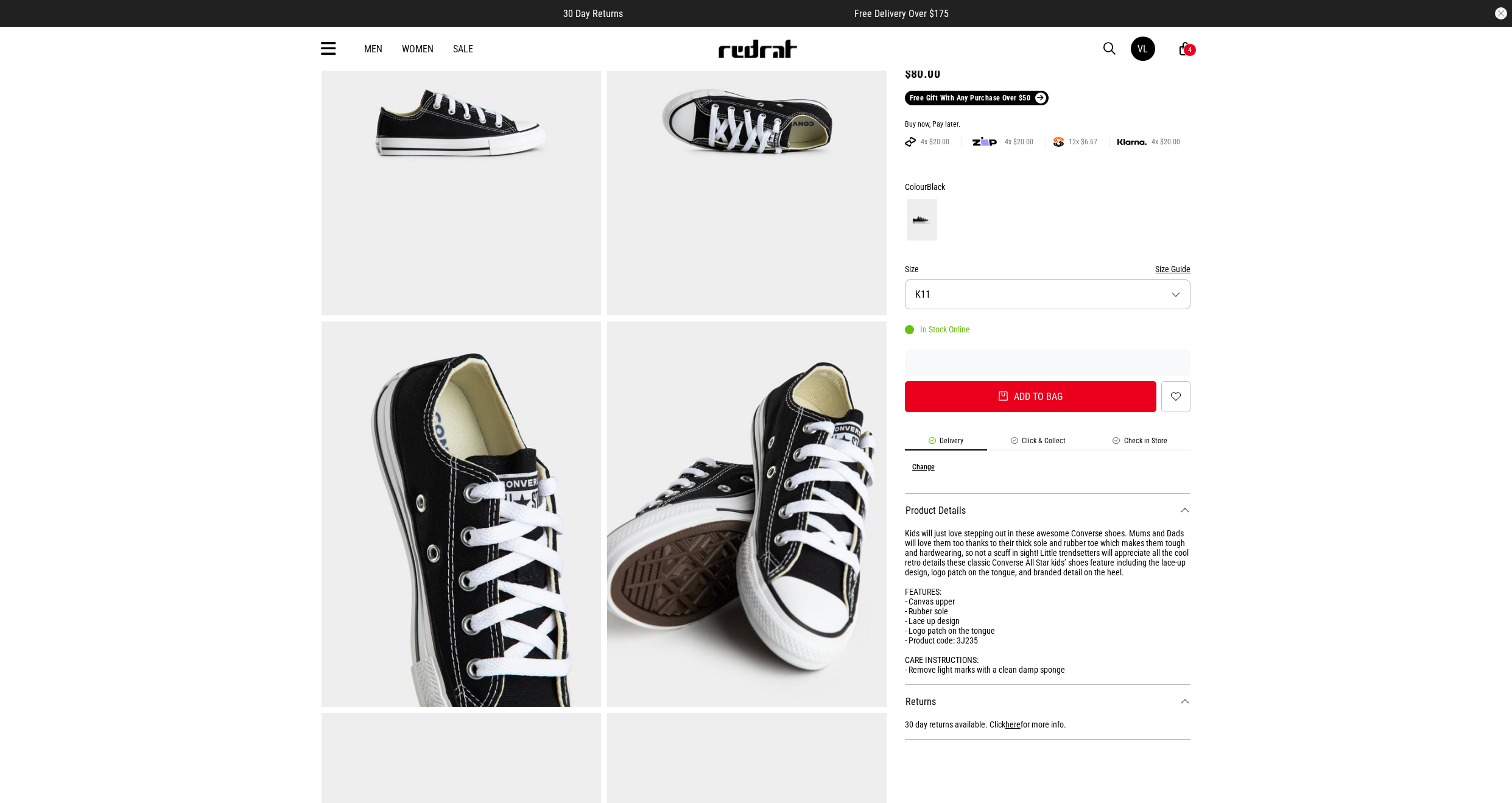
click at [323, 53] on icon at bounding box center [328, 48] width 15 height 20
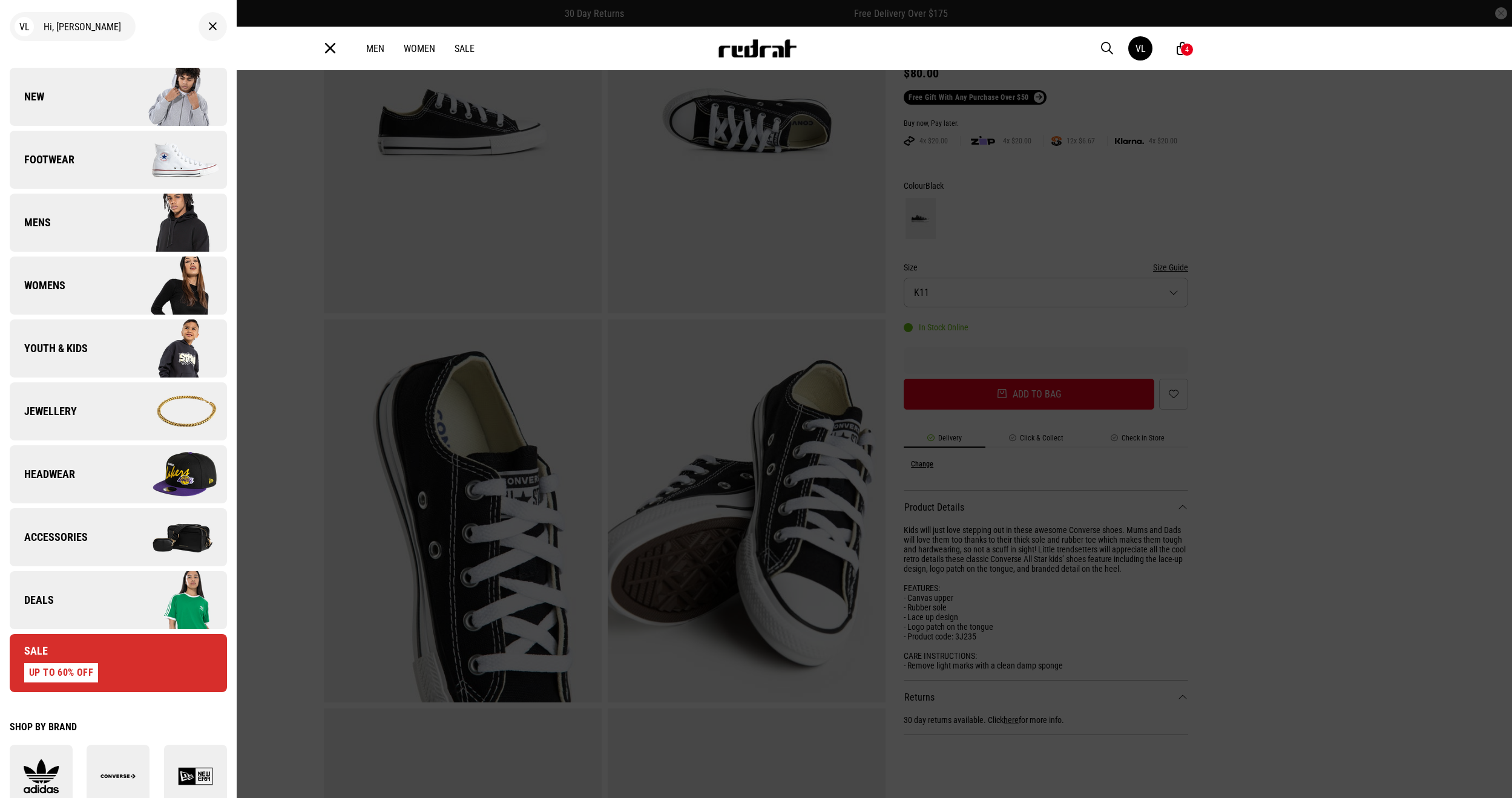
click at [72, 97] on link "New" at bounding box center [118, 97] width 217 height 58
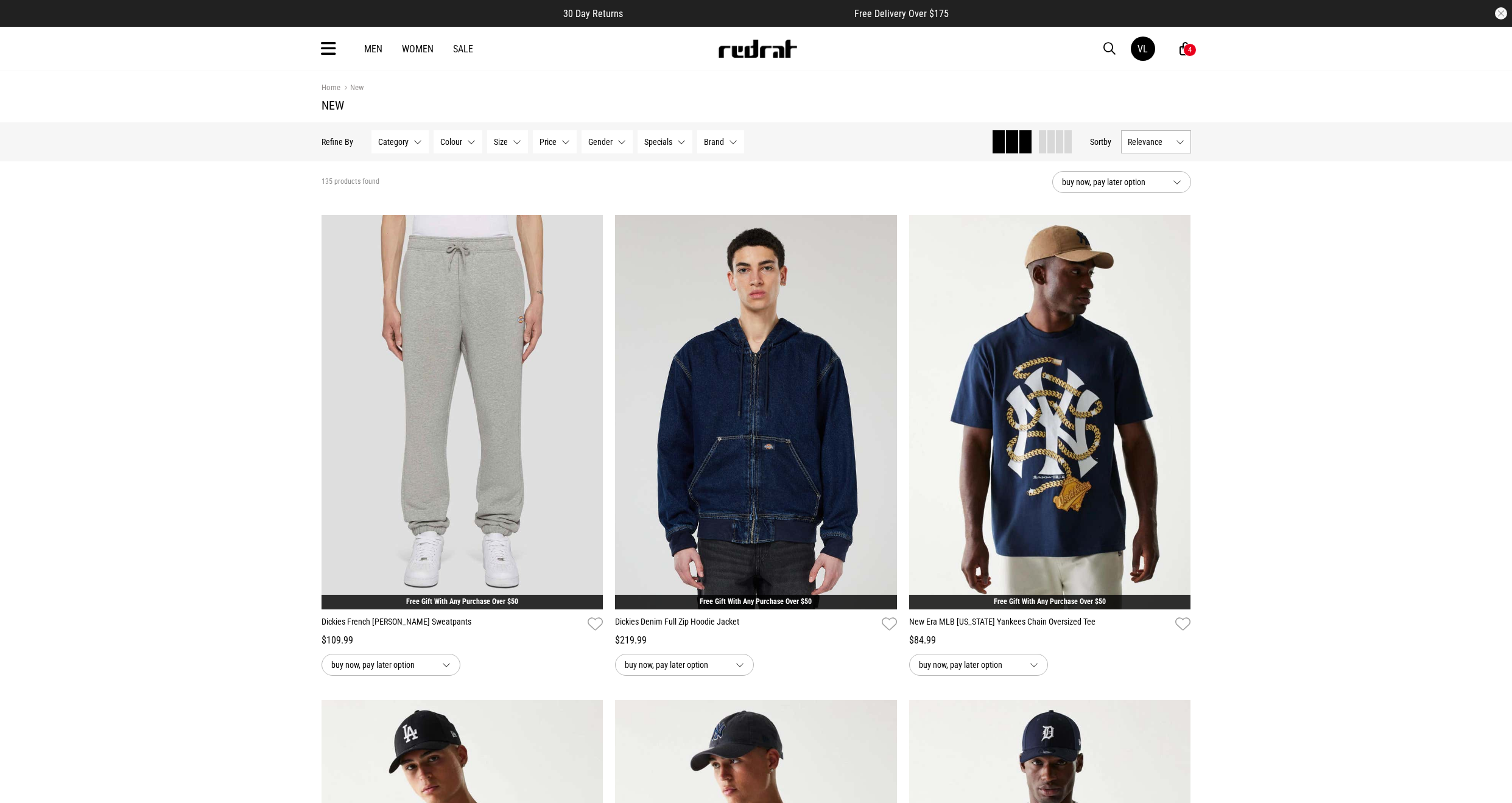
click at [421, 44] on link "Women" at bounding box center [417, 49] width 32 height 12
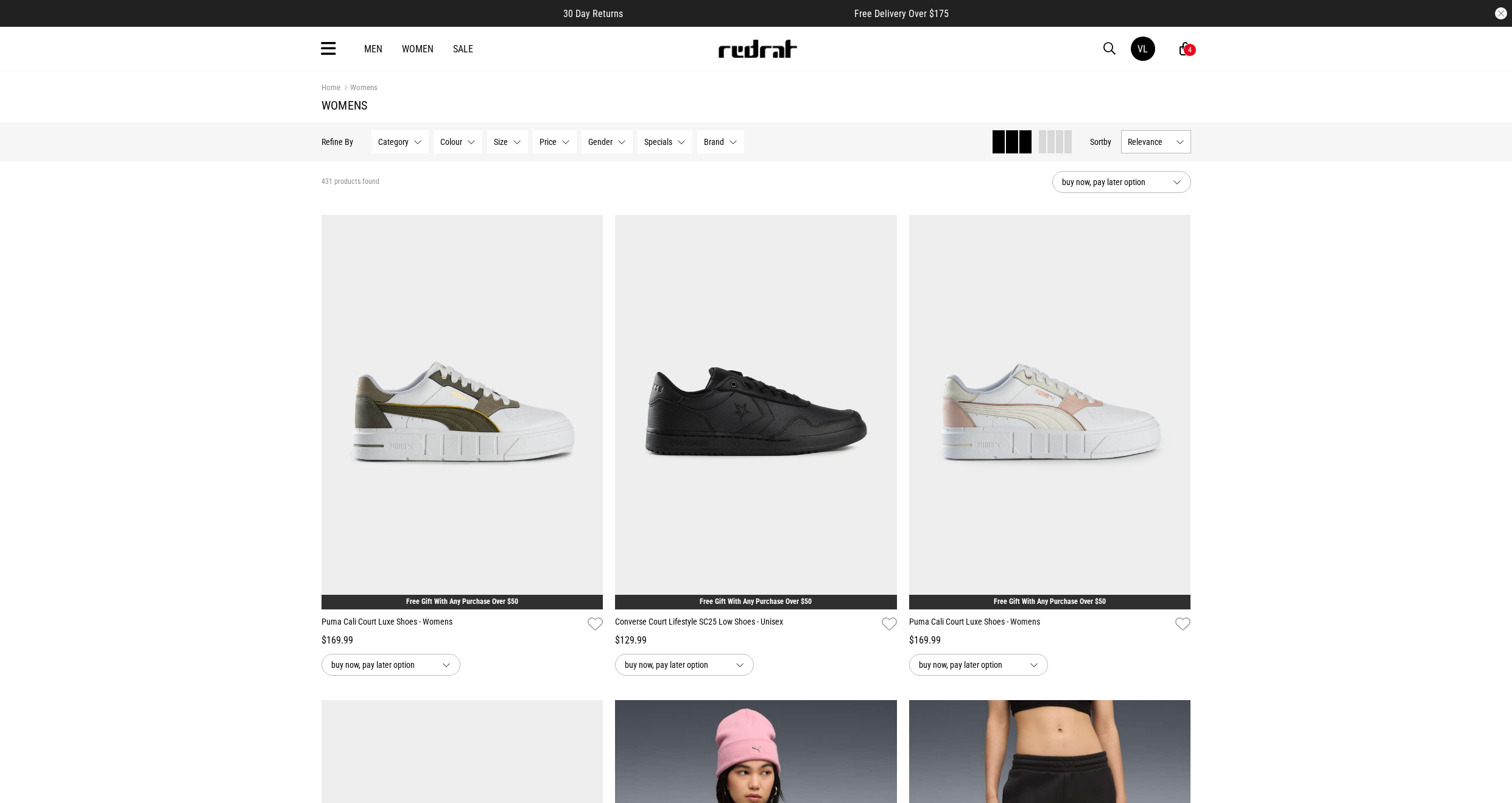
click at [330, 48] on icon at bounding box center [328, 48] width 15 height 20
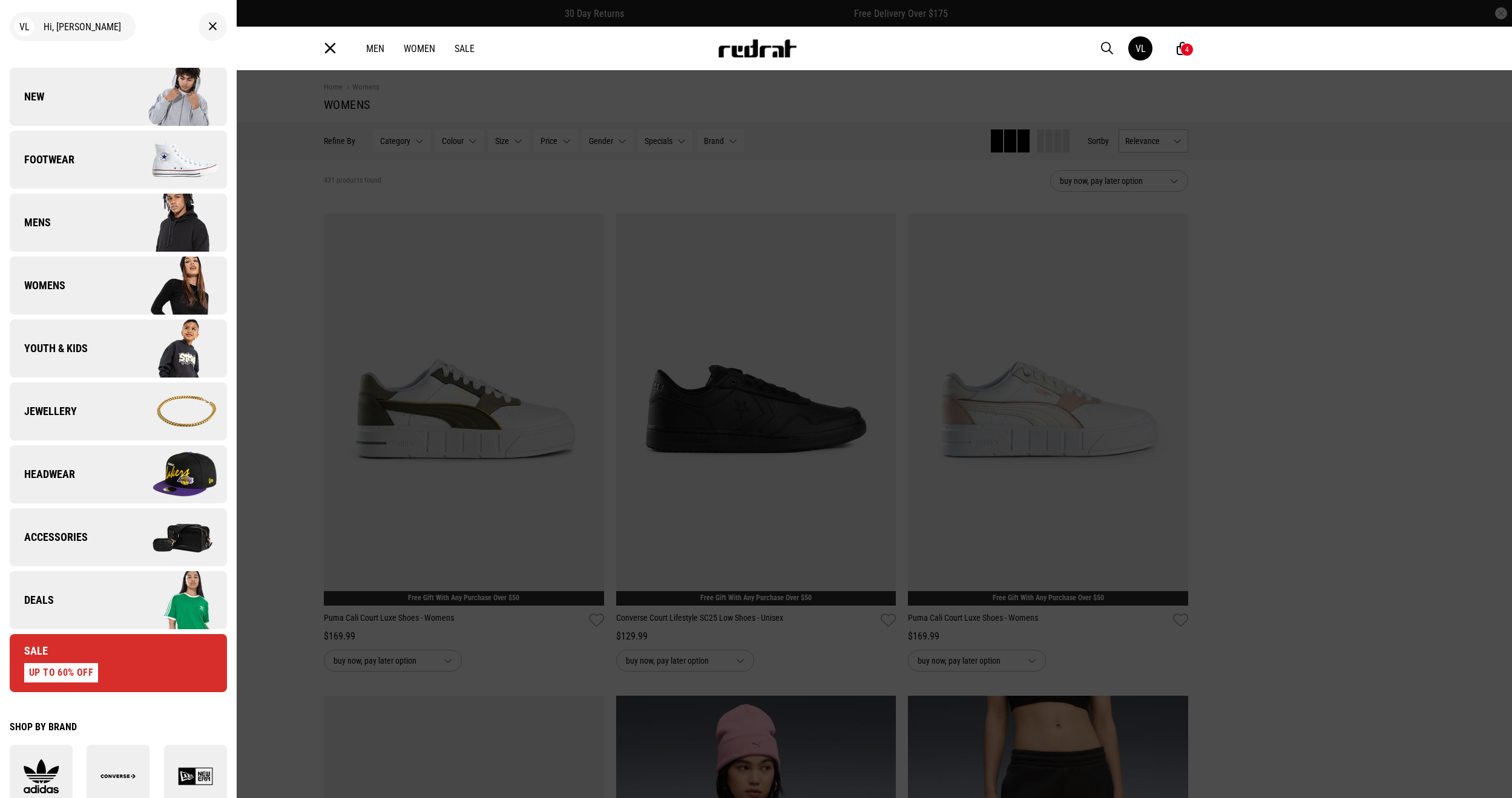
click at [198, 31] on div at bounding box center [213, 26] width 28 height 29
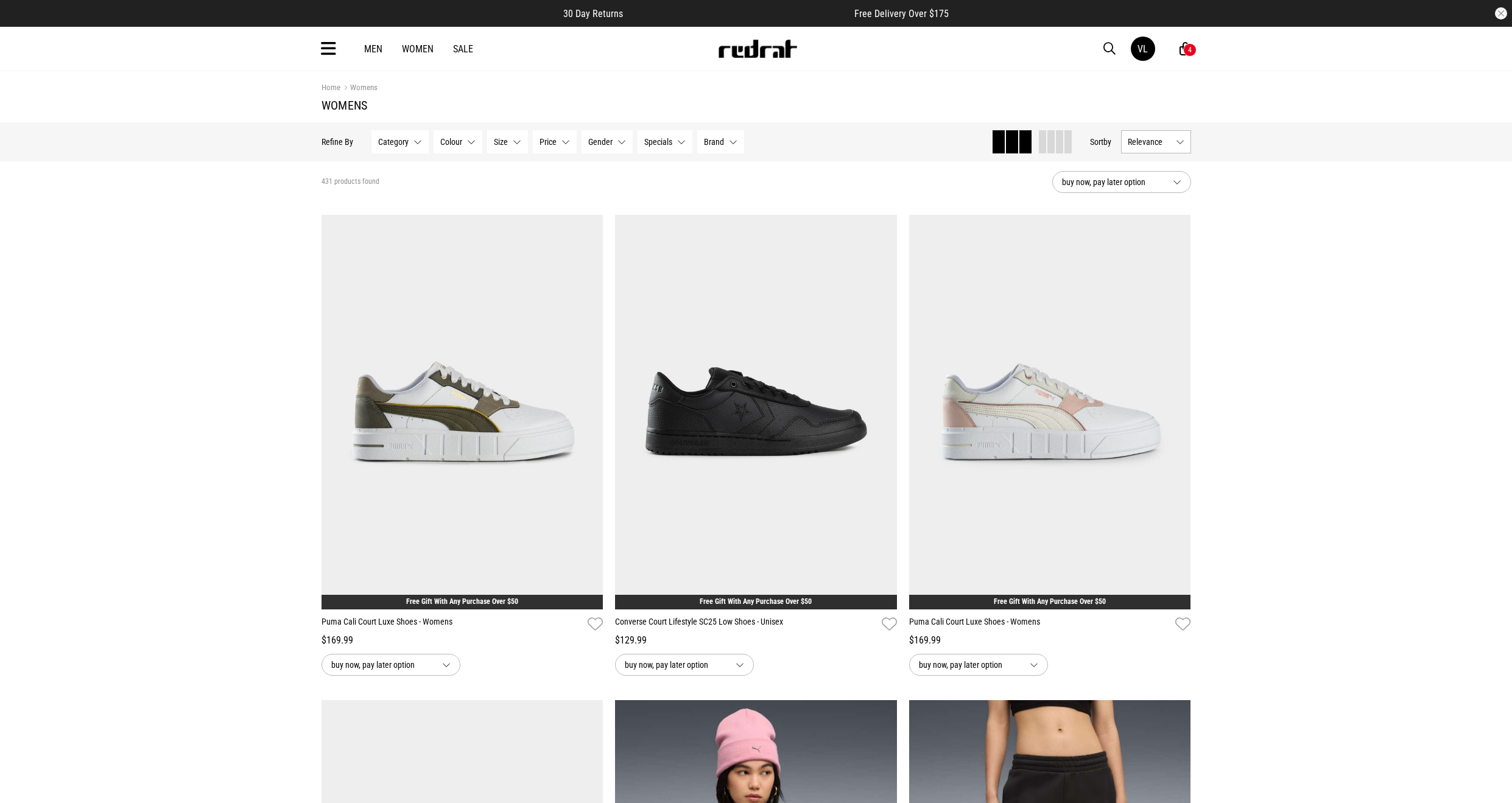
click at [339, 54] on div "Men Women Sale VL Hi, Vanessa New Back Footwear Back Footwear Mens Back Mens Wo…" at bounding box center [756, 48] width 889 height 44
click at [314, 48] on div "Men Women Sale VL Hi, Vanessa New Back Footwear Back Footwear Mens Back Mens Wo…" at bounding box center [756, 48] width 889 height 44
click at [333, 46] on icon at bounding box center [328, 48] width 15 height 20
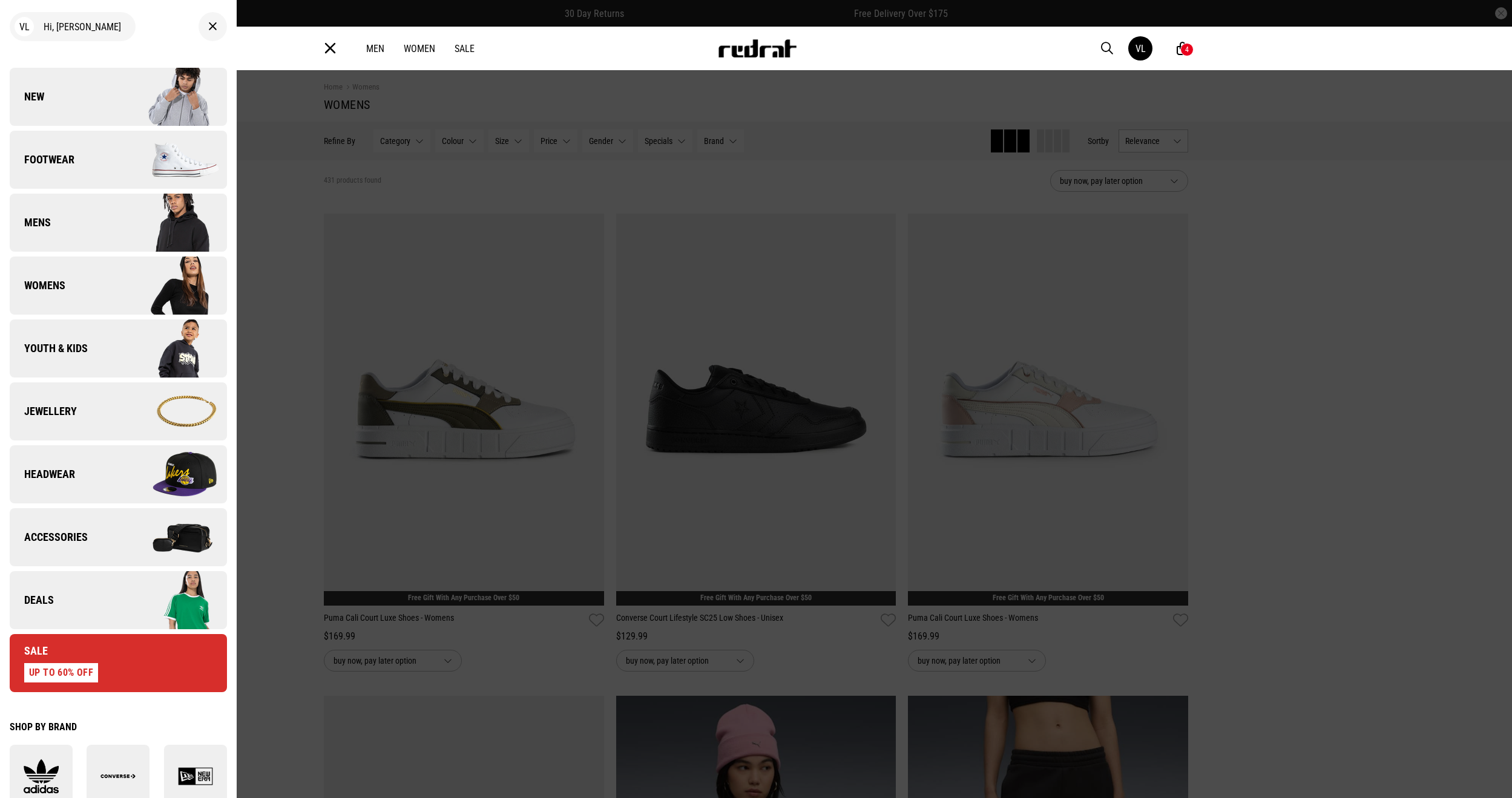
click at [98, 682] on link "Sale UP TO 60% OFF" at bounding box center [118, 663] width 217 height 58
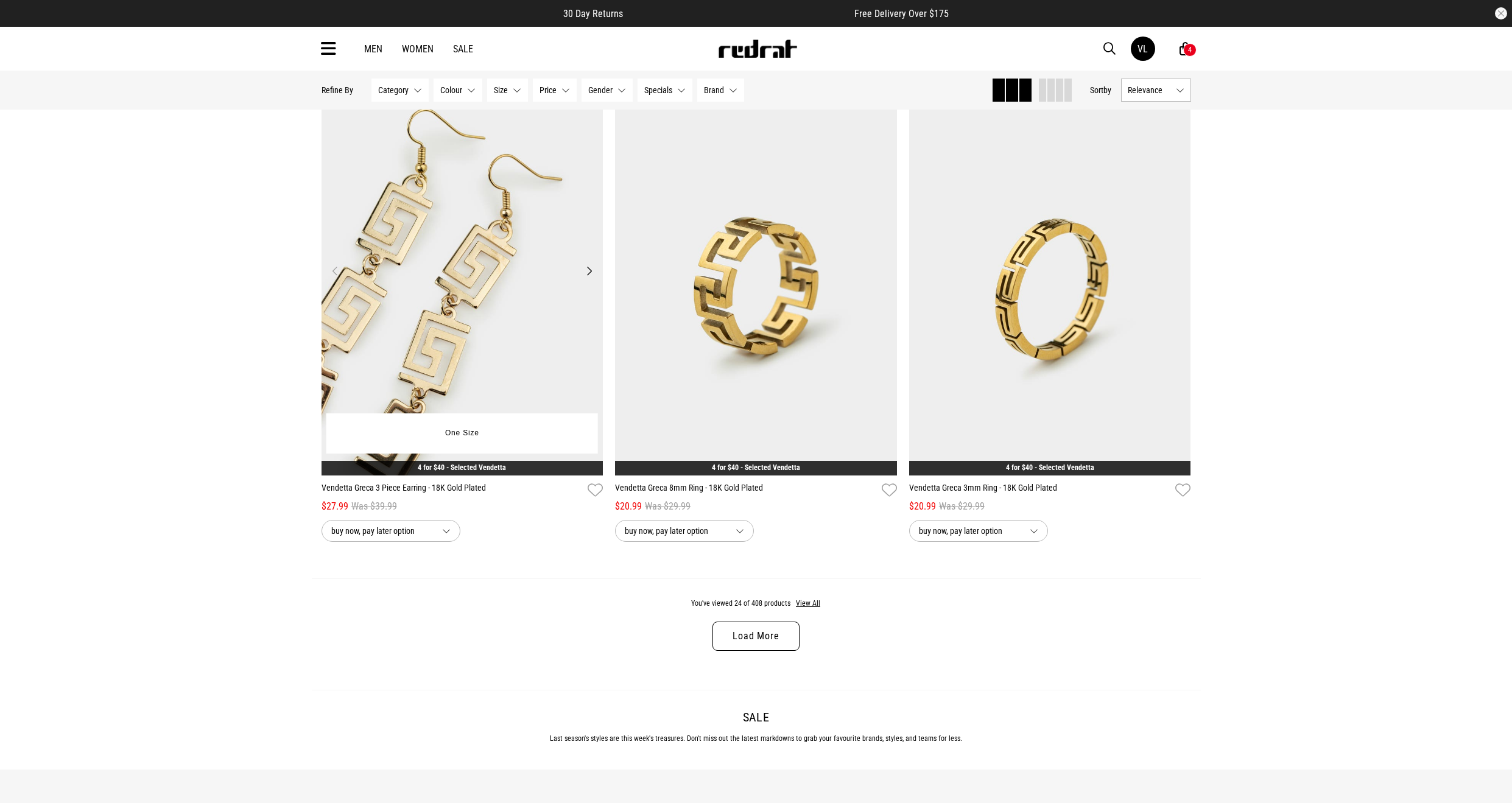
scroll to position [3653, 0]
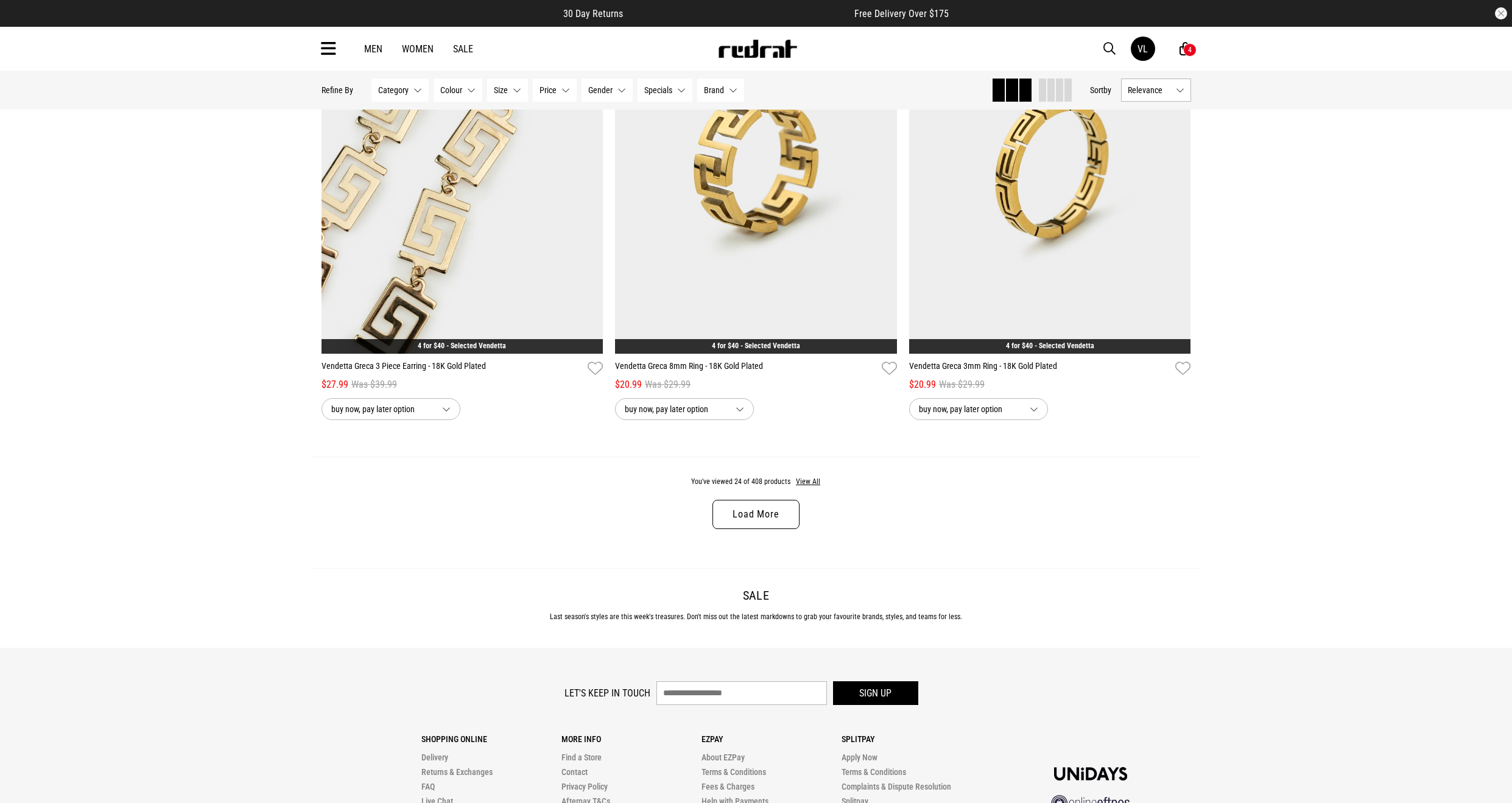
click at [764, 510] on link "Load More" at bounding box center [756, 514] width 86 height 29
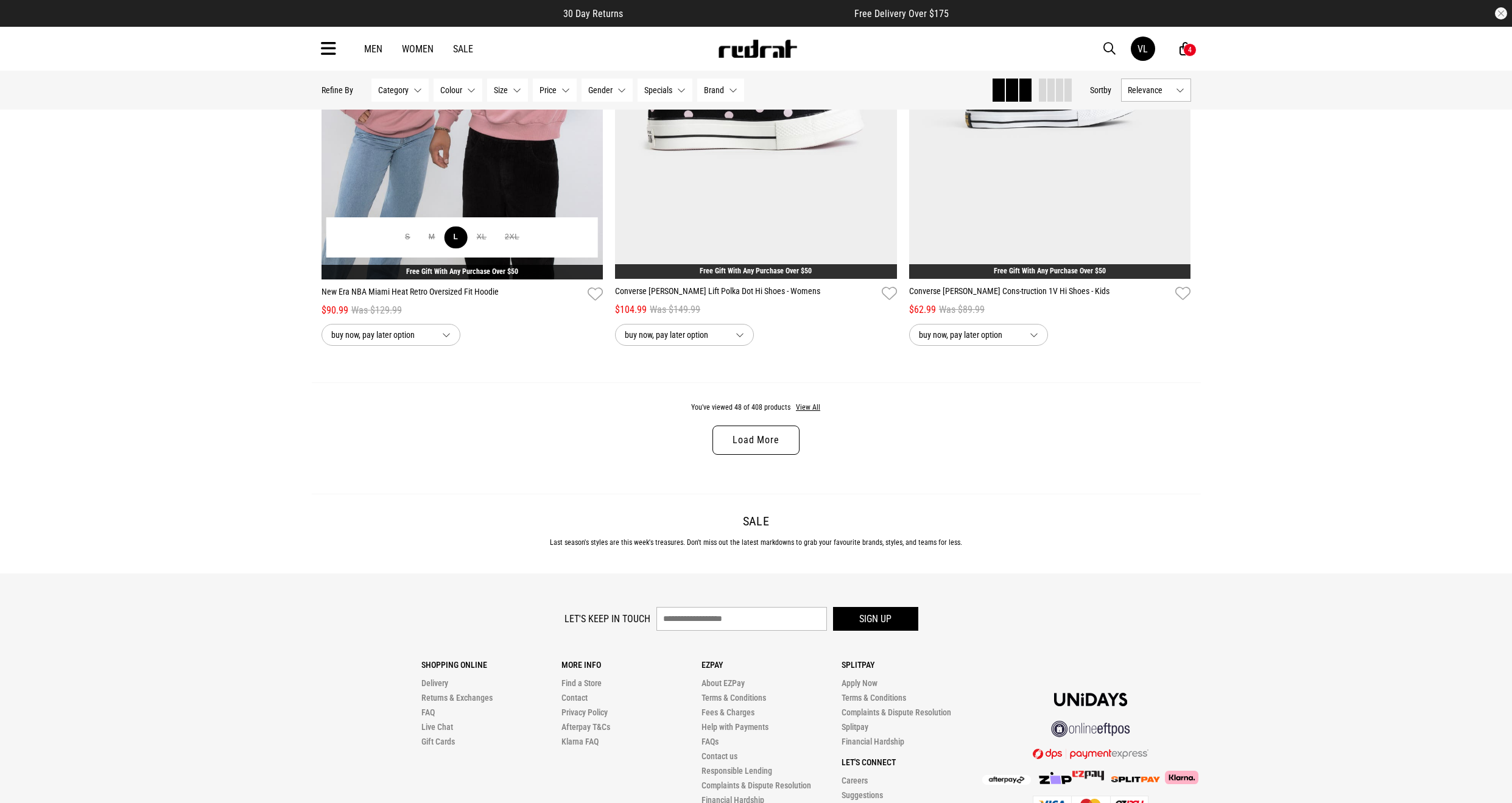
scroll to position [7672, 0]
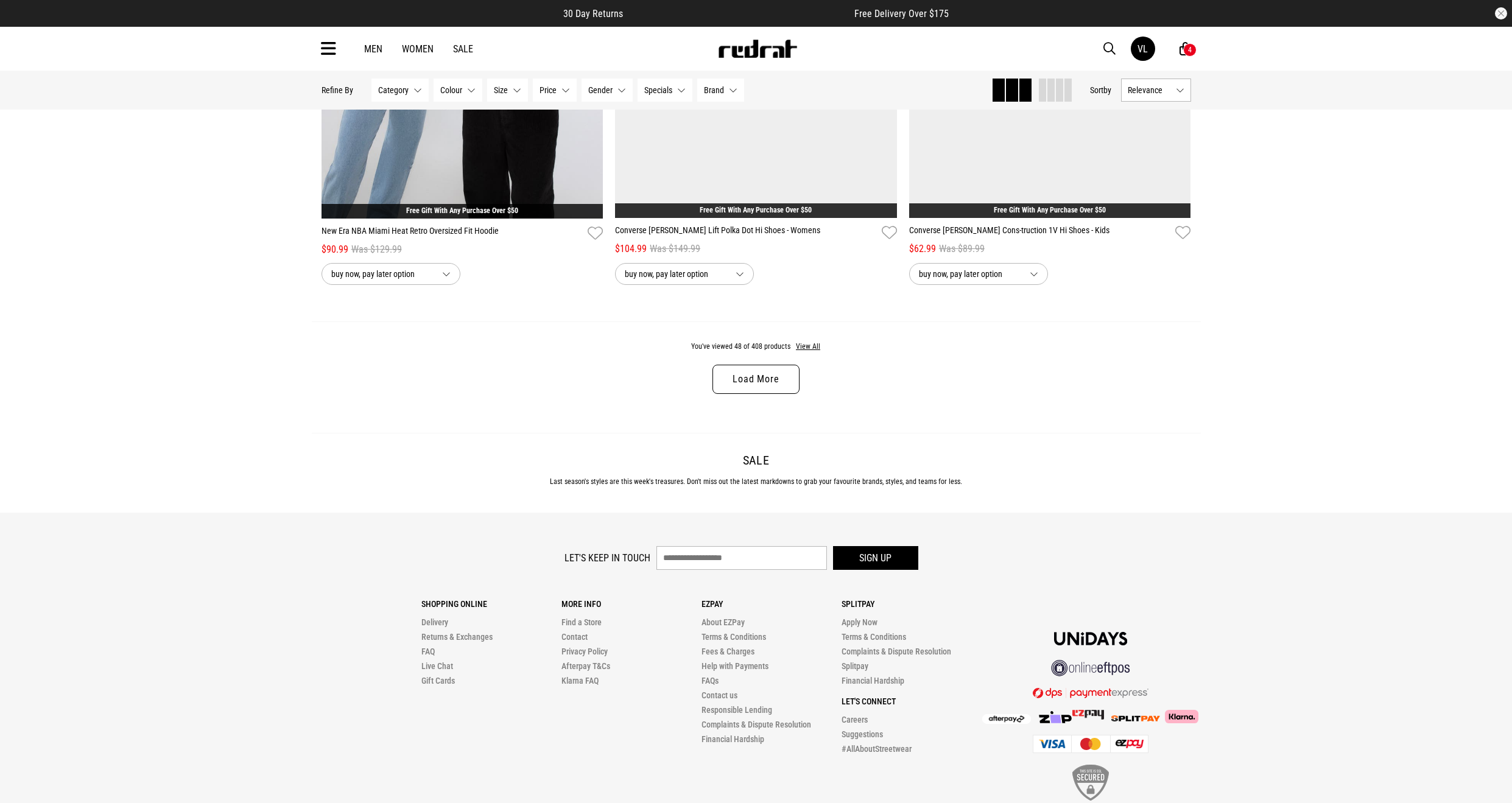
click at [751, 391] on link "Load More" at bounding box center [756, 379] width 86 height 29
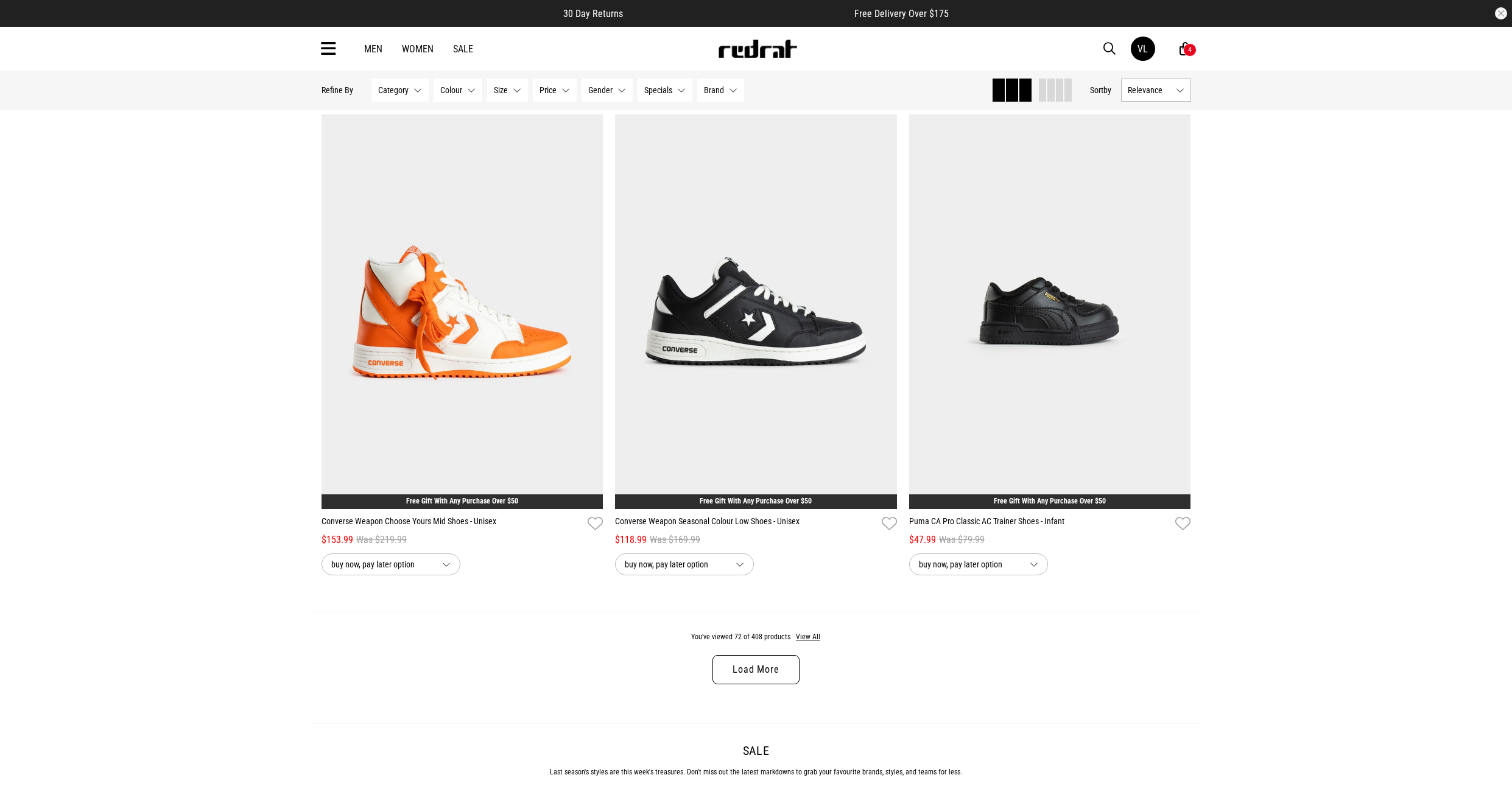
scroll to position [11326, 0]
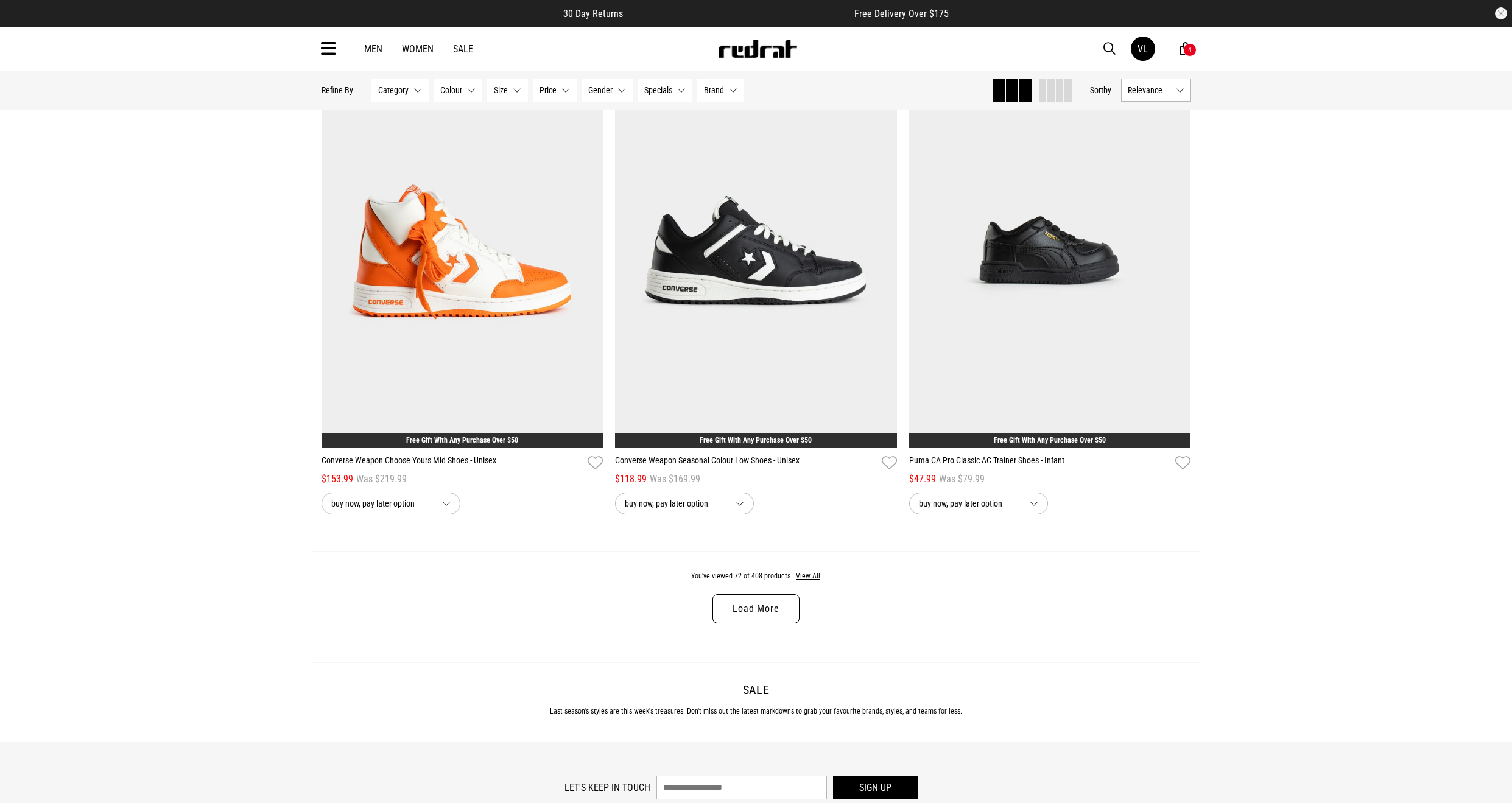
click at [772, 615] on link "Load More" at bounding box center [756, 608] width 86 height 29
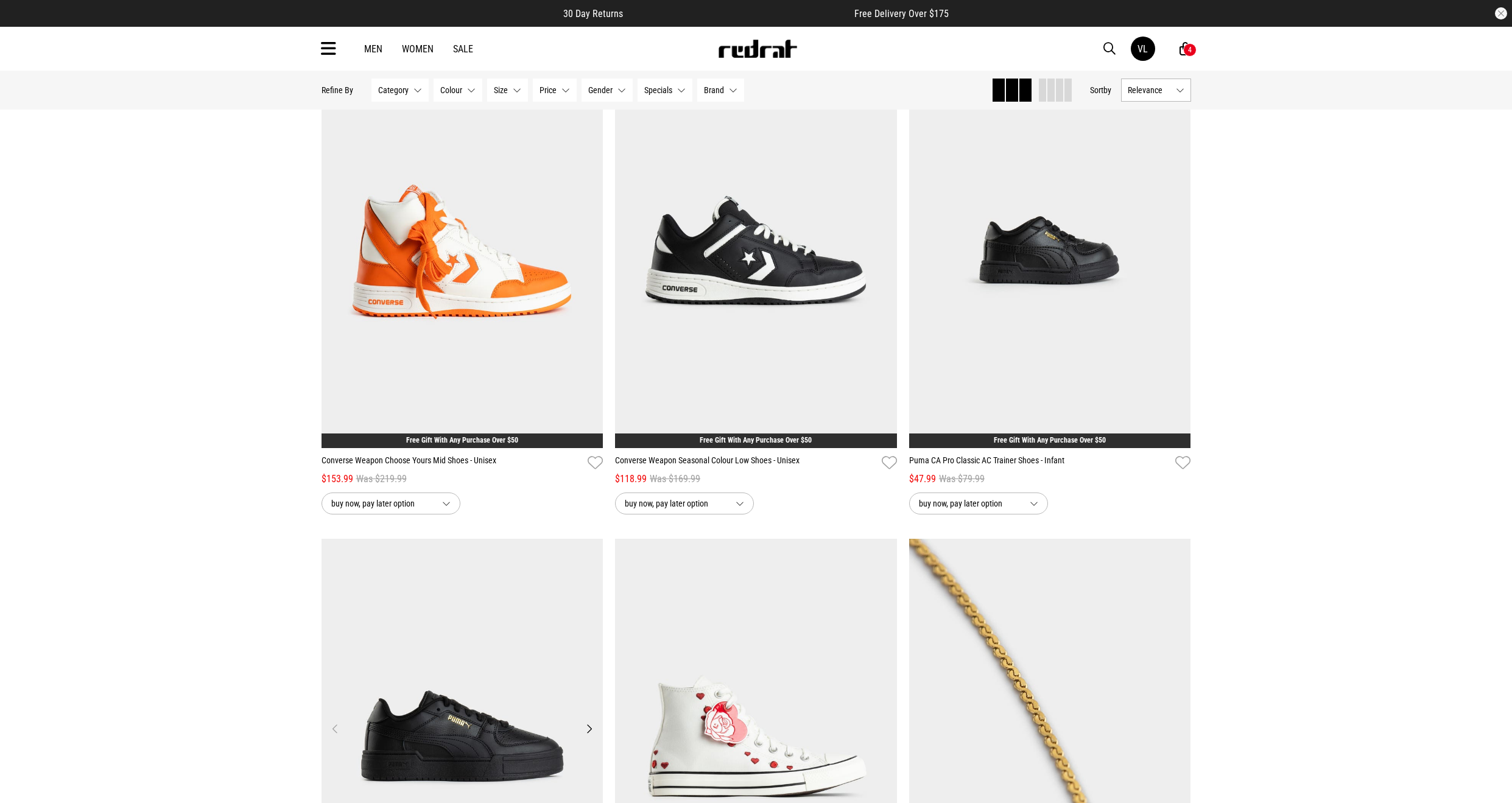
scroll to position [11630, 0]
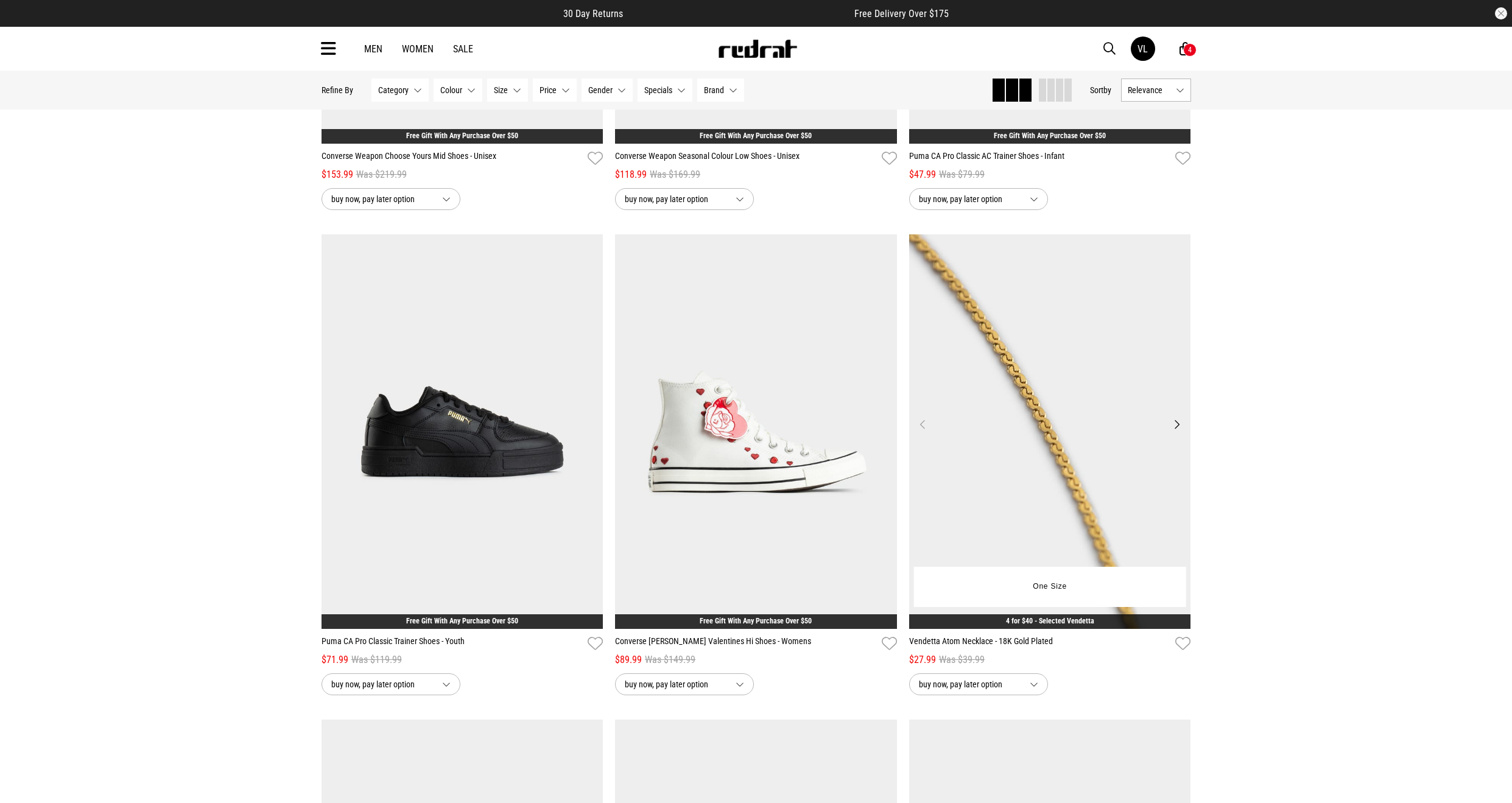
click at [1175, 421] on button "Next" at bounding box center [1176, 424] width 15 height 14
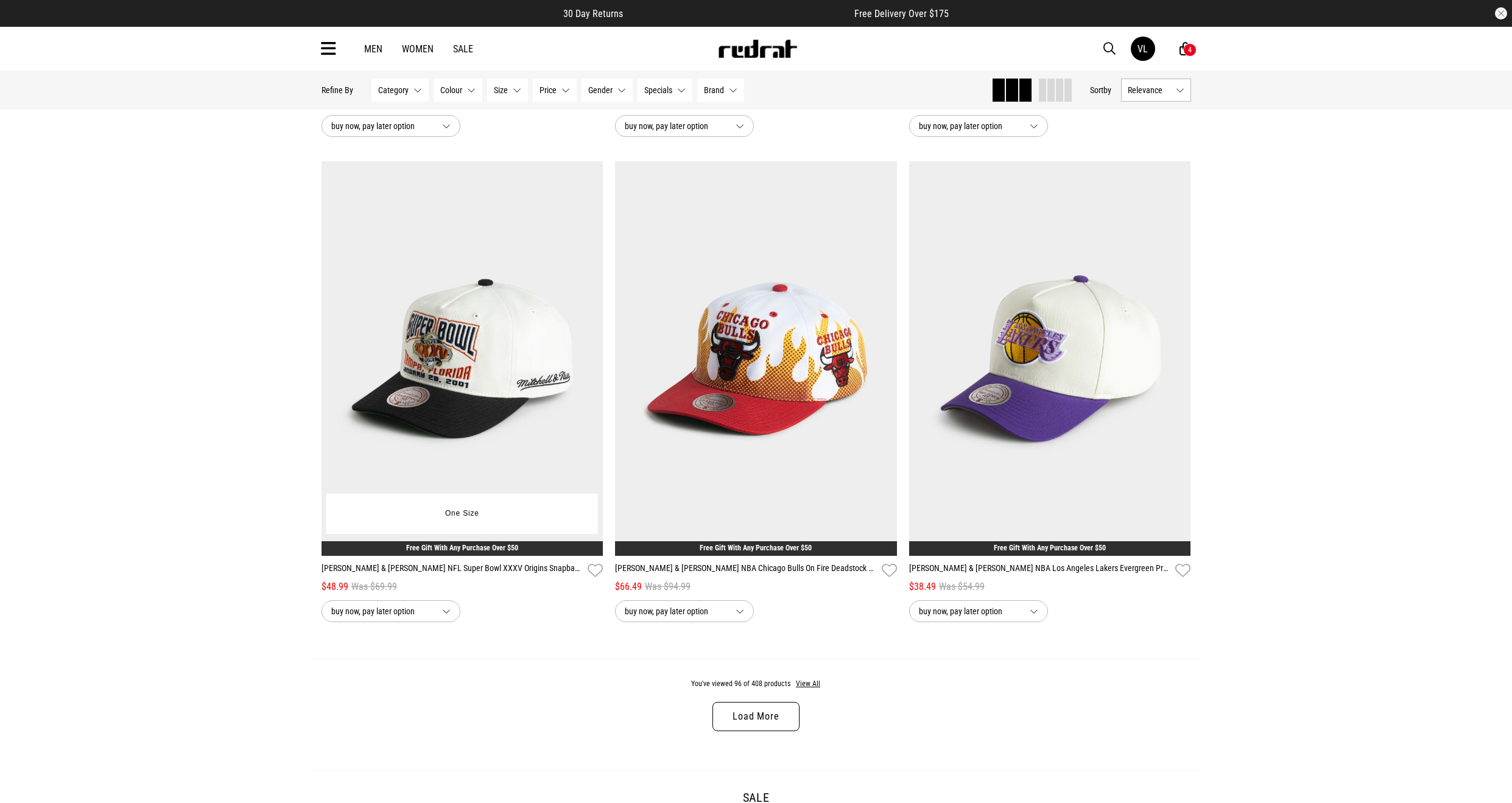
scroll to position [15162, 0]
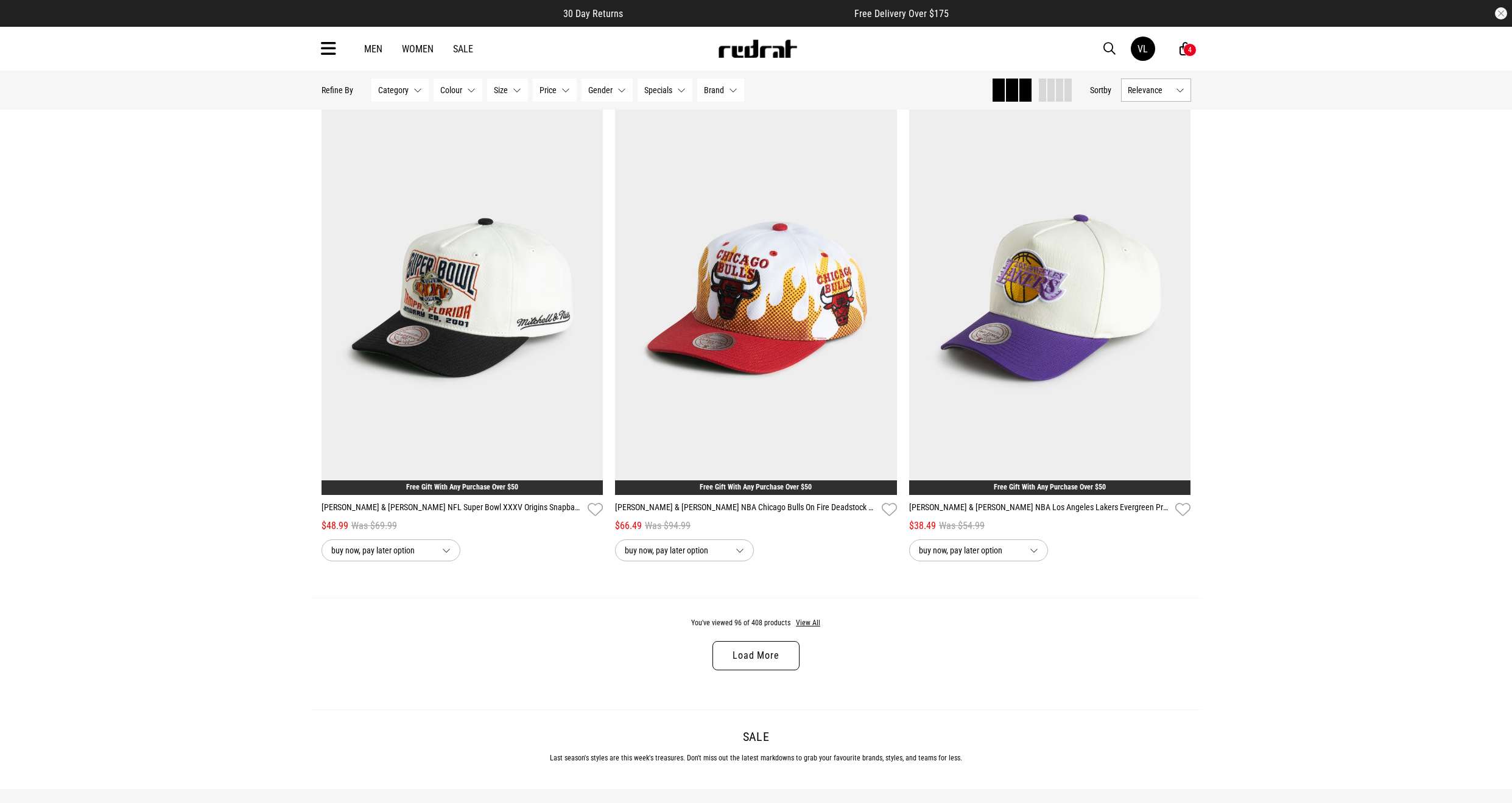
click at [773, 645] on link "Load More" at bounding box center [756, 656] width 86 height 29
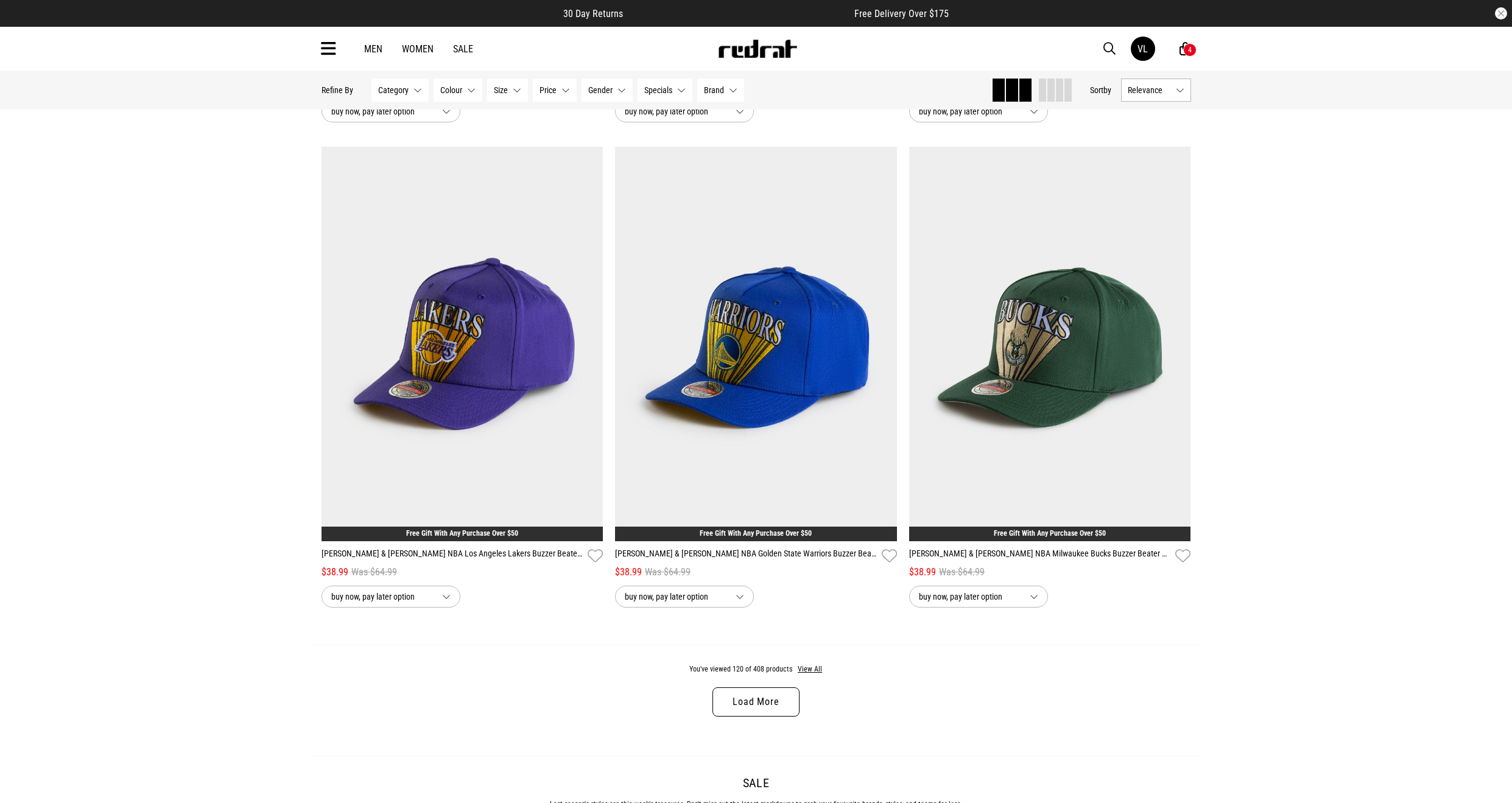
scroll to position [19363, 0]
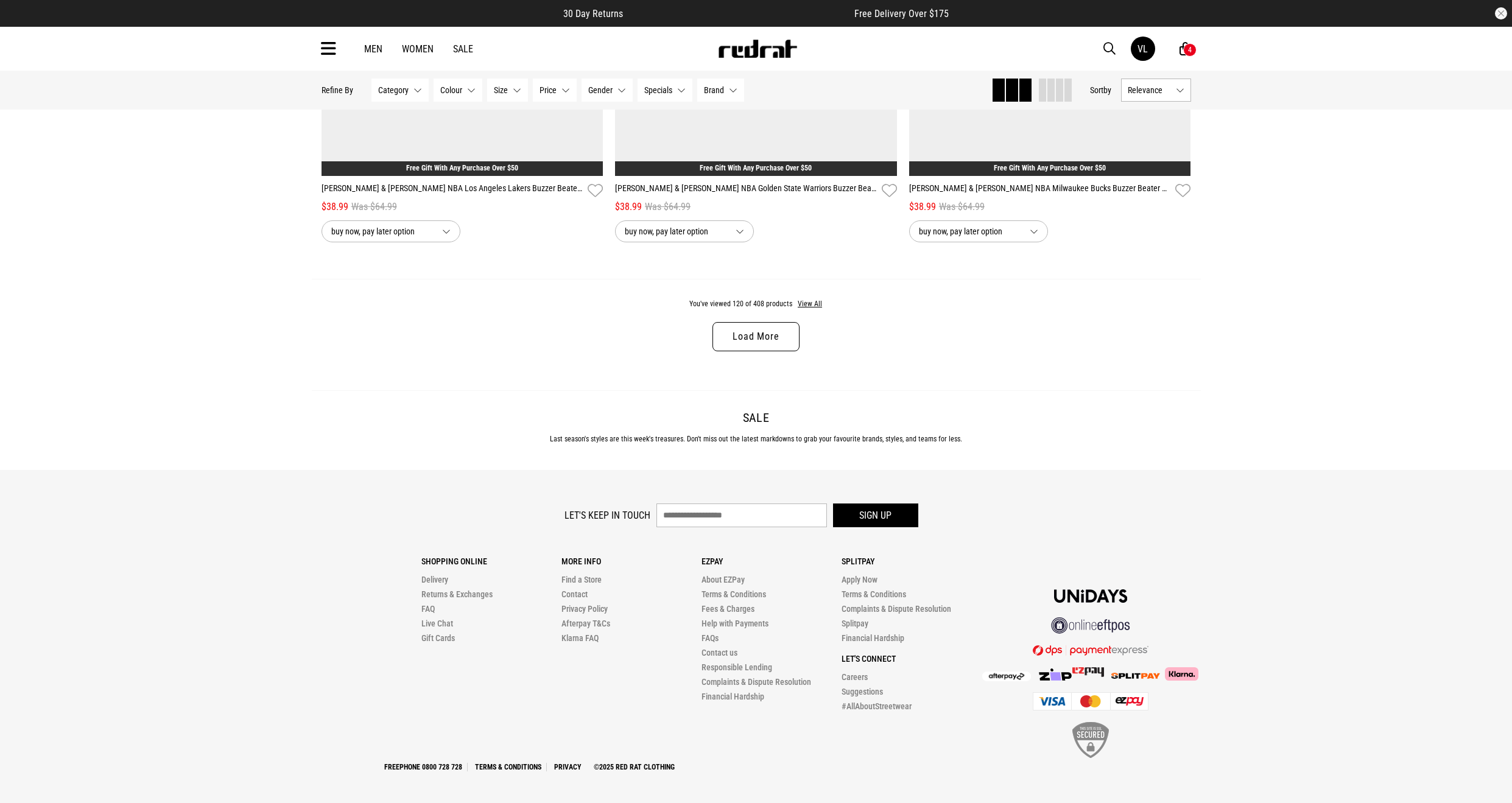
click at [779, 338] on link "Load More" at bounding box center [756, 337] width 86 height 29
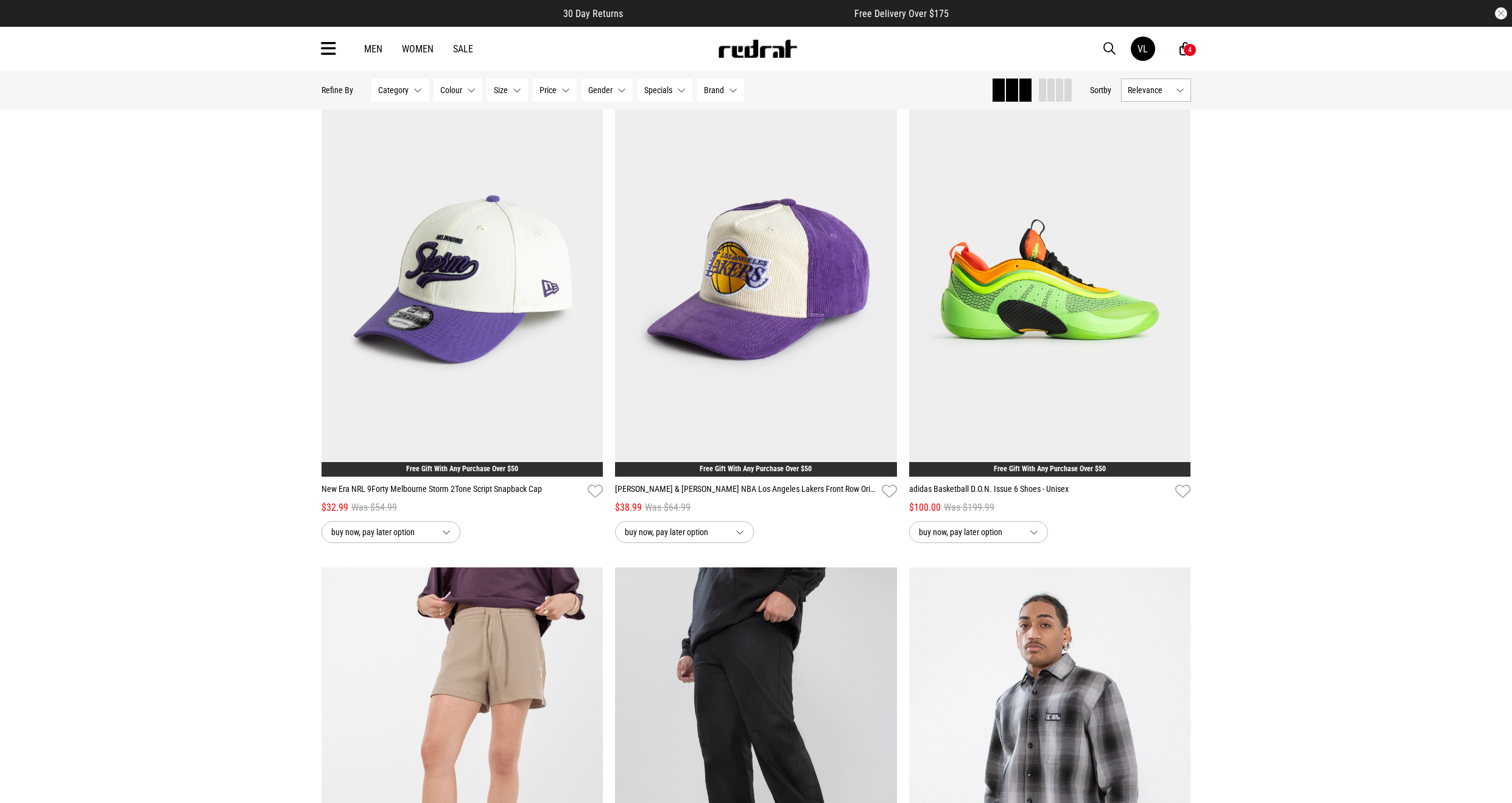
scroll to position [20337, 0]
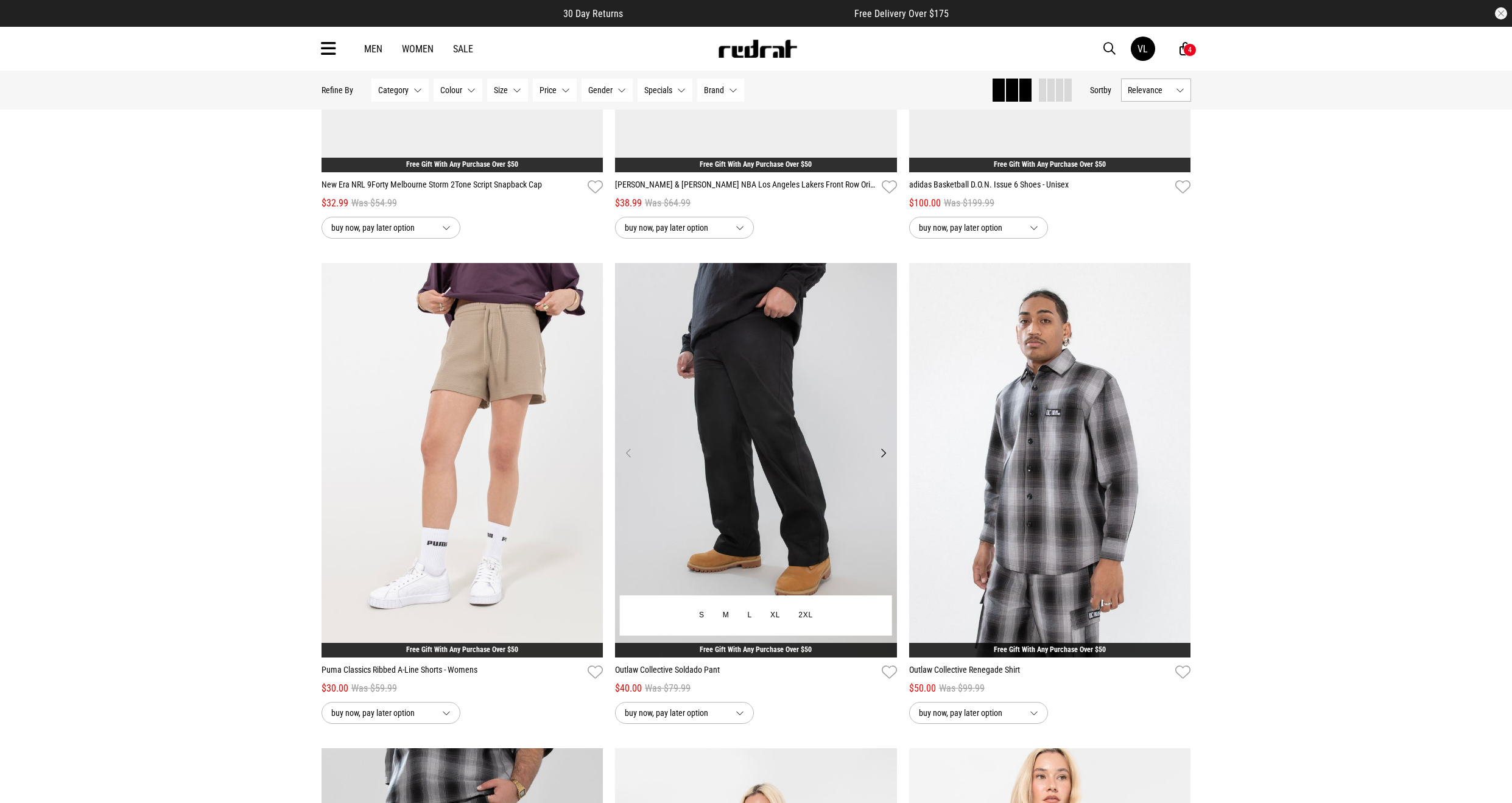
click at [884, 446] on button "Next" at bounding box center [883, 453] width 15 height 14
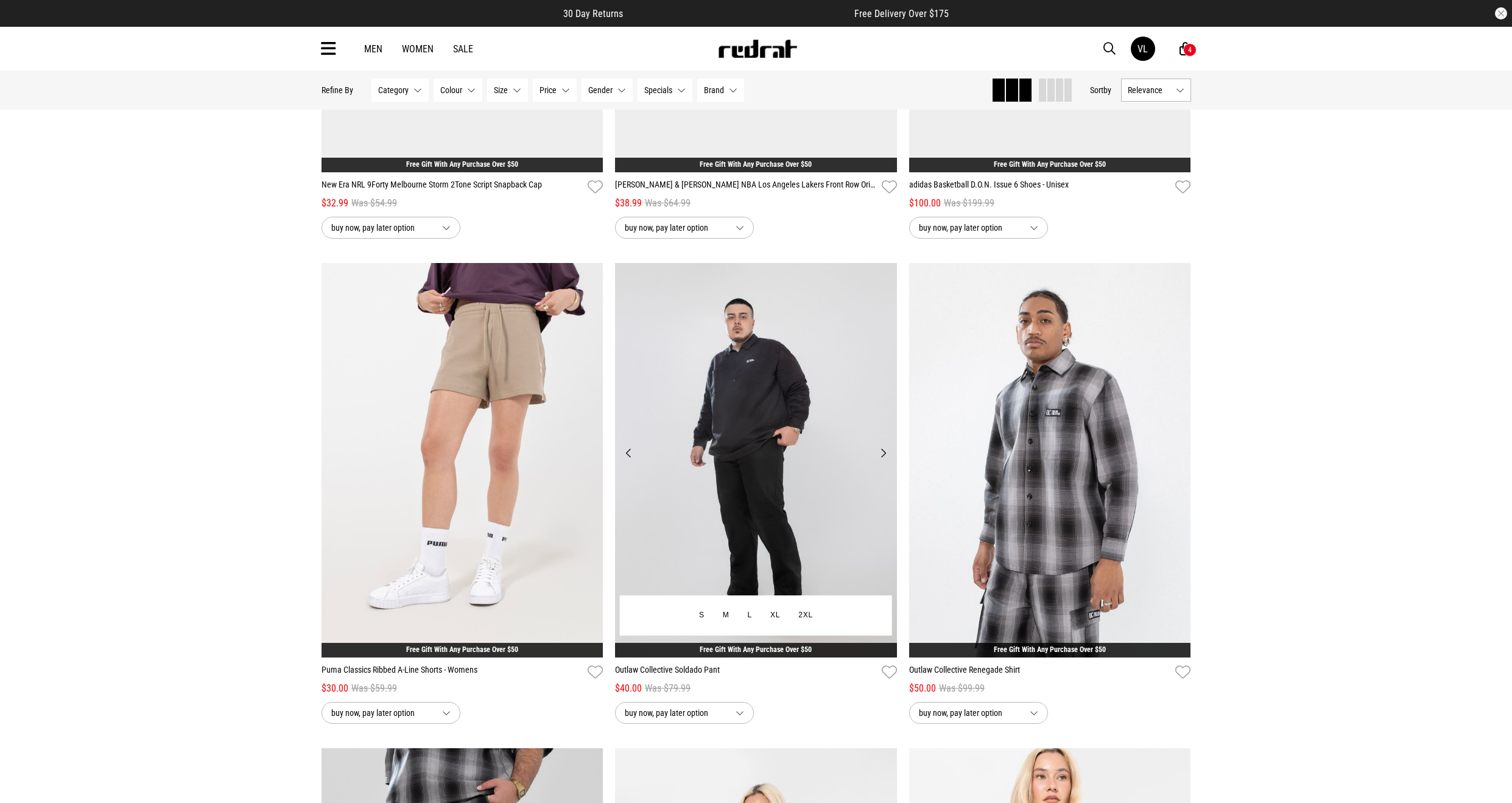
click at [884, 446] on button "Next" at bounding box center [883, 453] width 15 height 14
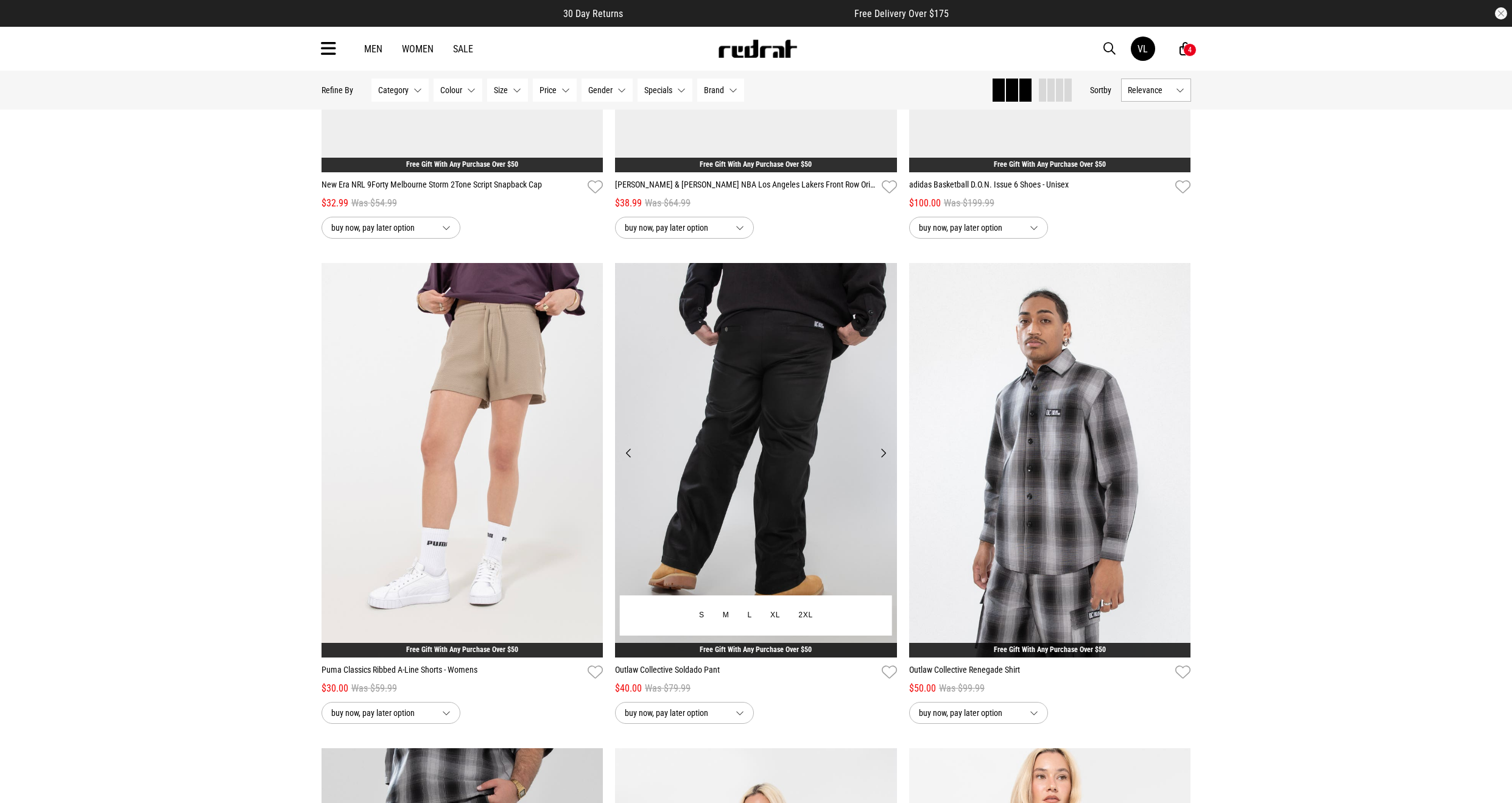
click at [884, 446] on button "Next" at bounding box center [883, 453] width 15 height 14
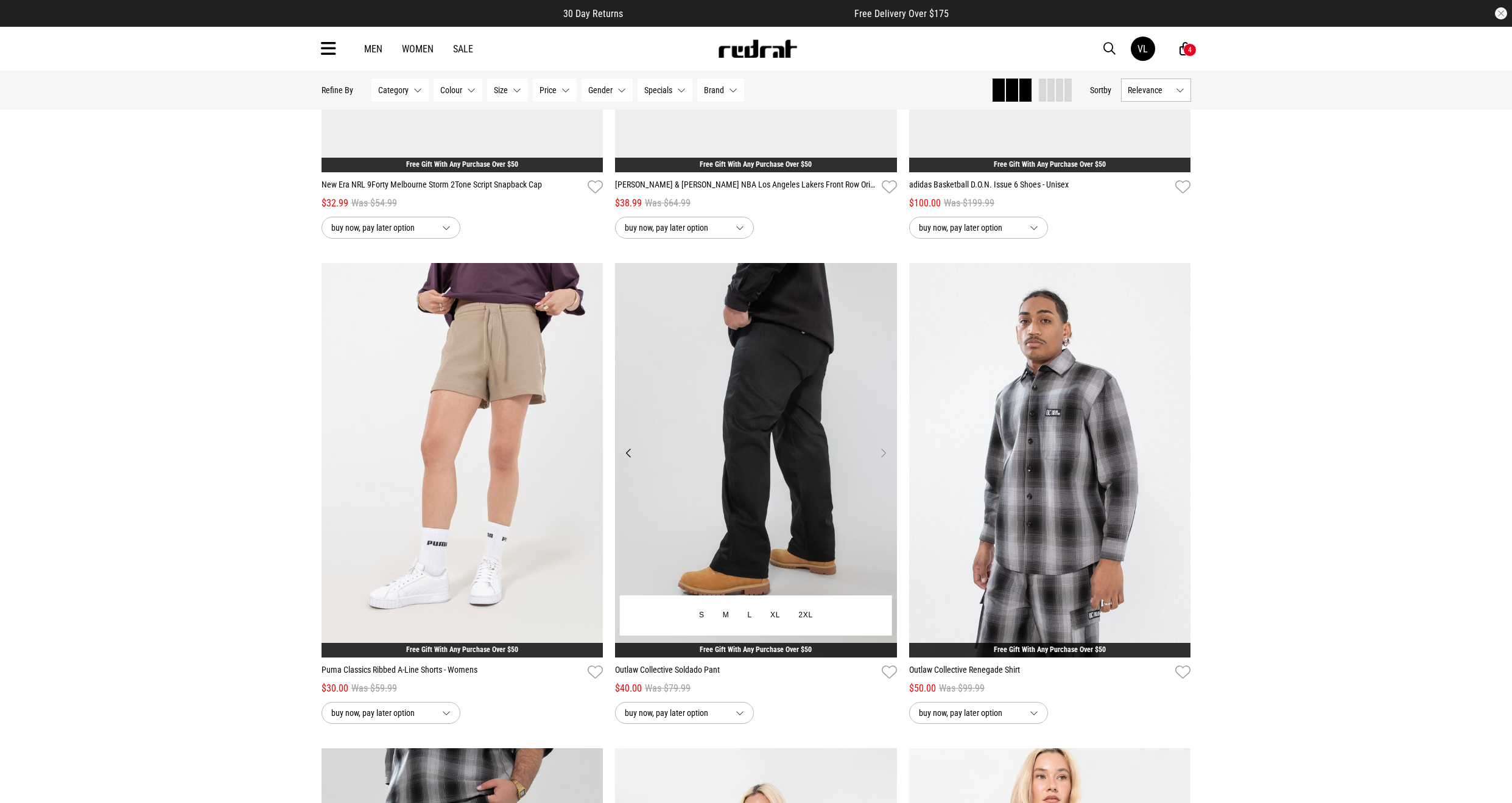
click at [884, 446] on button "Next" at bounding box center [883, 453] width 15 height 14
click at [887, 449] on button "Next" at bounding box center [883, 453] width 15 height 14
click at [758, 553] on img at bounding box center [756, 460] width 282 height 394
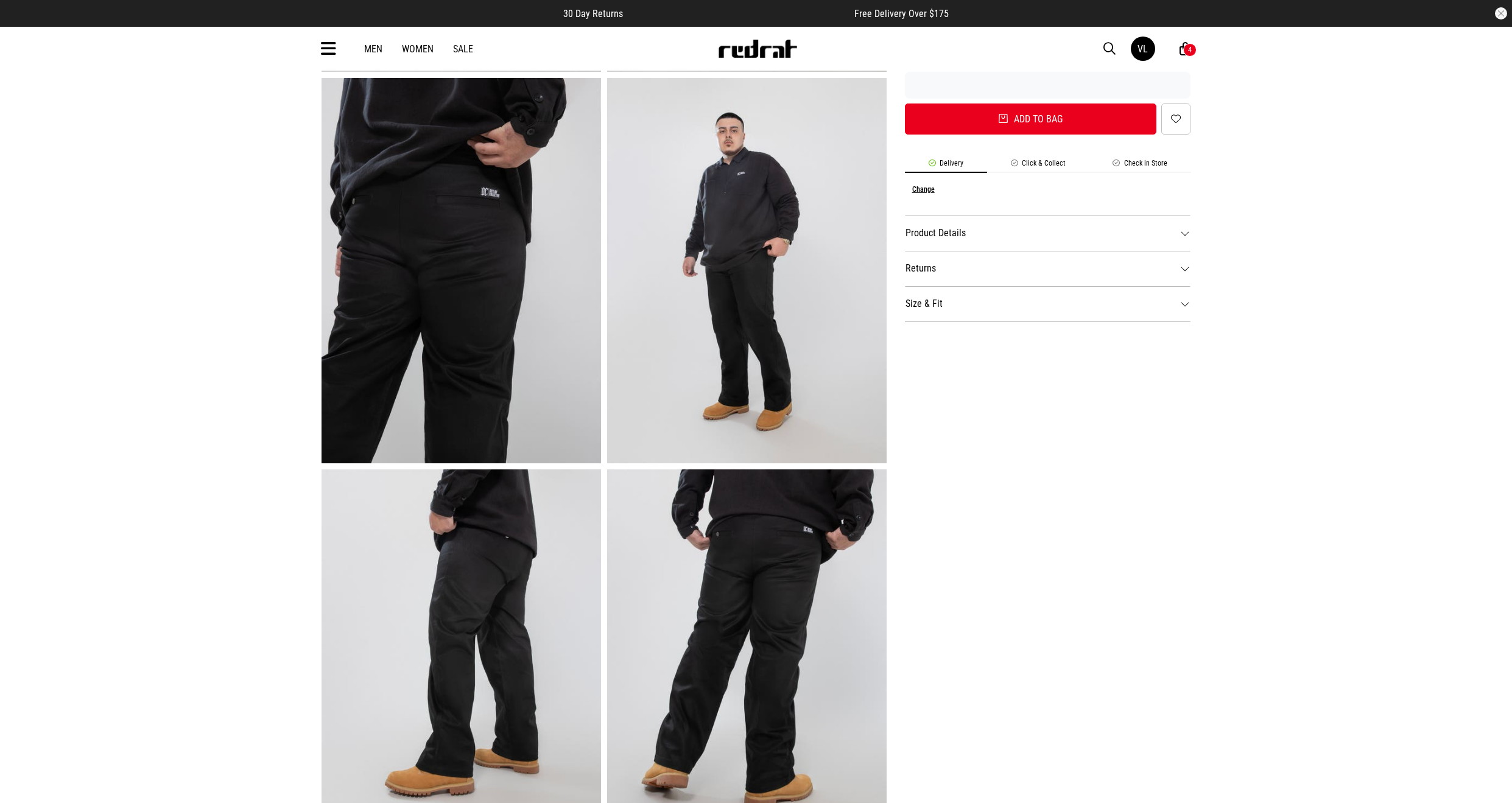
scroll to position [365, 0]
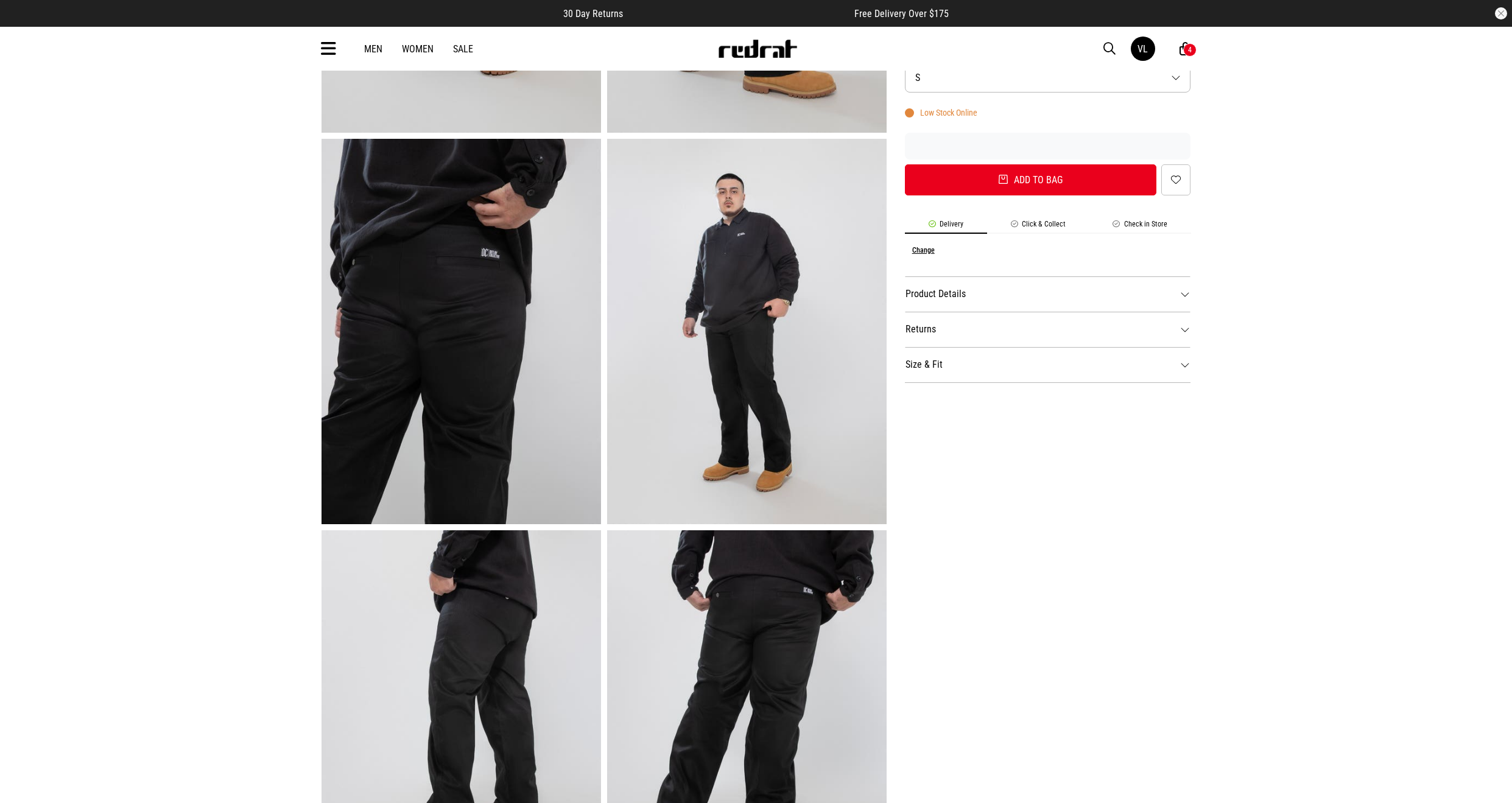
click at [931, 372] on dt "Size & Fit" at bounding box center [1048, 364] width 286 height 36
click at [935, 402] on button "View the size table" at bounding box center [937, 402] width 63 height 20
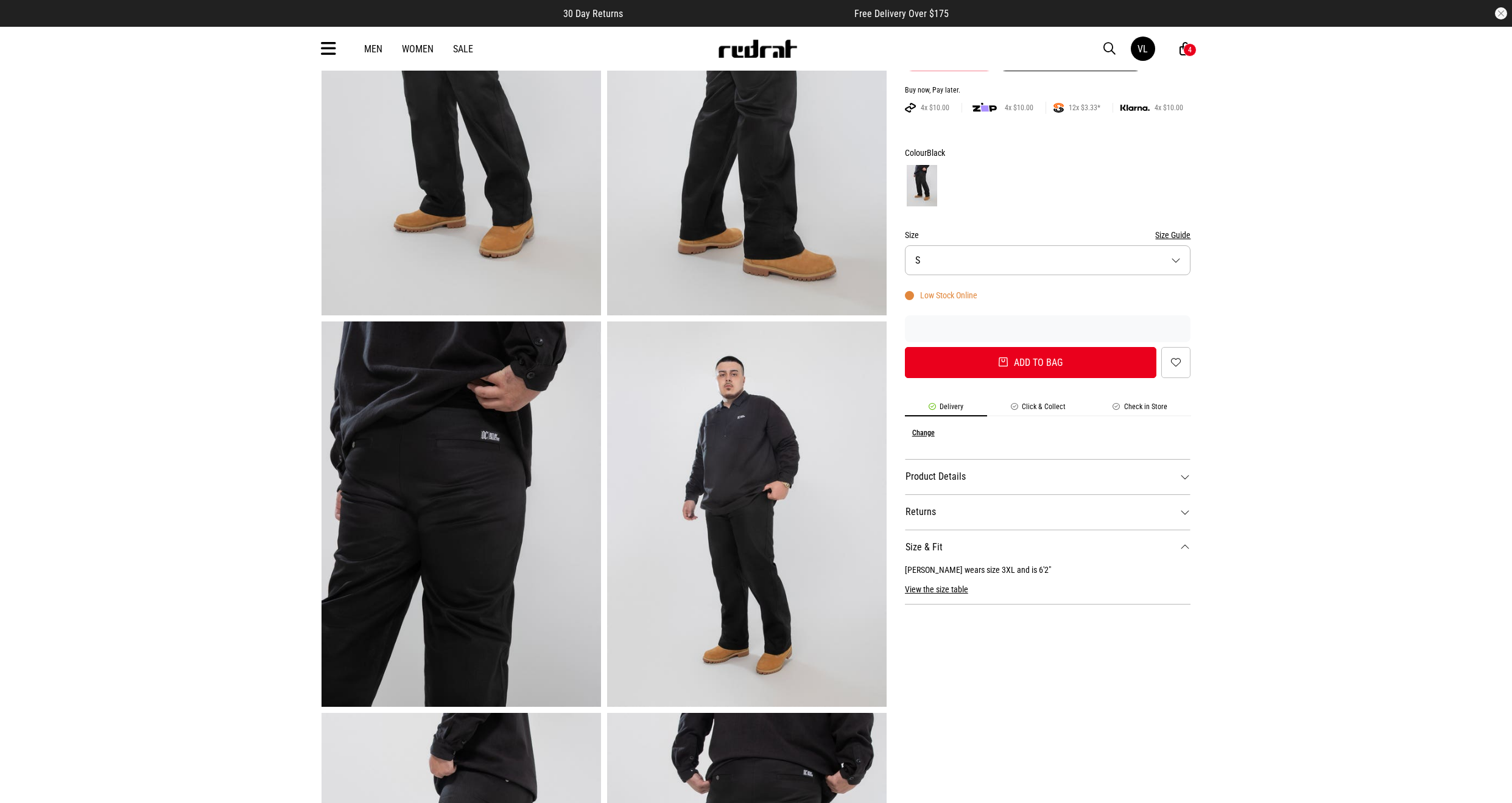
scroll to position [0, 0]
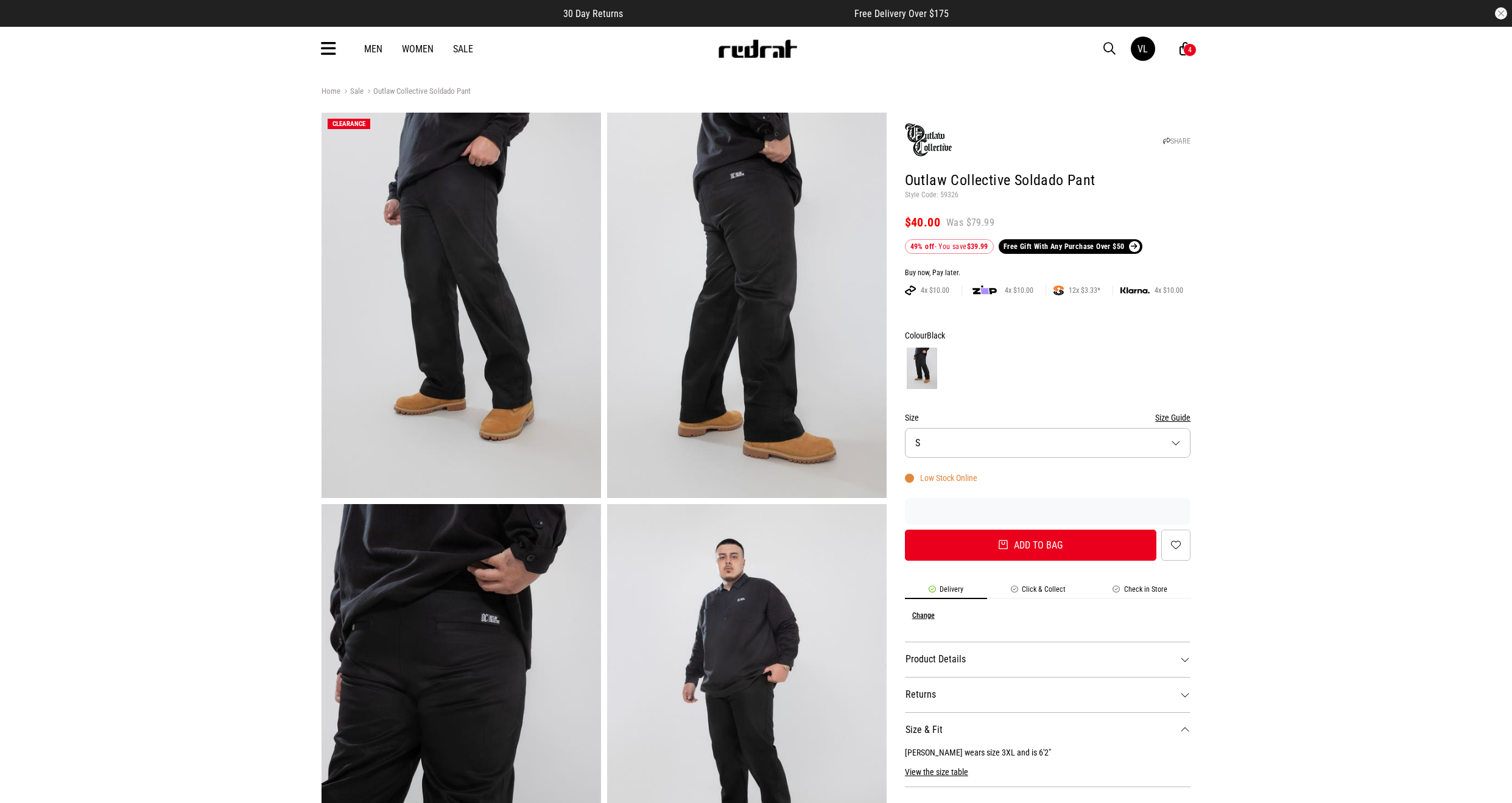
click at [964, 452] on button "Size S" at bounding box center [1048, 443] width 286 height 30
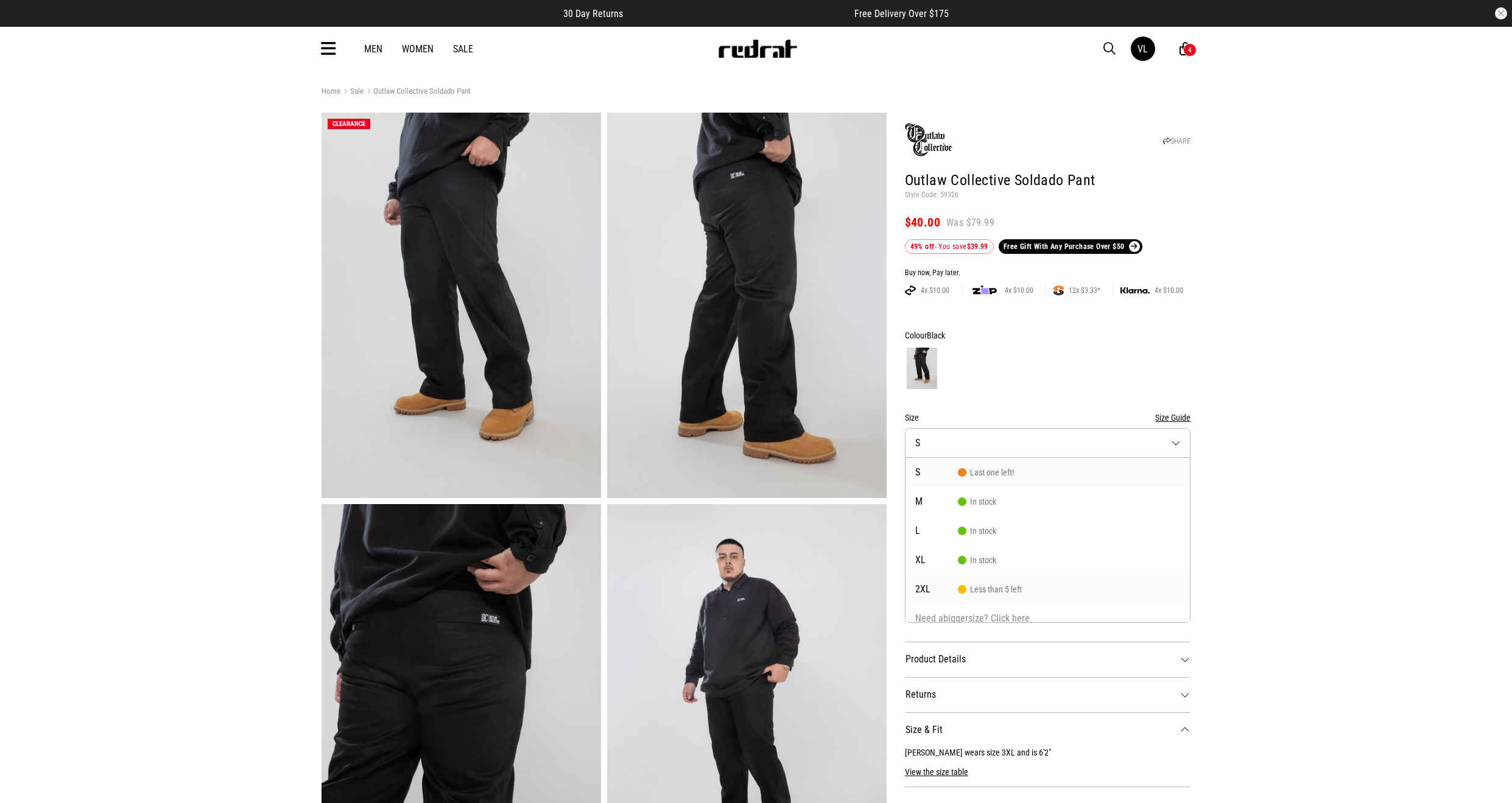
click at [962, 594] on li "2XL Less than 5 left" at bounding box center [1048, 589] width 285 height 29
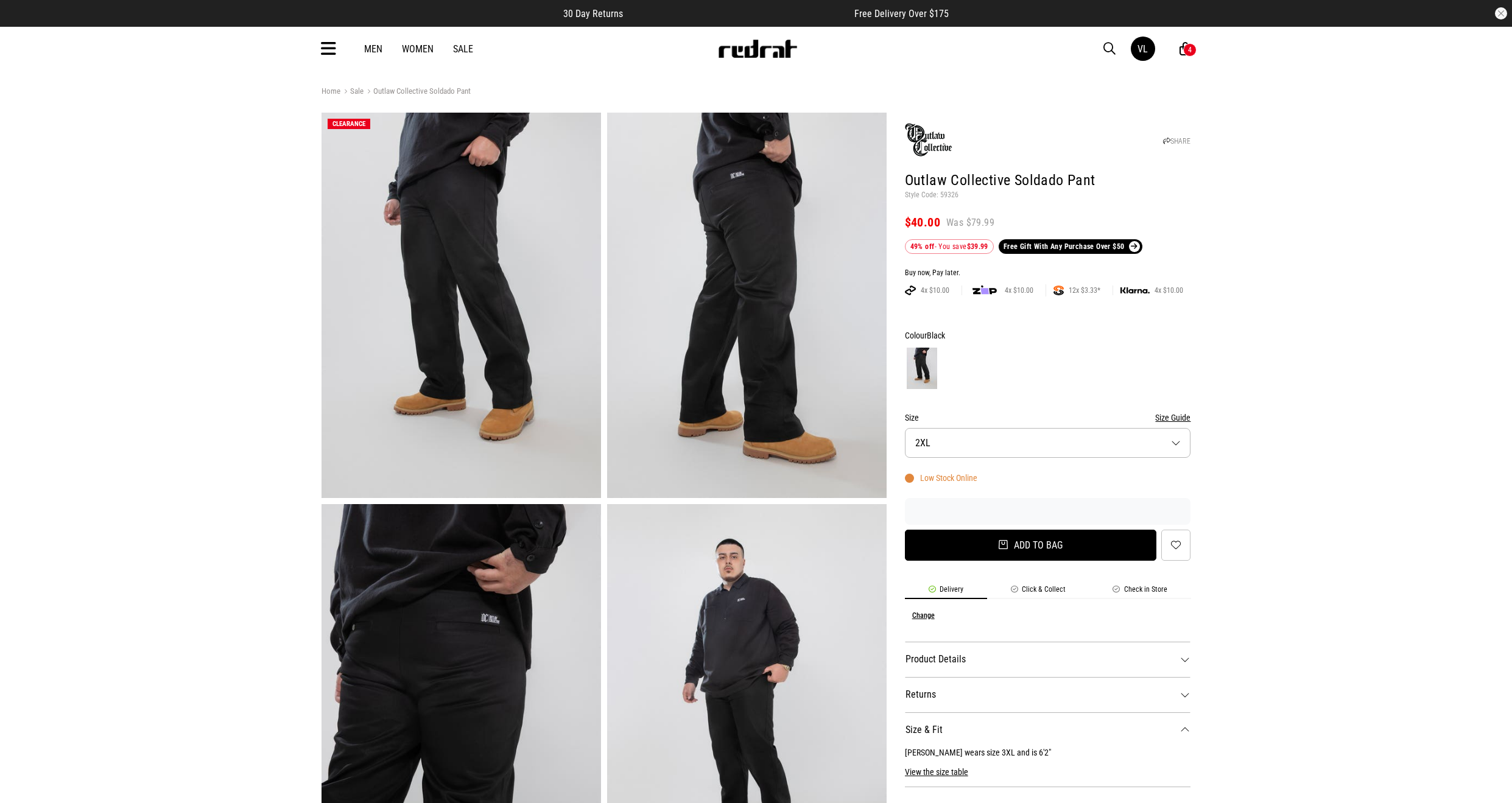
click at [954, 550] on button "Add to bag" at bounding box center [1031, 545] width 252 height 31
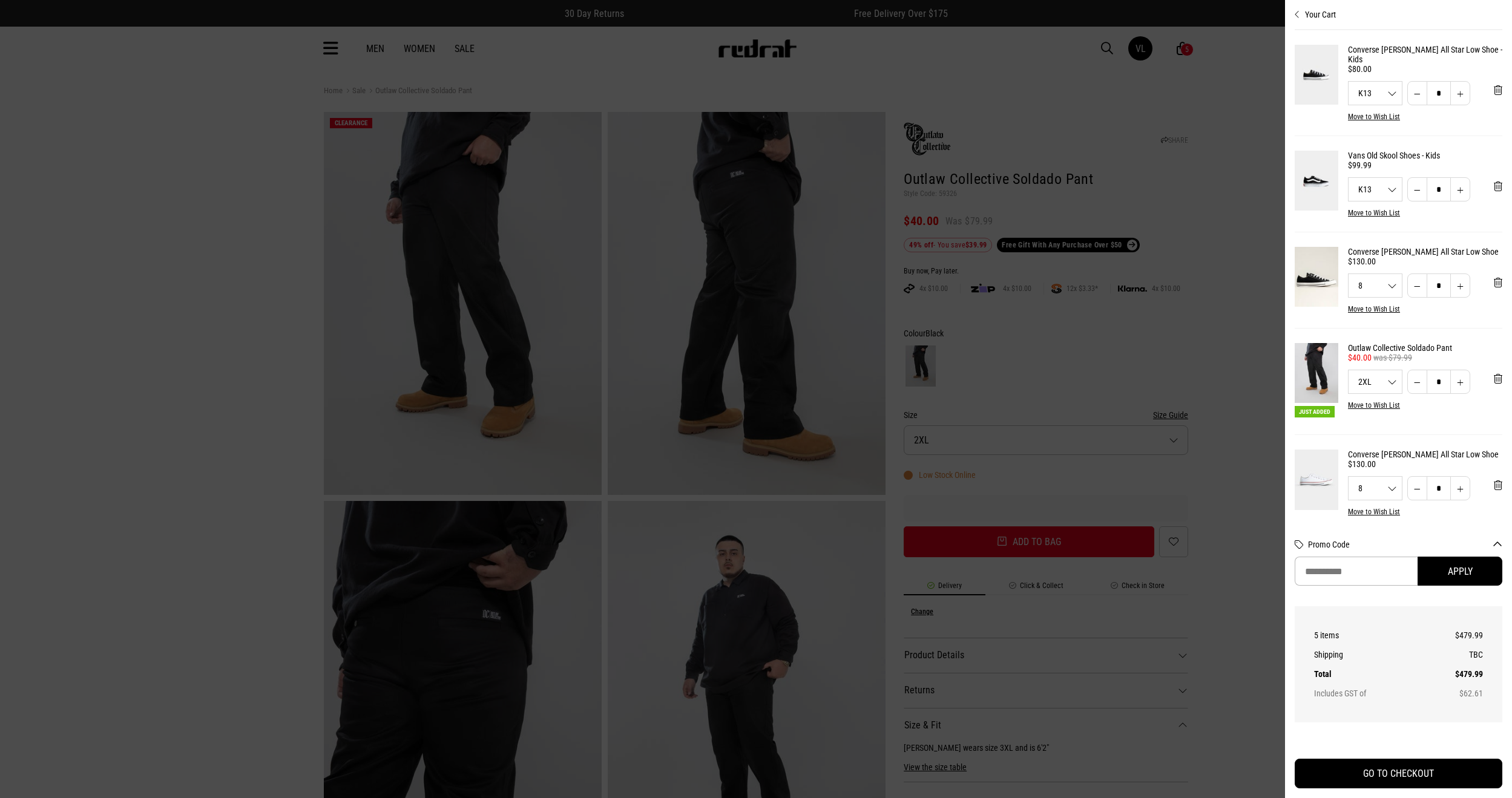
click at [902, 79] on div at bounding box center [756, 399] width 1512 height 798
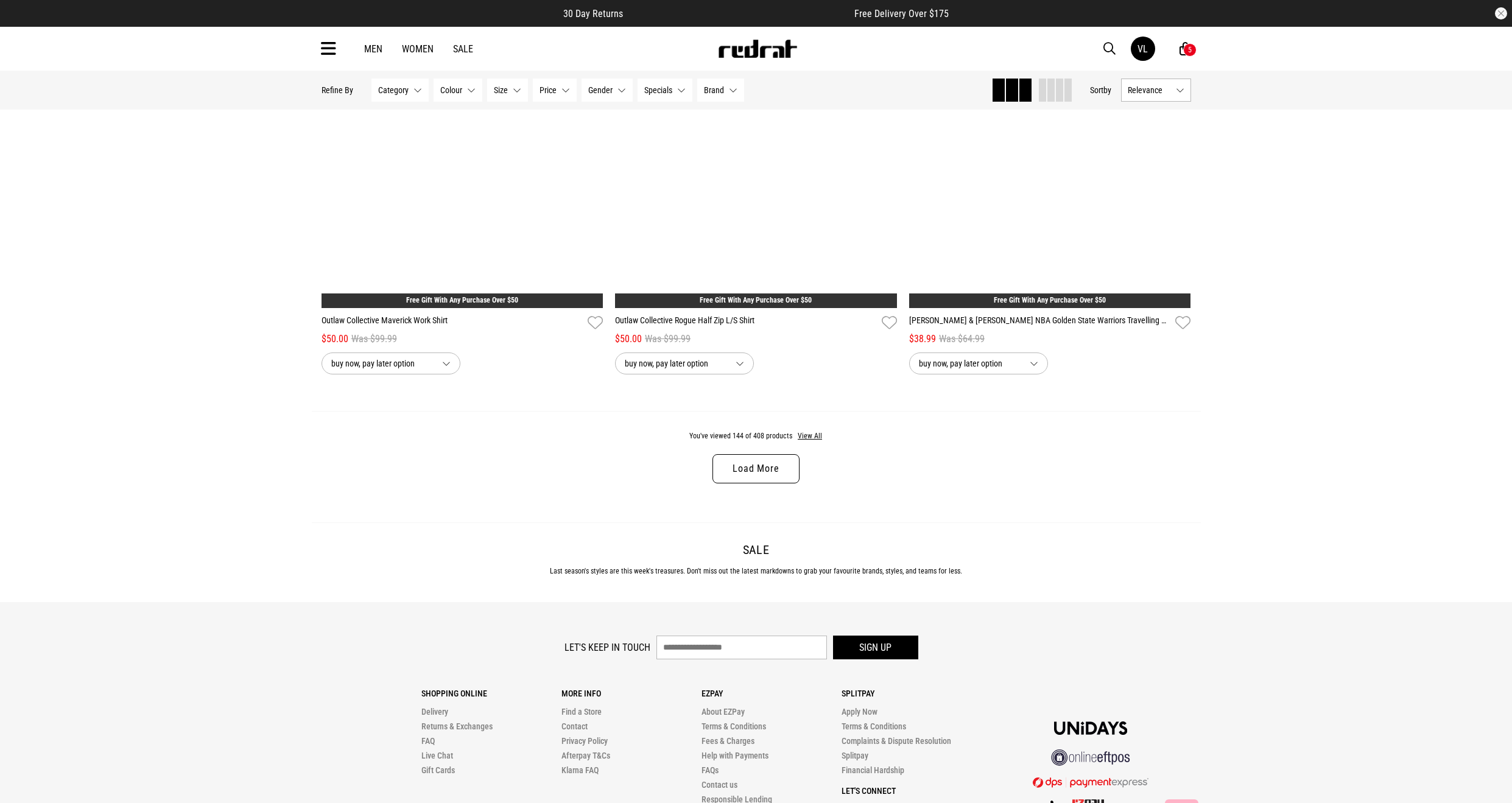
scroll to position [3901, 0]
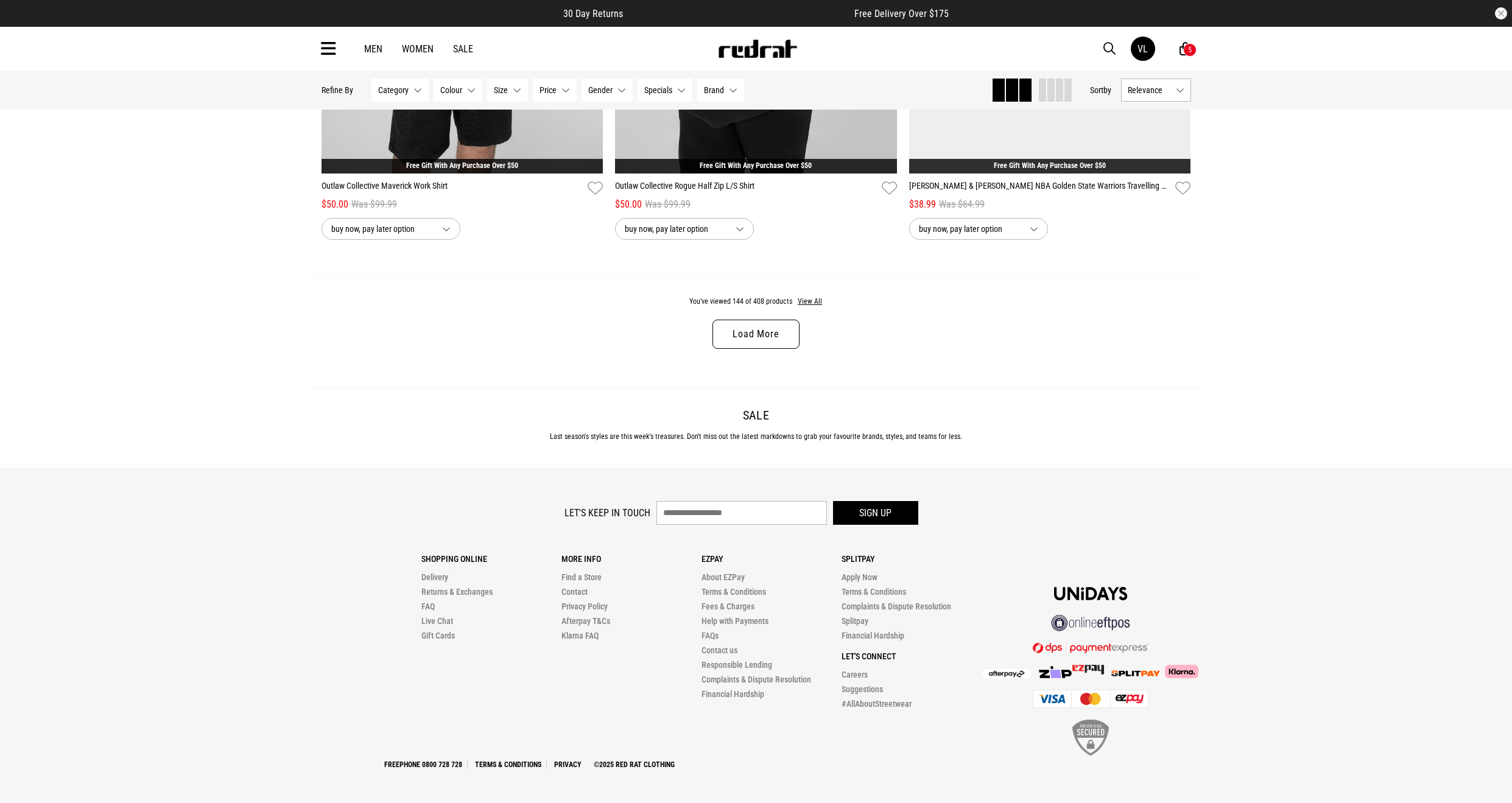
click at [776, 337] on link "Load More" at bounding box center [756, 334] width 86 height 29
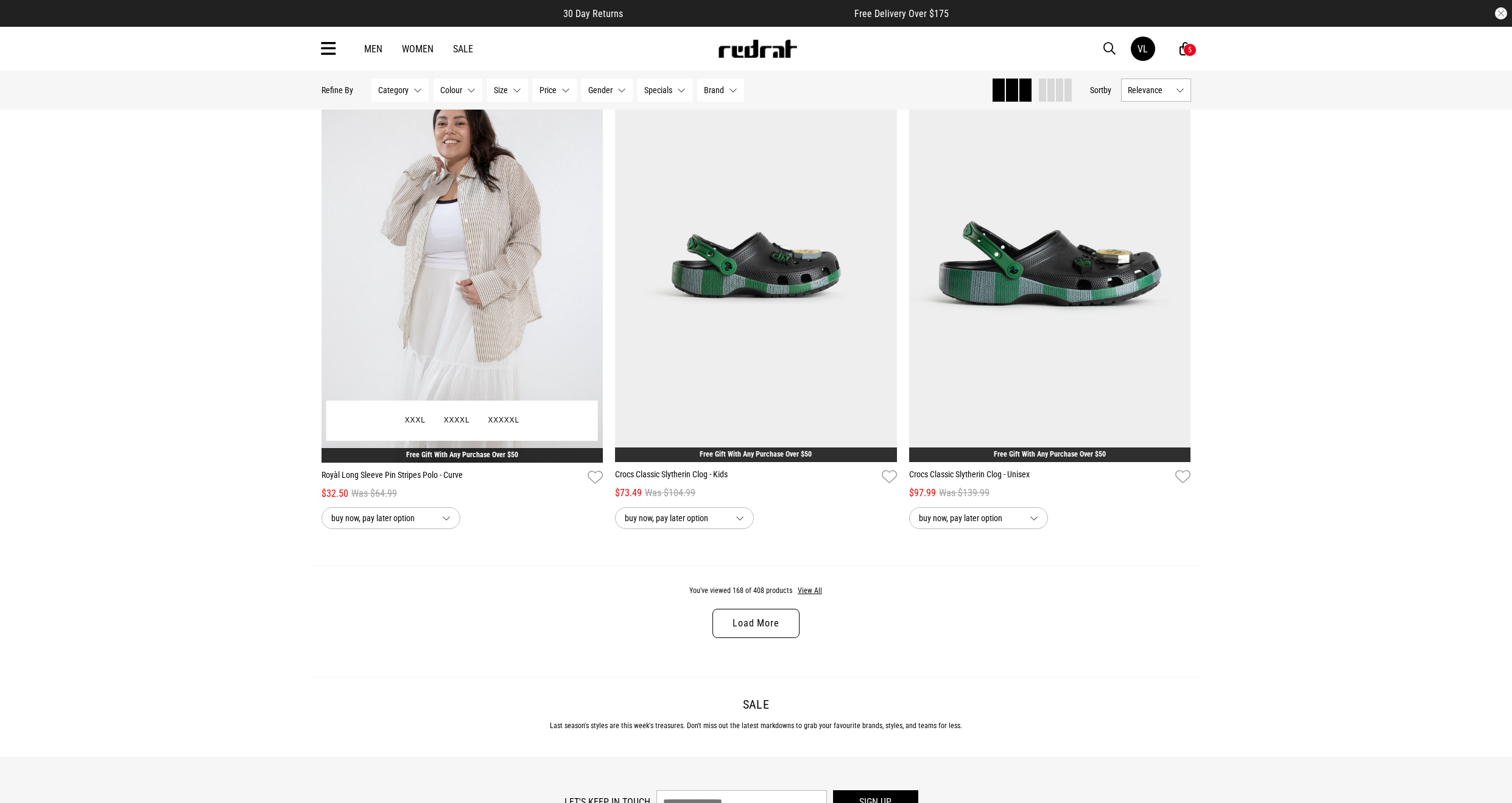
scroll to position [7555, 0]
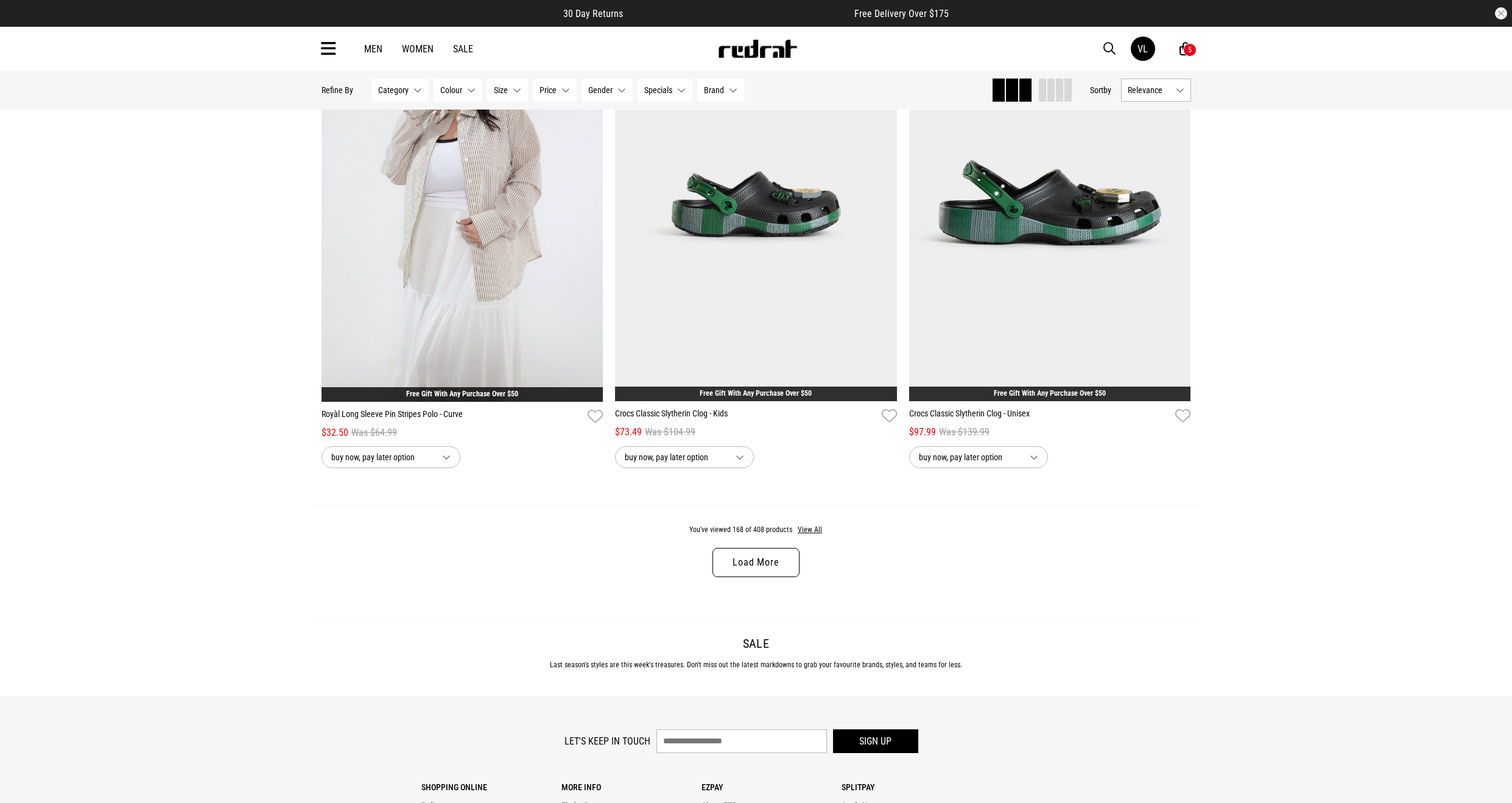
click at [735, 569] on link "Load More" at bounding box center [756, 562] width 86 height 29
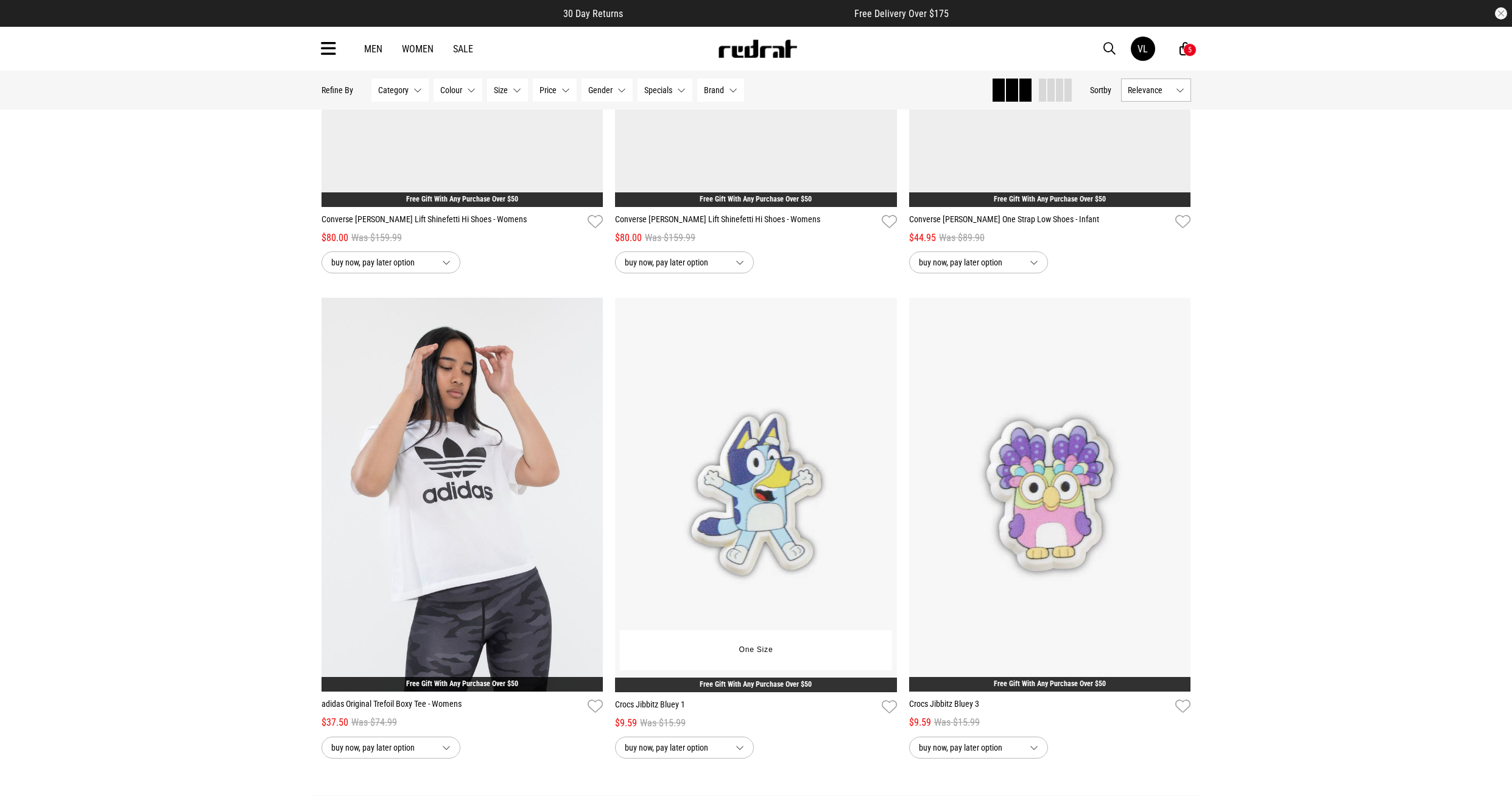
scroll to position [11452, 0]
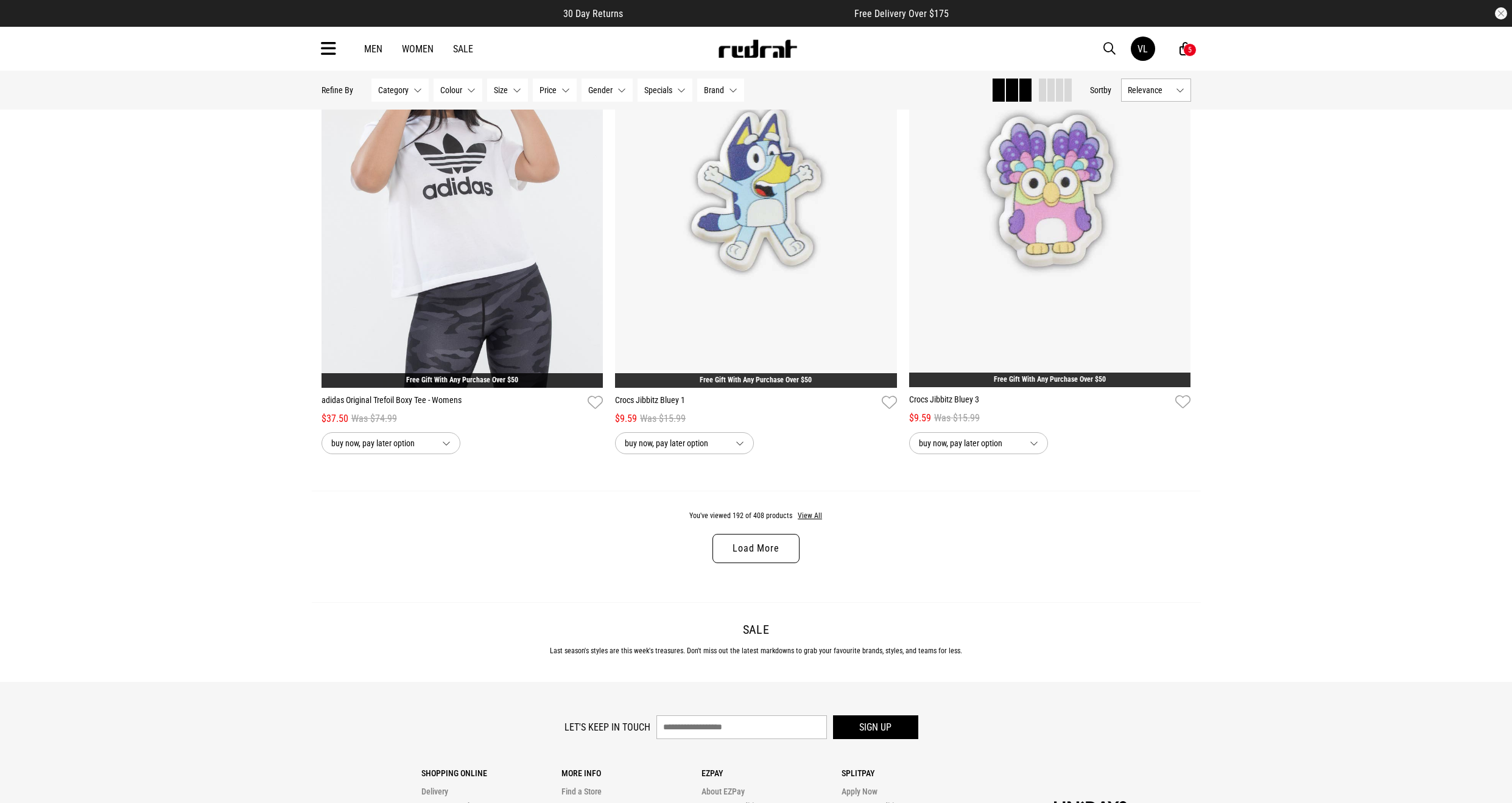
click at [785, 552] on link "Load More" at bounding box center [756, 548] width 86 height 29
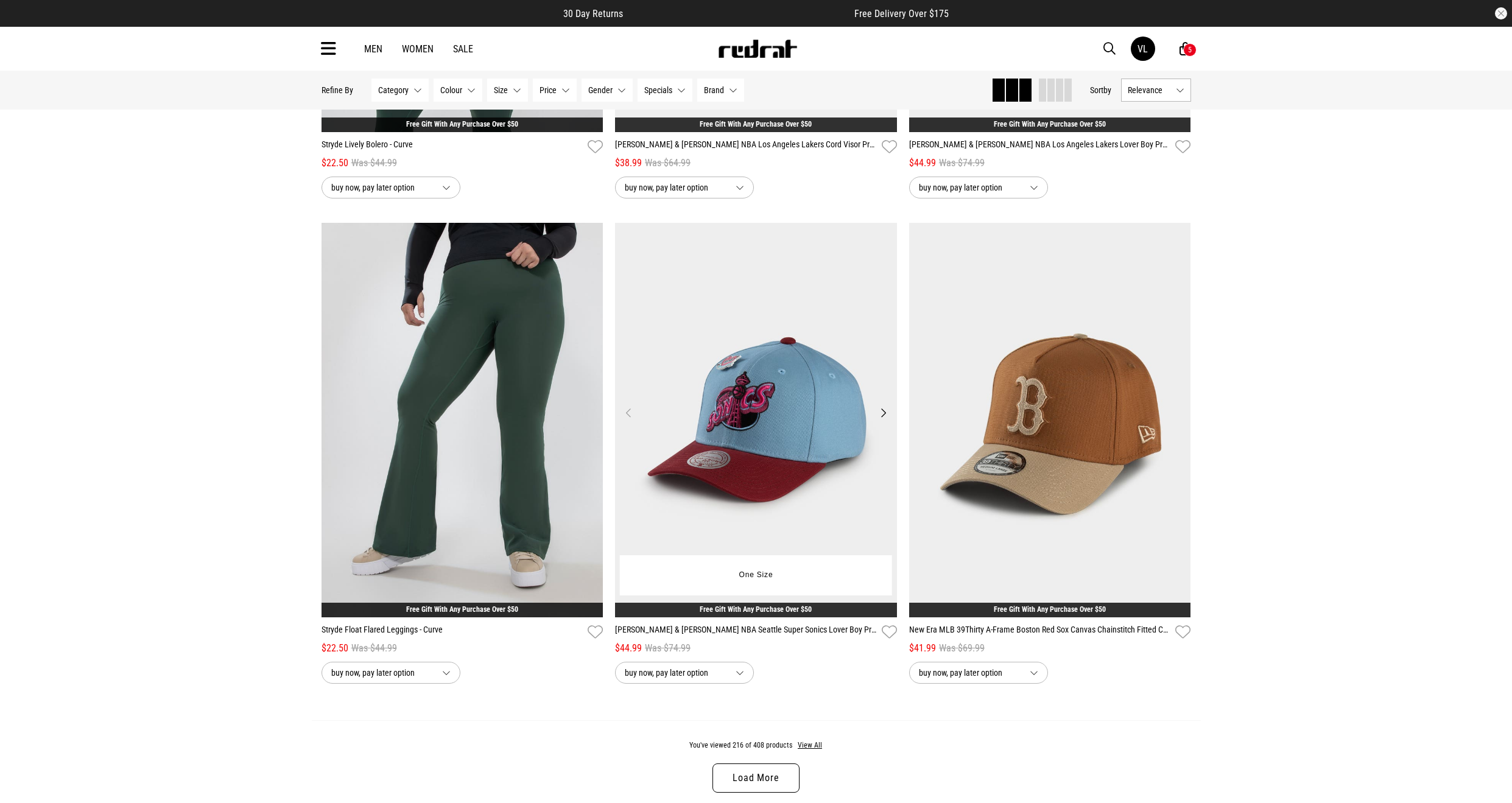
scroll to position [15410, 0]
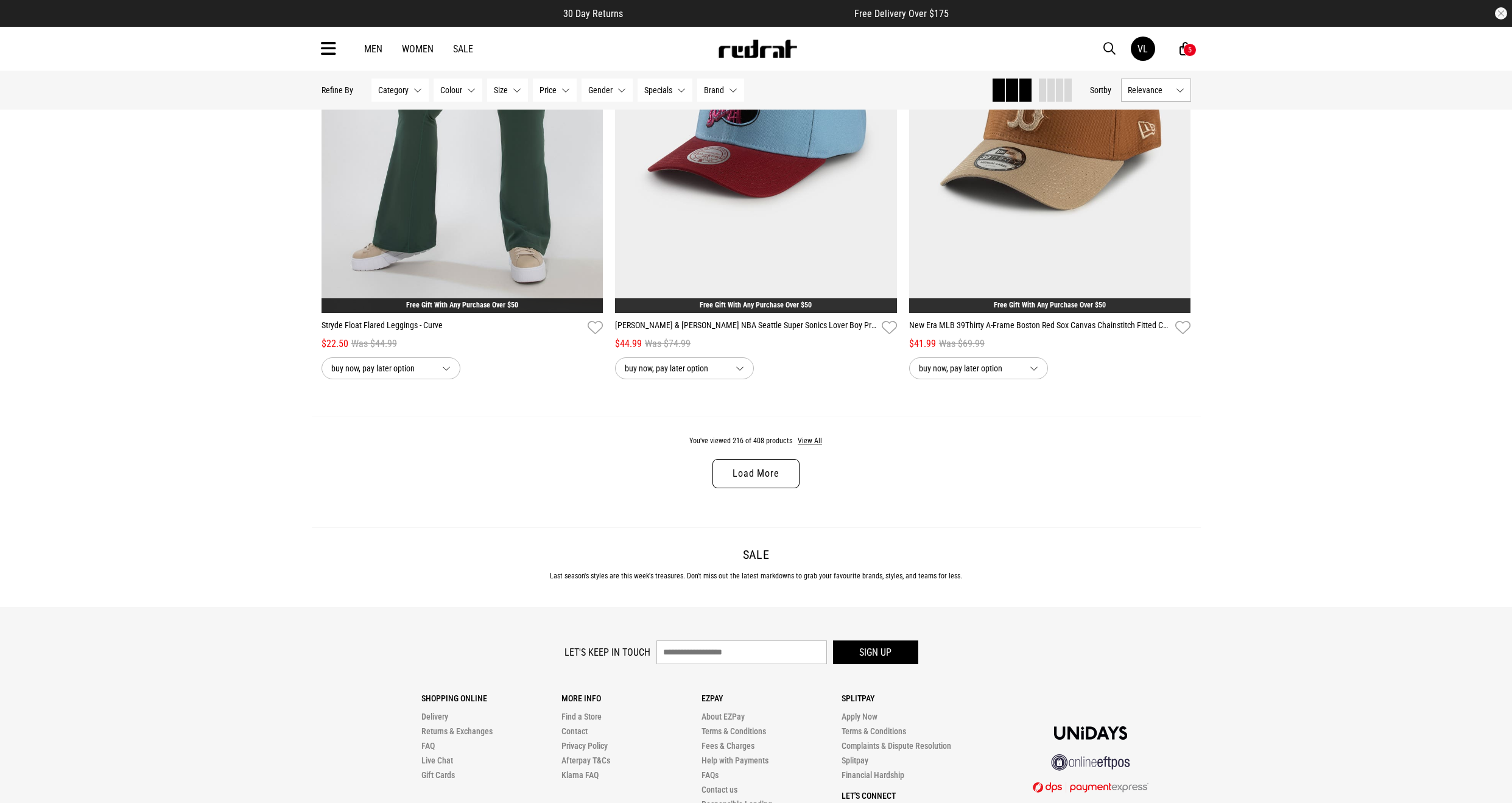
click at [794, 478] on link "Load More" at bounding box center [756, 474] width 86 height 29
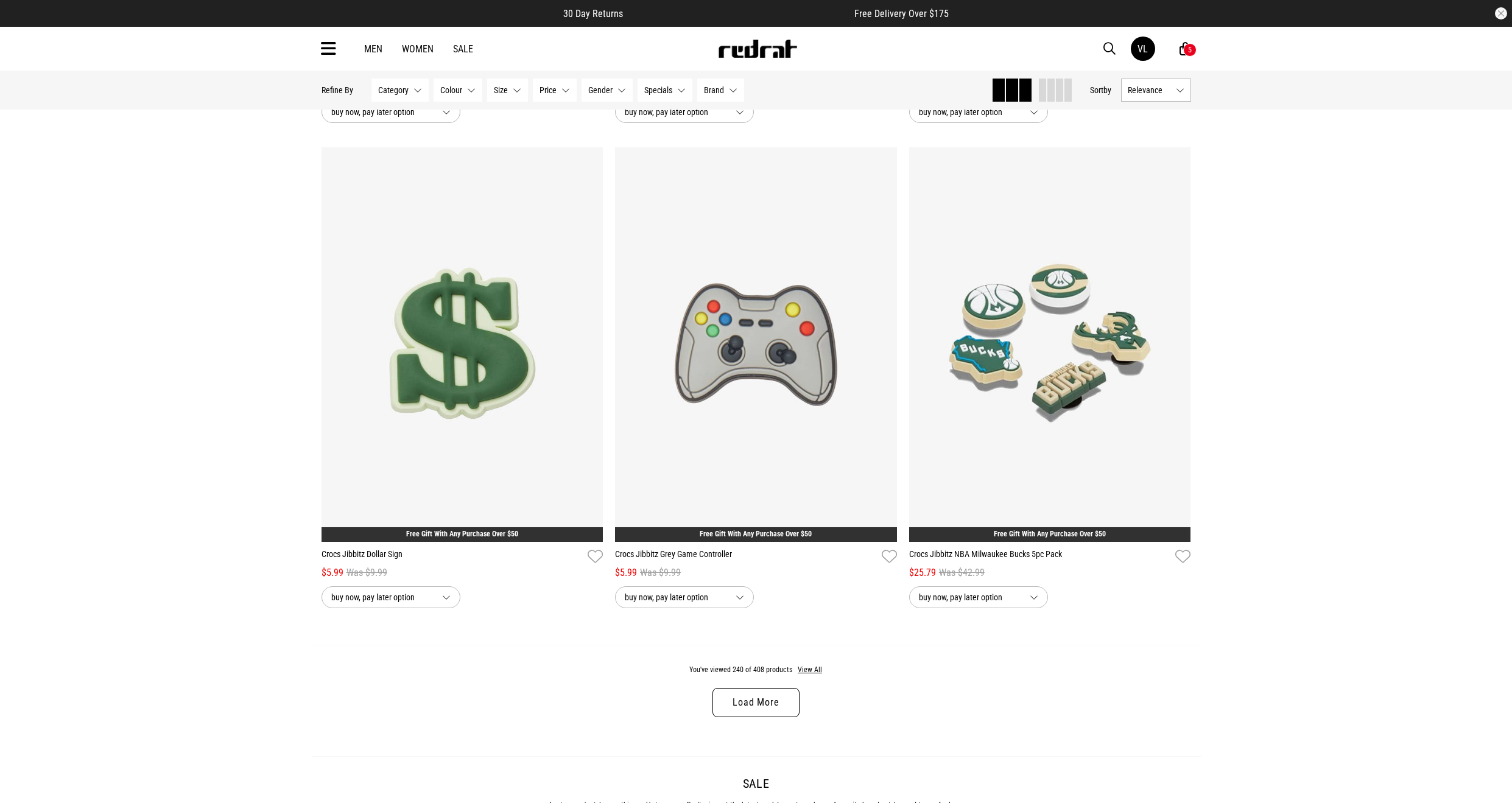
scroll to position [19368, 0]
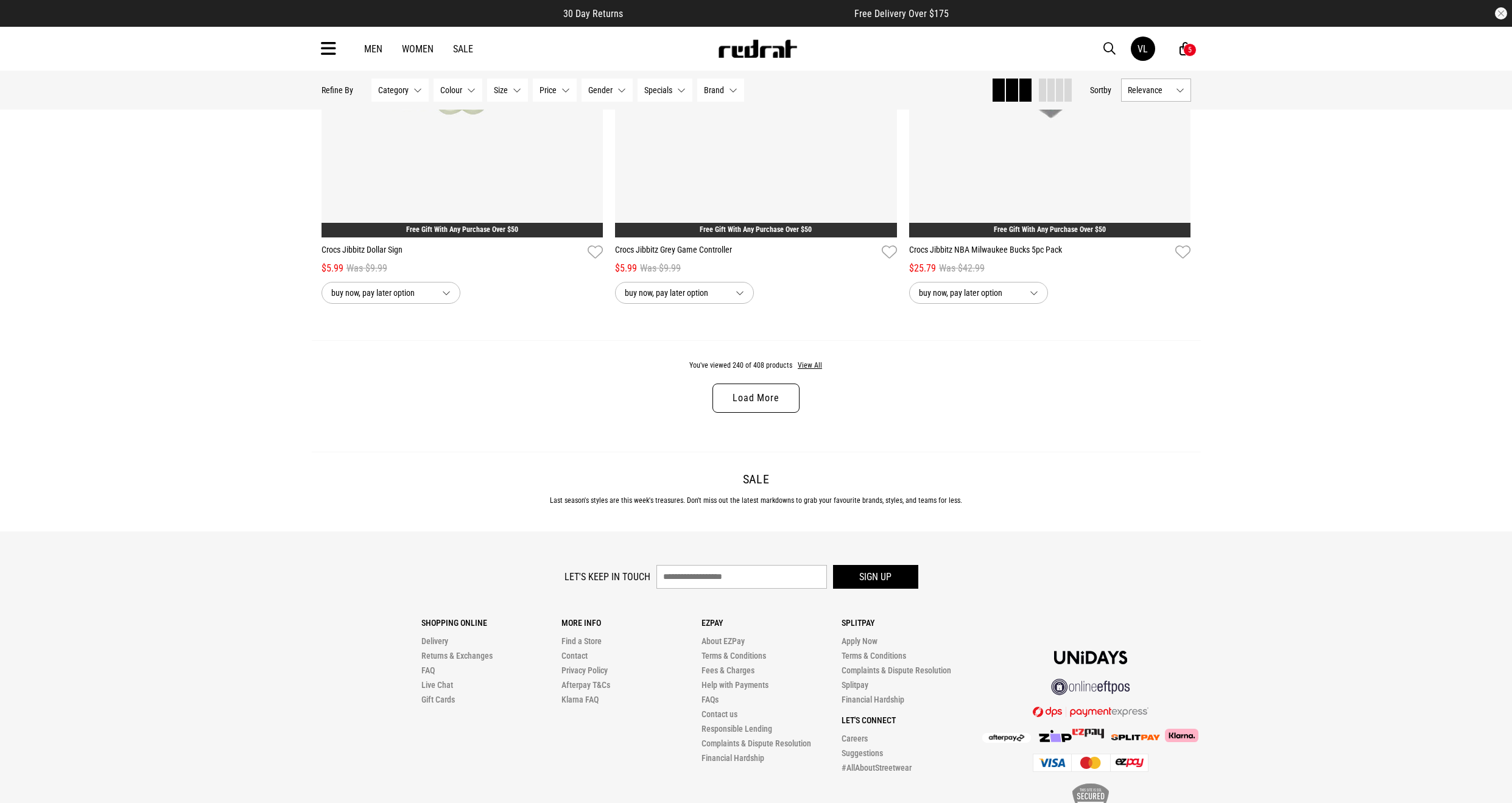
click at [784, 383] on link "Load More" at bounding box center [756, 398] width 86 height 29
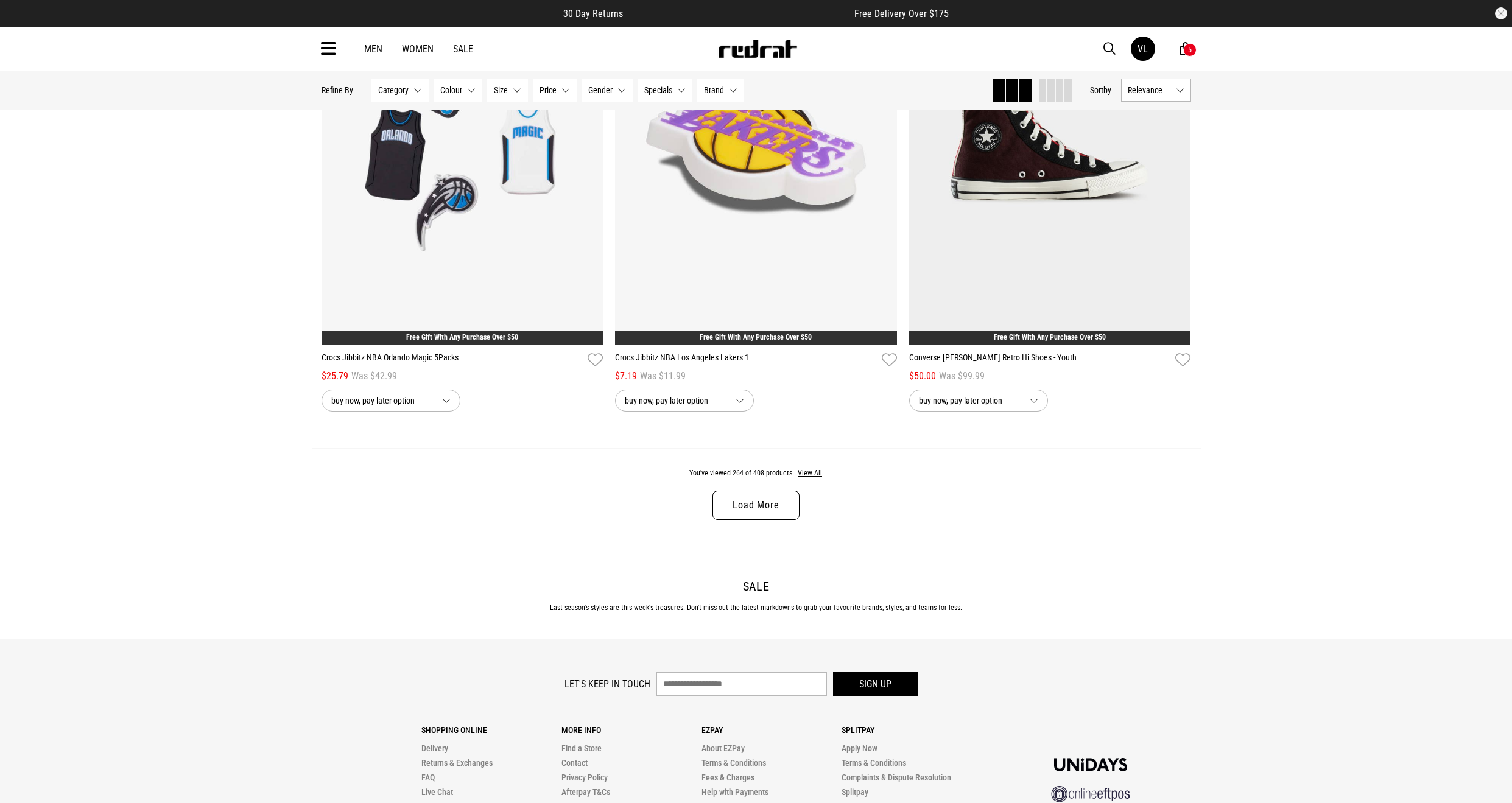
scroll to position [23315, 0]
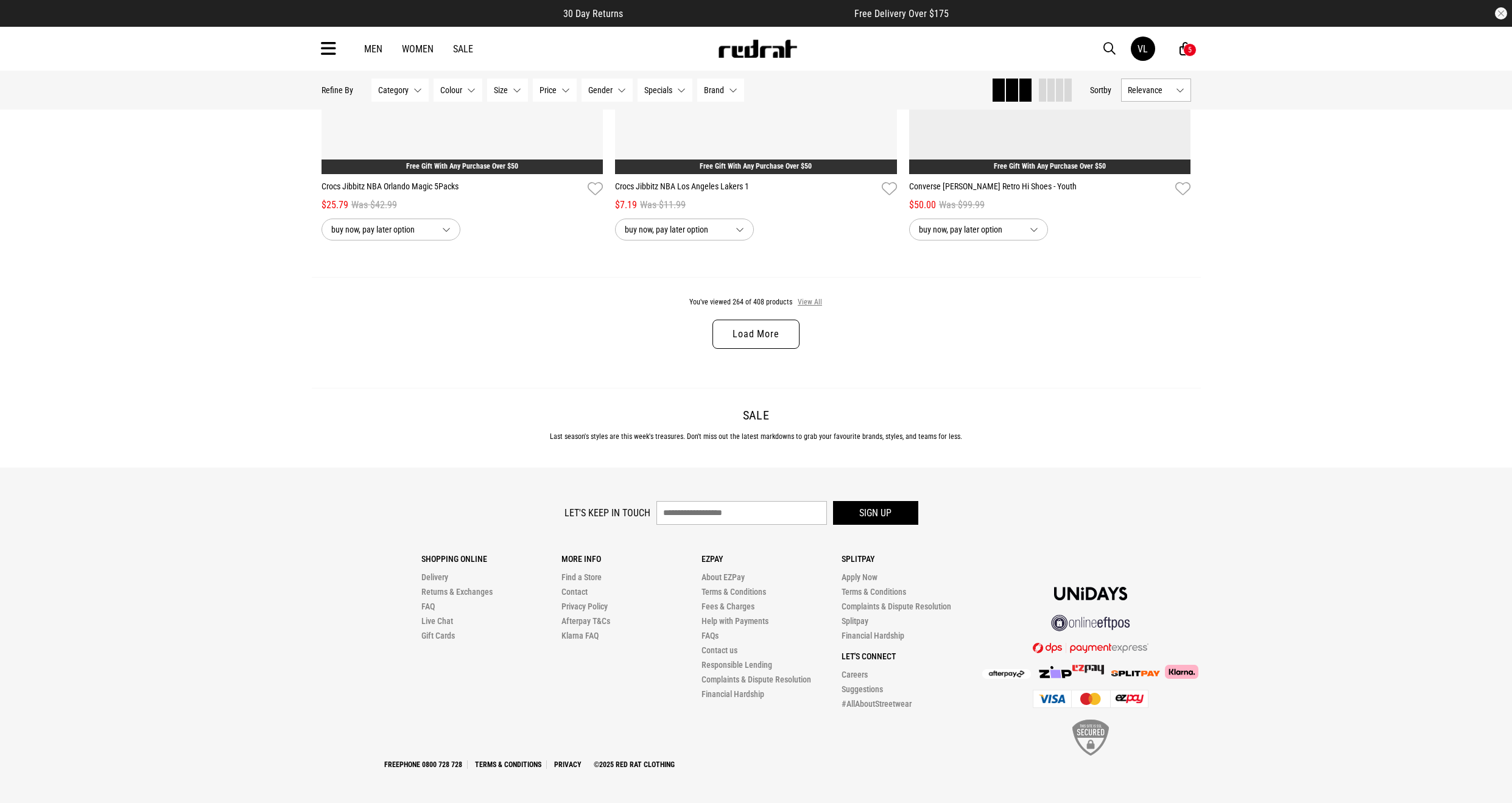
click at [798, 300] on button "View All" at bounding box center [809, 303] width 25 height 11
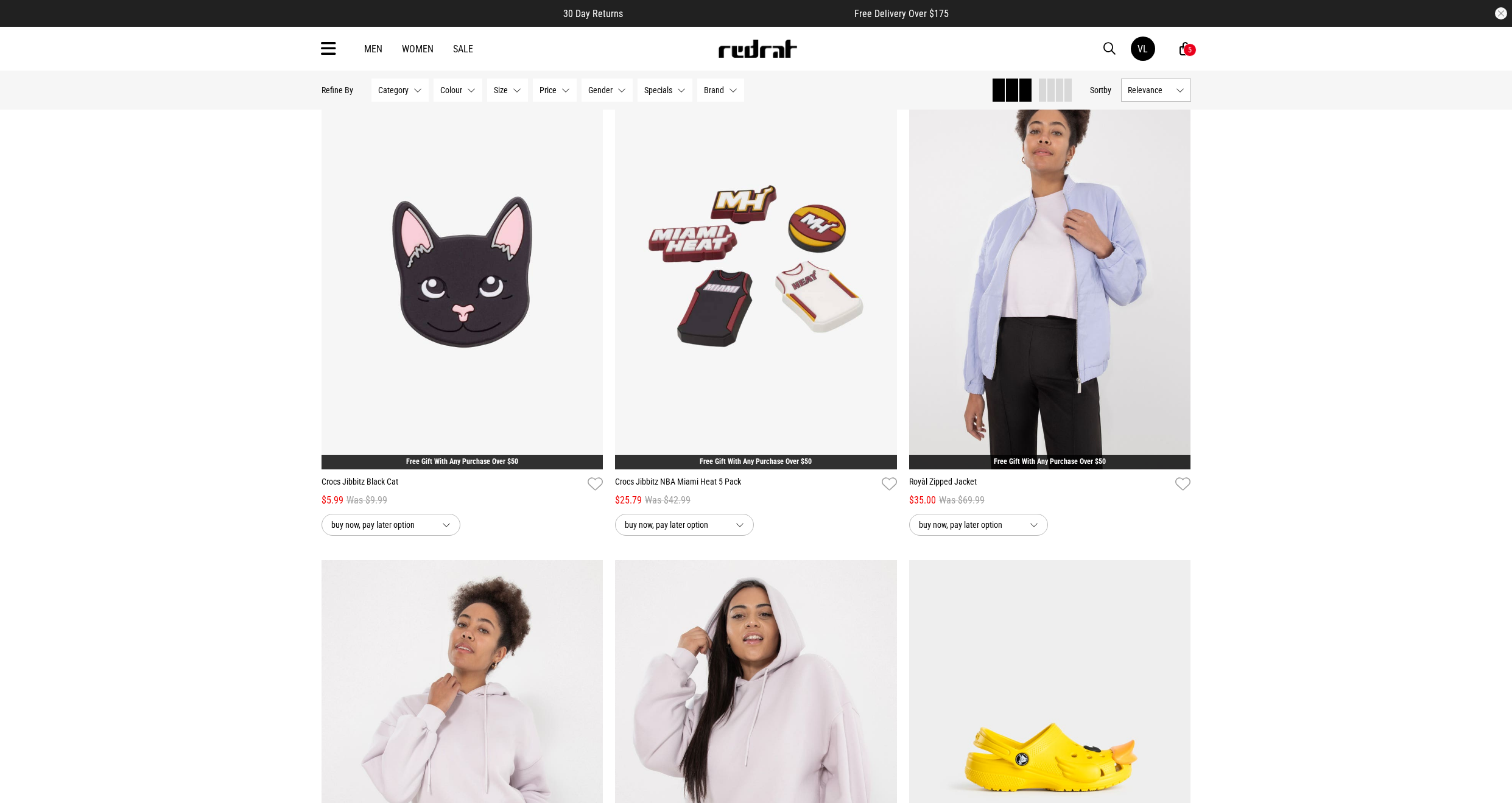
scroll to position [25264, 0]
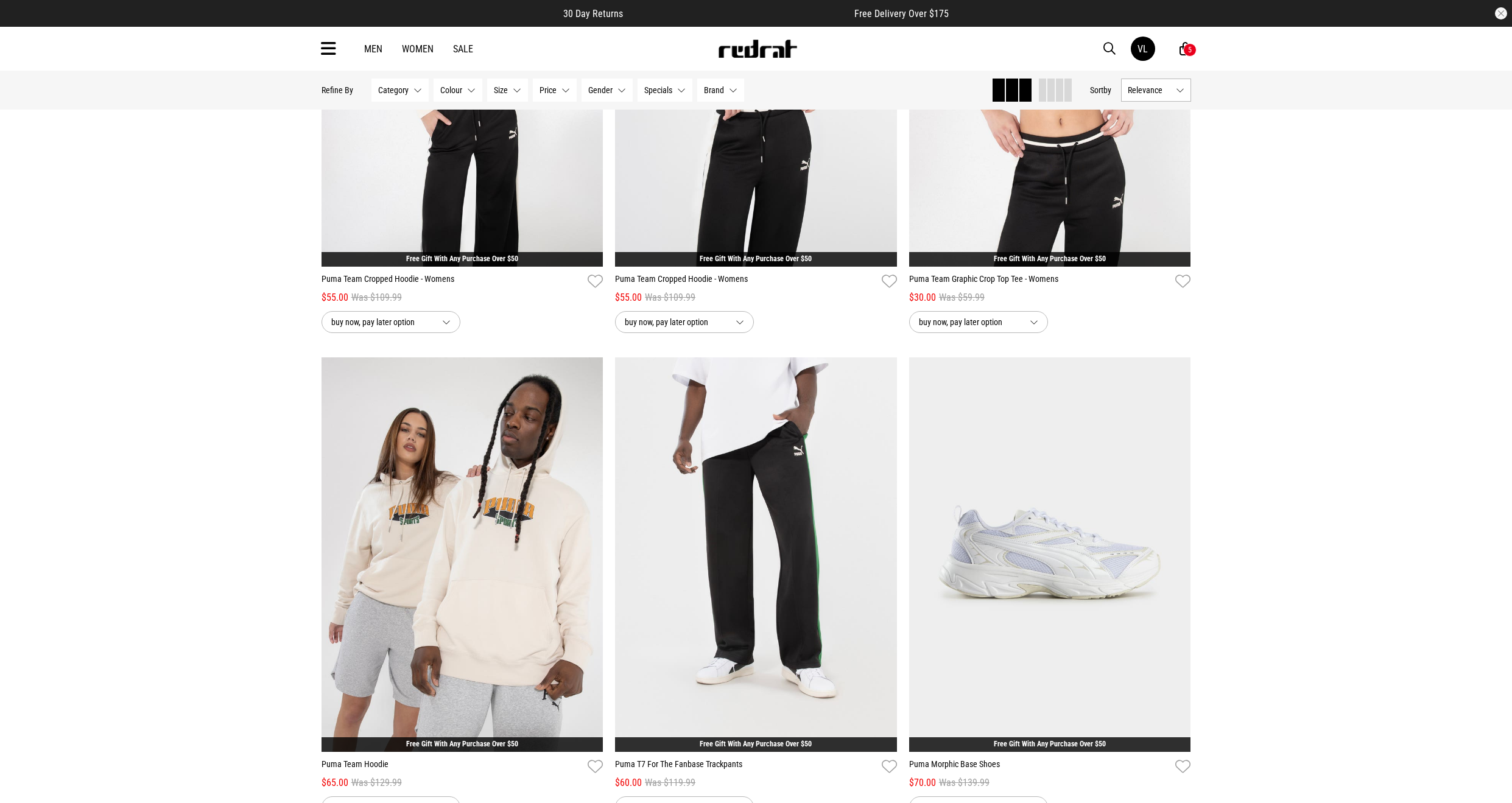
scroll to position [30135, 0]
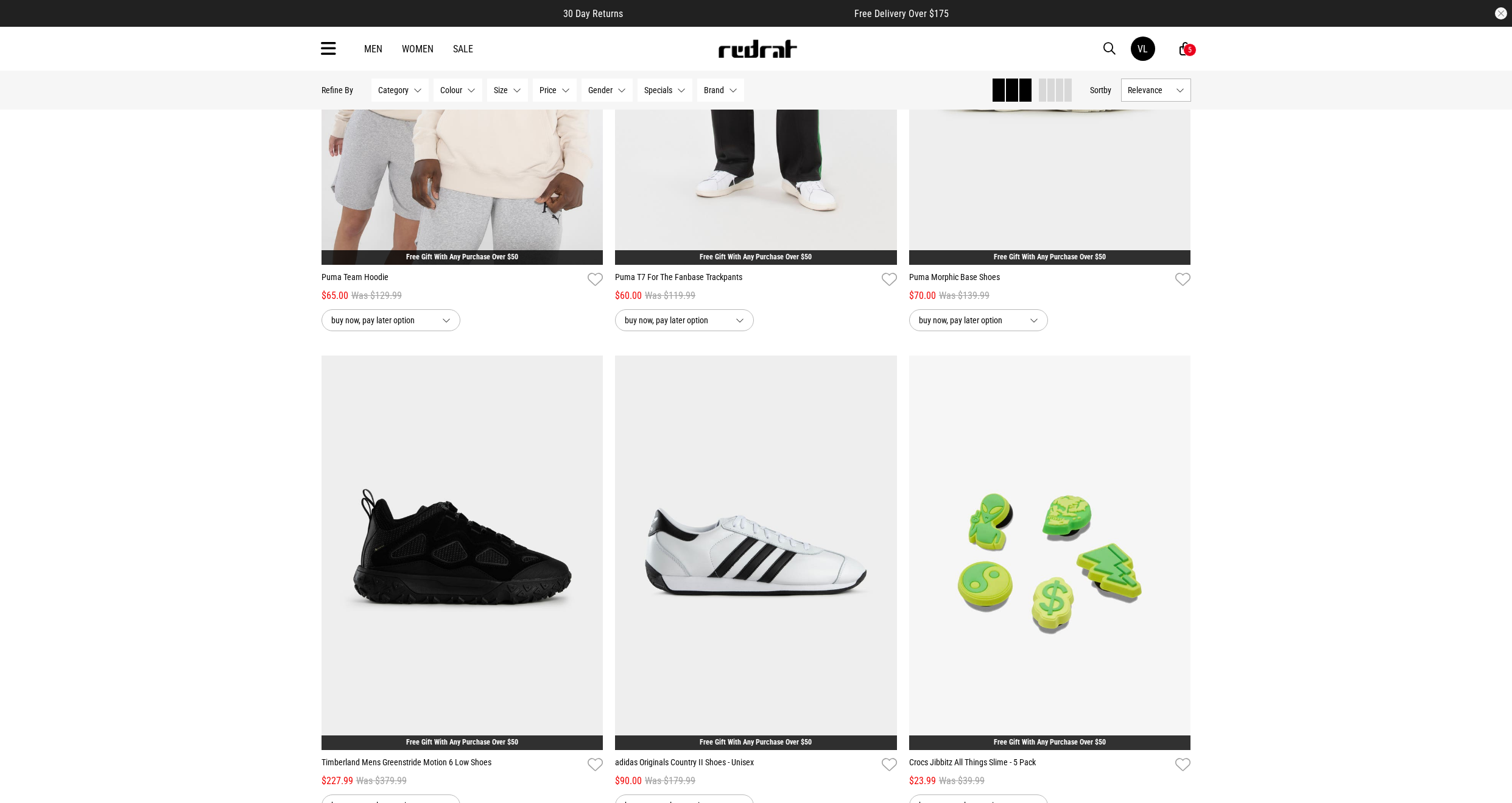
scroll to position [30440, 0]
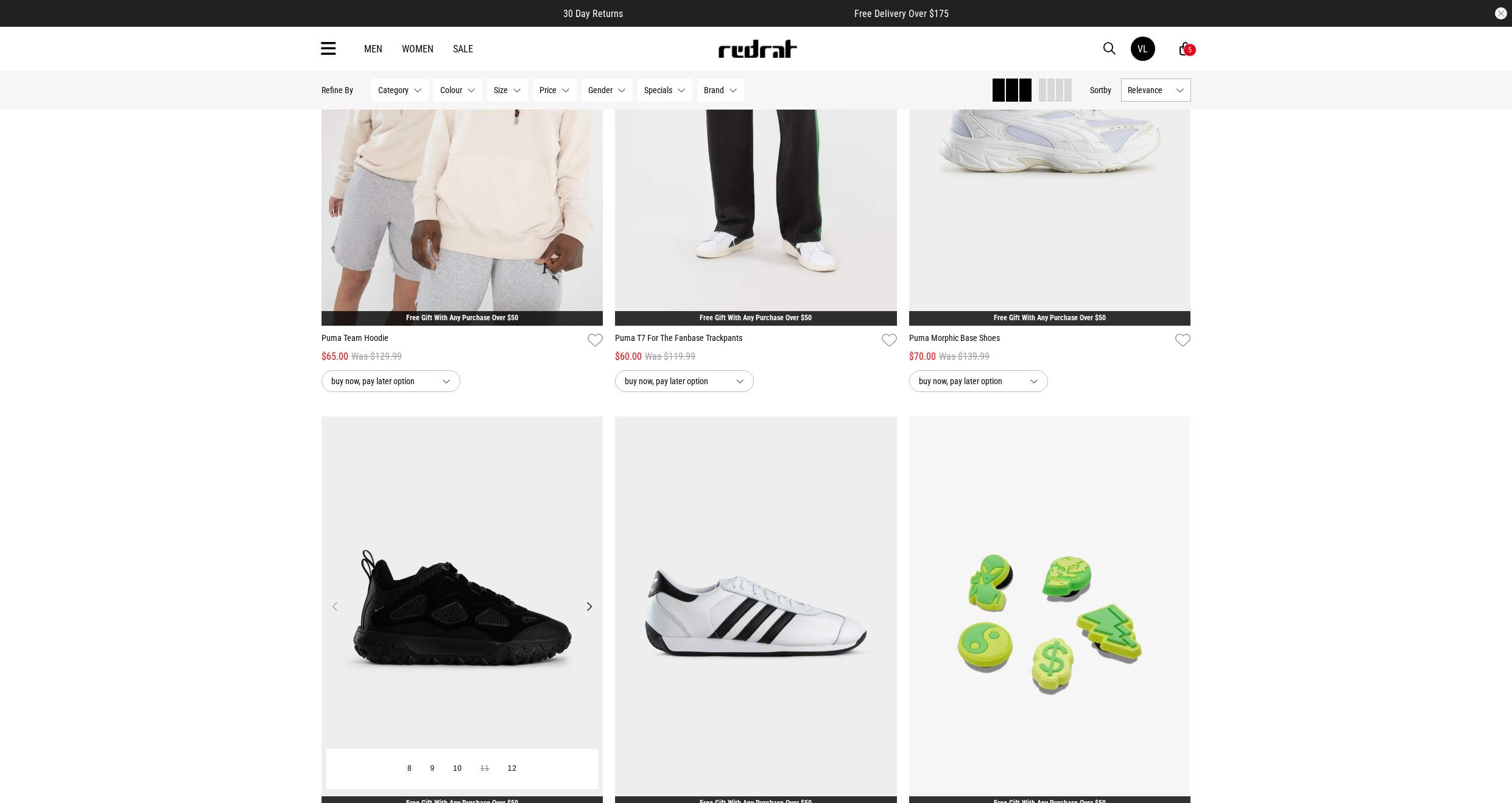
click at [596, 604] on button "Next" at bounding box center [588, 607] width 15 height 14
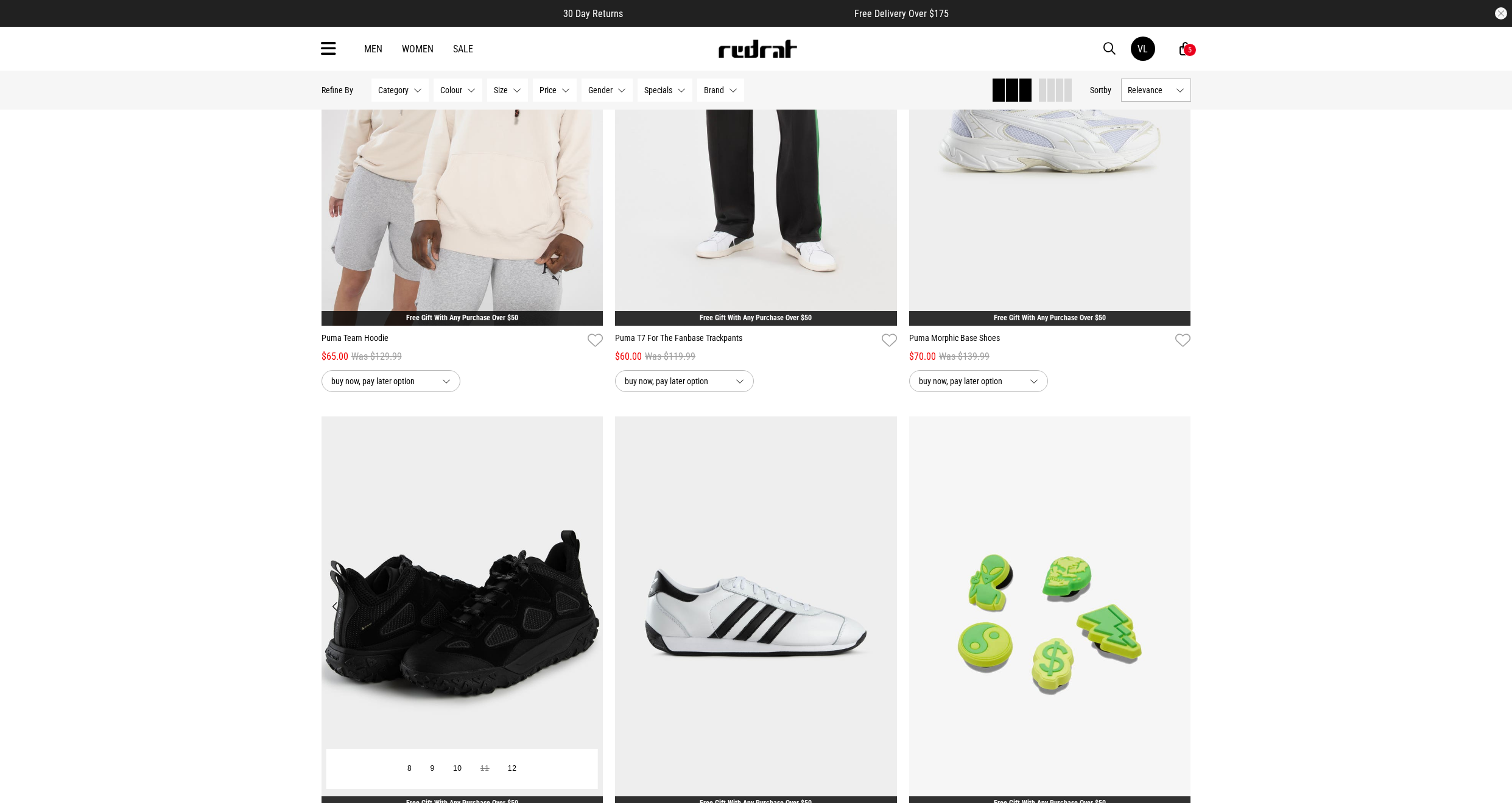
click at [596, 604] on button "Next" at bounding box center [588, 607] width 15 height 14
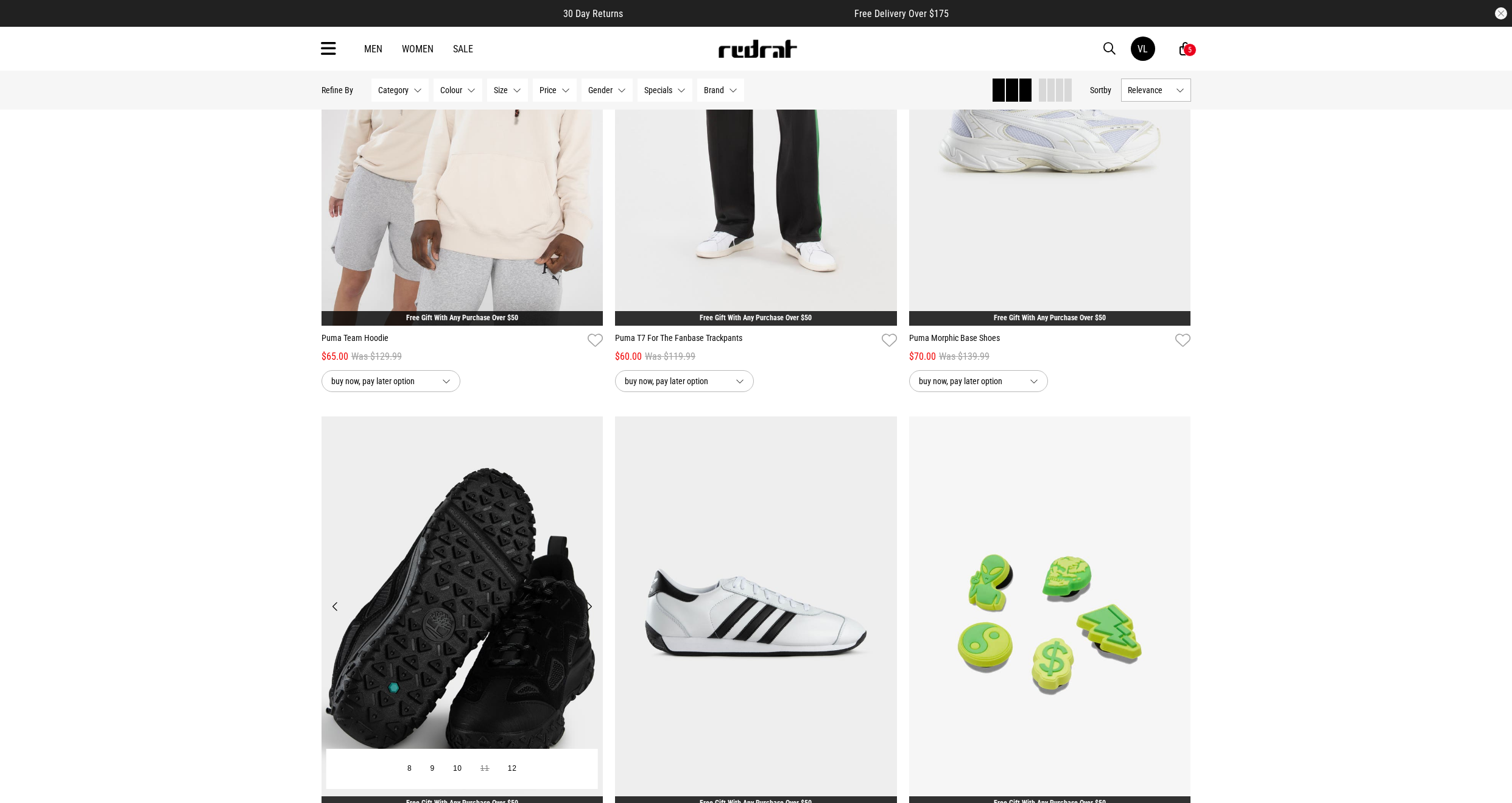
click at [596, 604] on button "Next" at bounding box center [588, 607] width 15 height 14
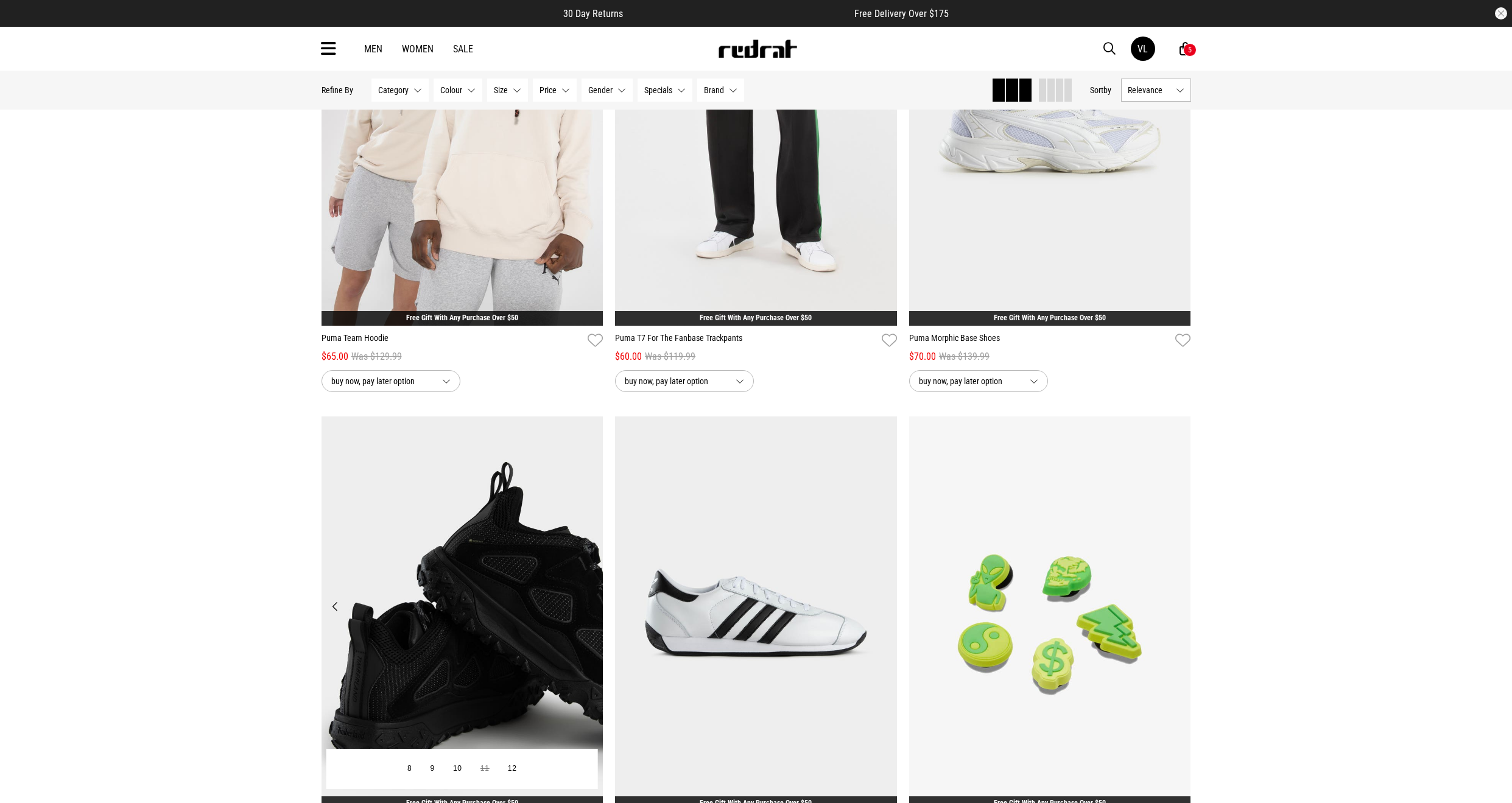
click at [596, 604] on button "Next" at bounding box center [588, 607] width 15 height 14
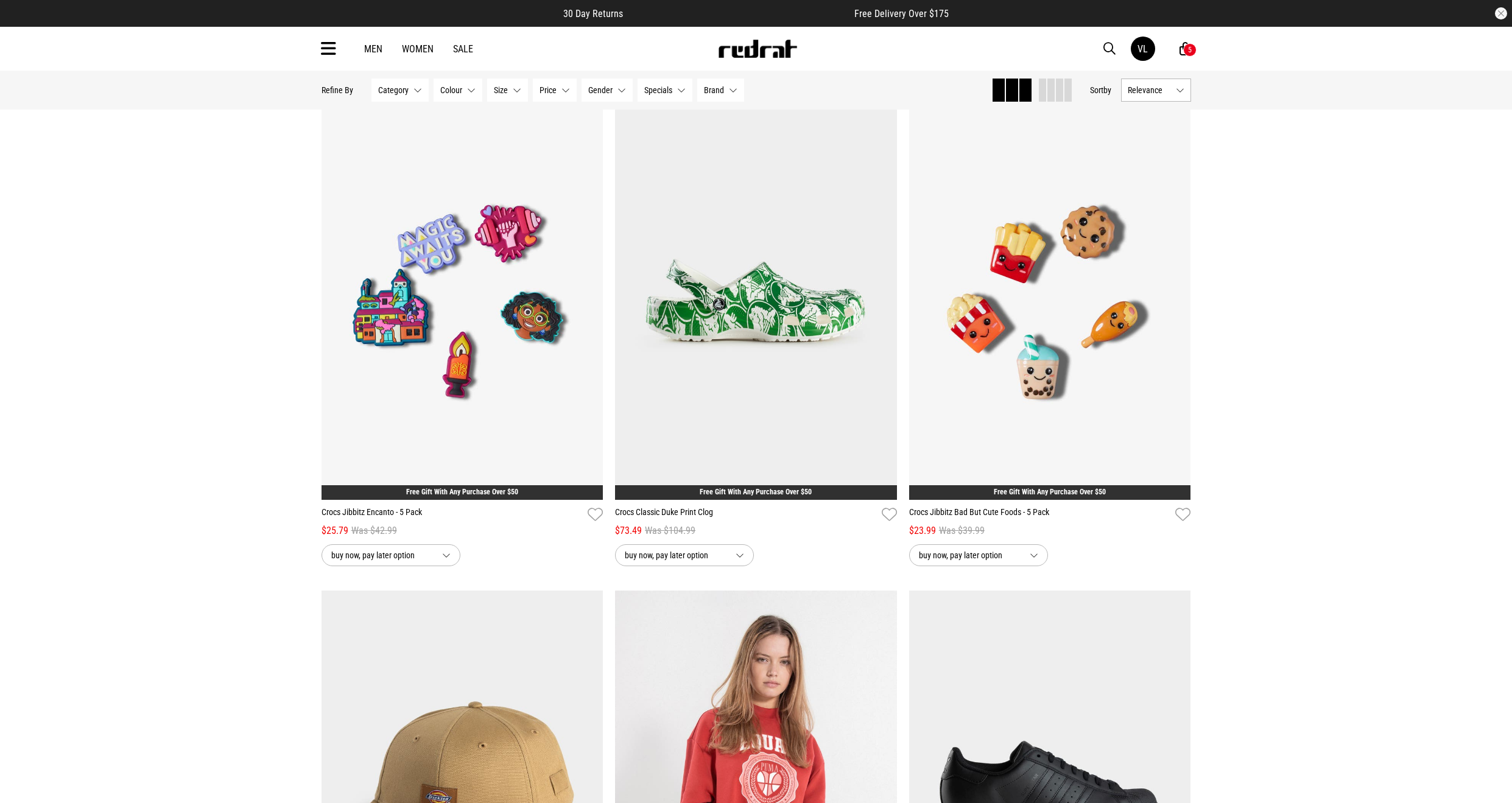
scroll to position [32997, 0]
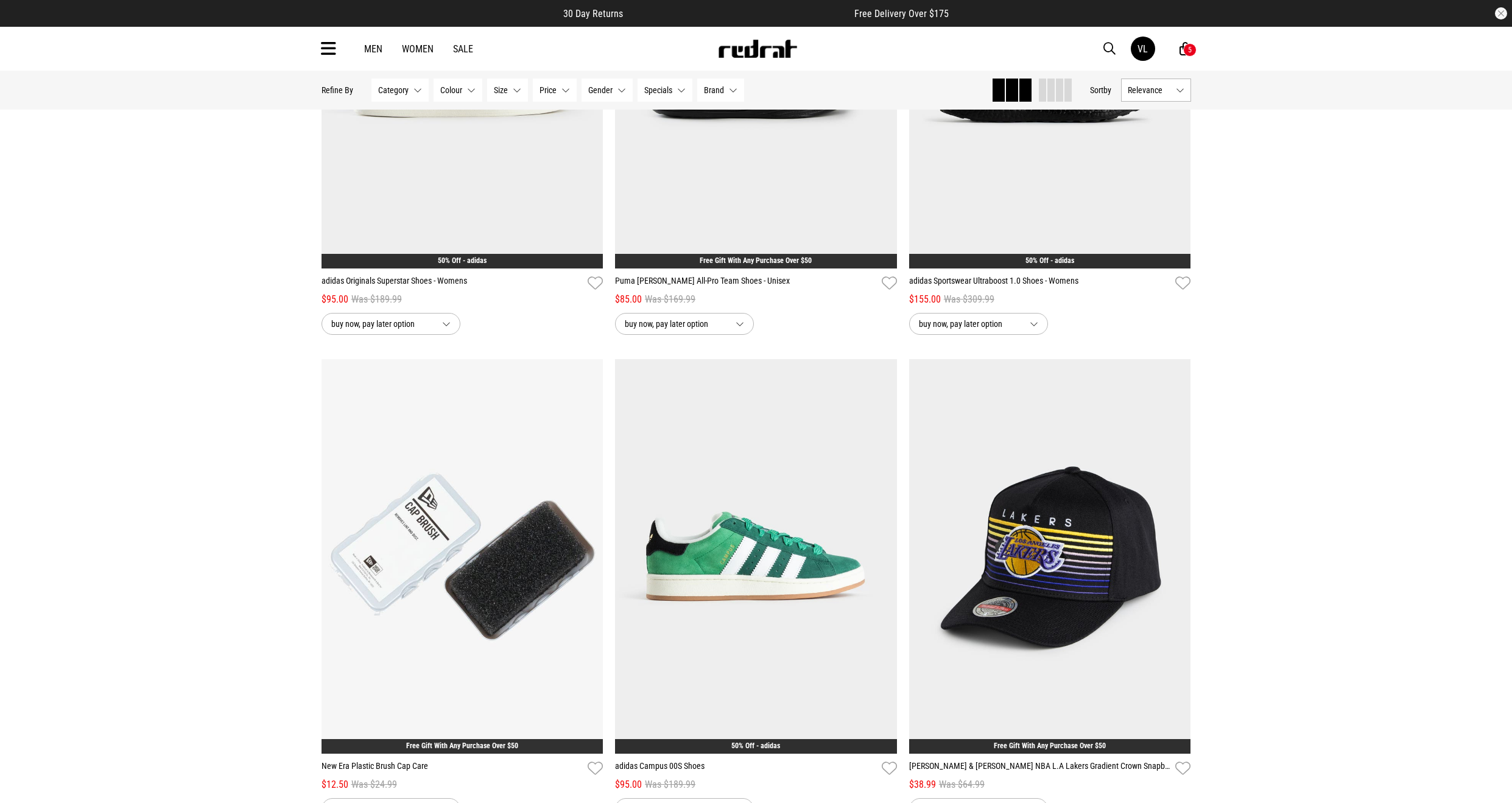
scroll to position [37596, 0]
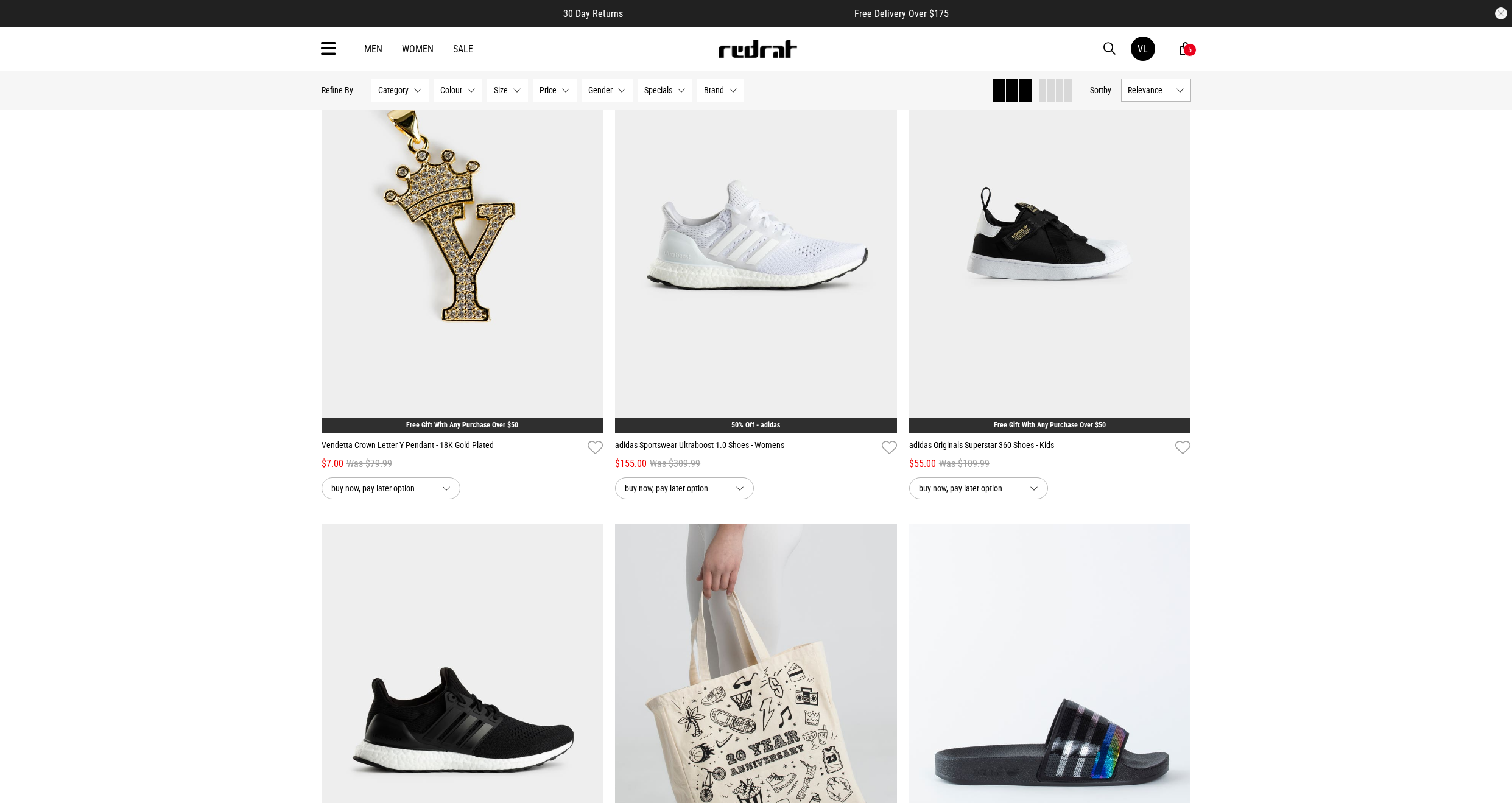
scroll to position [42102, 0]
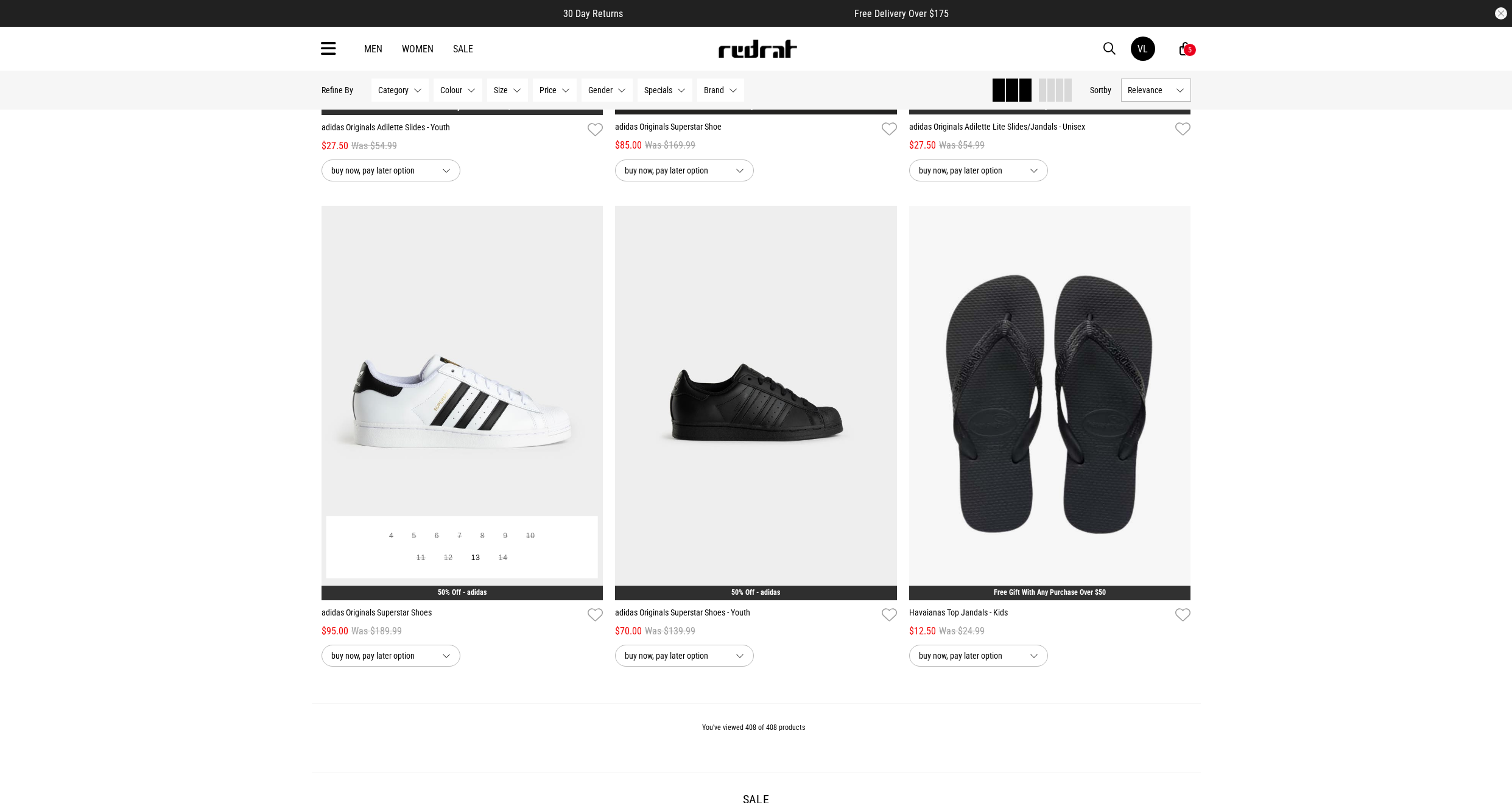
scroll to position [46547, 0]
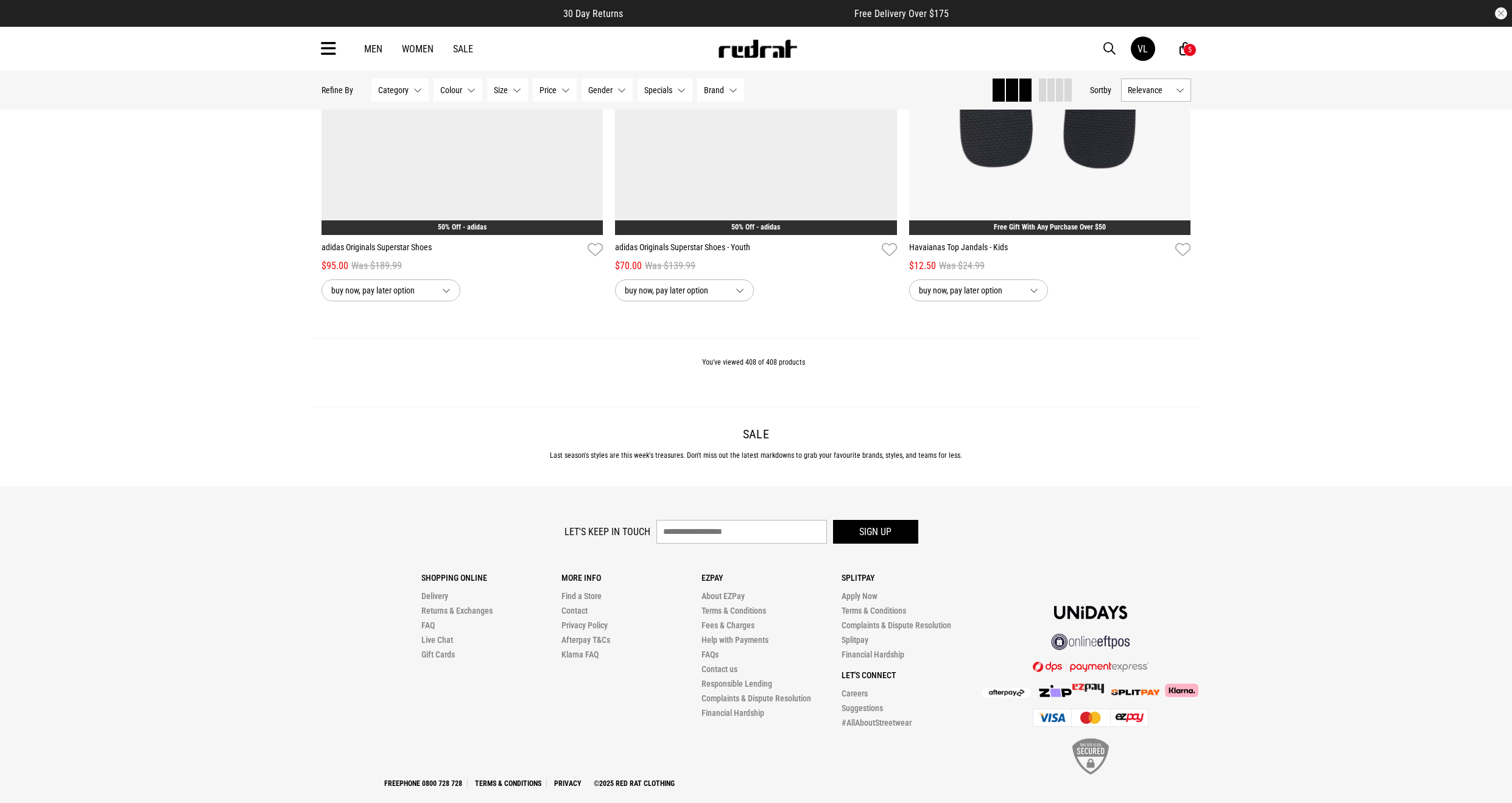
click at [423, 41] on div "Men Women Sale VL Hi, Vanessa New Back Footwear Back Mens Back Womens Back Yout…" at bounding box center [756, 48] width 889 height 44
click at [421, 46] on link "Women" at bounding box center [417, 49] width 32 height 12
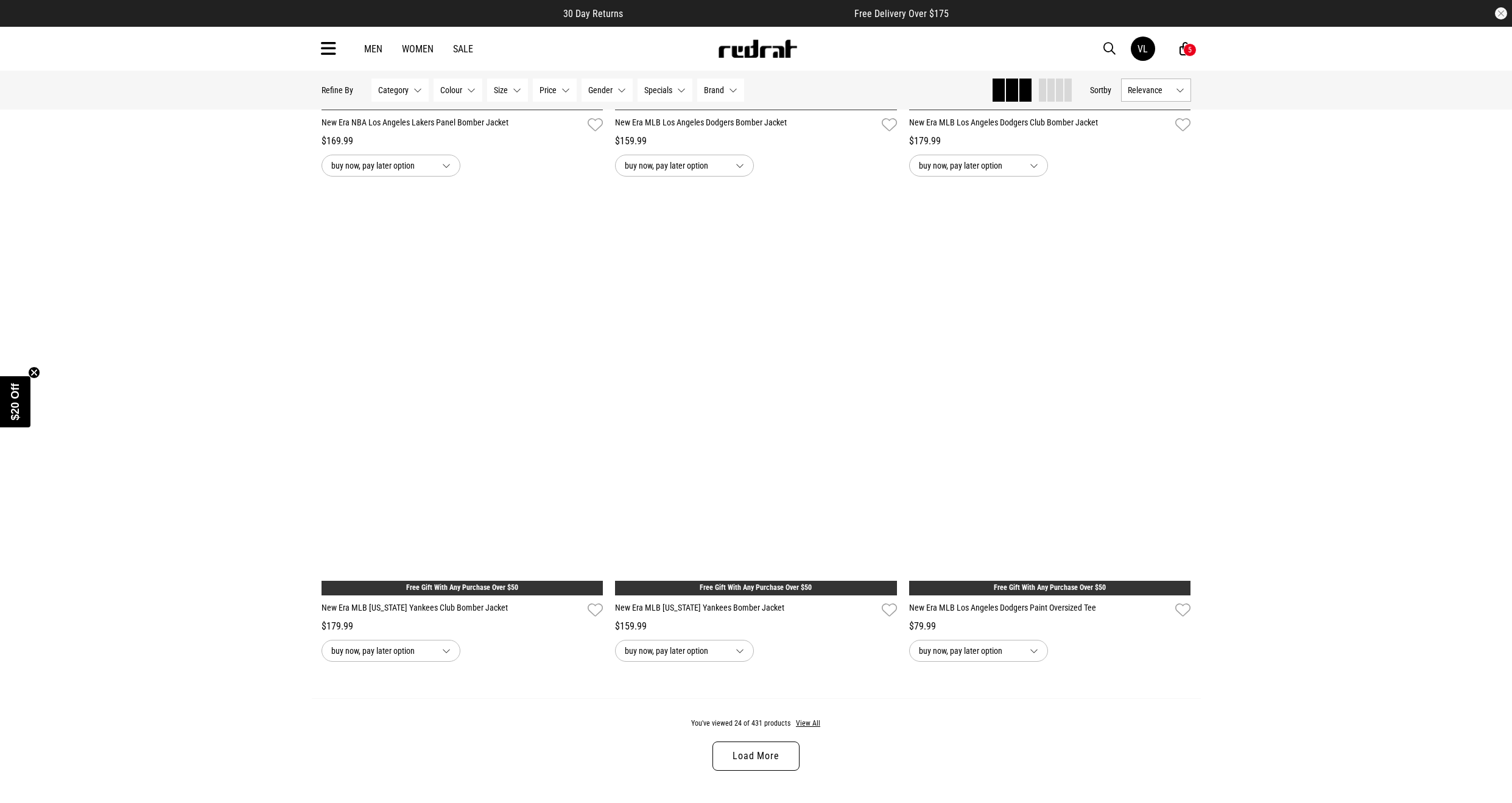
scroll to position [3349, 0]
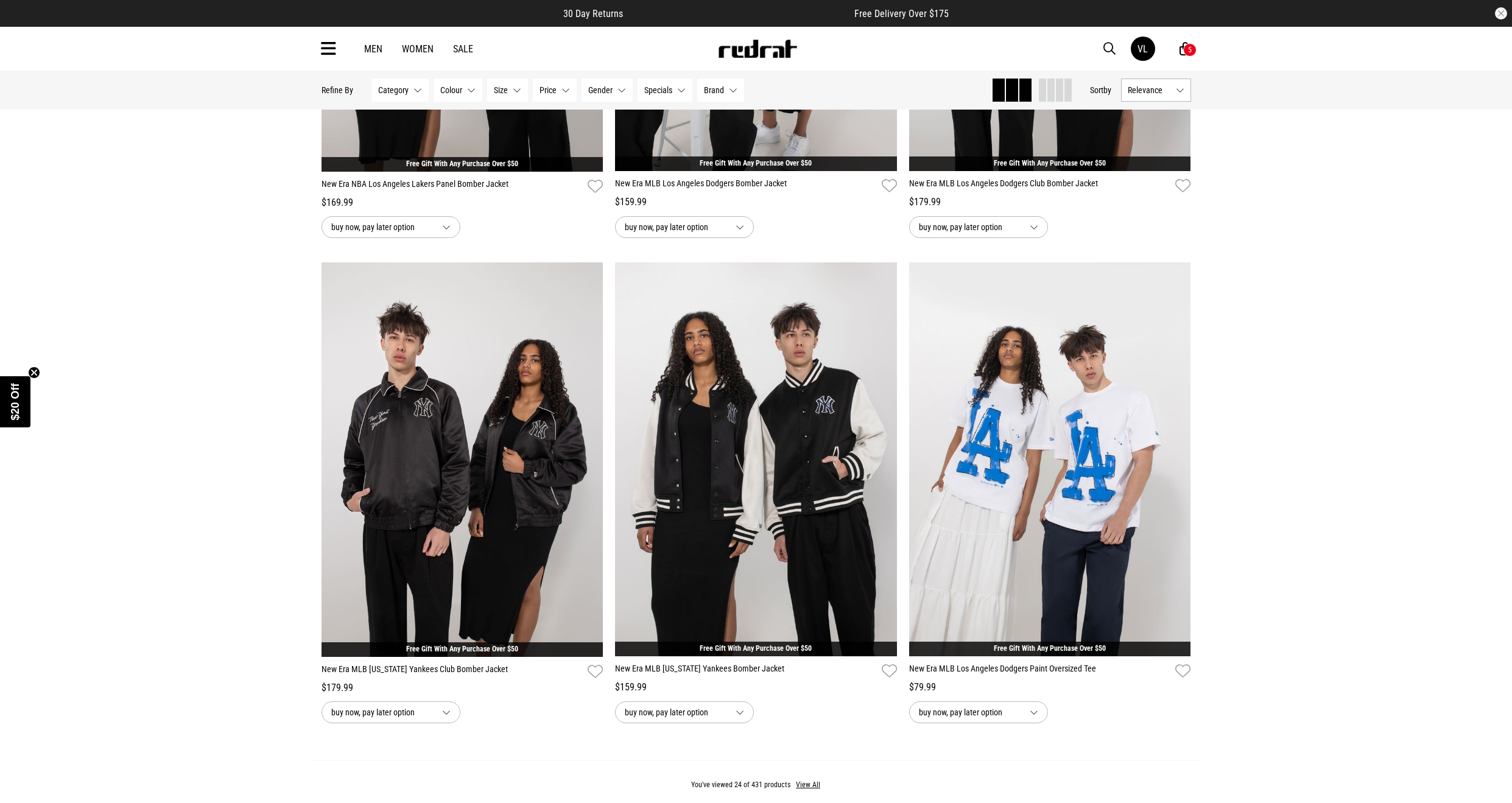
click at [402, 82] on button "Category None selected" at bounding box center [400, 89] width 57 height 23
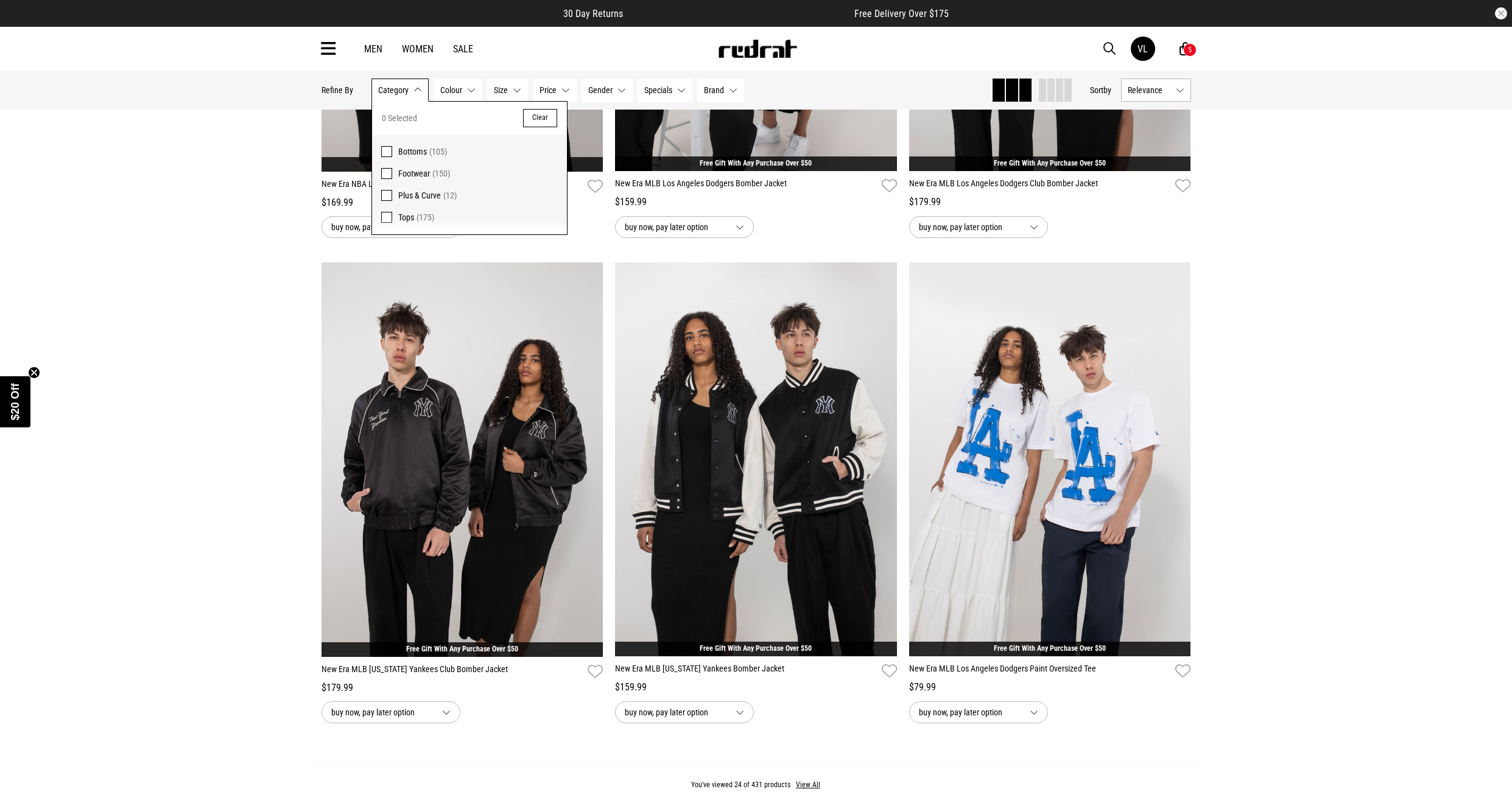
click at [407, 152] on span "Bottoms" at bounding box center [413, 151] width 29 height 10
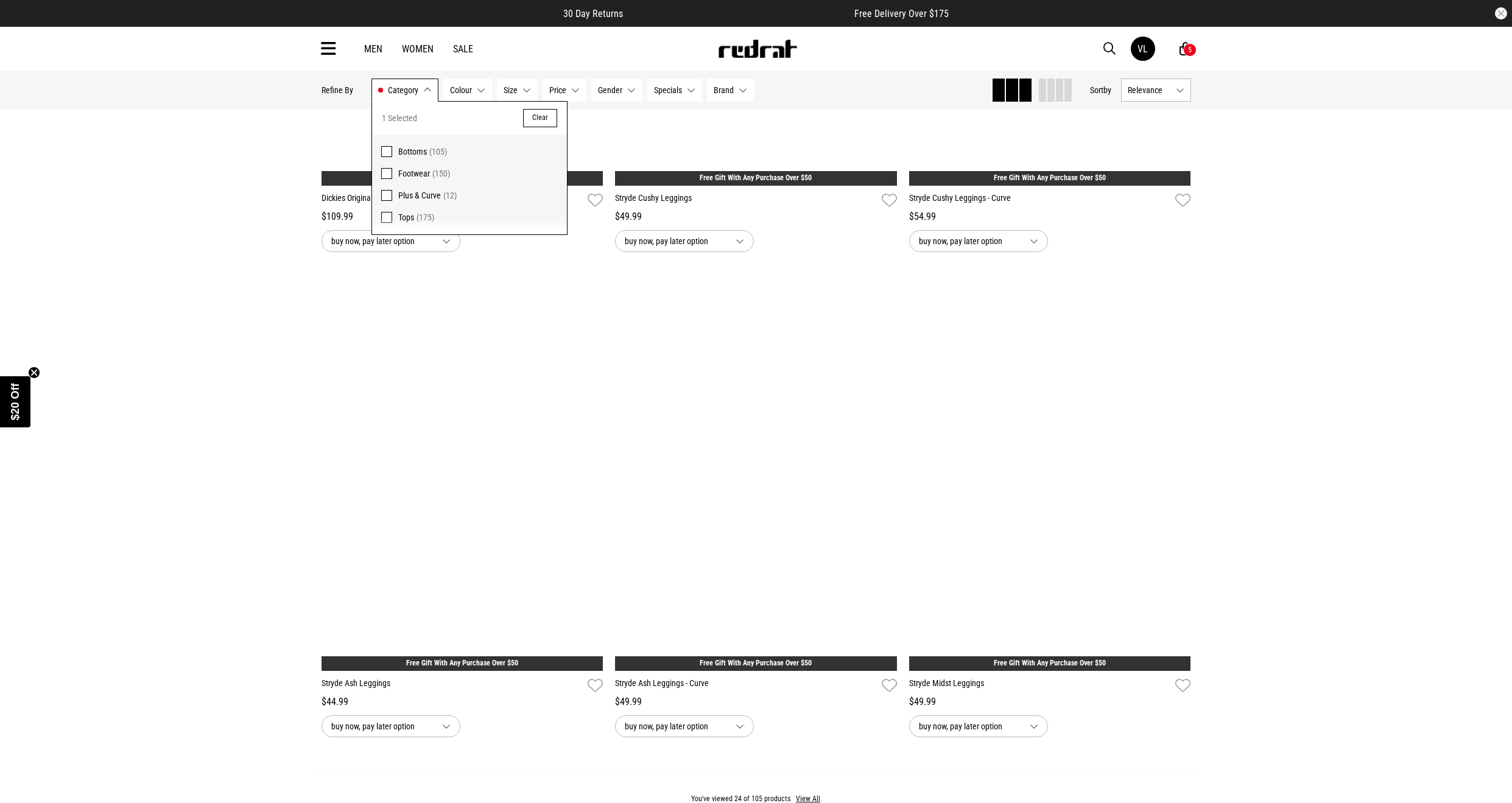
scroll to position [3363, 0]
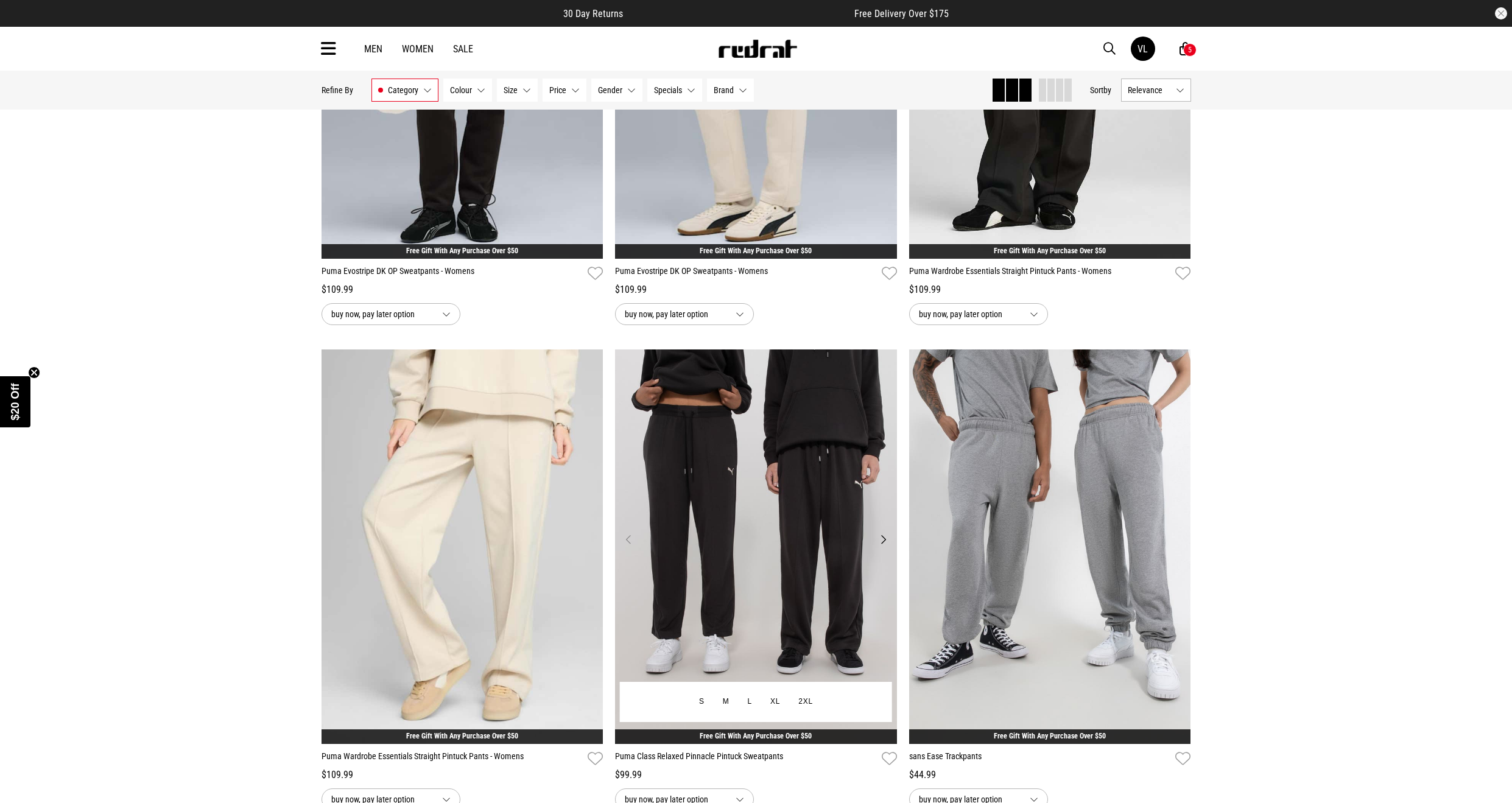
scroll to position [426, 0]
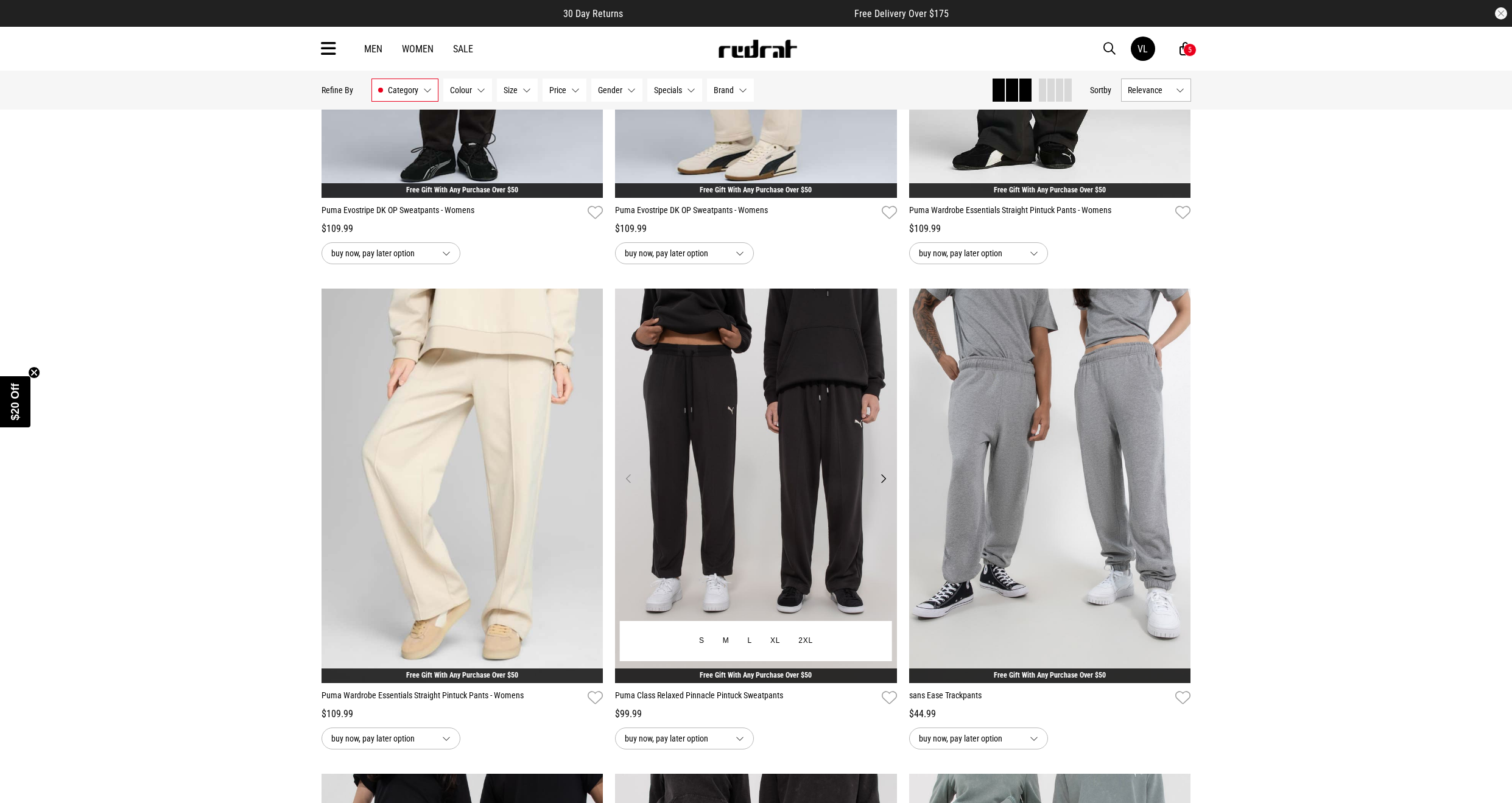
click at [880, 470] on img at bounding box center [756, 485] width 282 height 394
click at [1107, 59] on div "Men Women Sale VL Hi, Vanessa New Back Footwear Back Mens Back Womens Back Yout…" at bounding box center [756, 48] width 889 height 44
click at [1106, 51] on span "button" at bounding box center [1109, 48] width 12 height 14
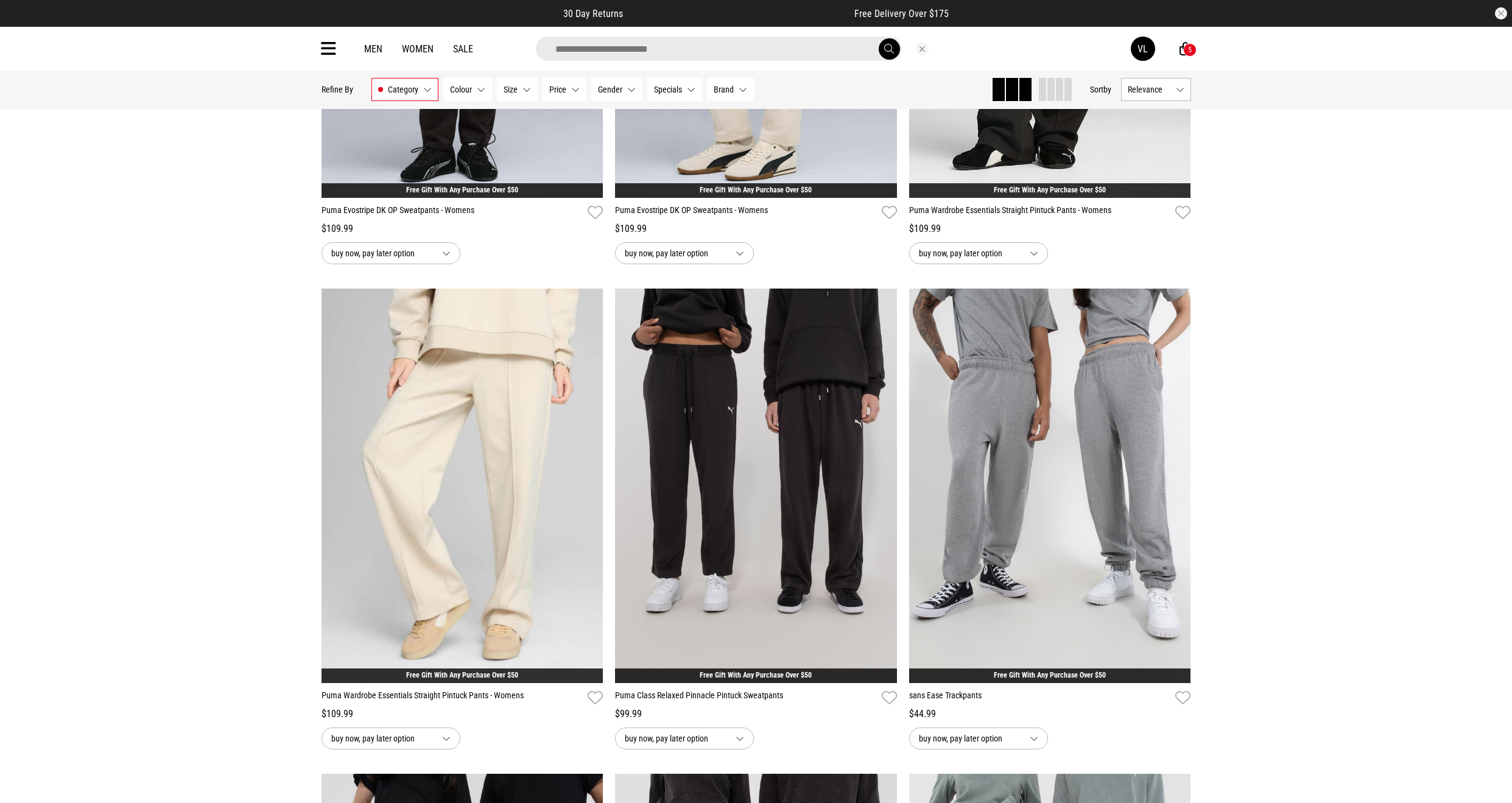
click at [737, 55] on input "search" at bounding box center [719, 48] width 366 height 25
type input "**********"
click at [892, 48] on span "submit" at bounding box center [889, 49] width 10 height 12
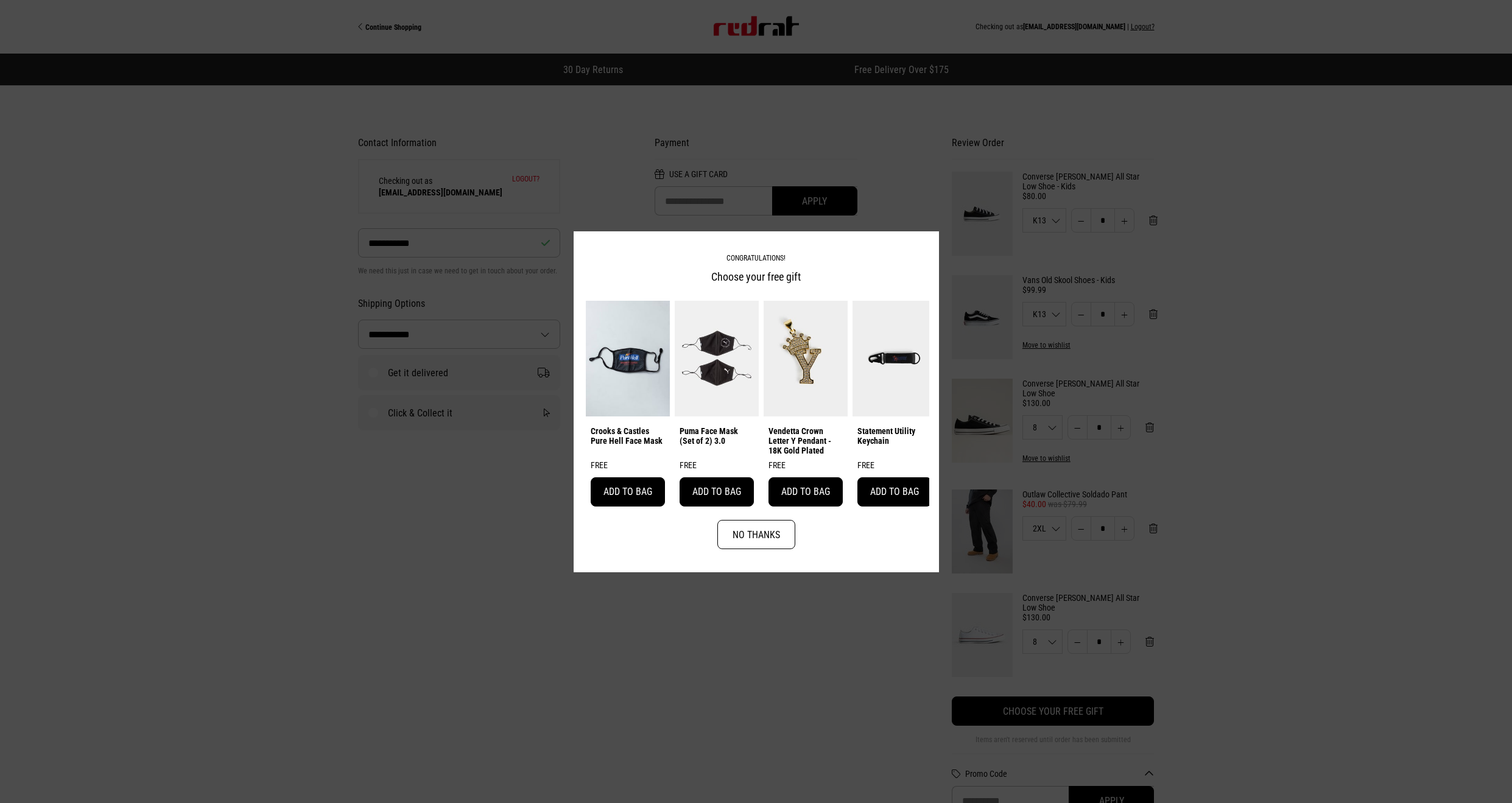
select select "**********"
click at [759, 532] on button "No Thanks" at bounding box center [756, 535] width 78 height 29
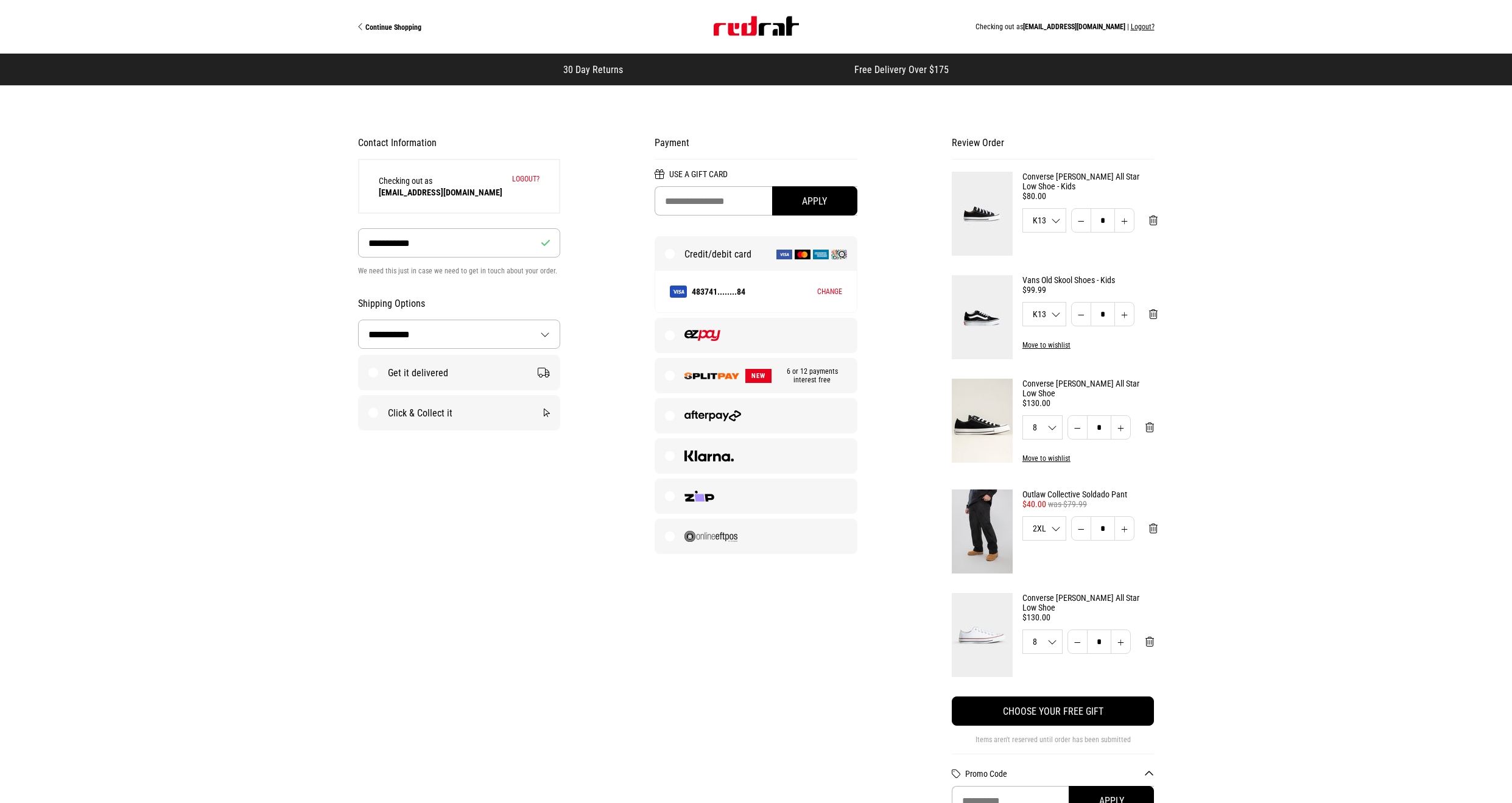
click at [725, 344] on label at bounding box center [756, 335] width 201 height 34
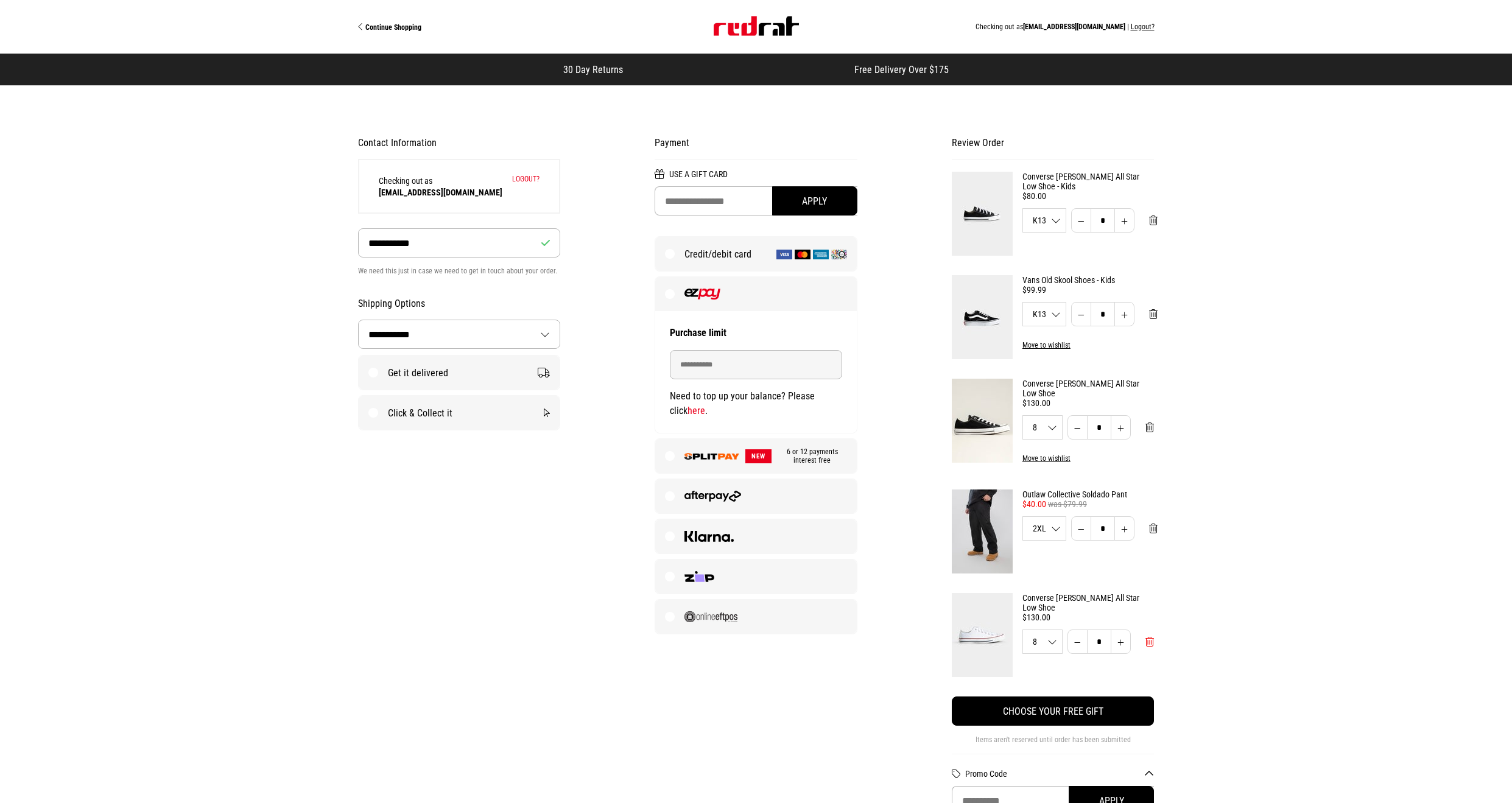
click at [1148, 645] on span "Remove from cart" at bounding box center [1149, 642] width 9 height 12
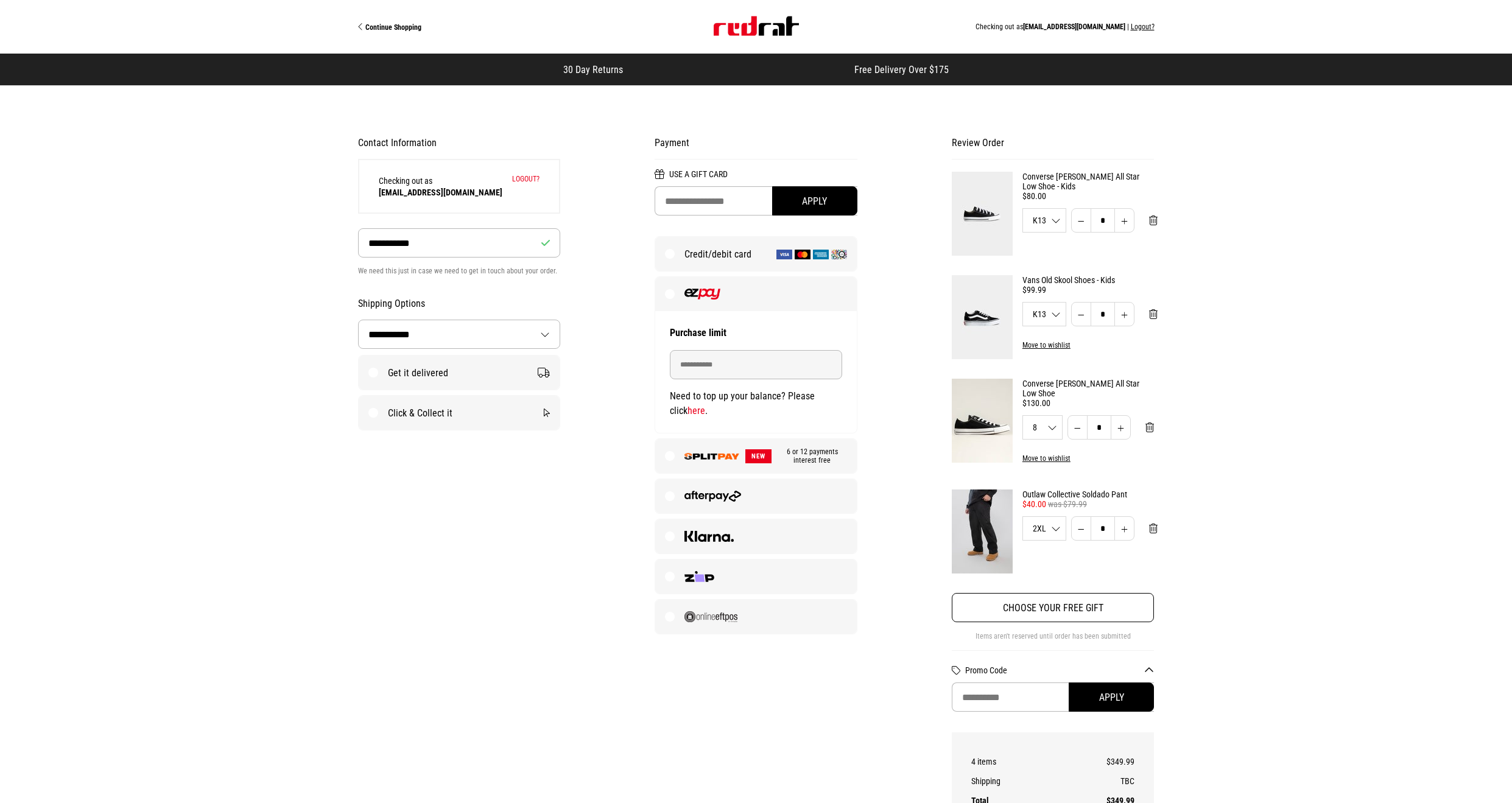
click at [984, 612] on button "Choose your free gift" at bounding box center [1053, 607] width 202 height 29
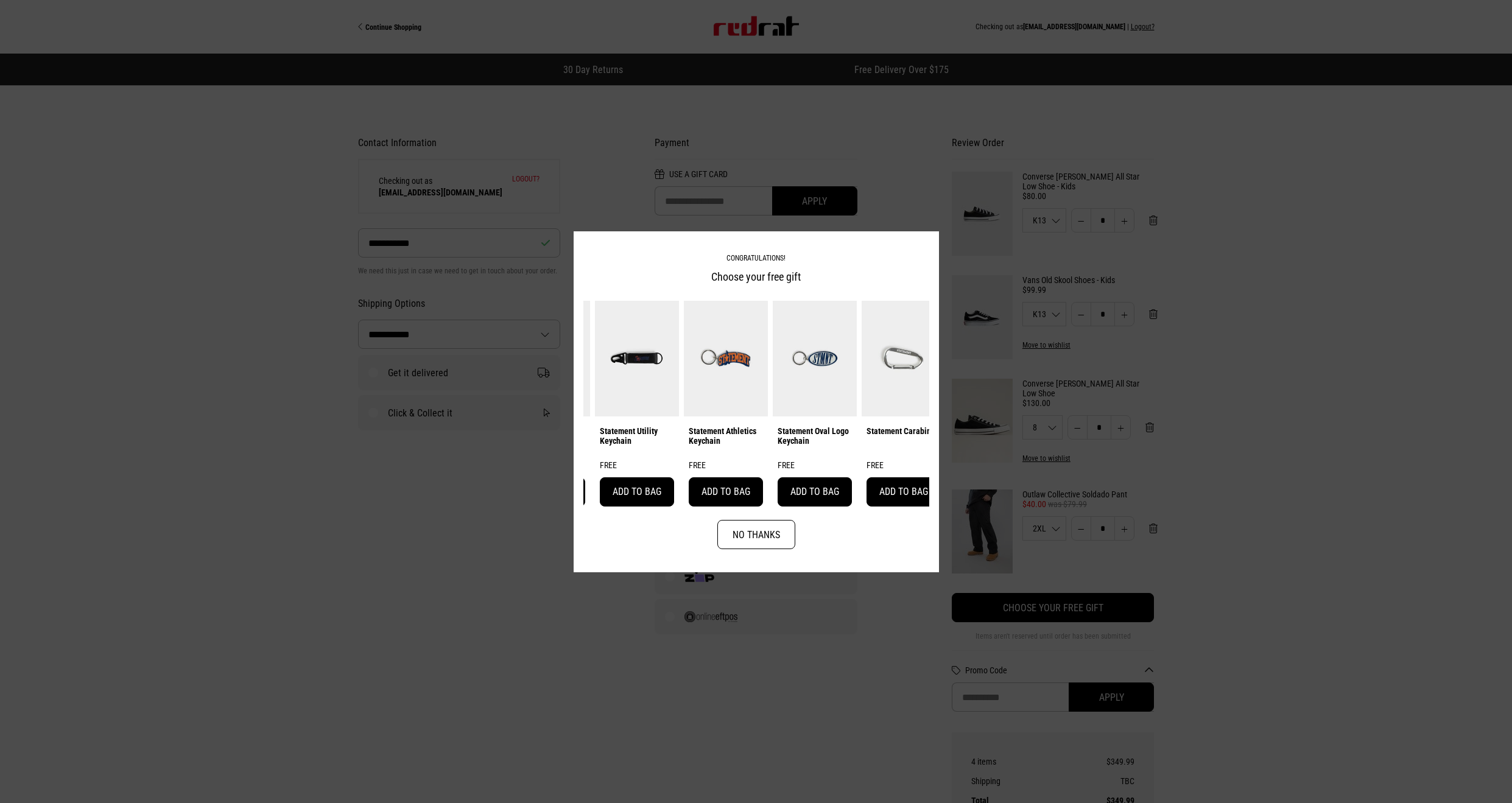
scroll to position [0, 276]
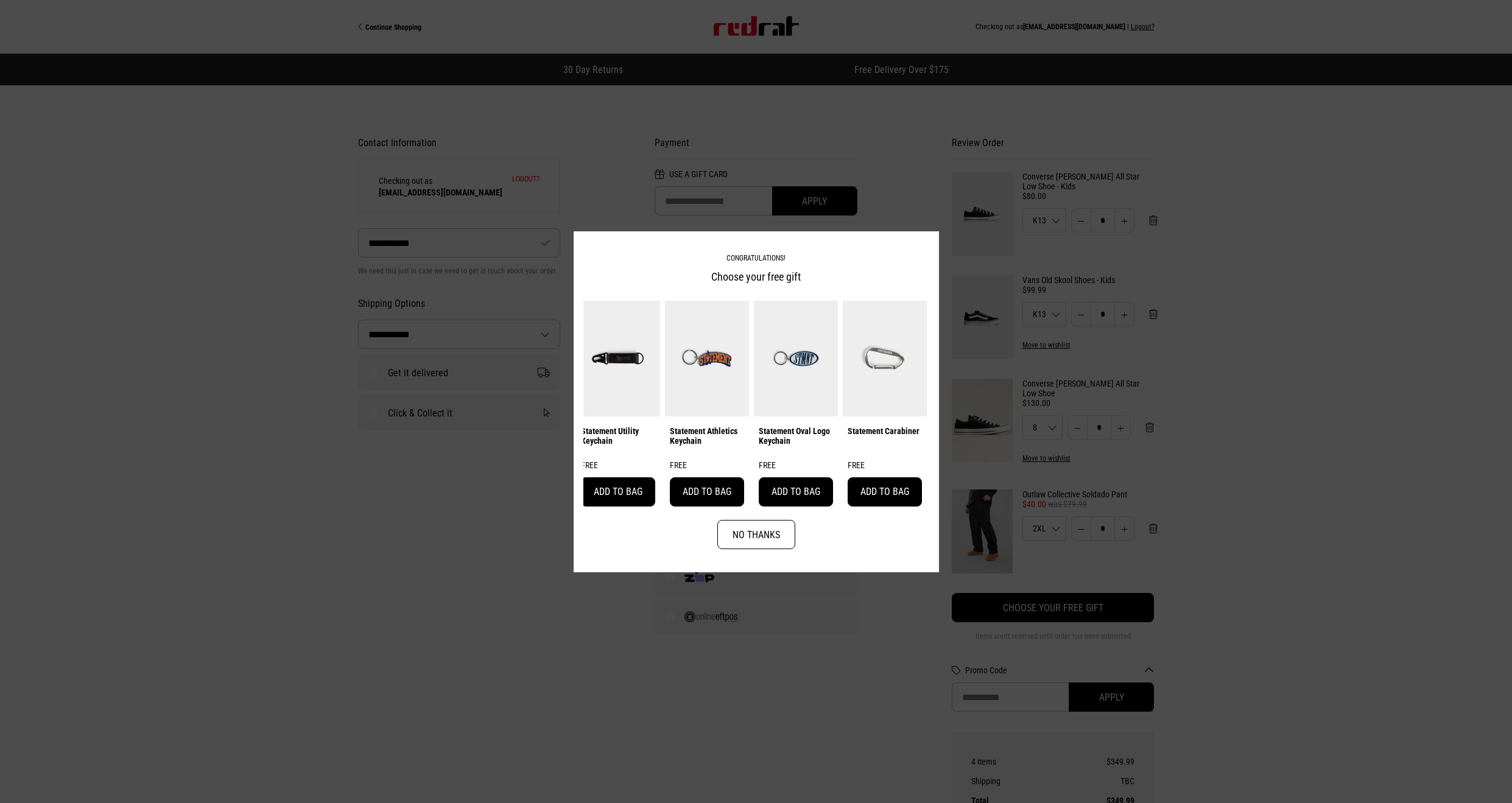
click at [605, 368] on img at bounding box center [618, 358] width 84 height 116
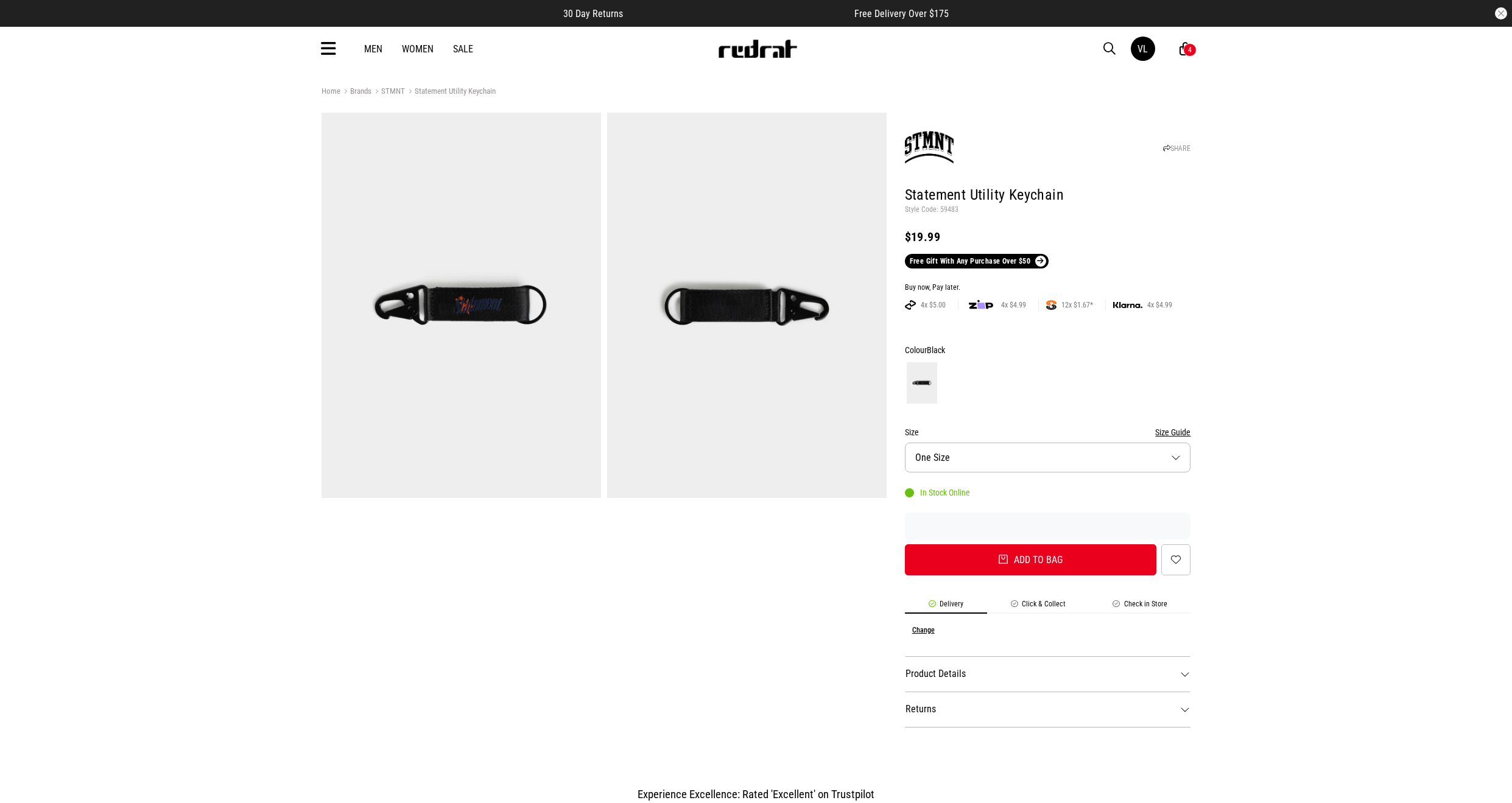
click at [524, 317] on img at bounding box center [461, 305] width 280 height 386
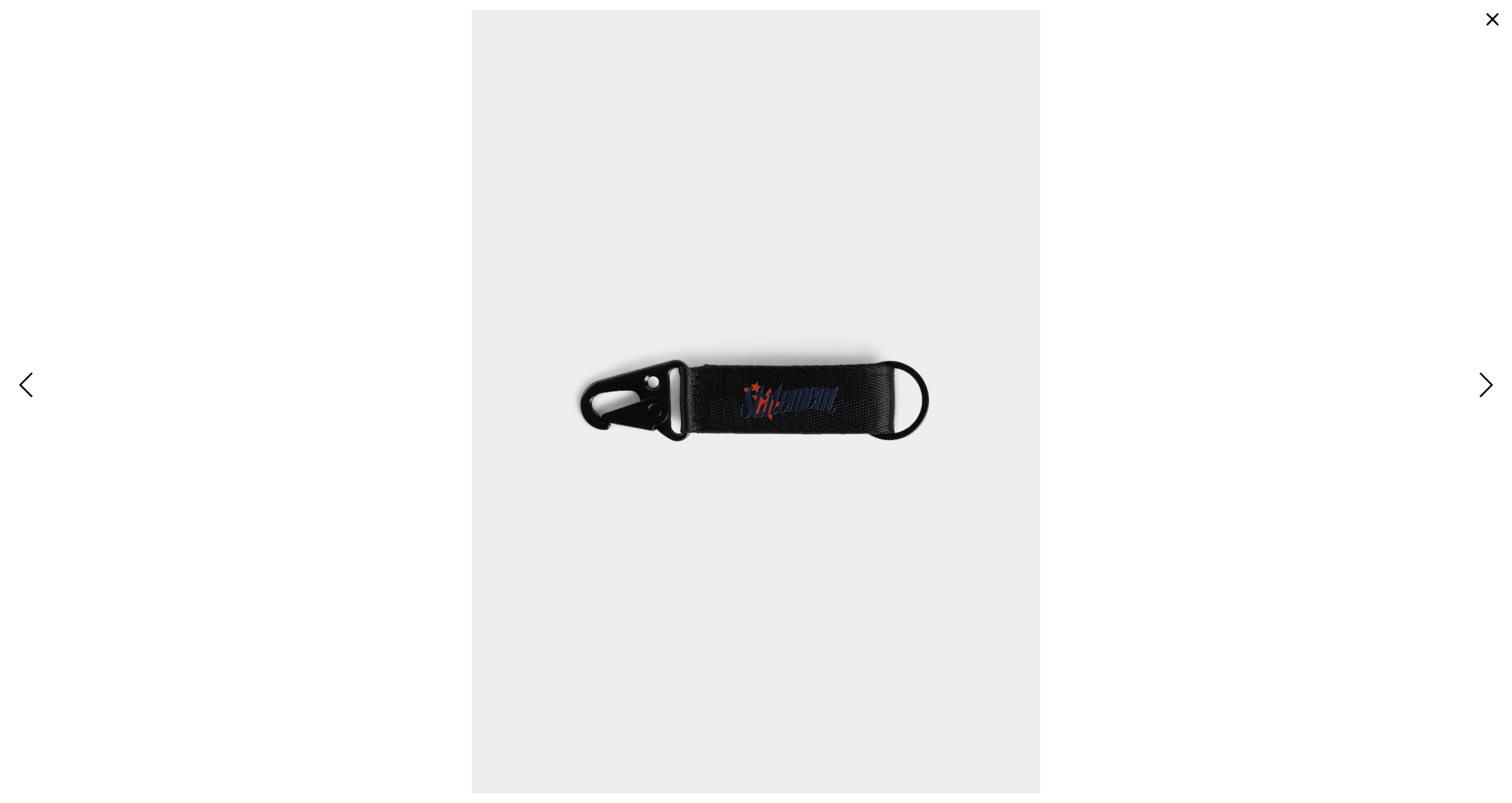
click at [1484, 378] on span "Next" at bounding box center [1484, 386] width 19 height 36
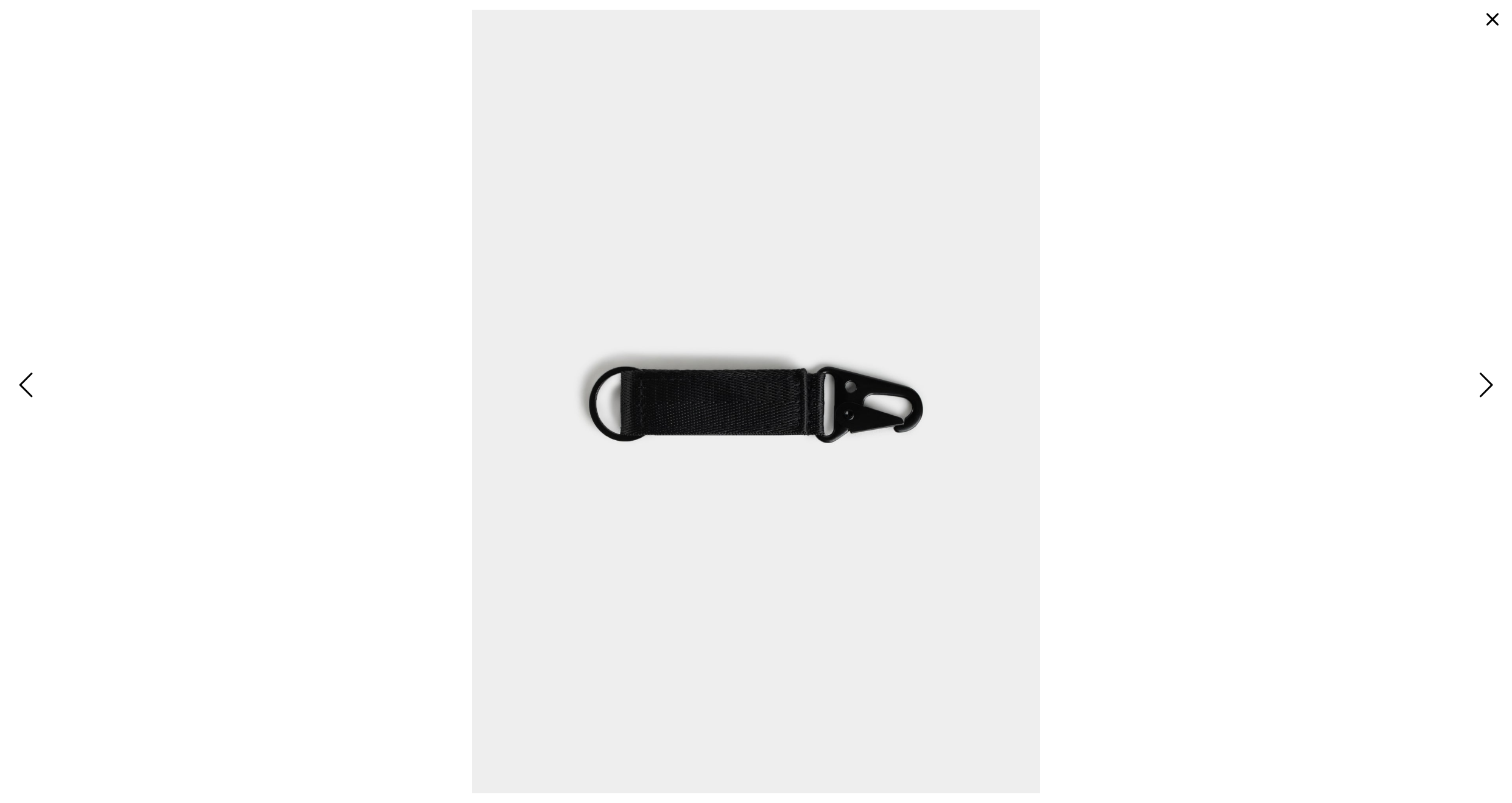
click at [1483, 378] on span "Next" at bounding box center [1484, 386] width 19 height 36
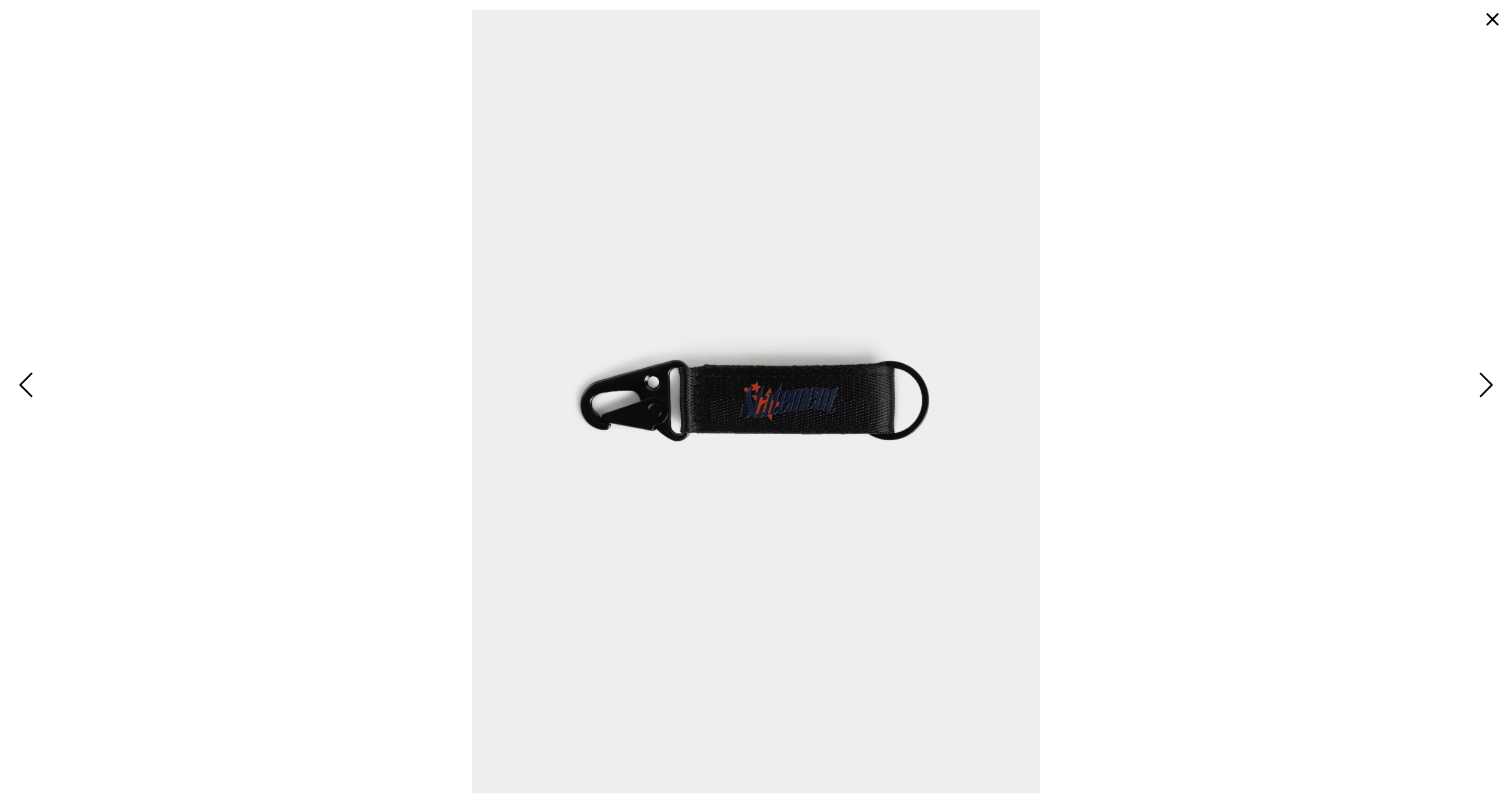
click at [1483, 14] on button "button" at bounding box center [1492, 19] width 29 height 29
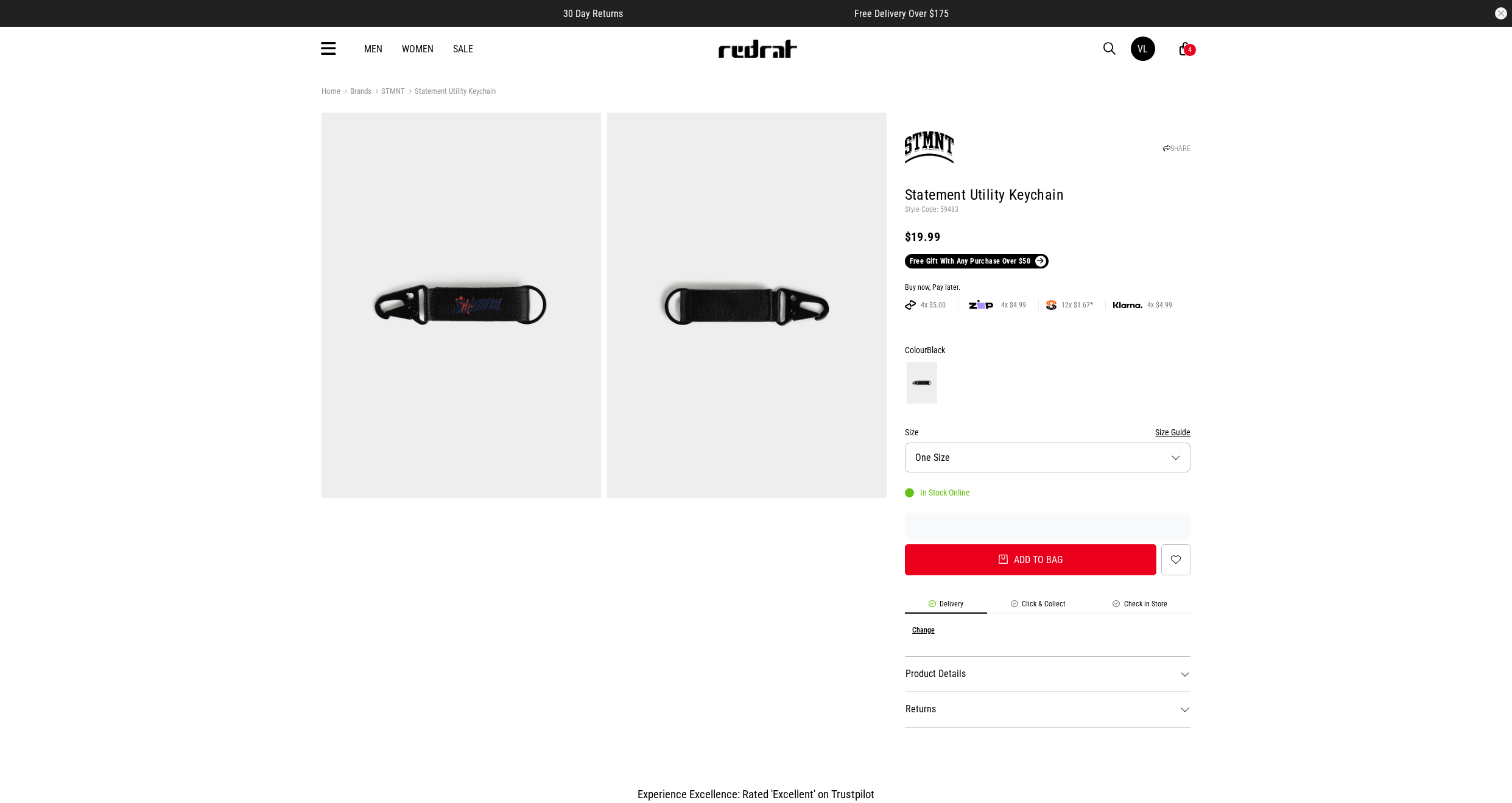
click at [1110, 42] on span "button" at bounding box center [1109, 48] width 12 height 14
click at [717, 38] on input "search" at bounding box center [719, 48] width 366 height 25
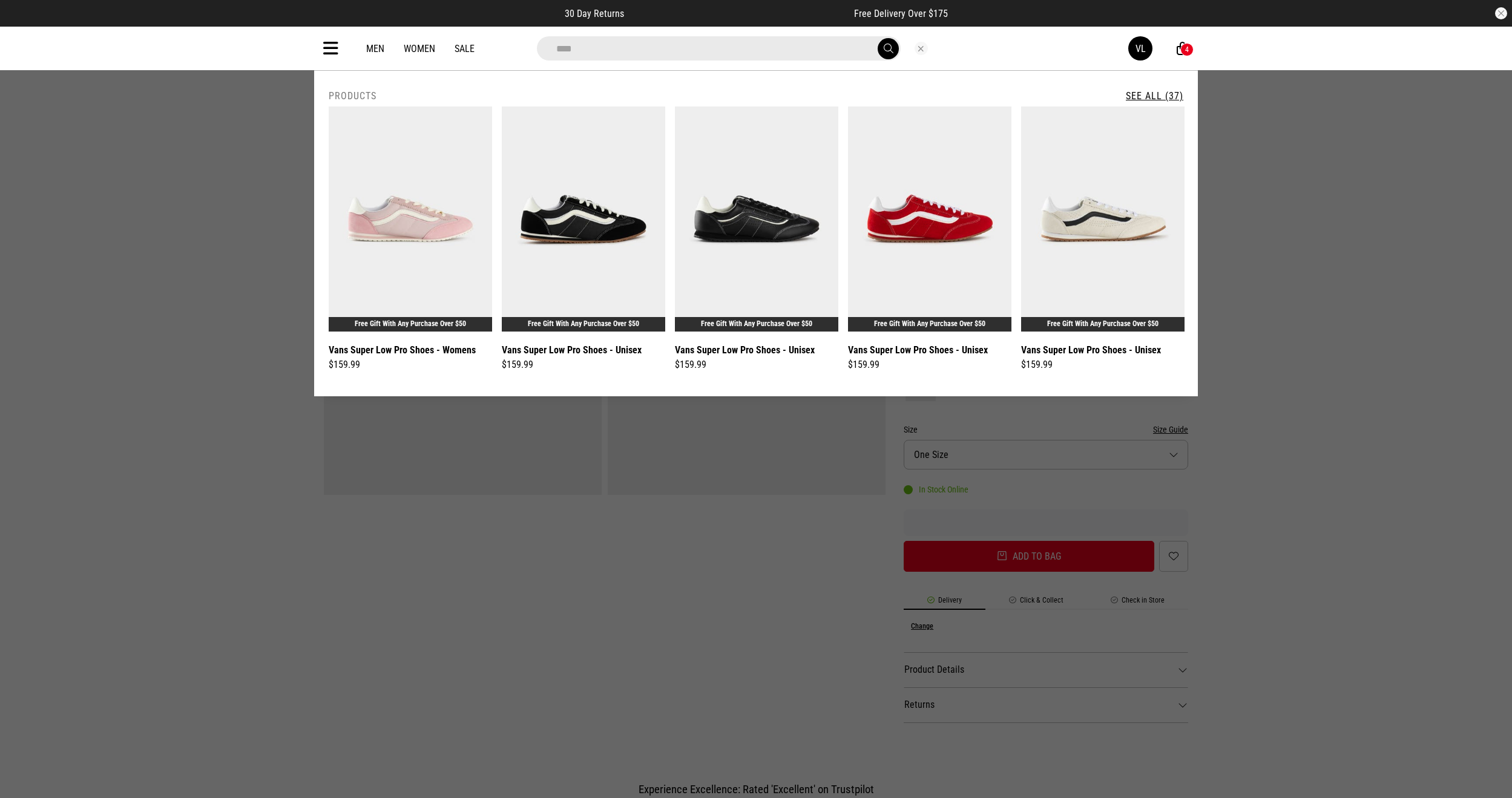
type input "****"
click at [878, 38] on button "submit" at bounding box center [888, 48] width 21 height 21
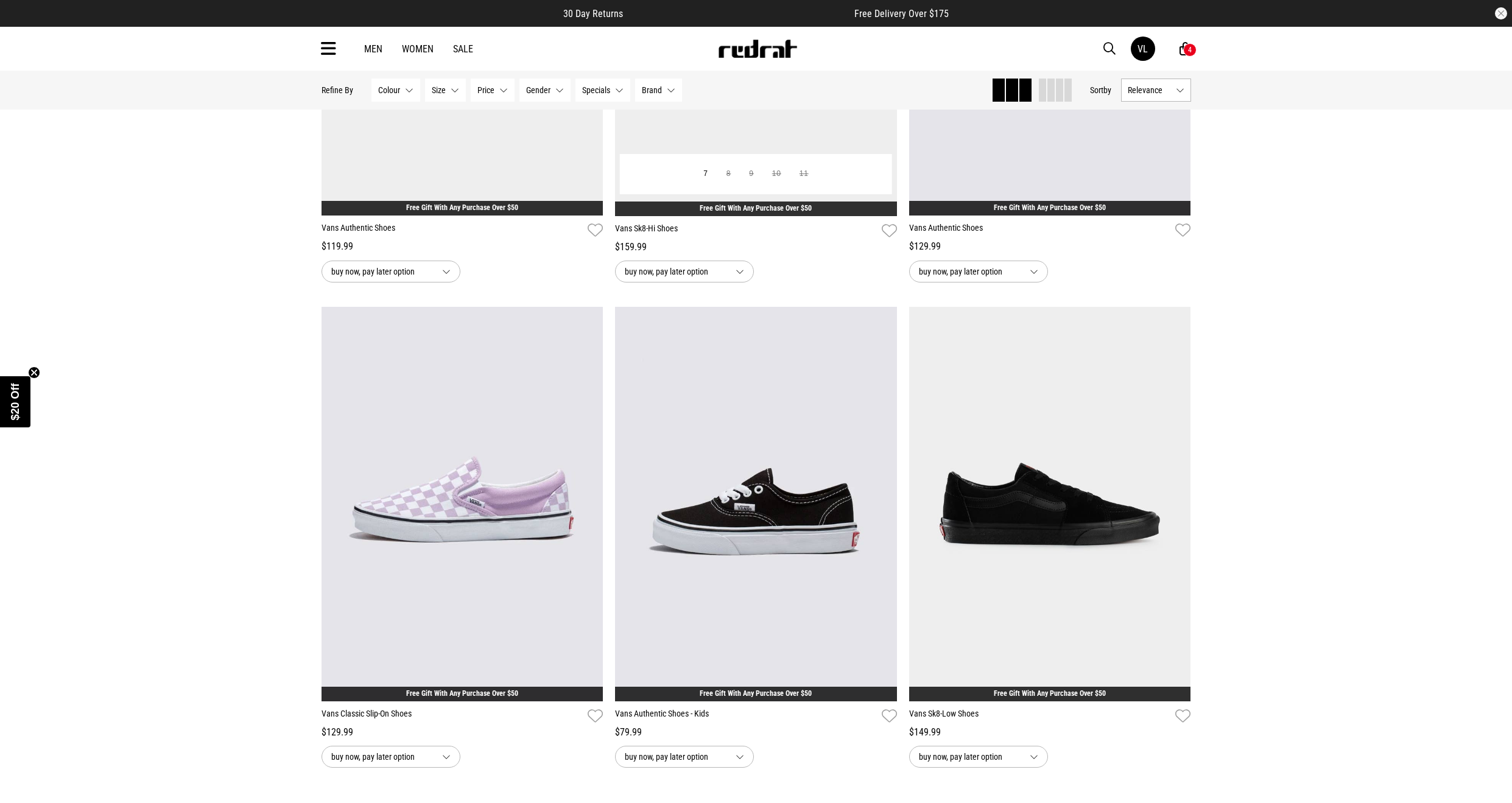
scroll to position [3471, 0]
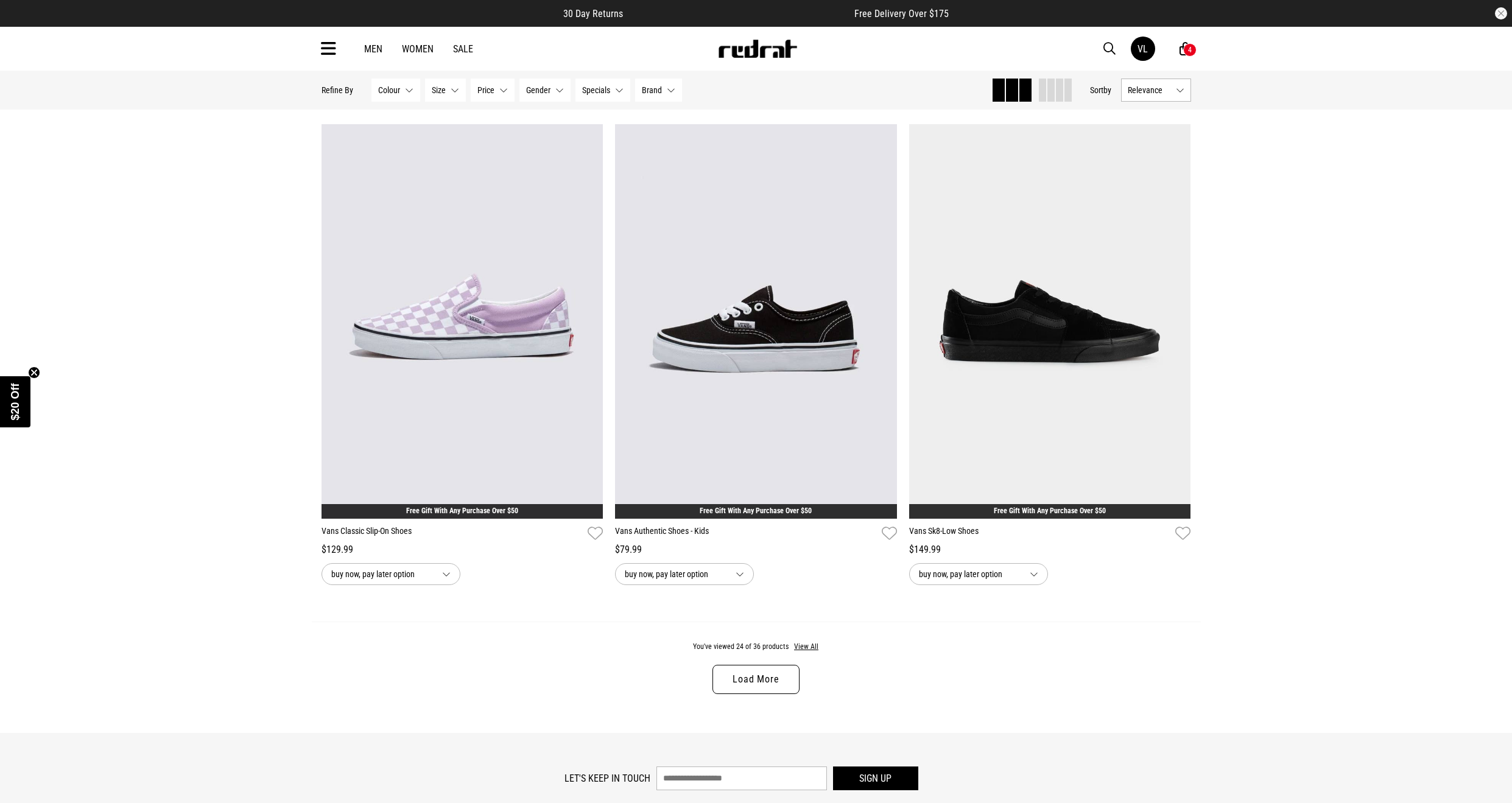
click at [752, 663] on div "You've viewed 24 of 36 products View All Load More" at bounding box center [756, 677] width 889 height 112
click at [755, 676] on link "Load More" at bounding box center [756, 679] width 86 height 29
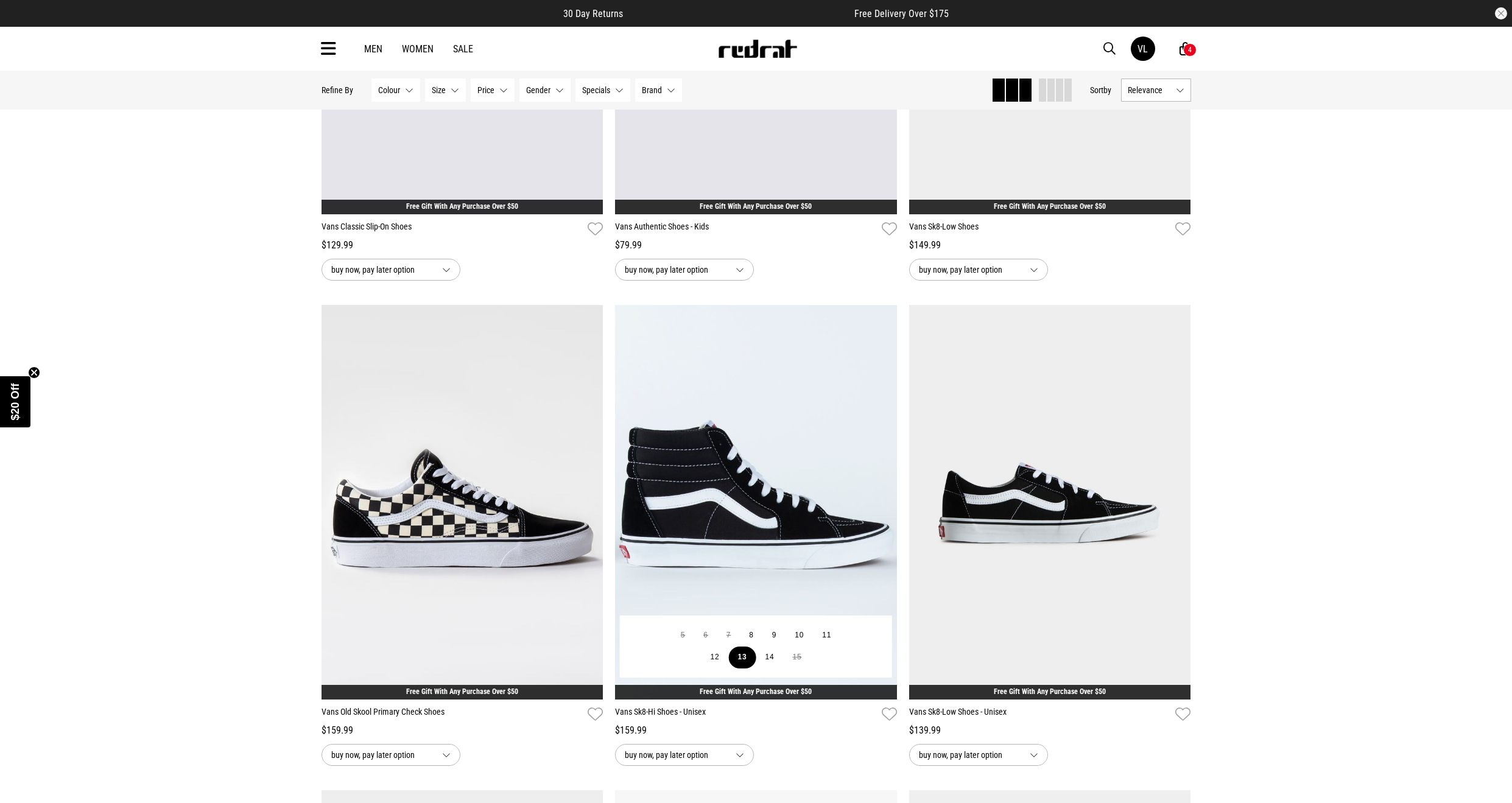
scroll to position [3851, 0]
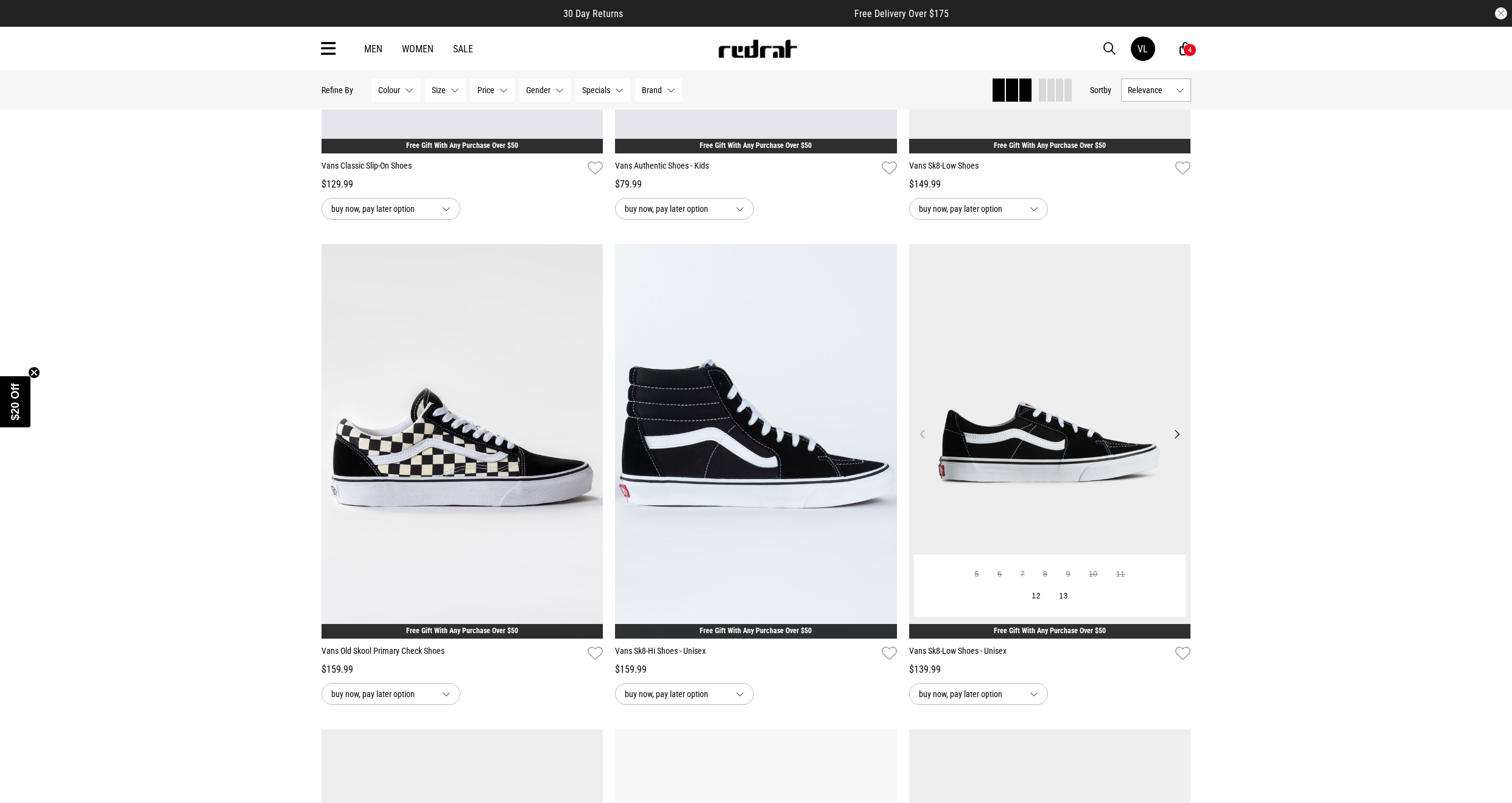
click at [1045, 472] on img at bounding box center [1050, 441] width 282 height 394
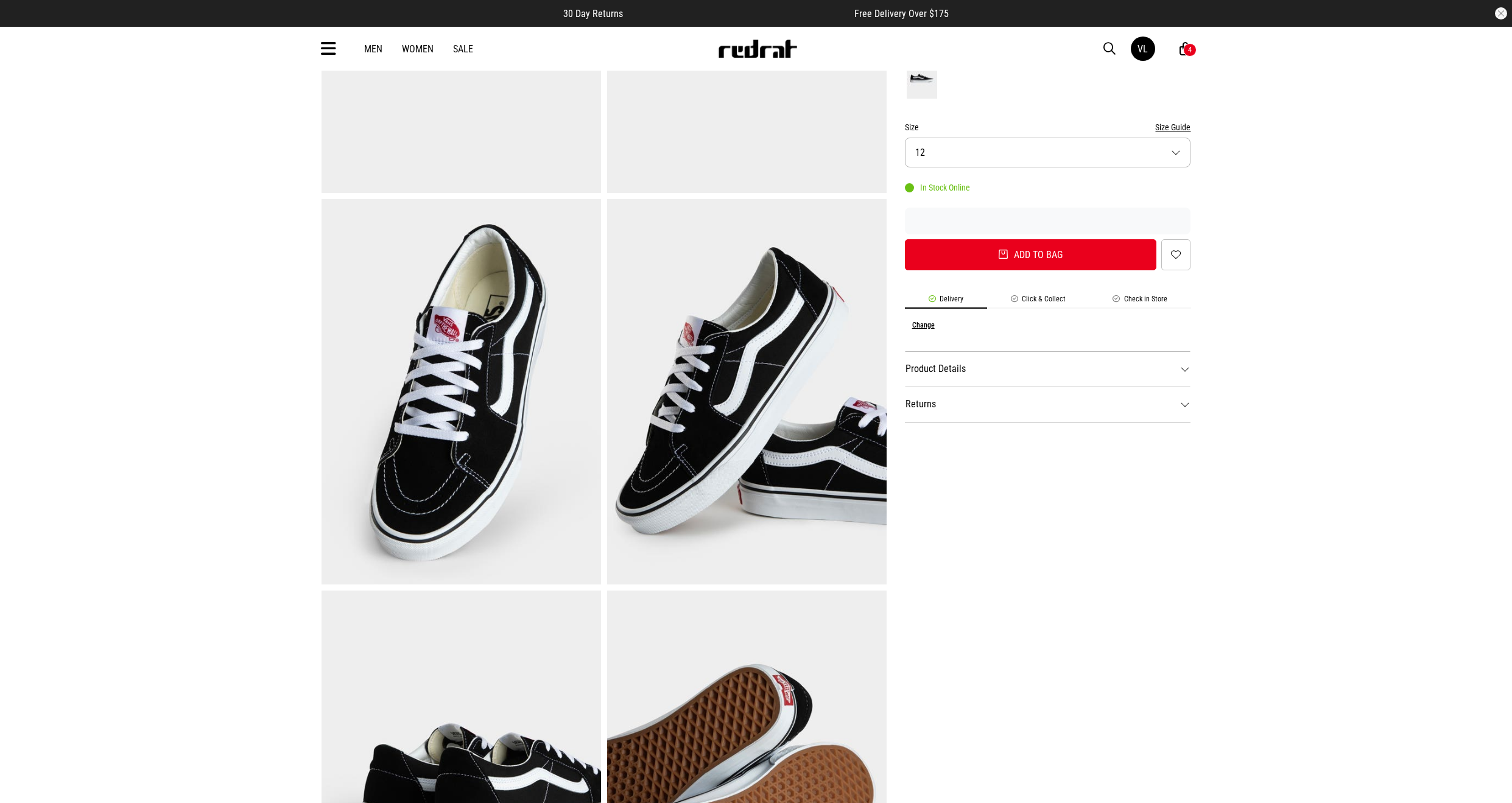
scroll to position [548, 0]
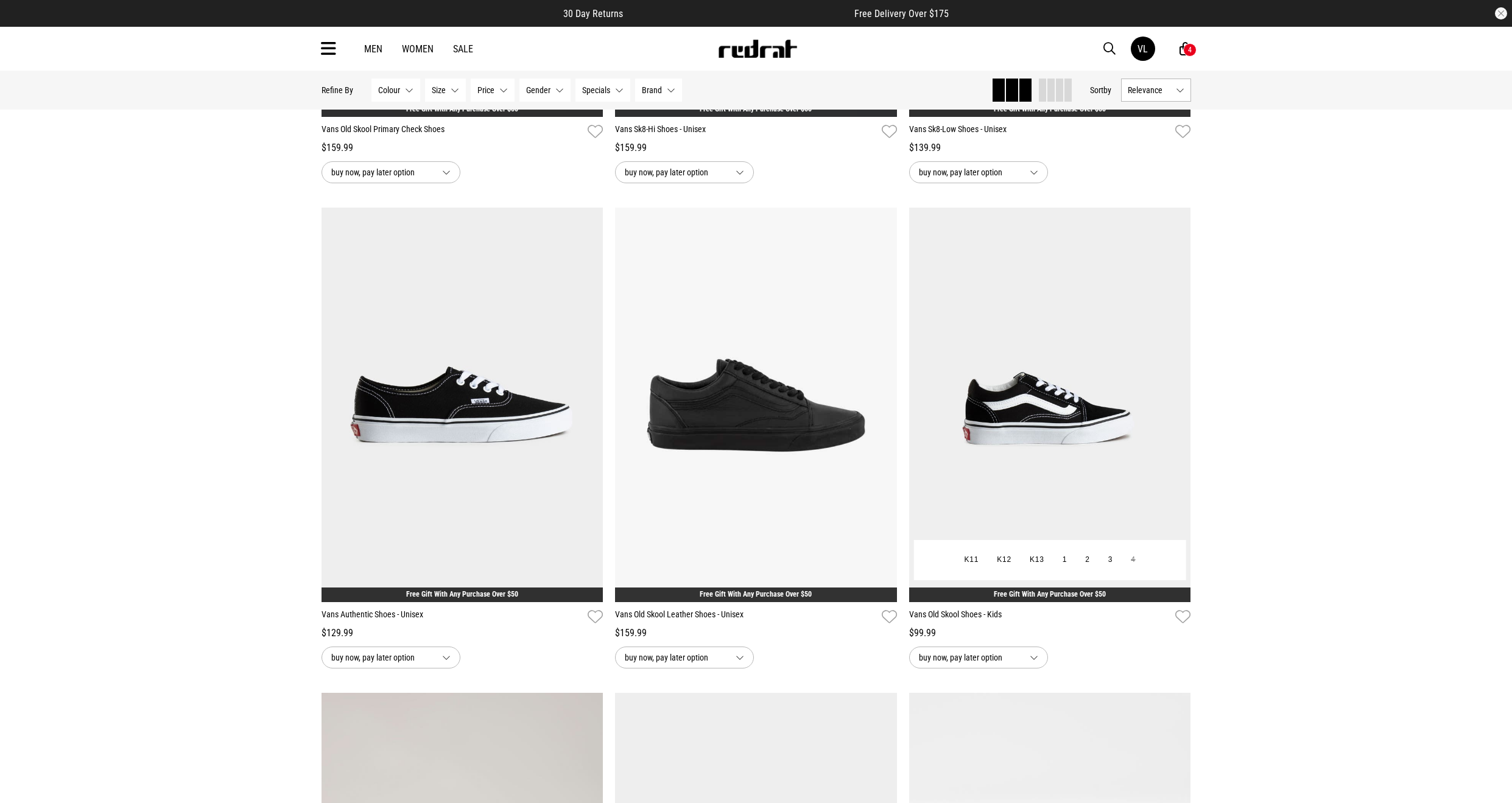
click at [976, 421] on img at bounding box center [1050, 405] width 282 height 394
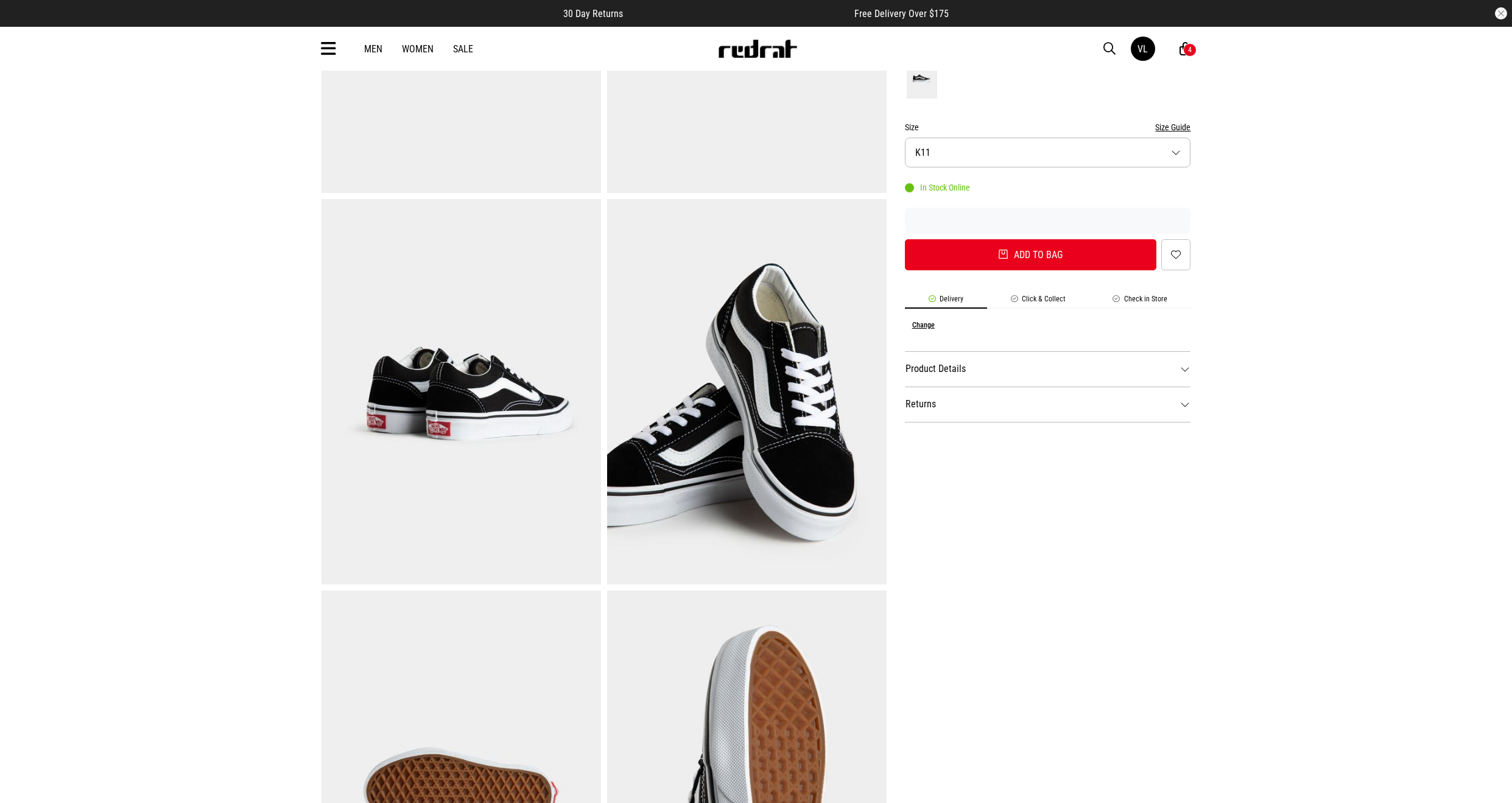
scroll to position [61, 0]
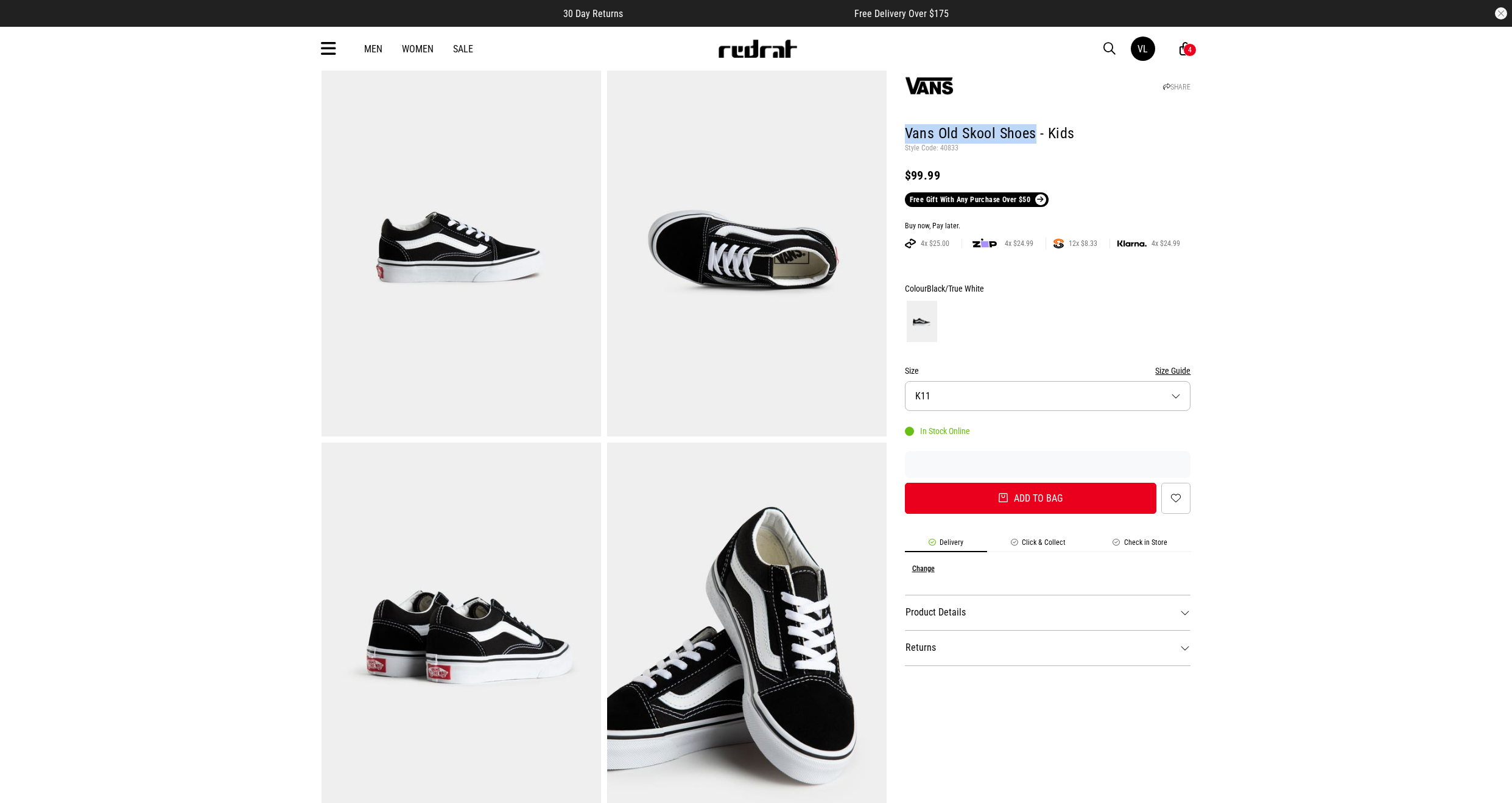
drag, startPoint x: 903, startPoint y: 131, endPoint x: 1037, endPoint y: 138, distance: 134.2
click at [1037, 138] on h1 "Vans Old Skool Shoes - Kids" at bounding box center [1048, 134] width 286 height 20
copy h1 "Vans Old Skool Shoes"
click at [1114, 58] on div "Men Women Sale VL Hi, [PERSON_NAME] New Back Footwear Back Mens Back Womens Bac…" at bounding box center [756, 48] width 889 height 44
click at [1108, 46] on span "button" at bounding box center [1109, 48] width 12 height 14
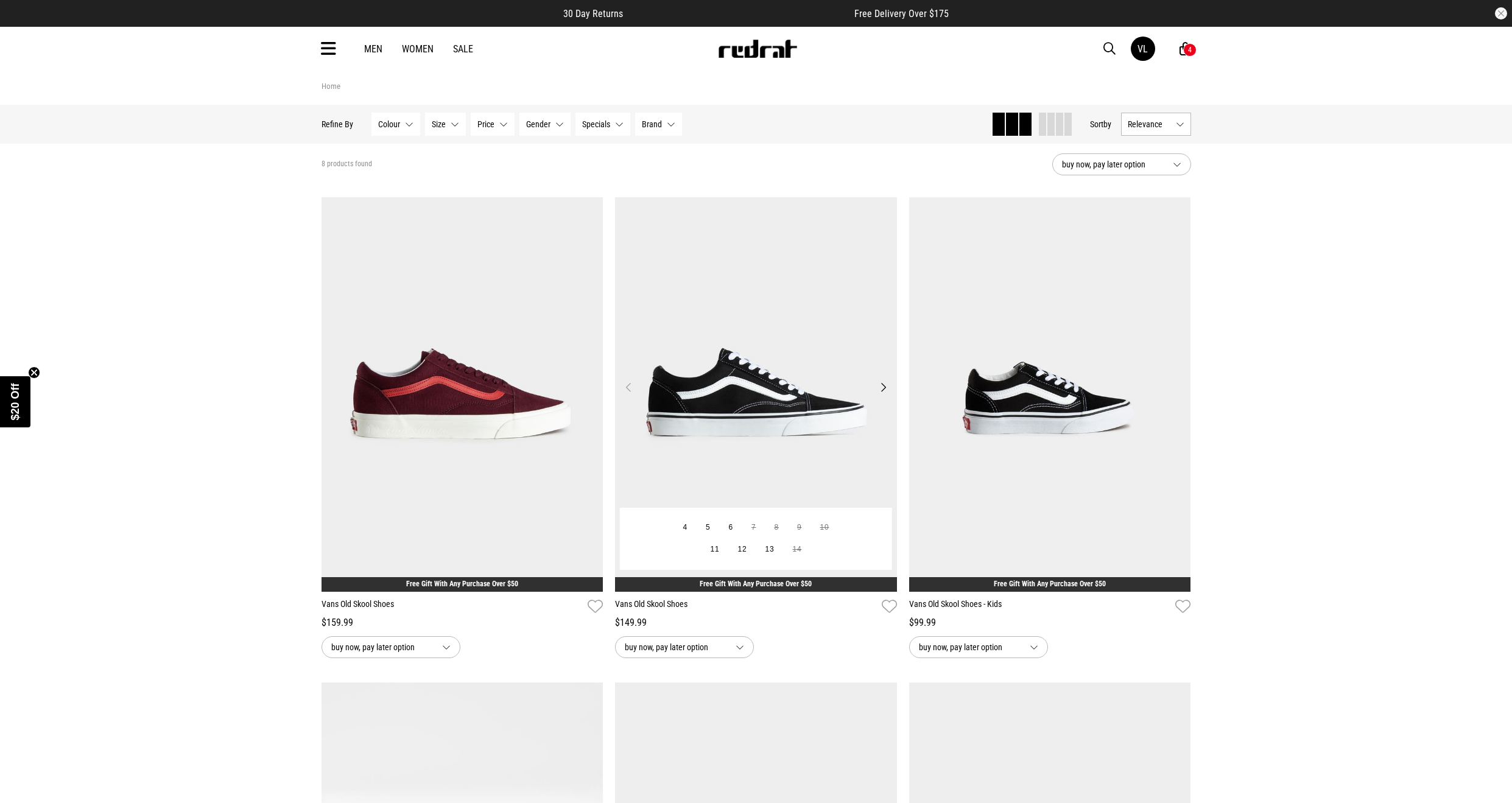
click at [707, 488] on img at bounding box center [756, 394] width 282 height 394
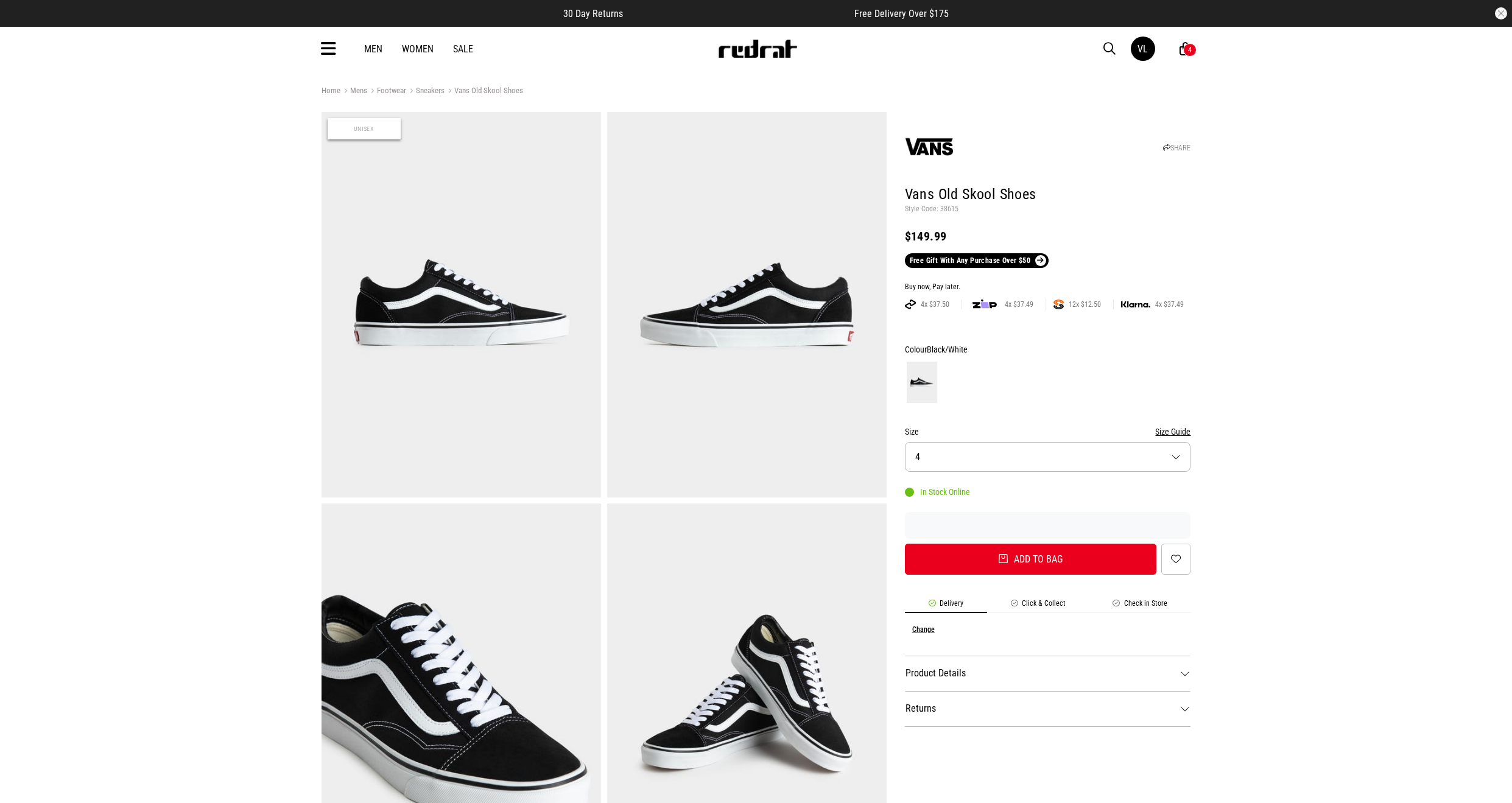
click at [991, 681] on dt "Product Details" at bounding box center [1048, 673] width 286 height 36
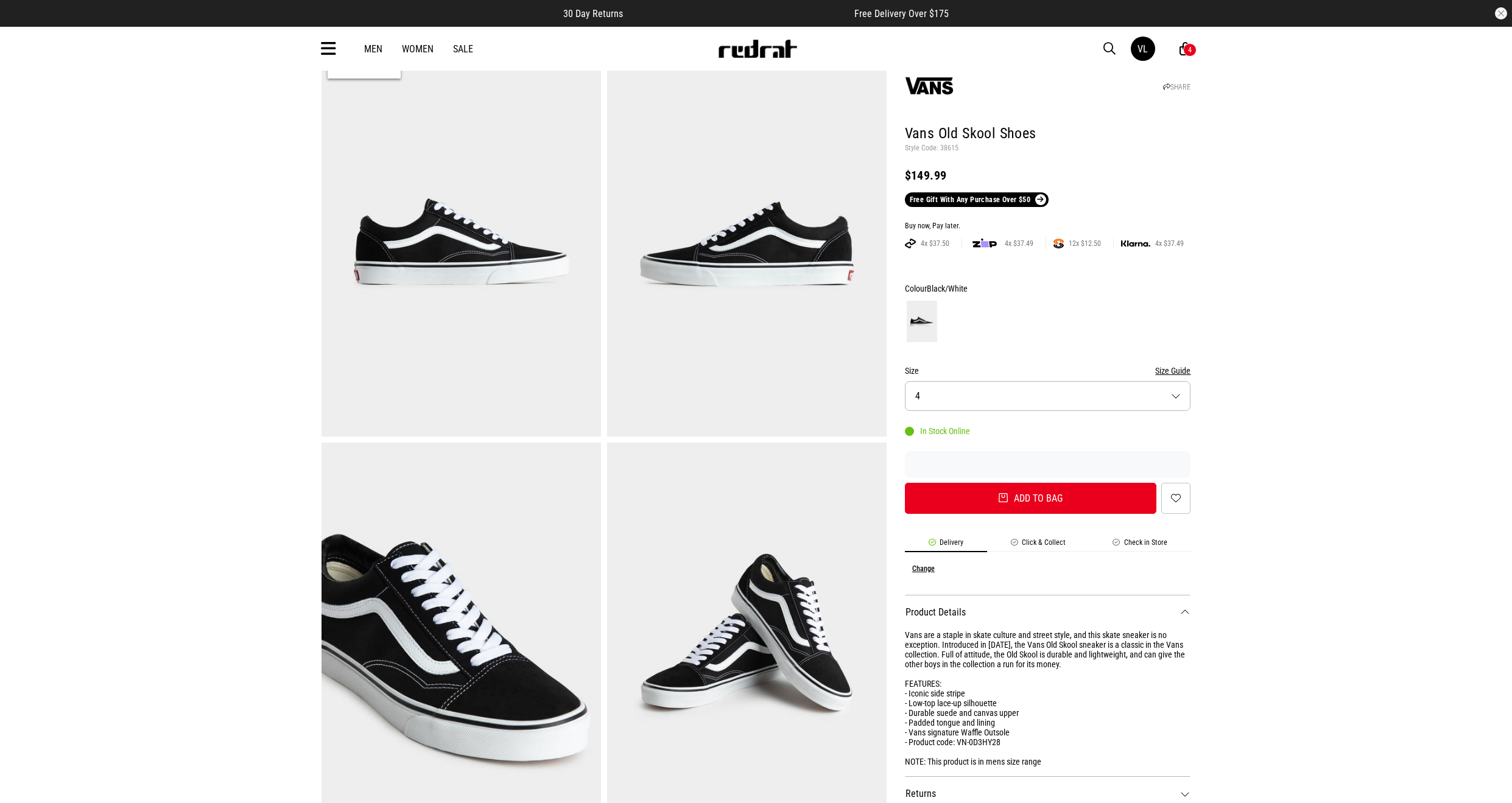
click at [960, 398] on button "Size 4" at bounding box center [1048, 396] width 286 height 30
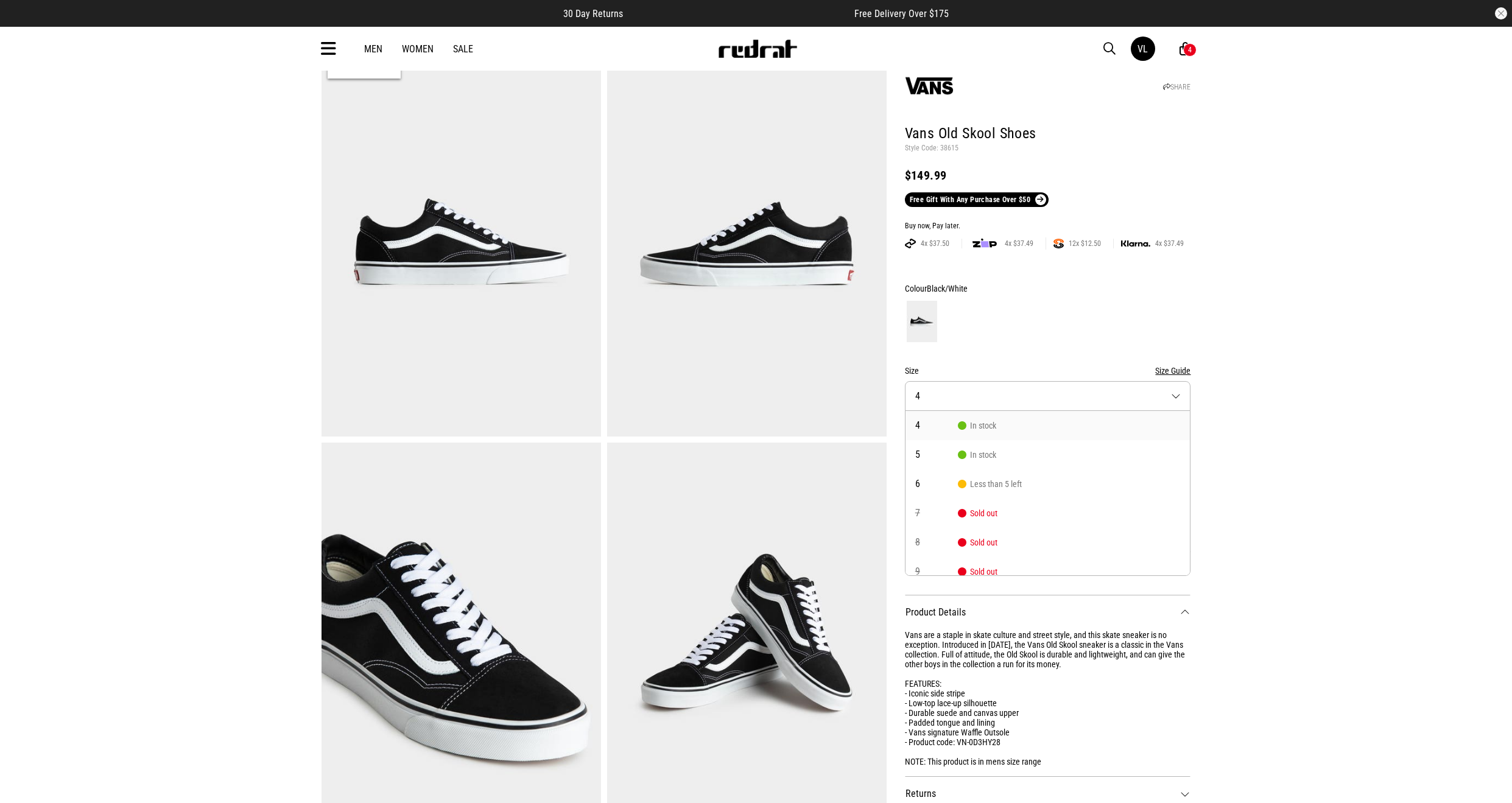
click at [375, 47] on link "Men" at bounding box center [373, 49] width 18 height 12
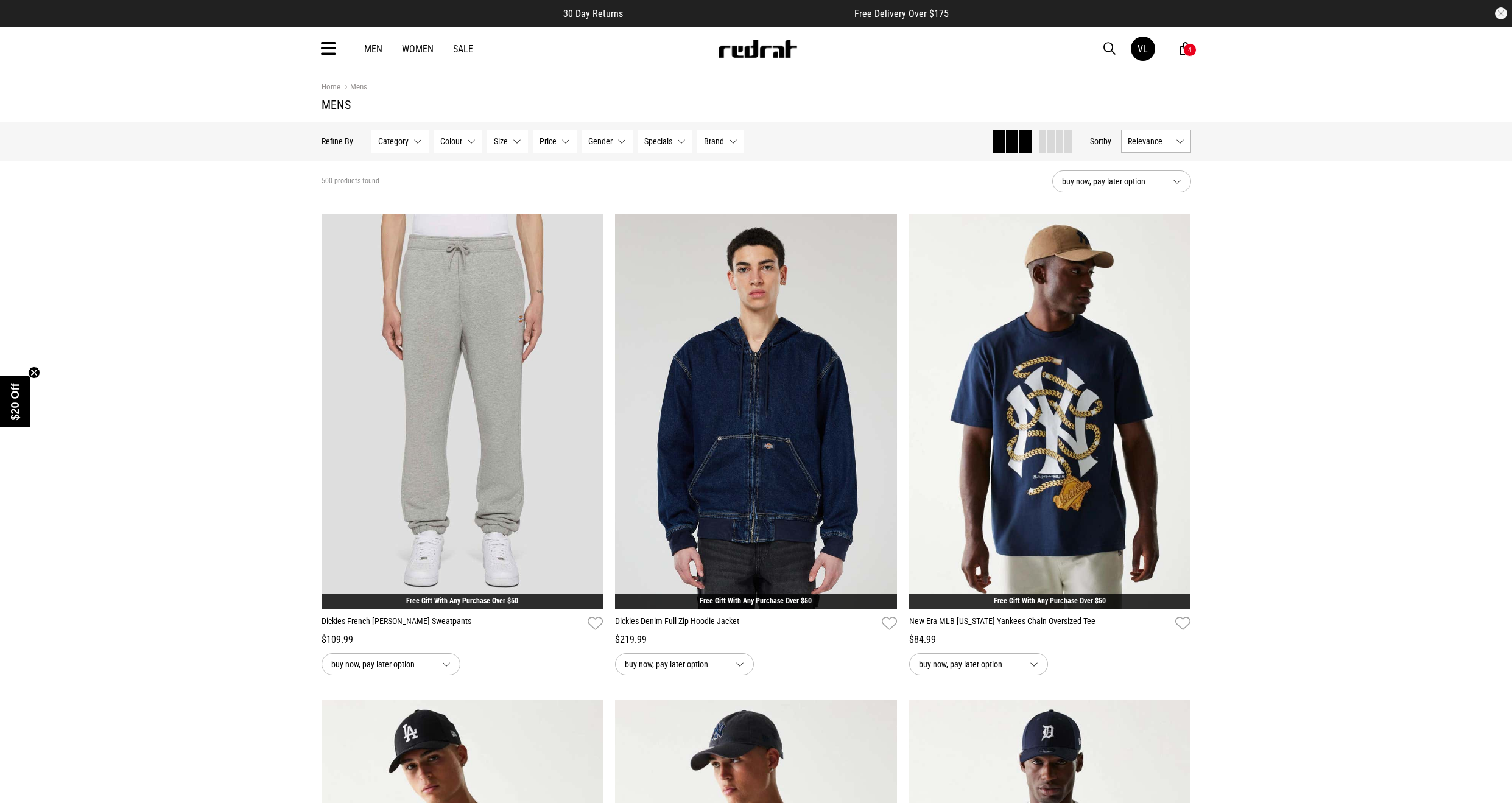
click at [418, 44] on link "Women" at bounding box center [417, 49] width 32 height 12
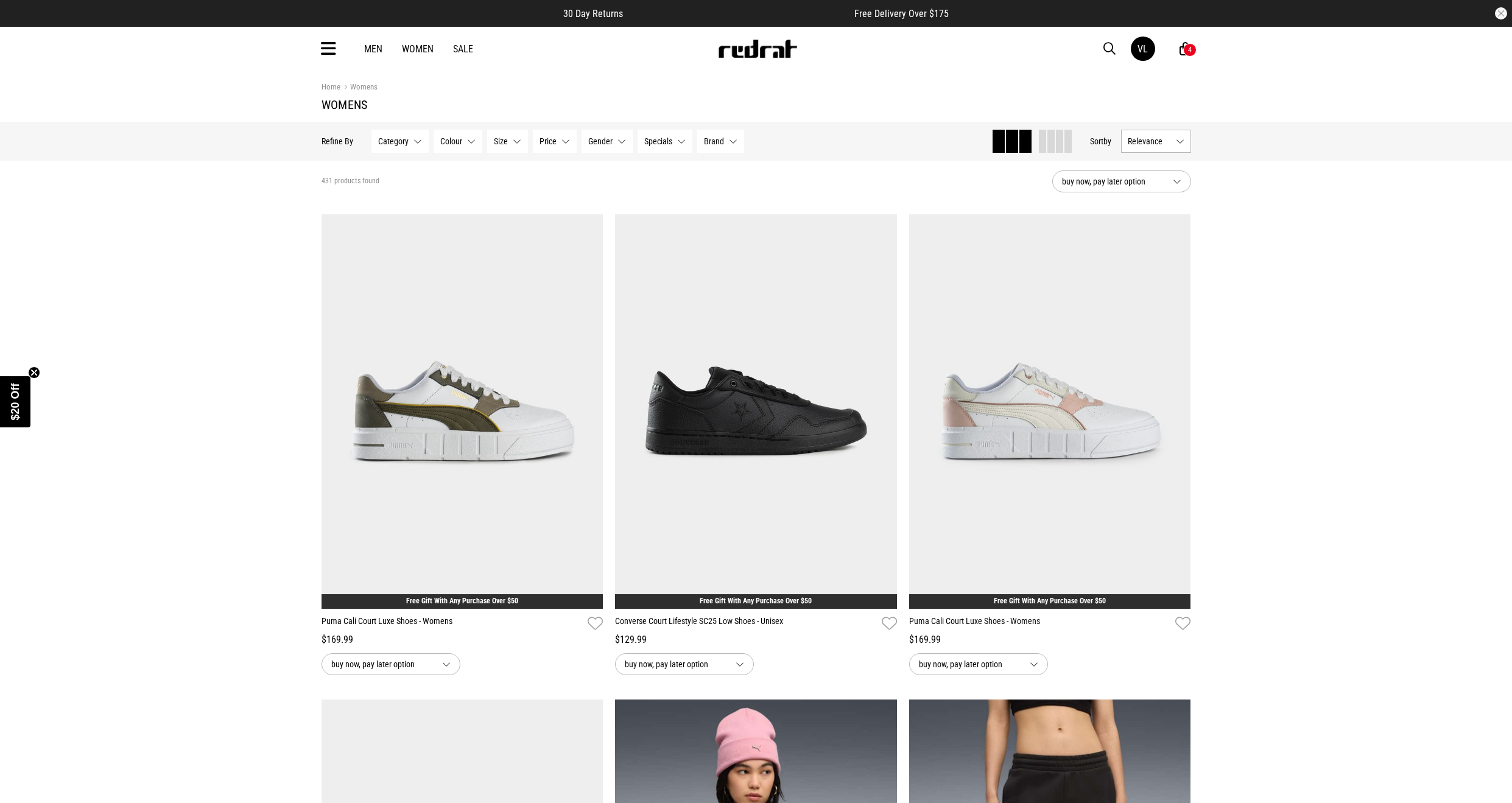
click at [387, 146] on span "Category" at bounding box center [393, 141] width 30 height 10
click at [428, 263] on span "Tops (175)" at bounding box center [478, 268] width 159 height 14
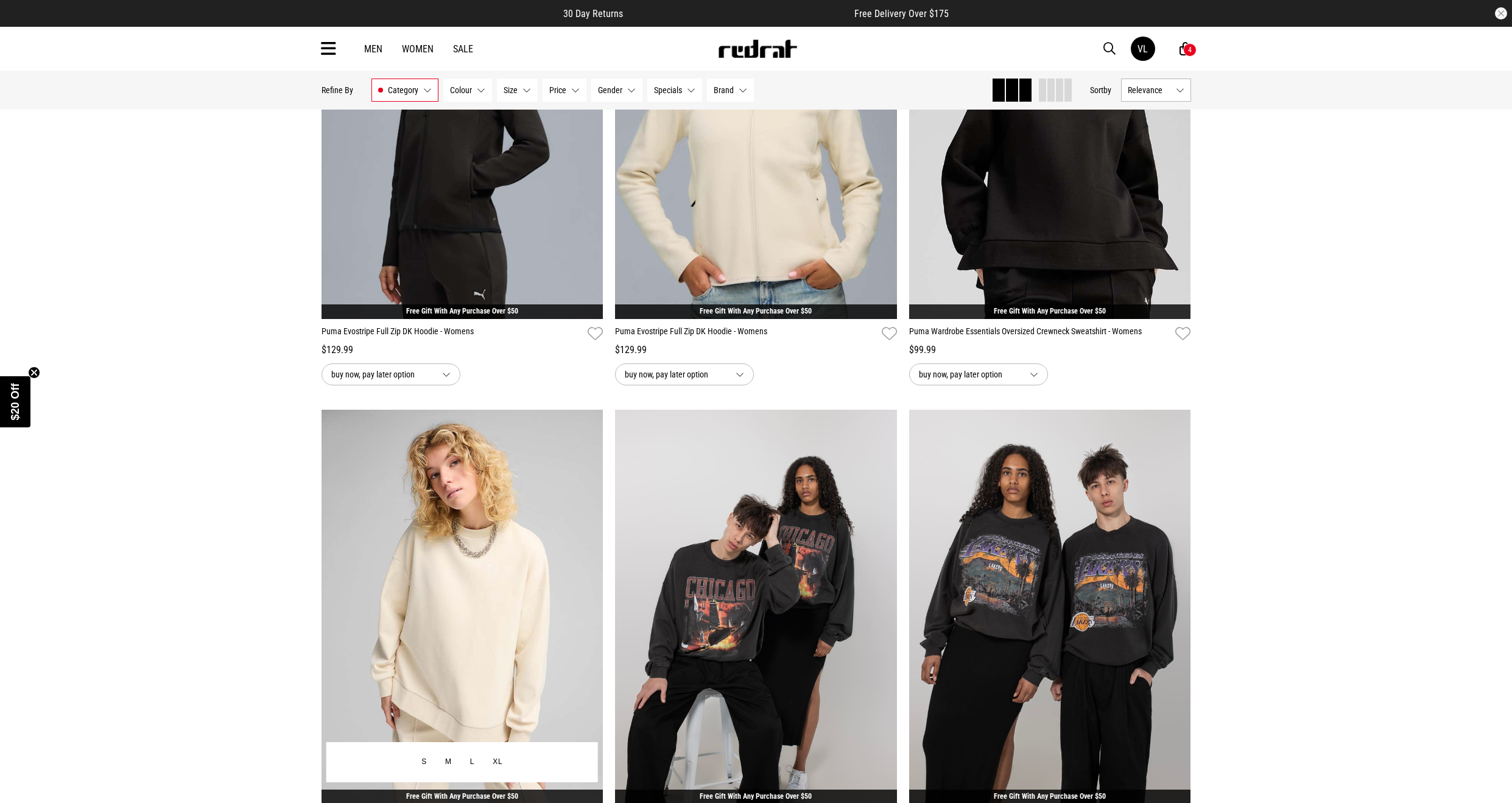
scroll to position [244, 0]
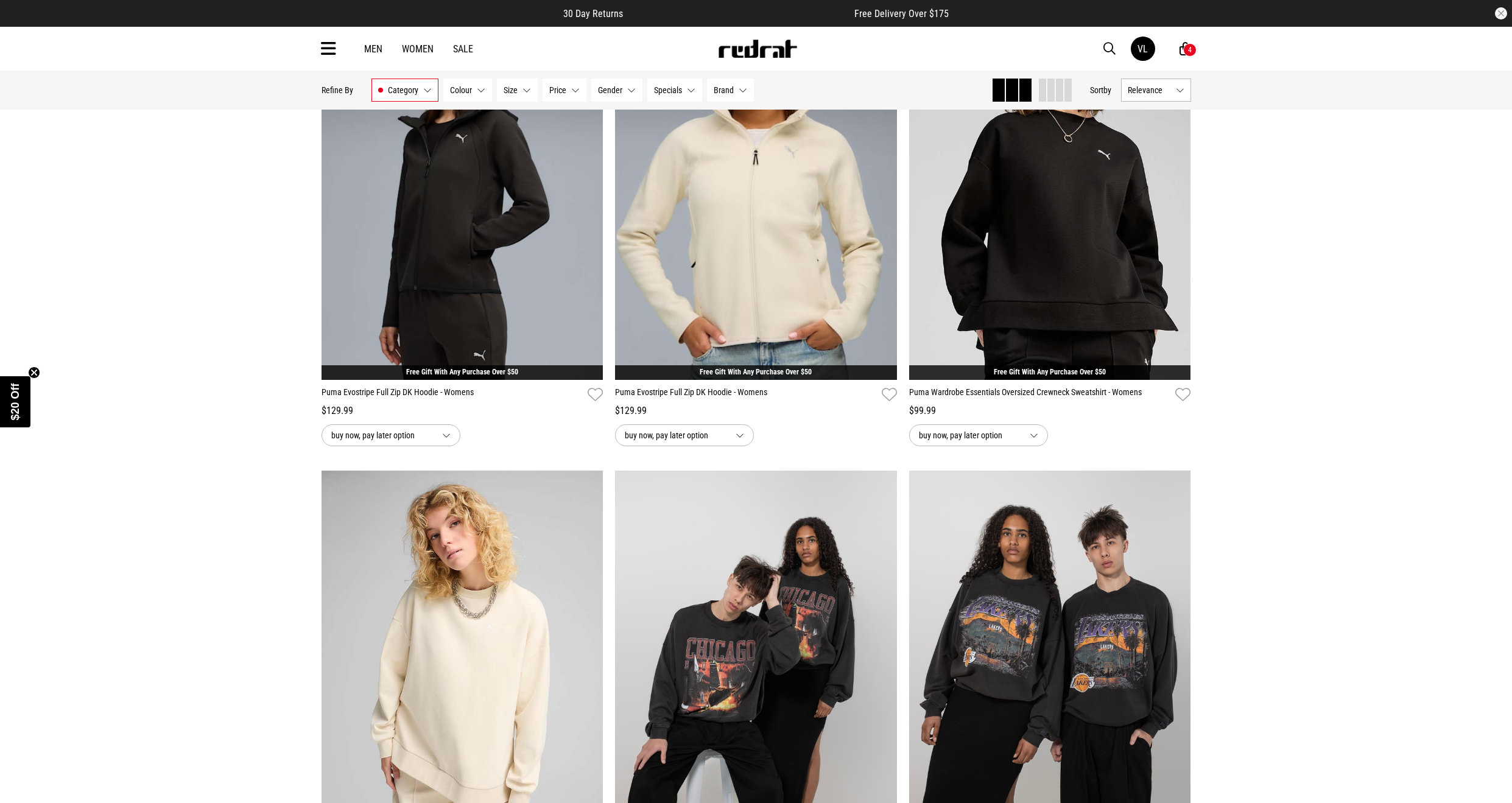
click at [1175, 80] on button "Relevance" at bounding box center [1156, 89] width 70 height 23
click at [1137, 163] on li "Price (Lowest)" at bounding box center [1156, 158] width 69 height 22
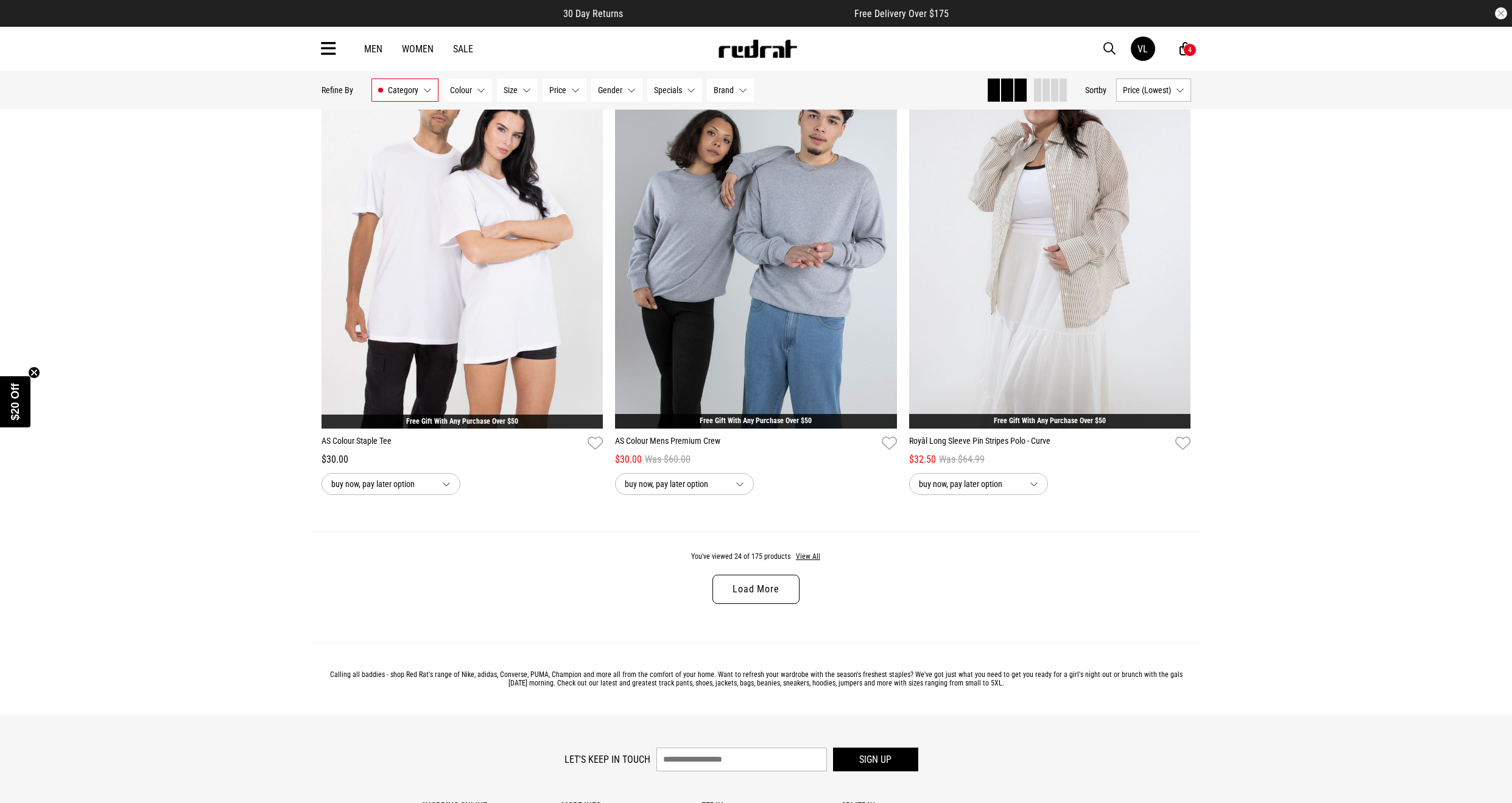
scroll to position [3836, 0]
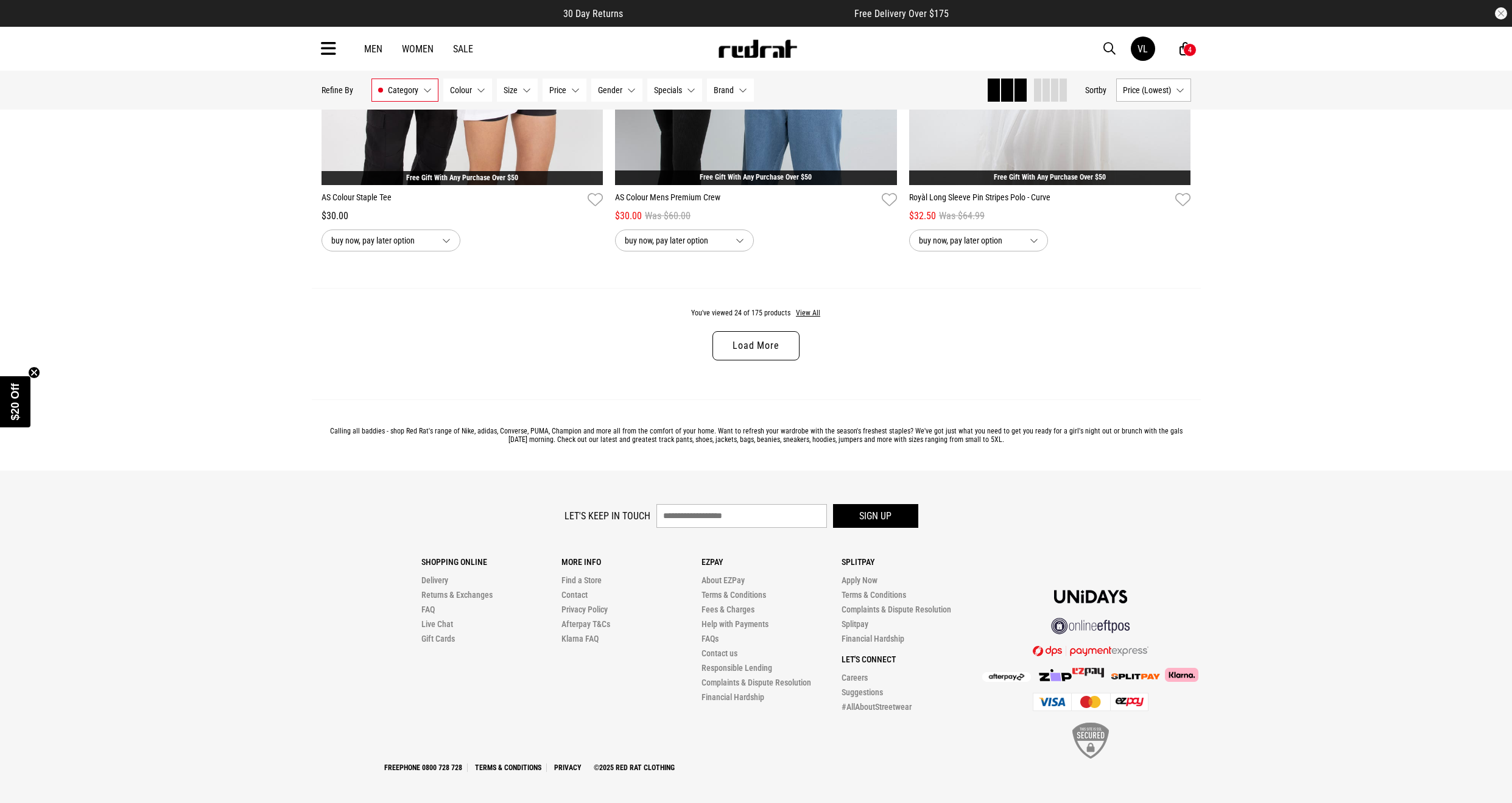
click at [718, 342] on link "Load More" at bounding box center [756, 345] width 86 height 29
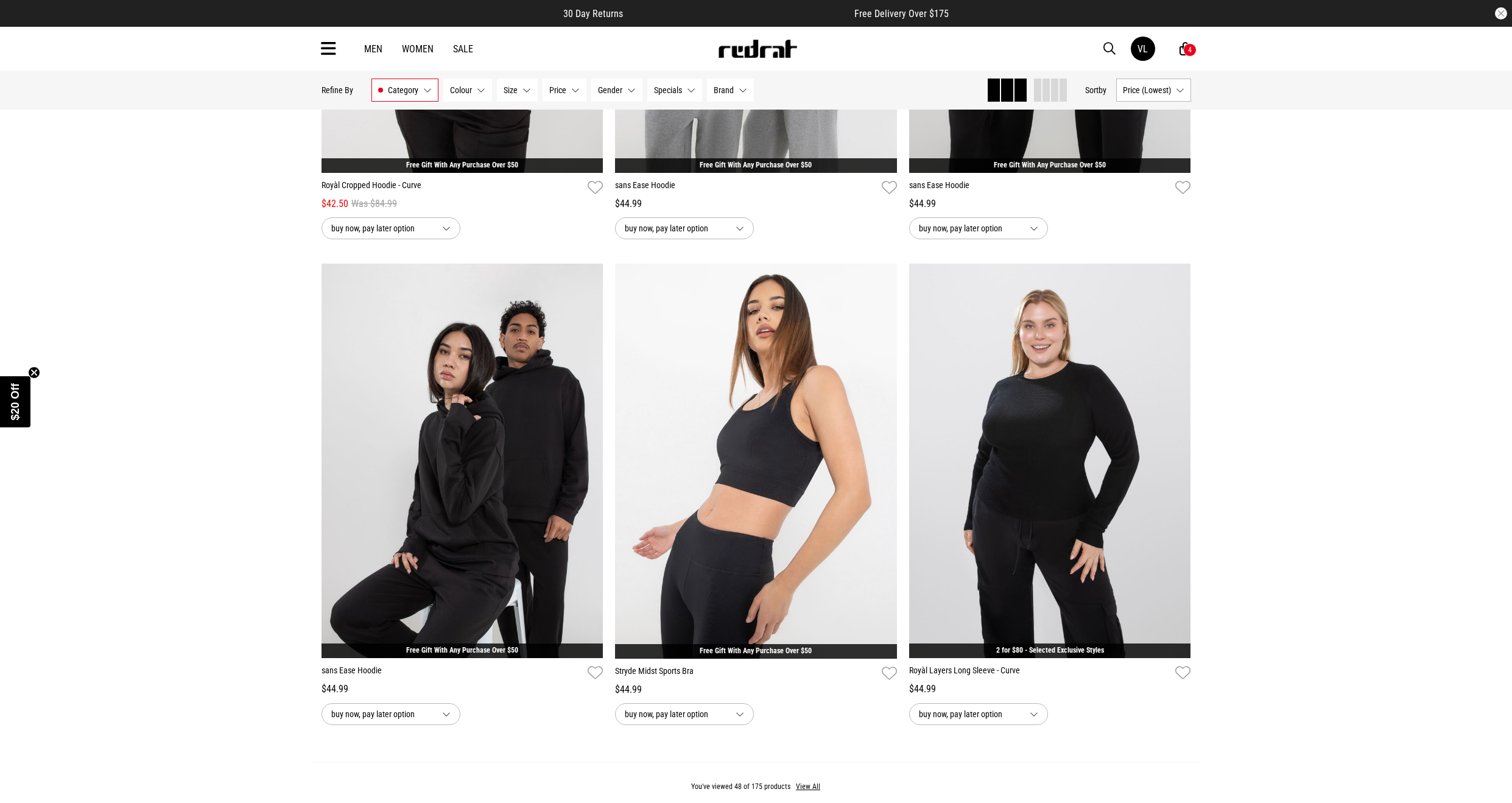
scroll to position [7490, 0]
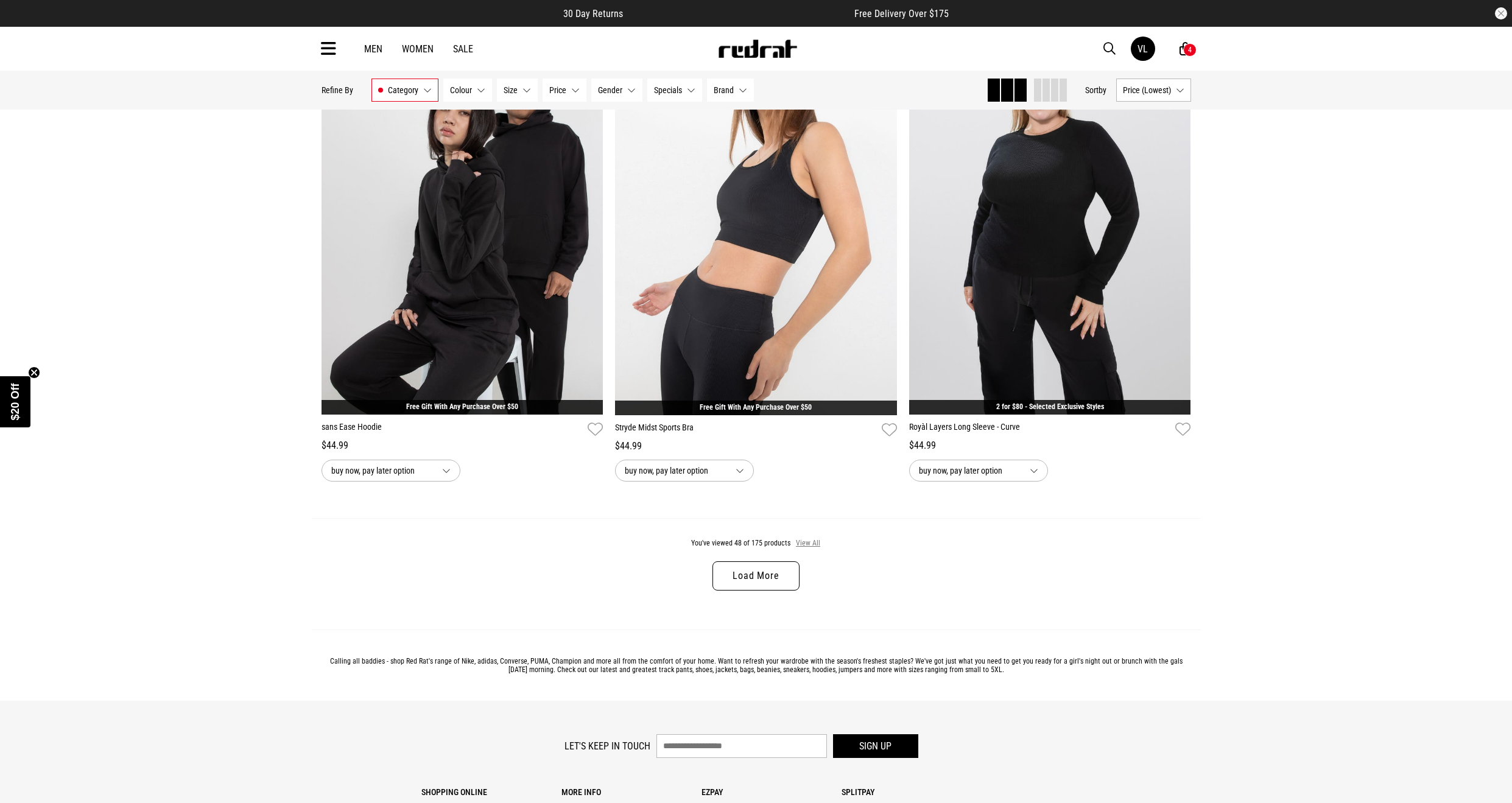
click at [797, 539] on button "View All" at bounding box center [808, 544] width 25 height 11
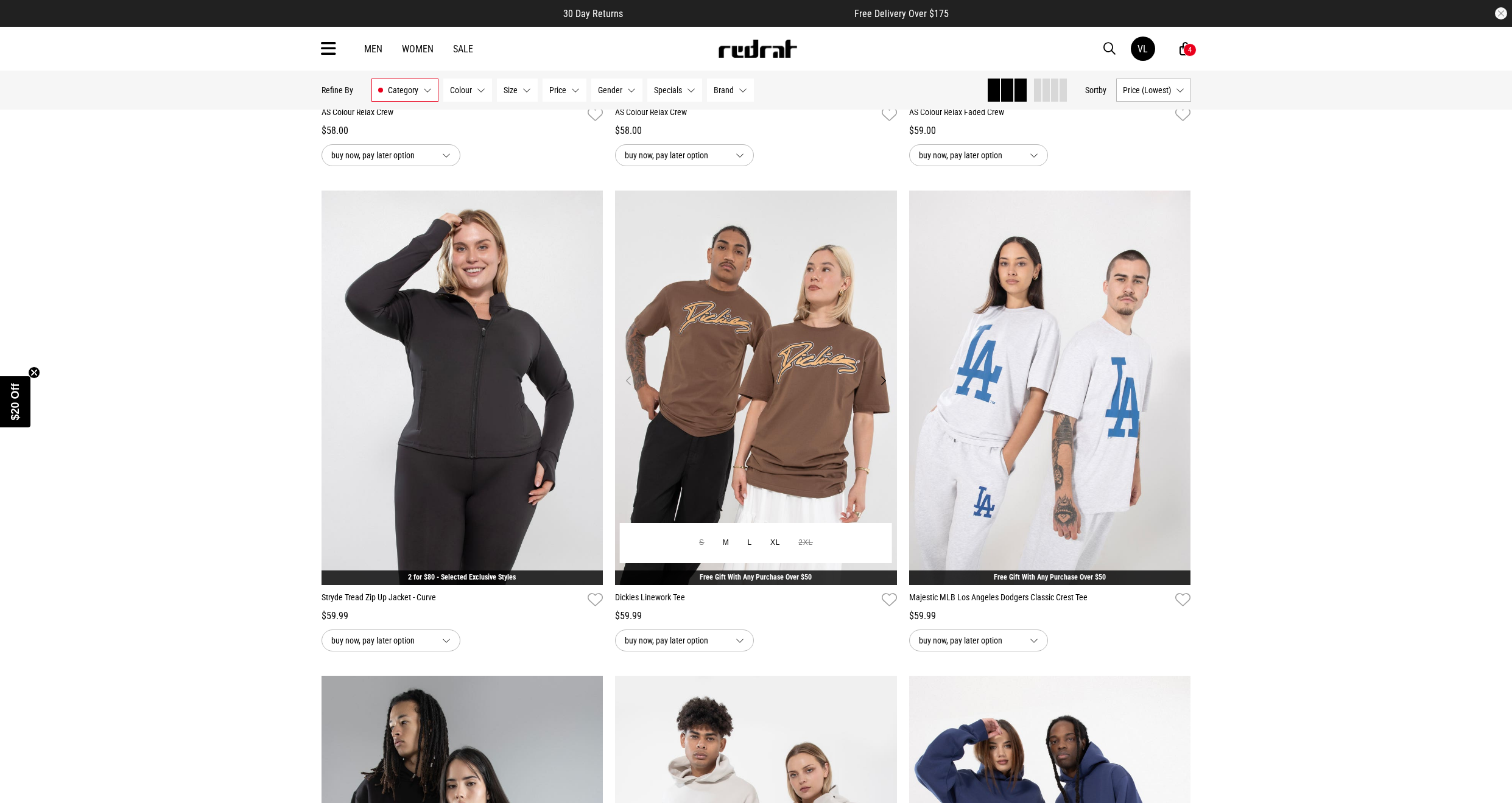
scroll to position [10778, 0]
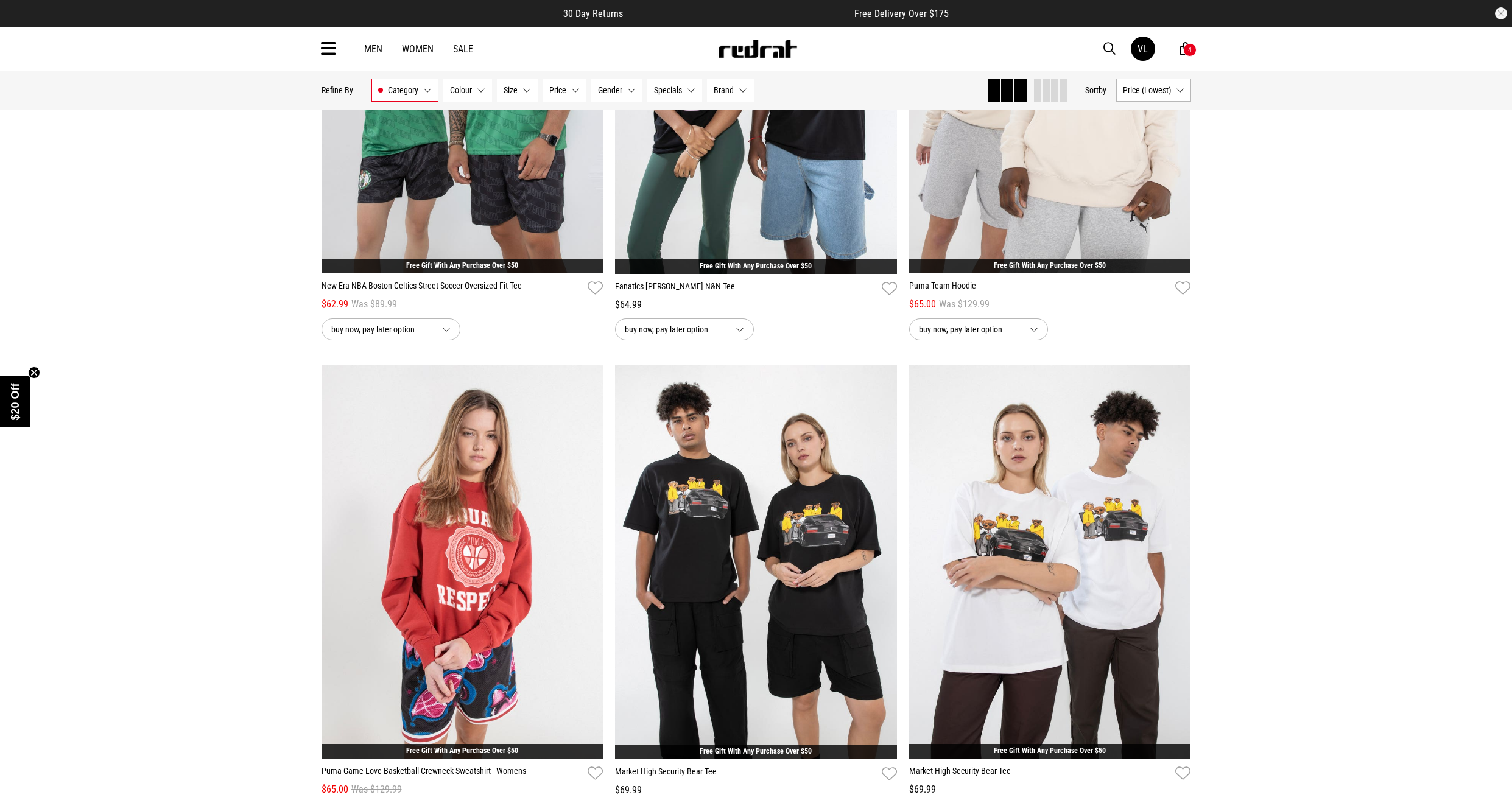
scroll to position [13031, 0]
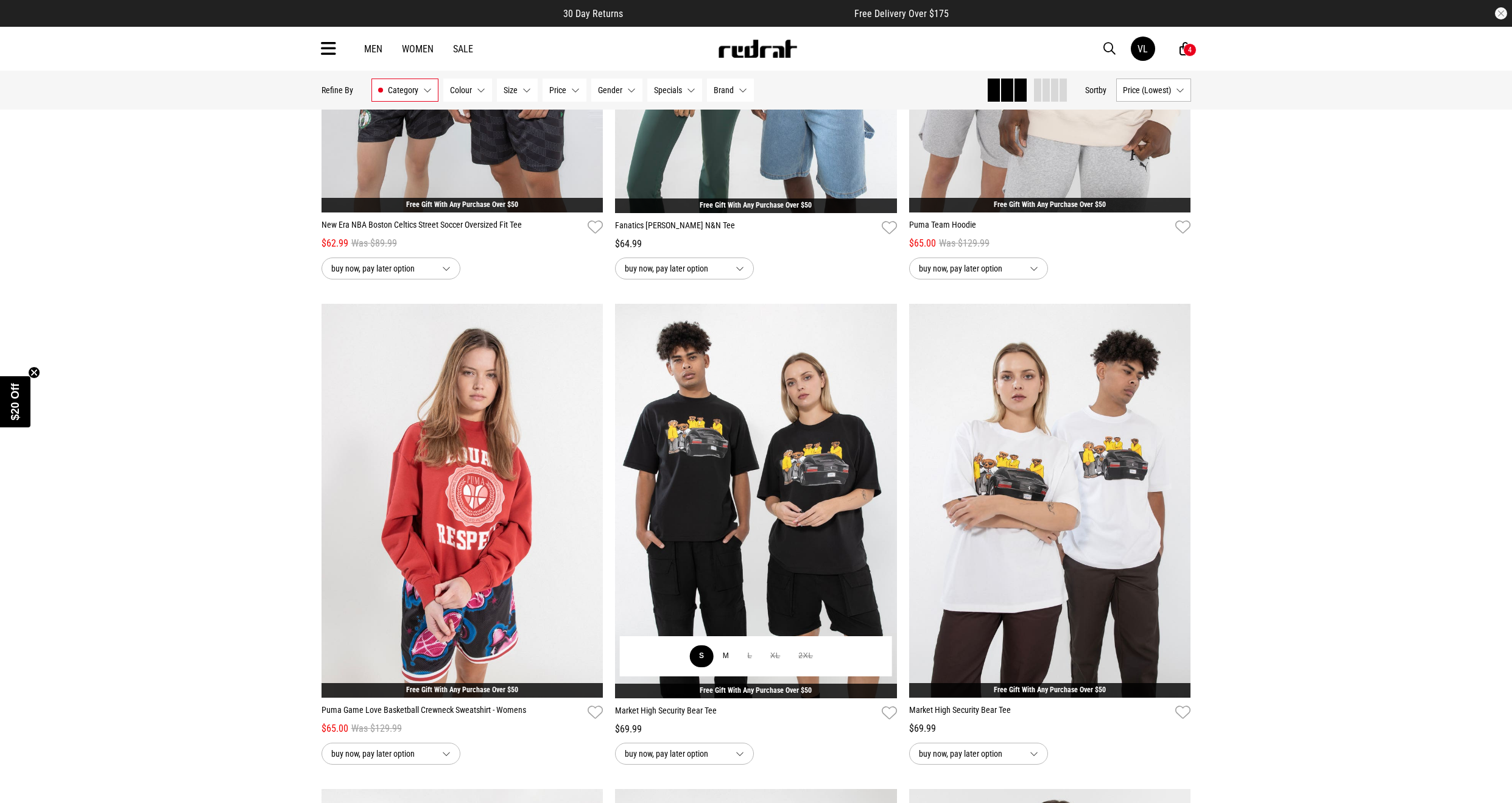
click at [696, 659] on button "S" at bounding box center [702, 656] width 24 height 22
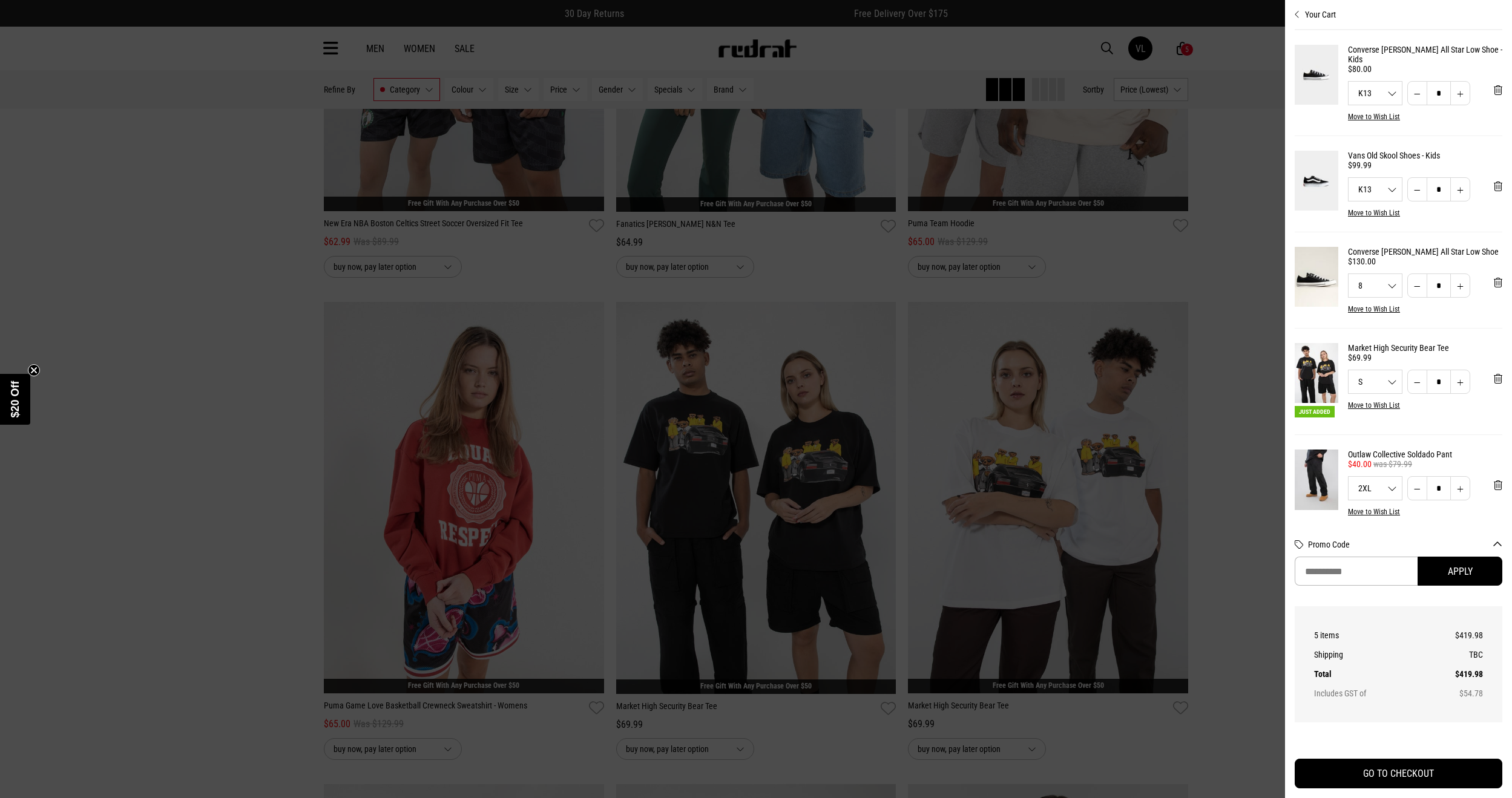
click at [278, 566] on div at bounding box center [756, 399] width 1512 height 798
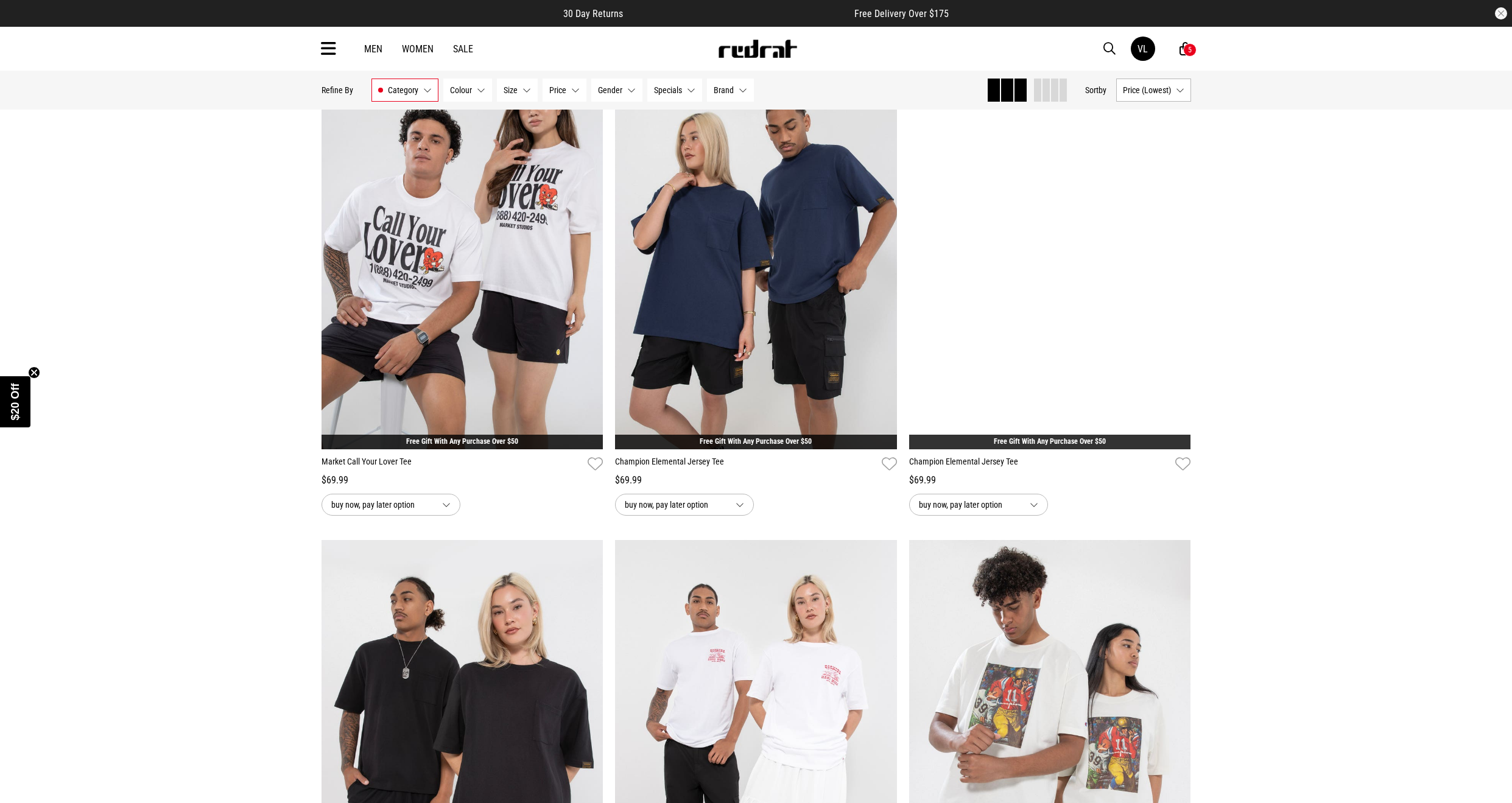
scroll to position [14979, 0]
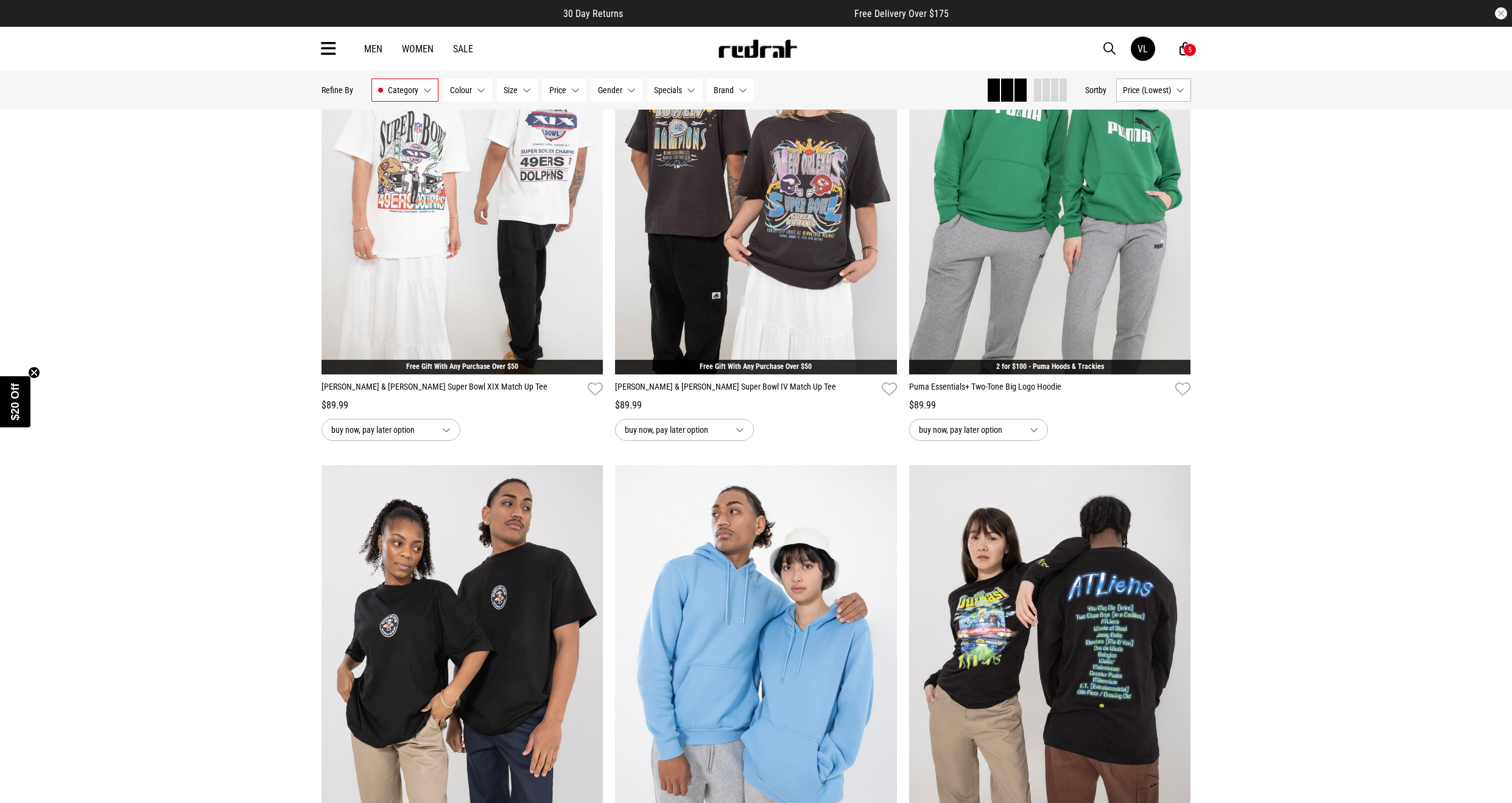
scroll to position [18998, 0]
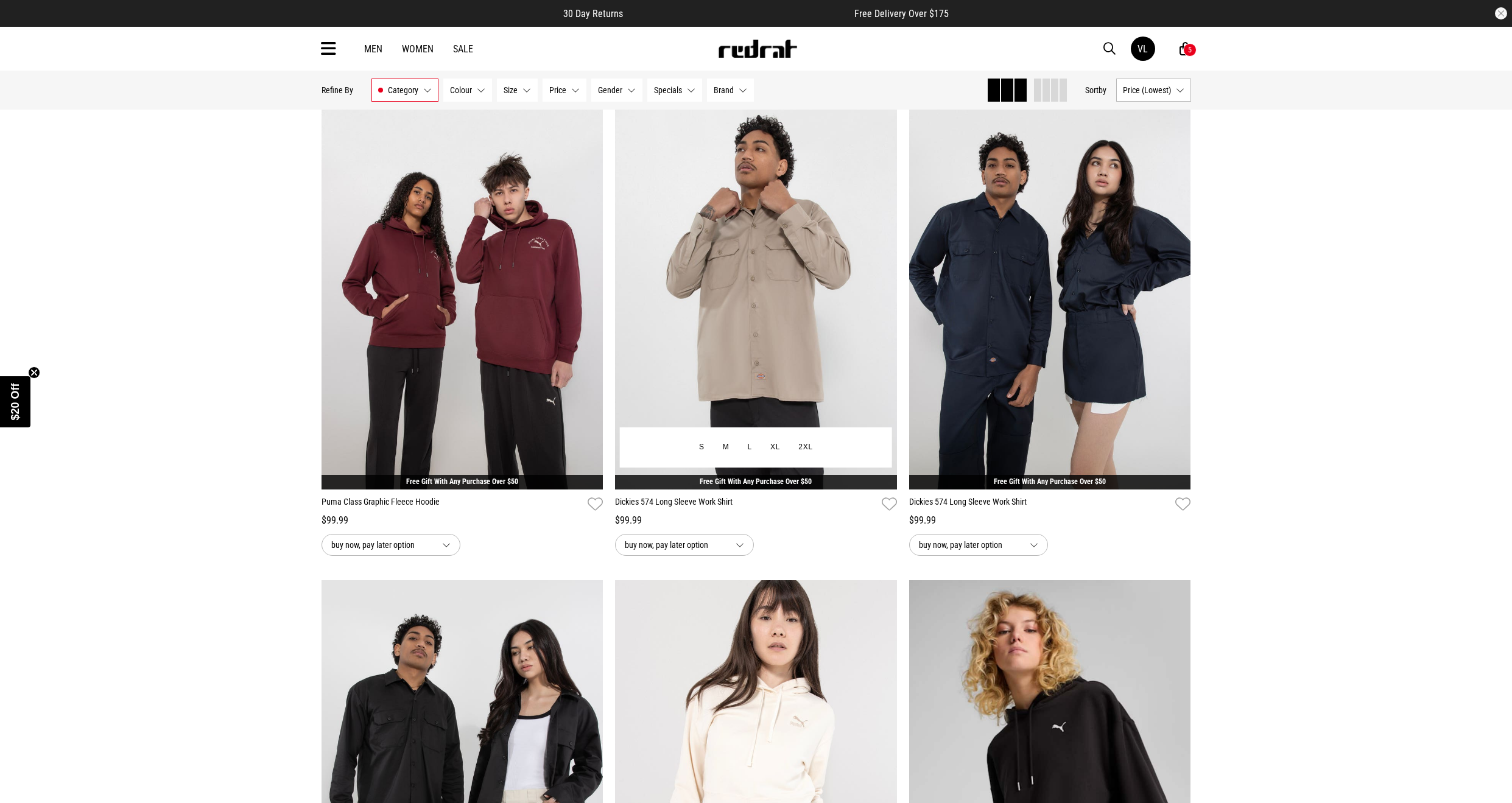
scroll to position [20825, 0]
